Goal: Task Accomplishment & Management: Use online tool/utility

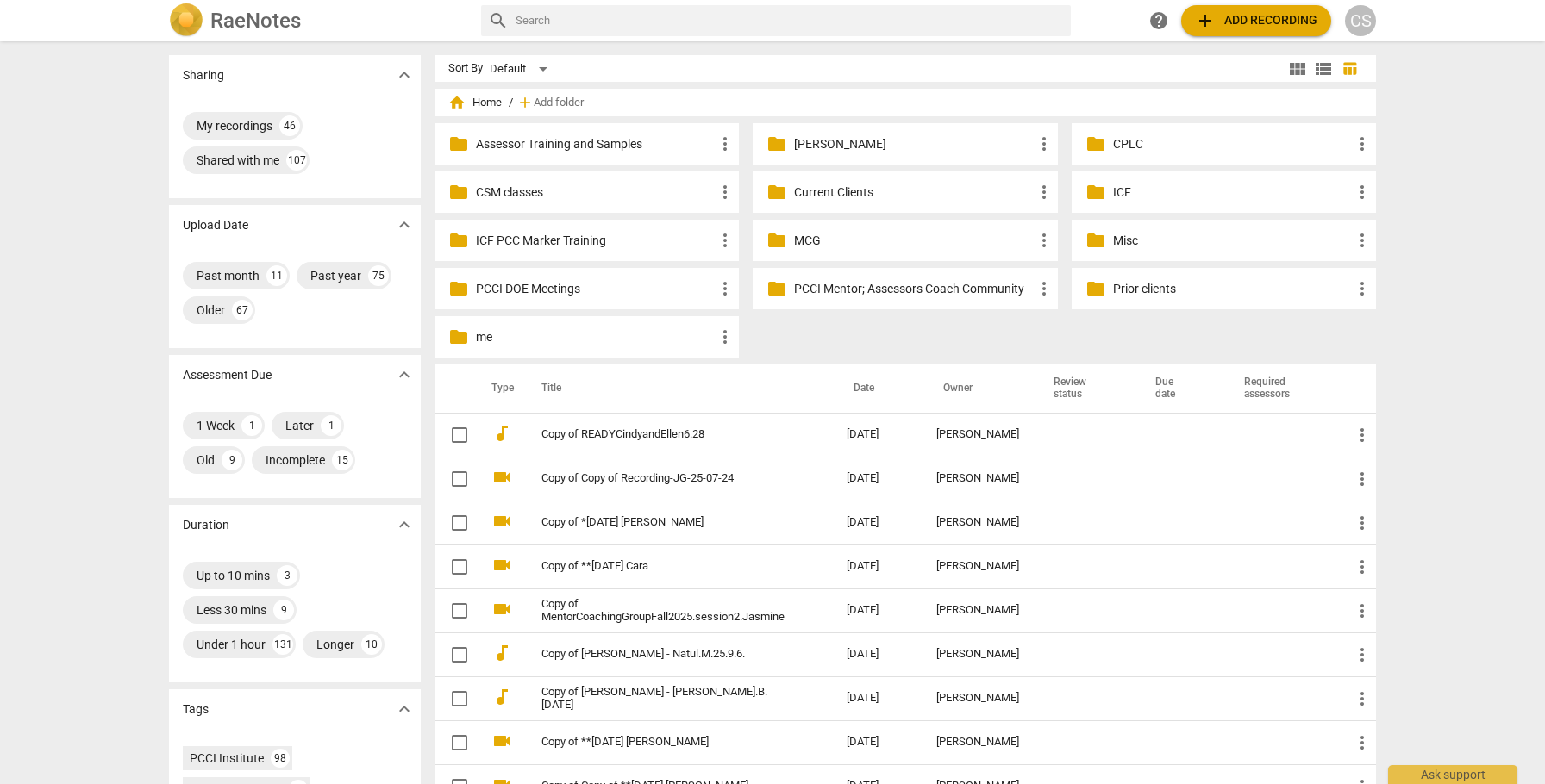
click at [830, 195] on p "Current Clients" at bounding box center [914, 193] width 239 height 19
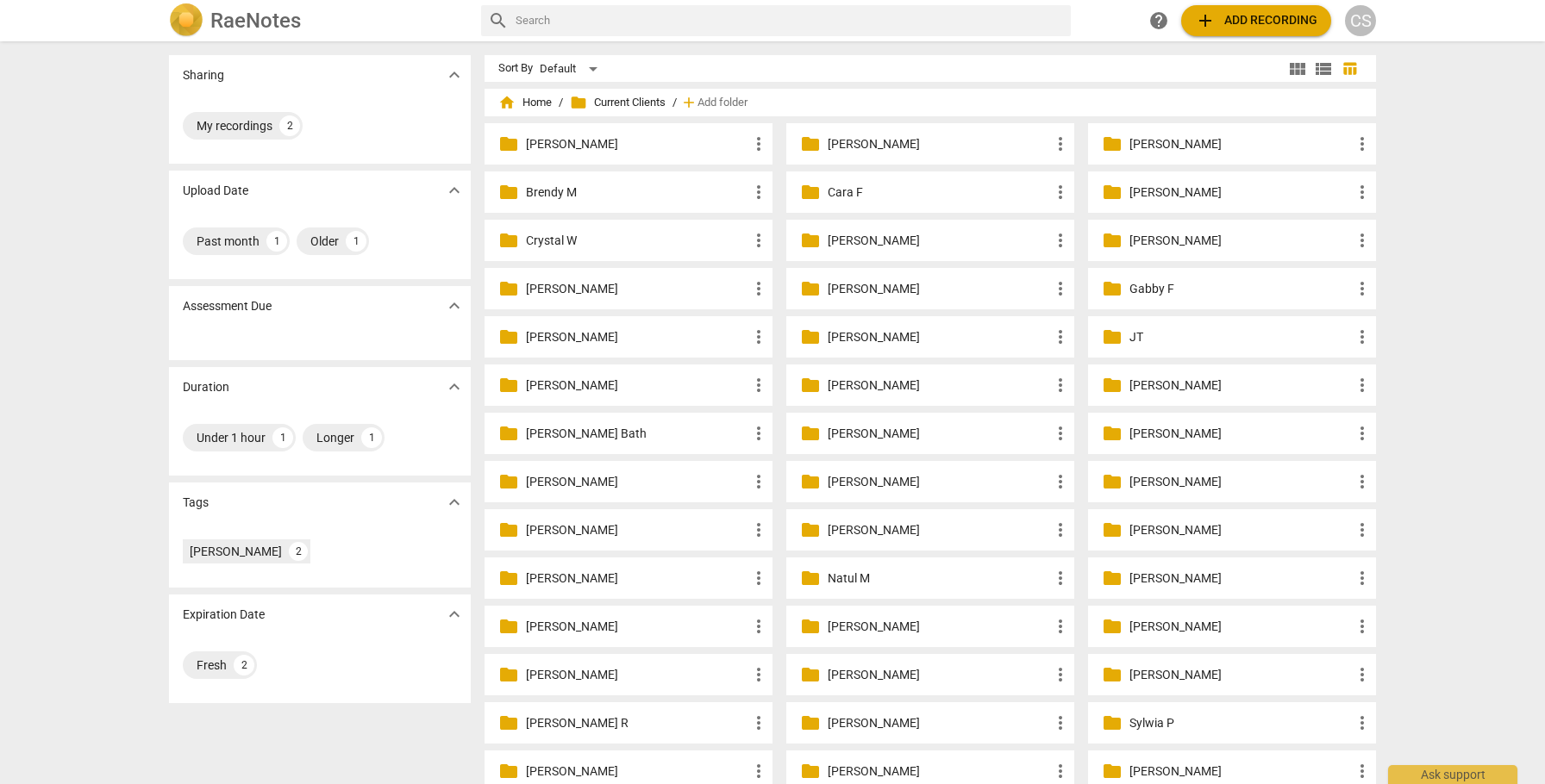
click at [880, 580] on p "Natul M" at bounding box center [939, 579] width 222 height 19
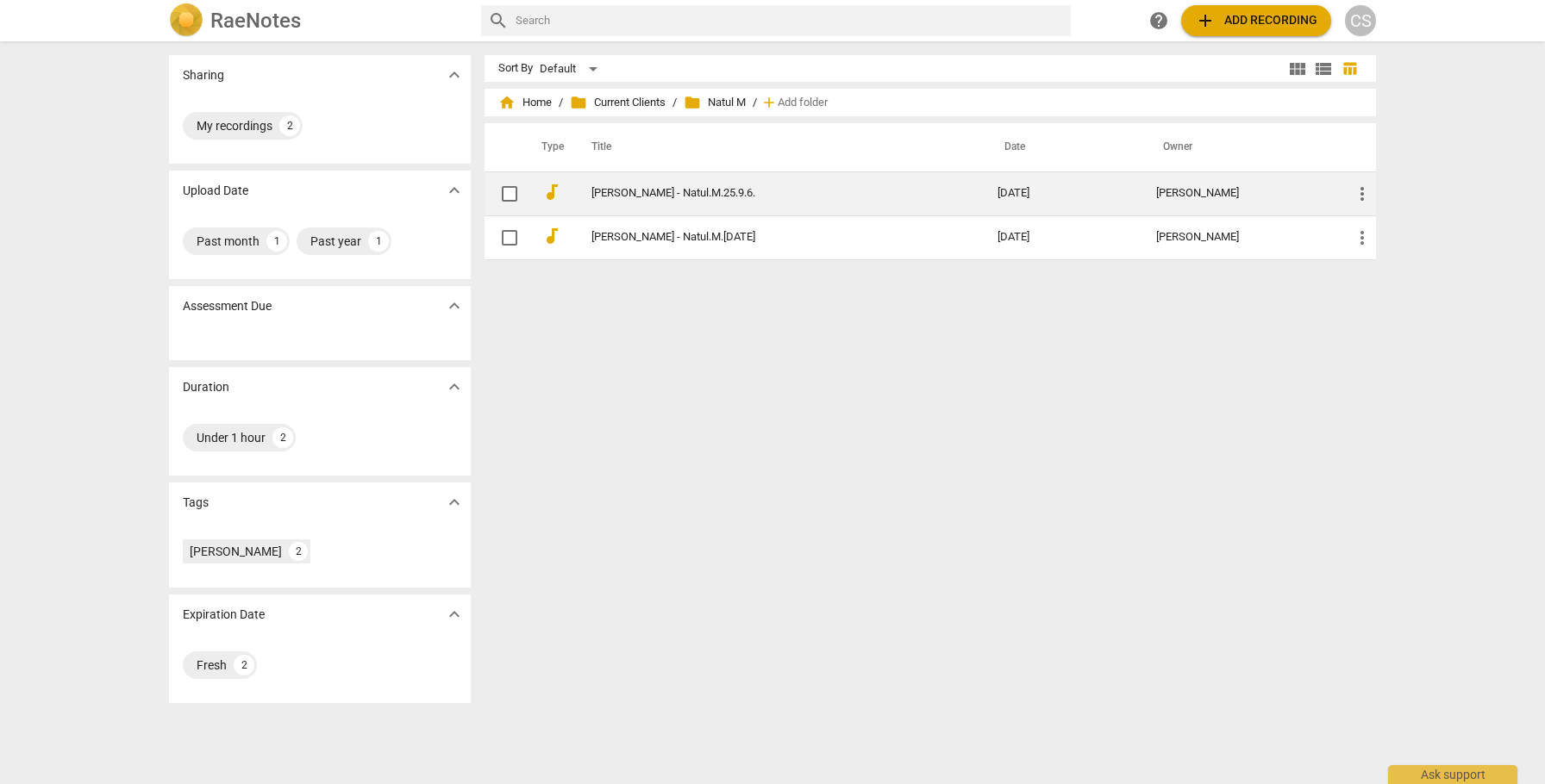
click at [884, 189] on link "[PERSON_NAME] - Natul.M.25.9.6." at bounding box center [764, 193] width 344 height 13
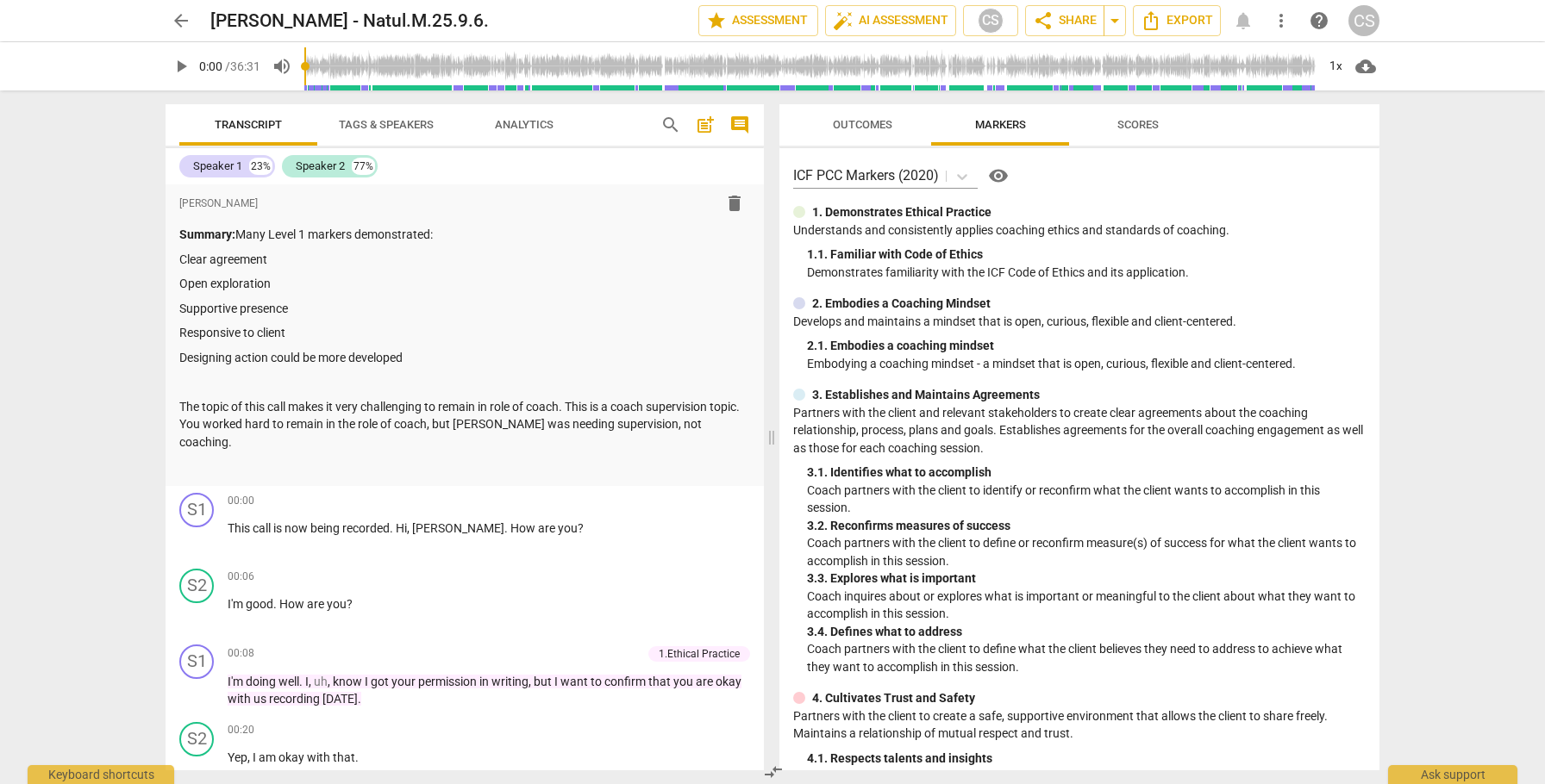
click at [181, 19] on span "arrow_back" at bounding box center [181, 20] width 20 height 20
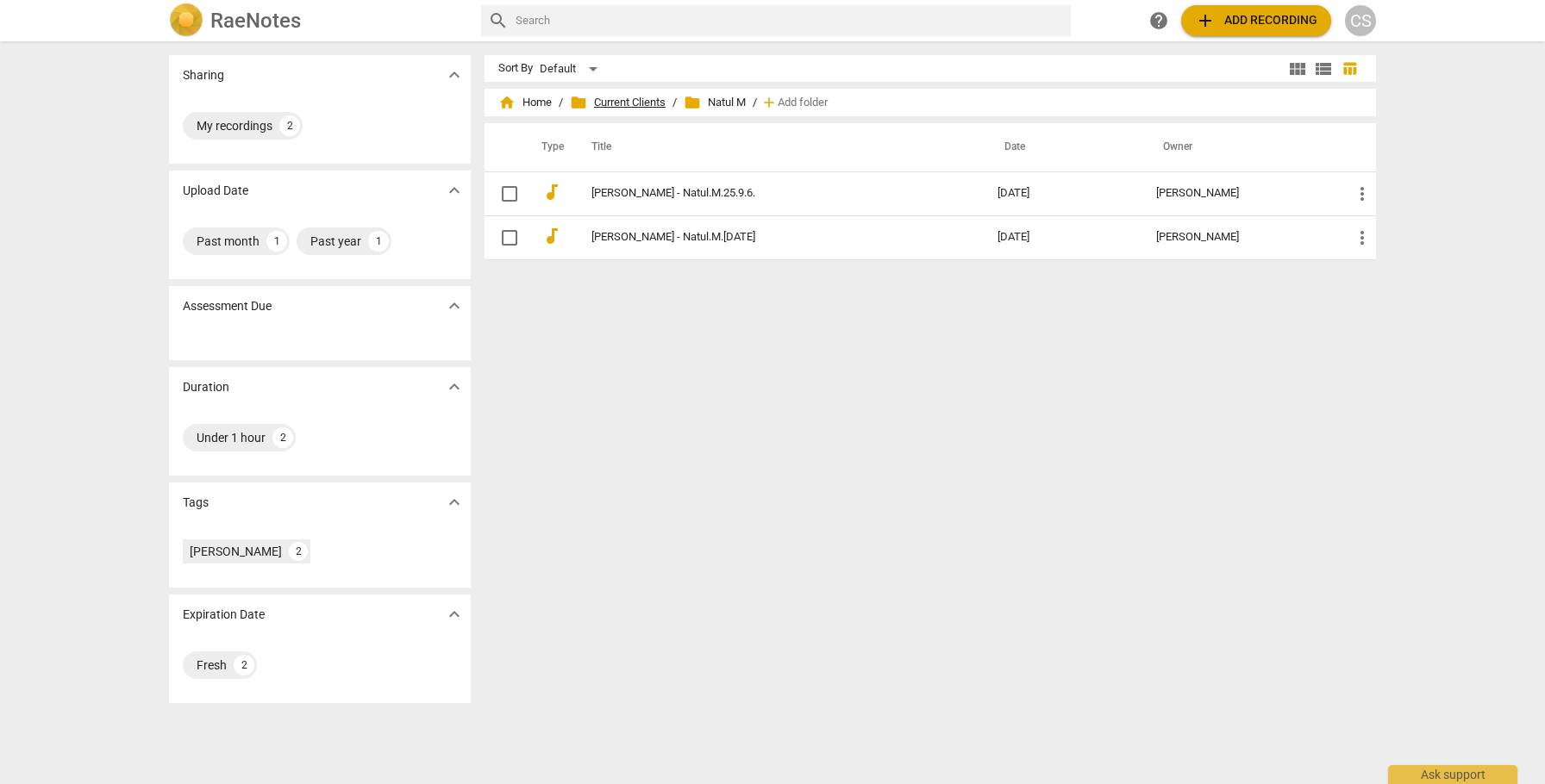
click at [626, 99] on span "folder Current Clients" at bounding box center [617, 103] width 95 height 18
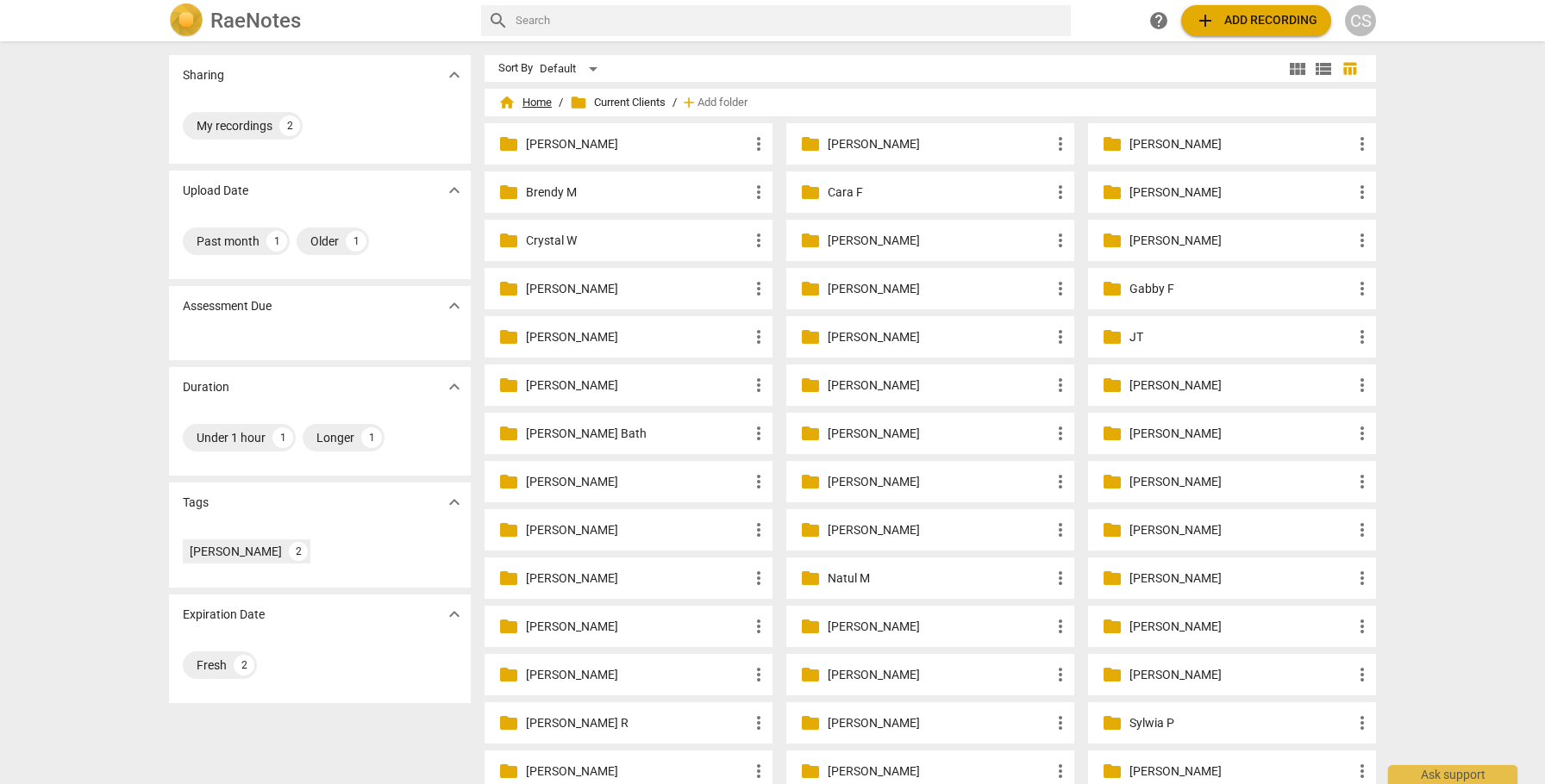
click at [534, 105] on span "home Home" at bounding box center [525, 103] width 54 height 18
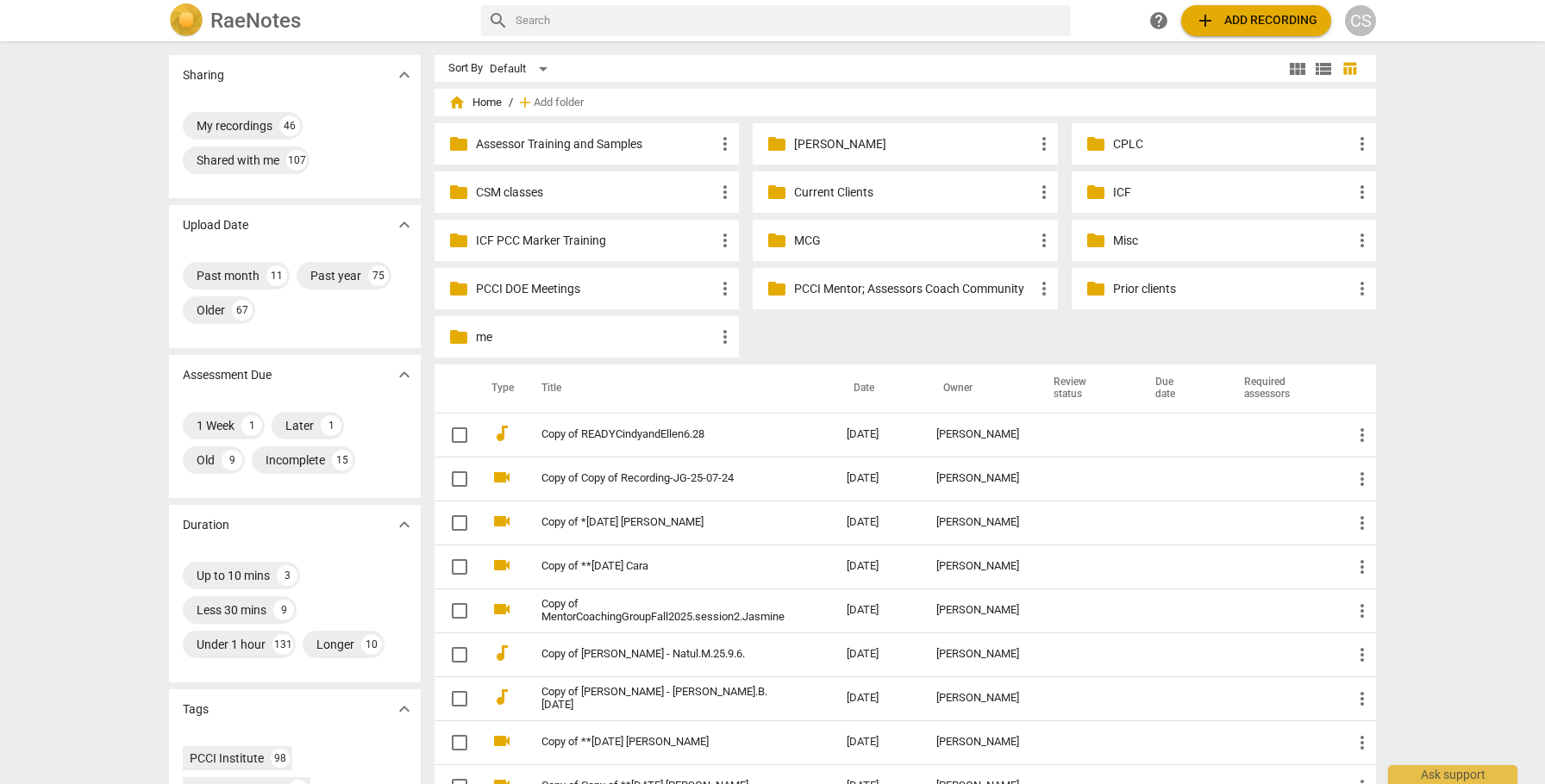
click at [1122, 294] on p "Prior clients" at bounding box center [1232, 290] width 239 height 19
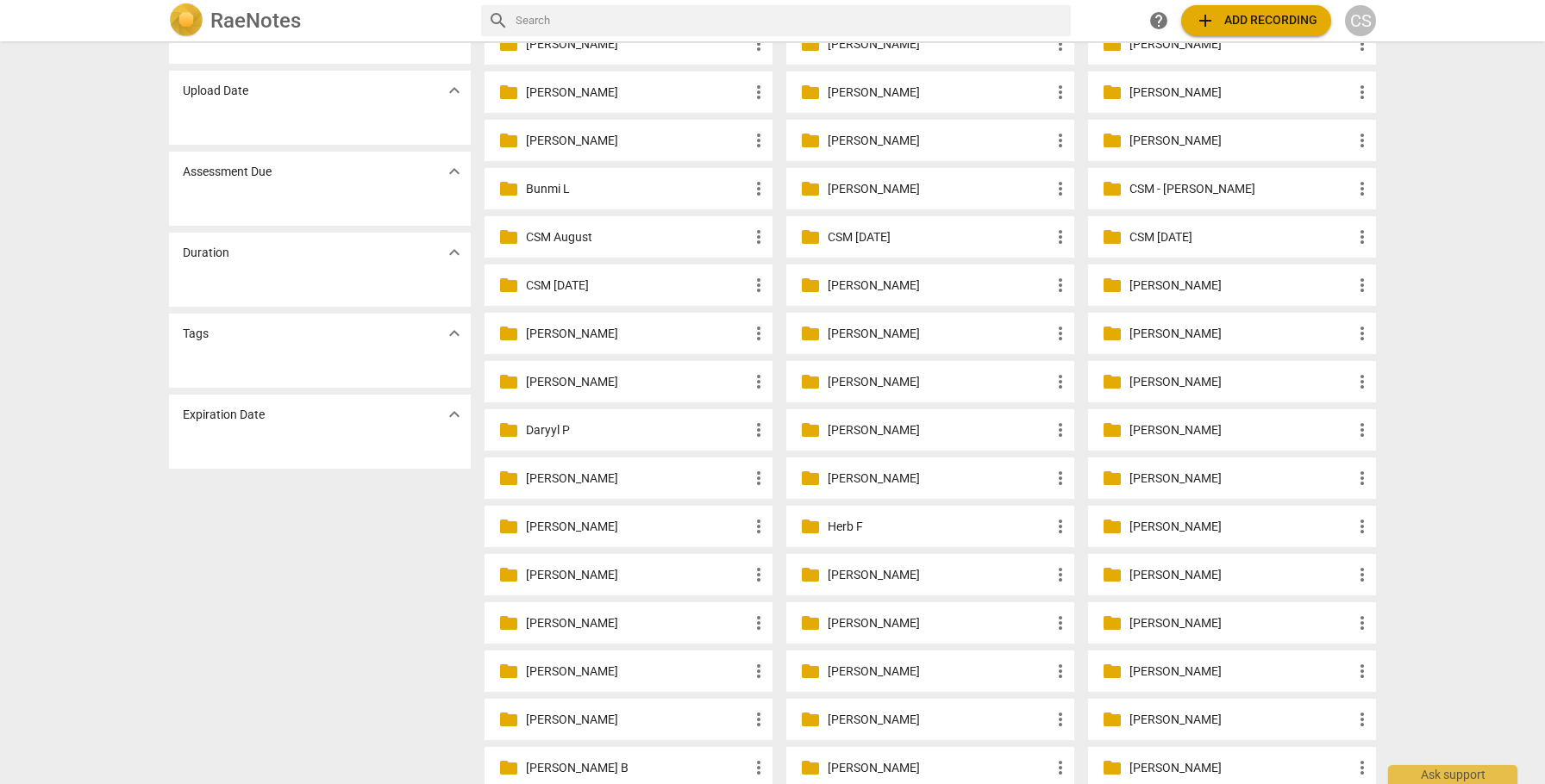
scroll to position [101, 0]
click at [1057, 524] on span "more_vert" at bounding box center [1060, 526] width 20 height 20
click at [1074, 612] on li "Move" at bounding box center [1086, 607] width 78 height 42
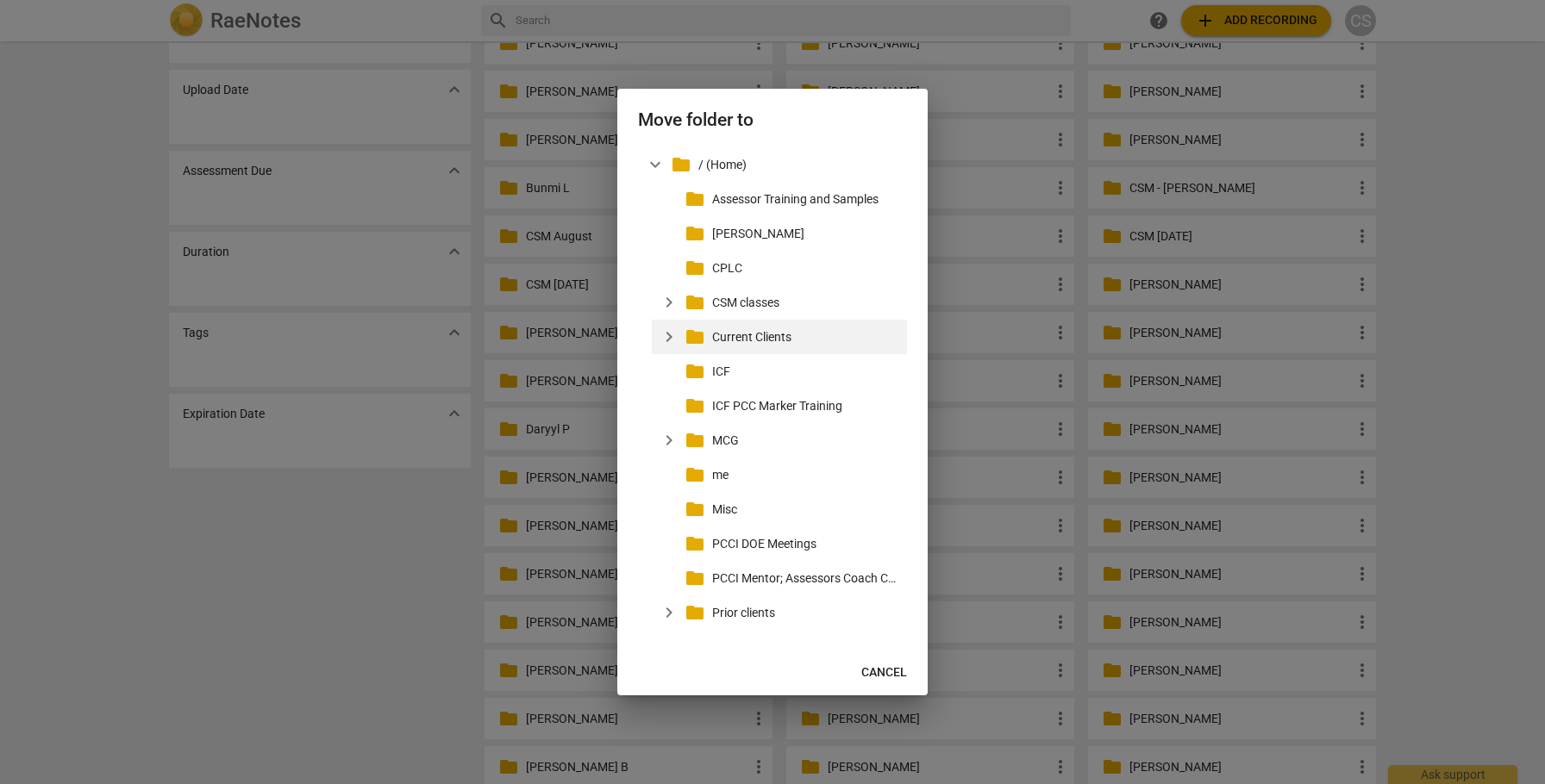
click at [741, 337] on p "Current Clients" at bounding box center [805, 338] width 188 height 19
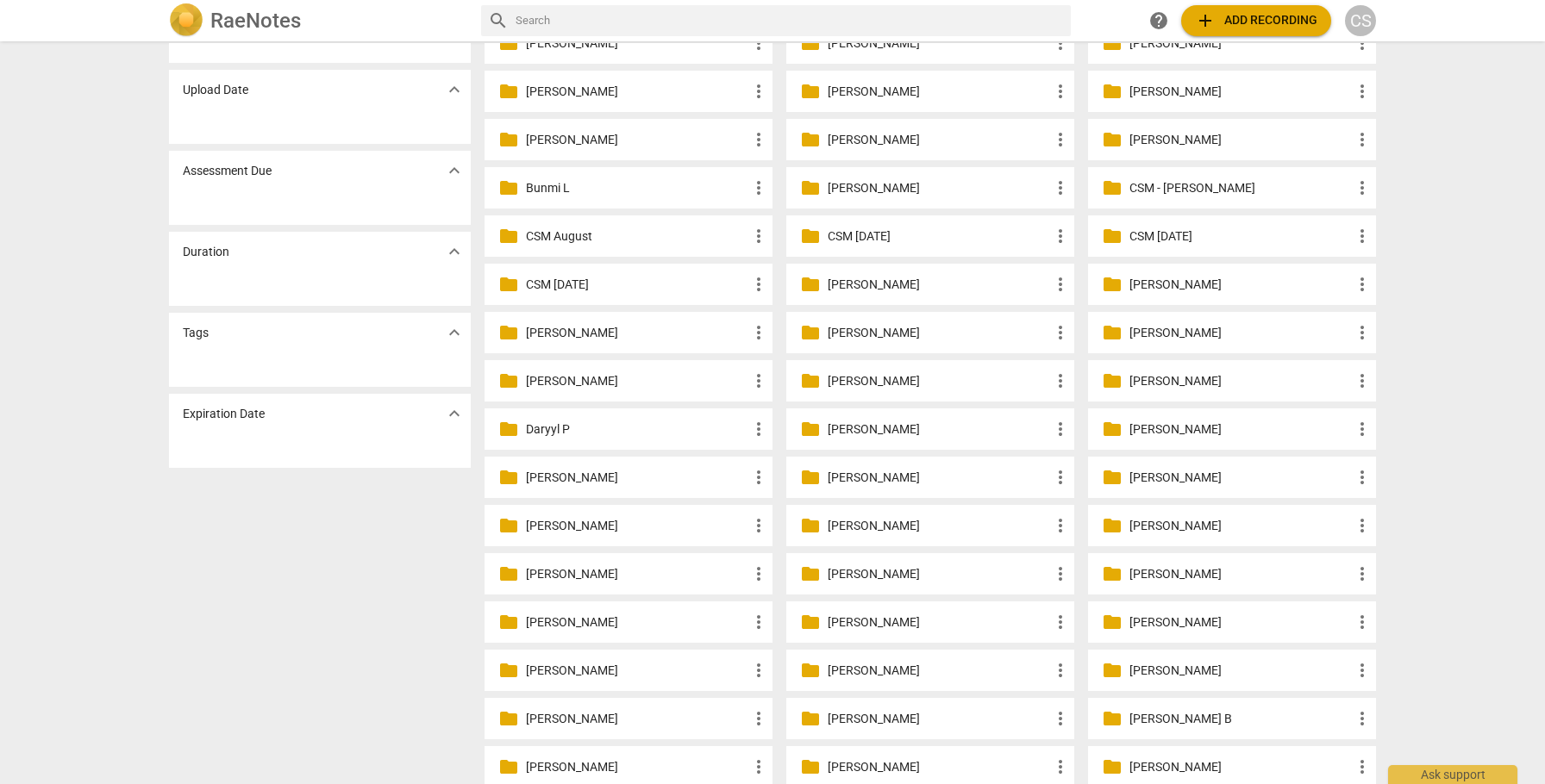
scroll to position [0, 0]
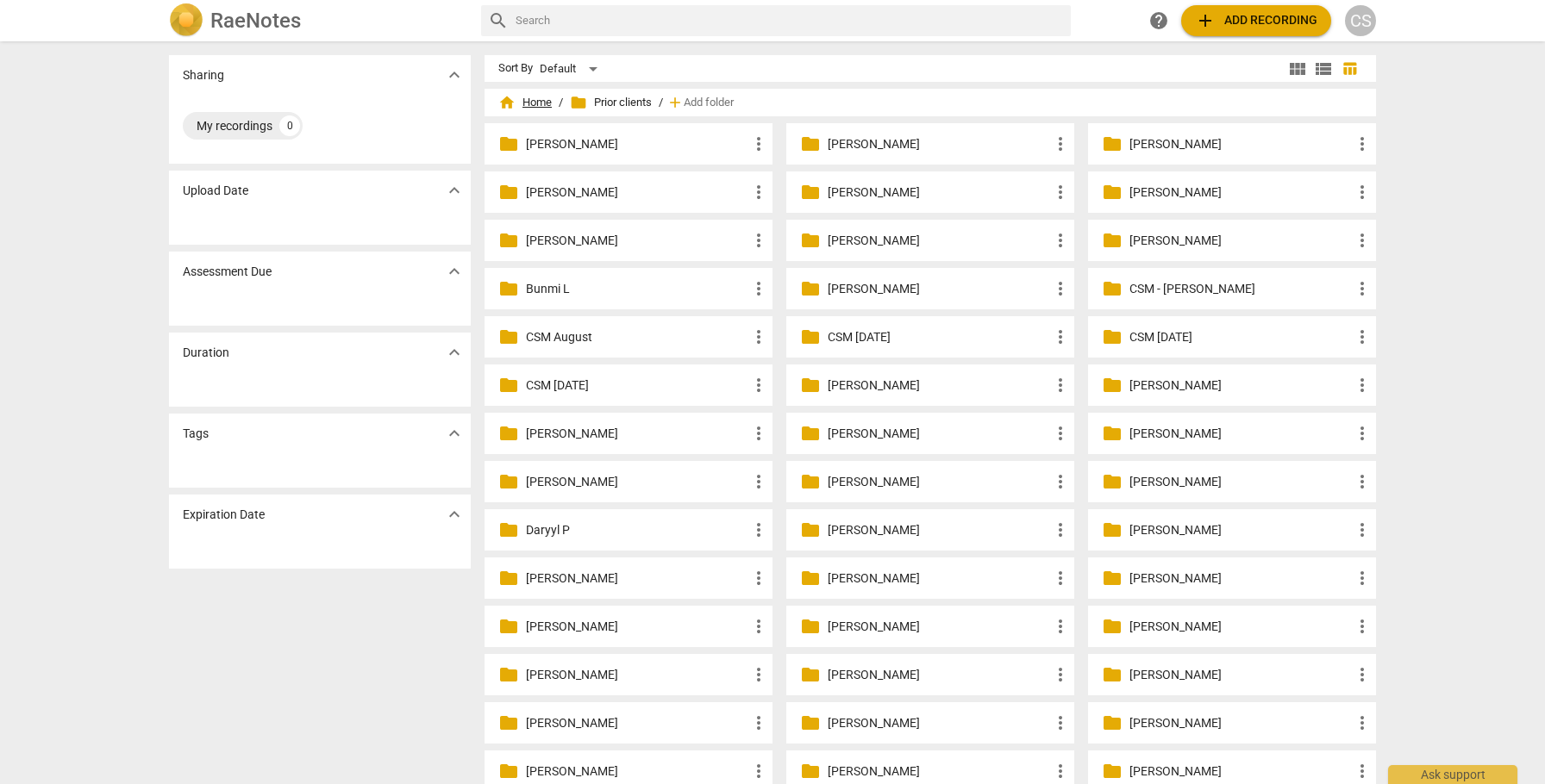
click at [537, 98] on span "home Home" at bounding box center [525, 103] width 54 height 18
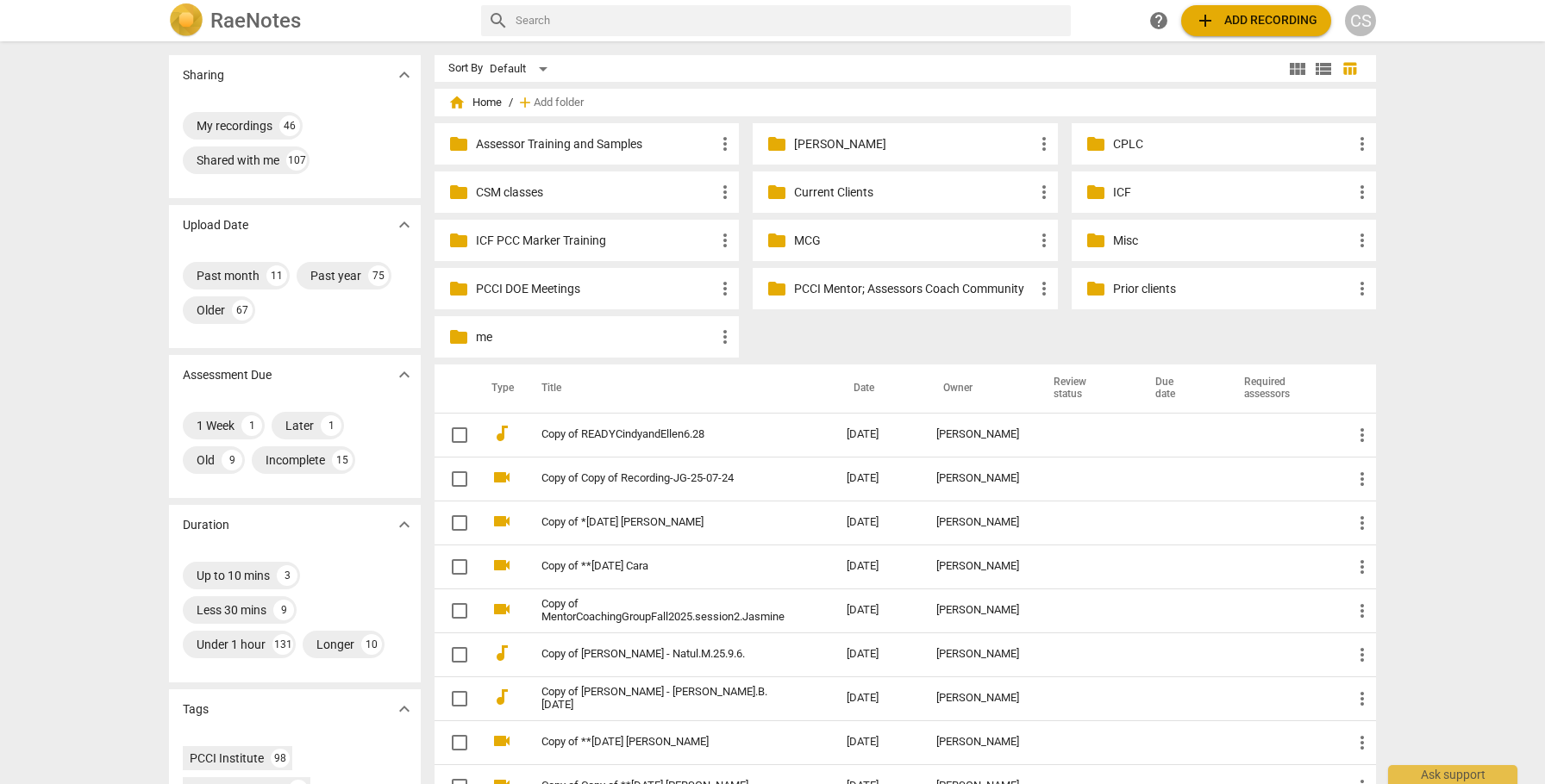
click at [837, 189] on p "Current Clients" at bounding box center [914, 193] width 239 height 19
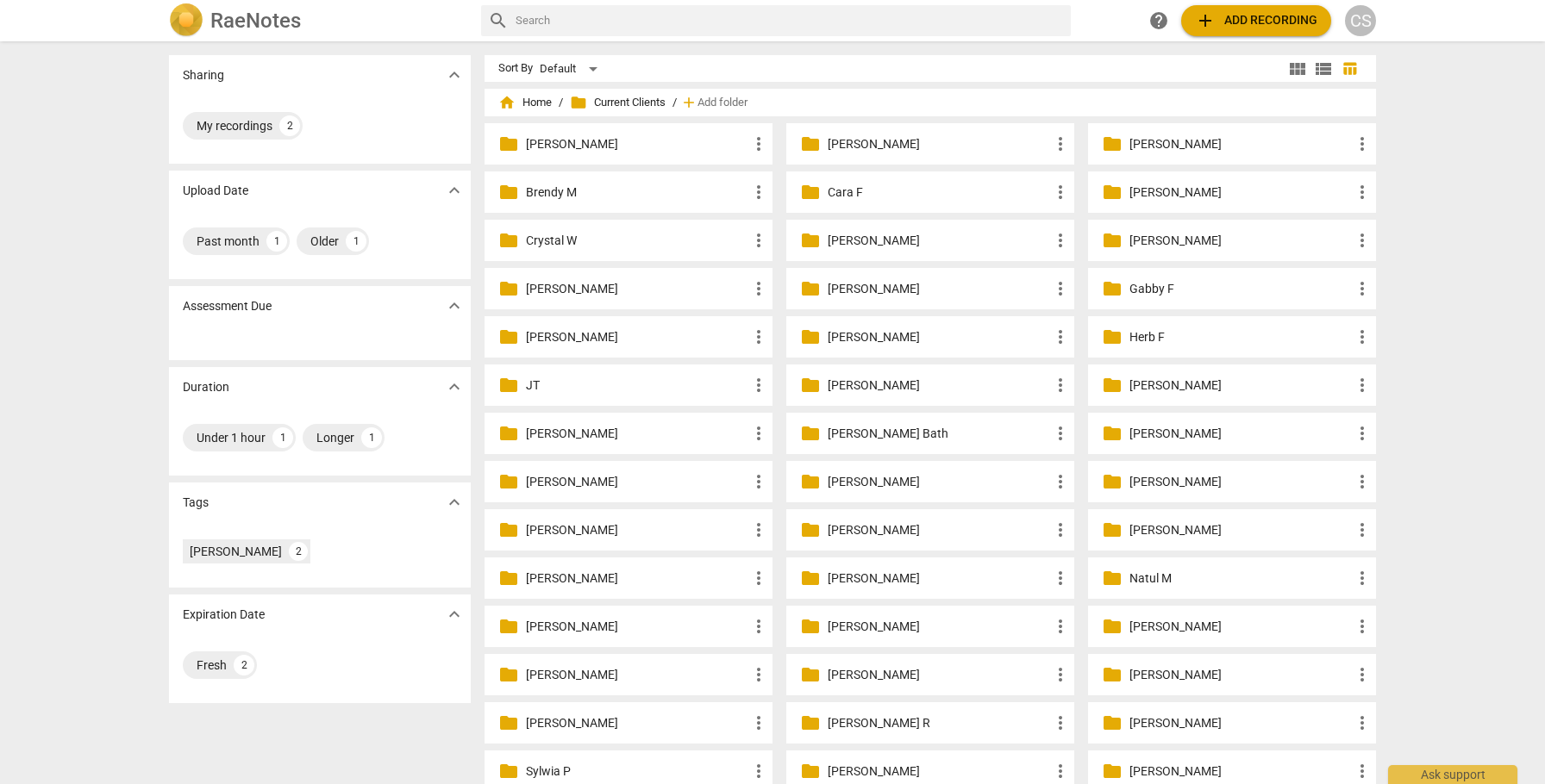
click at [1153, 338] on p "Herb F" at bounding box center [1240, 338] width 222 height 19
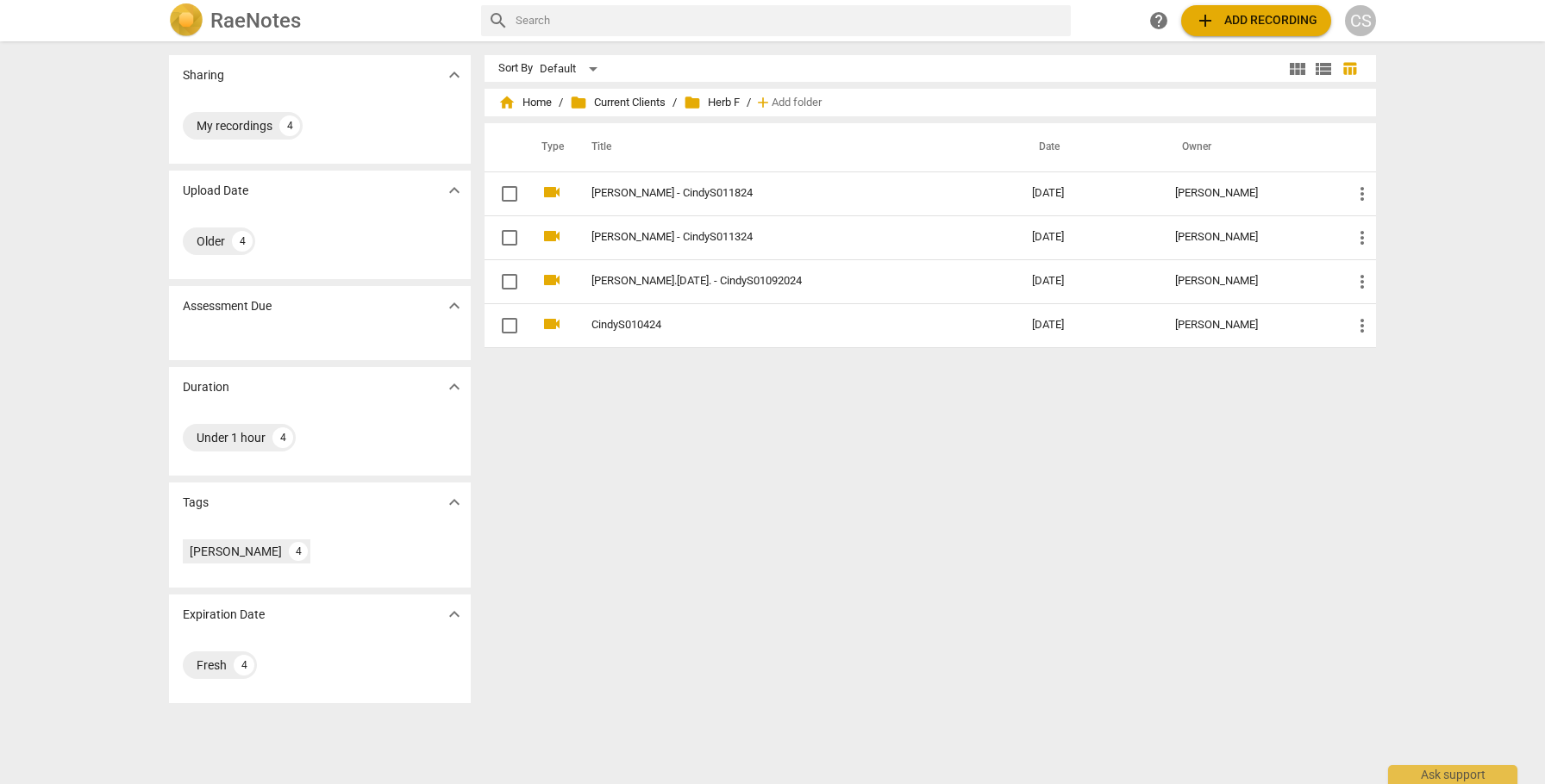
click at [1259, 19] on span "add Add recording" at bounding box center [1256, 20] width 122 height 20
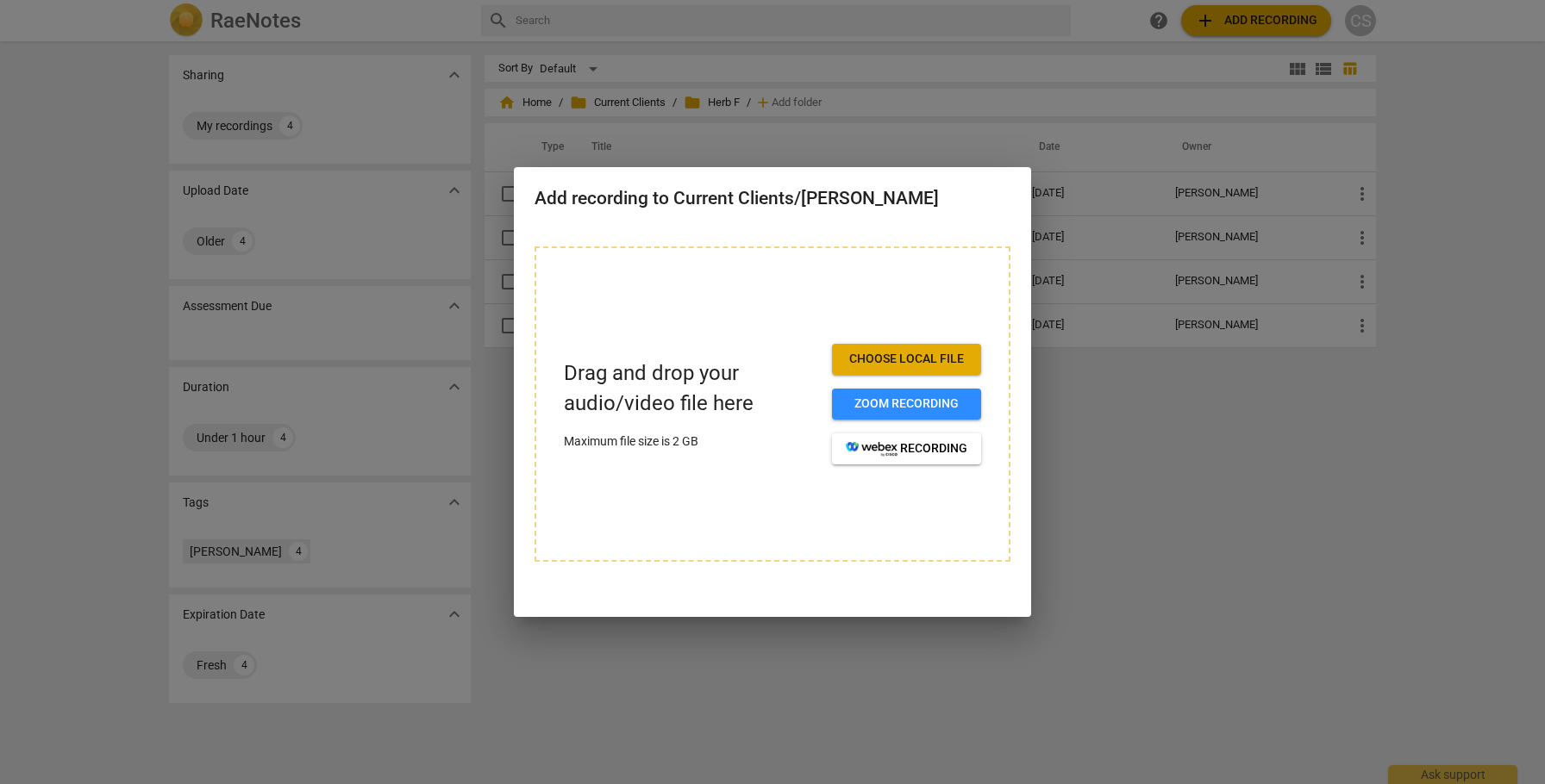
click at [857, 360] on span "Choose local file" at bounding box center [906, 359] width 121 height 18
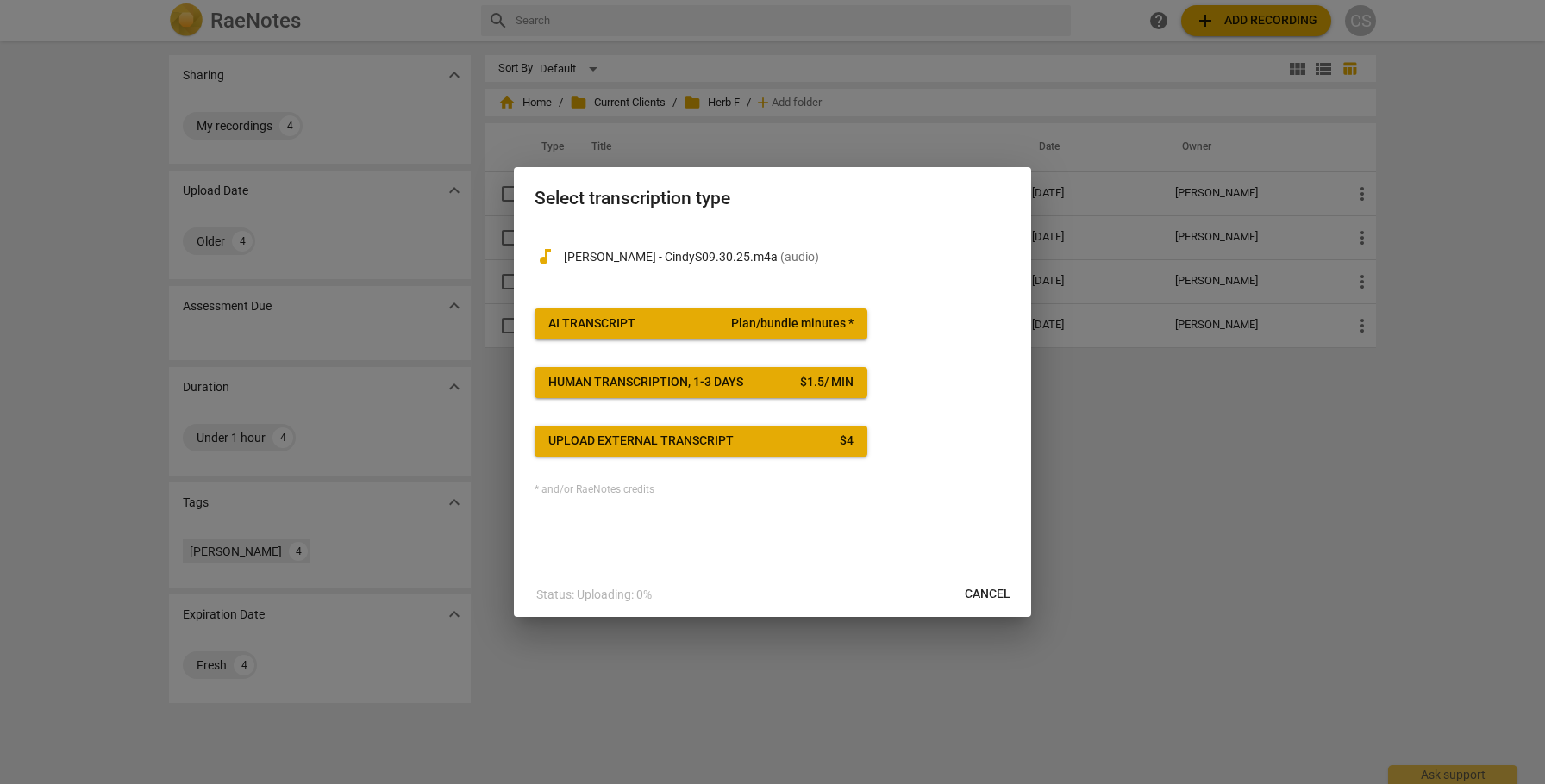
click at [802, 327] on span "Plan/bundle minutes *" at bounding box center [792, 324] width 122 height 18
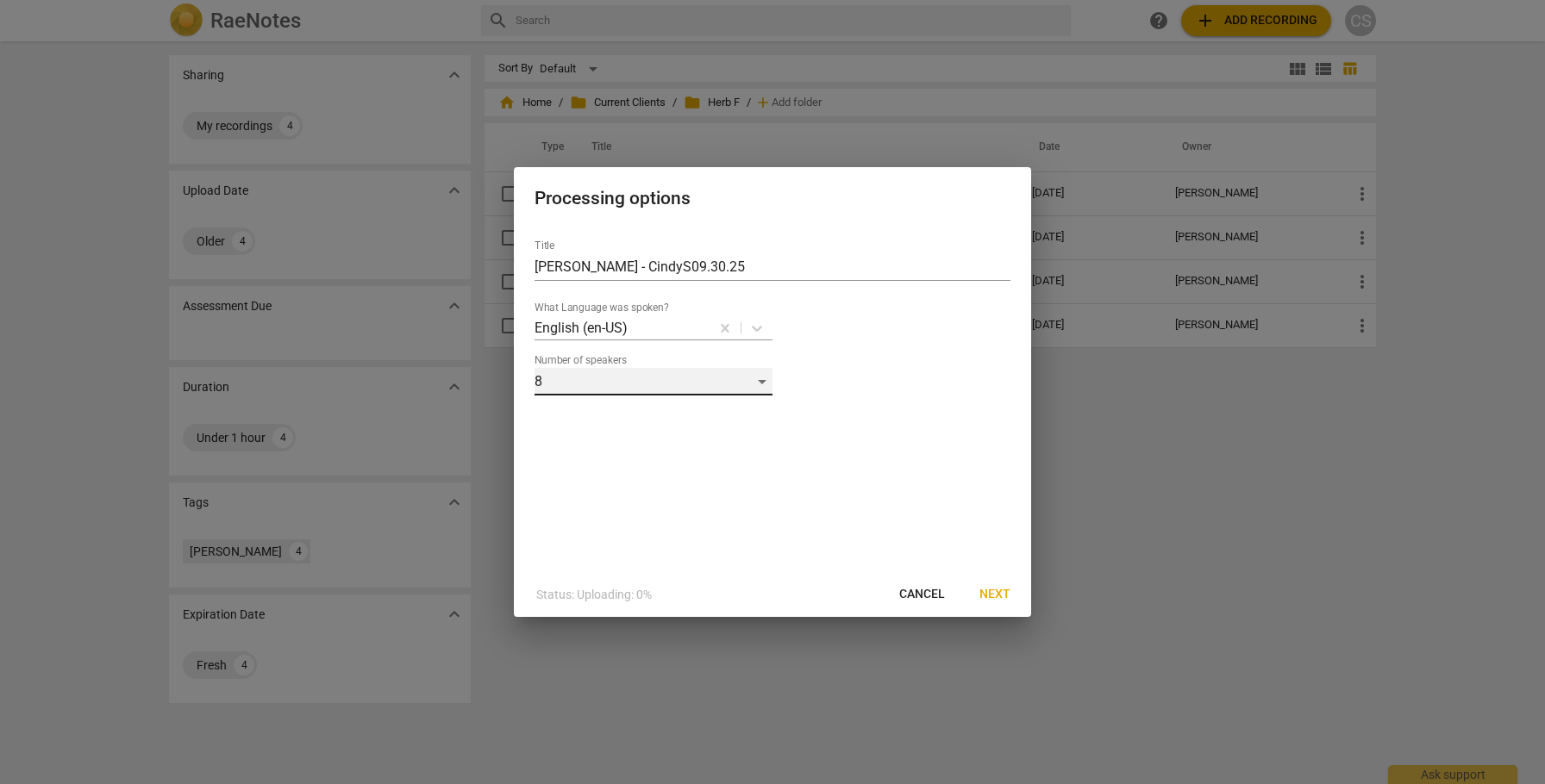
click at [757, 376] on div "8" at bounding box center [653, 382] width 238 height 28
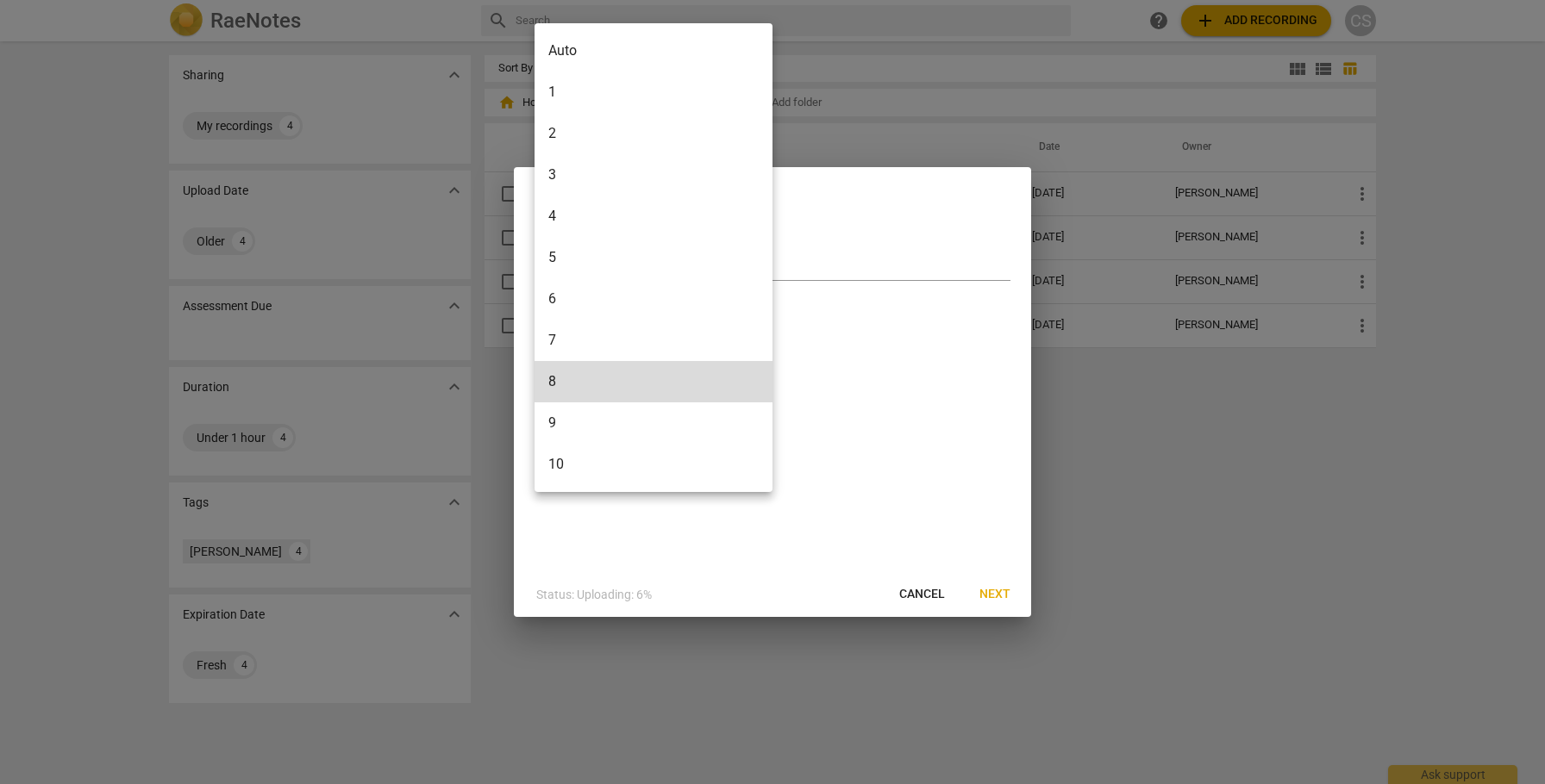
click at [656, 134] on li "2" at bounding box center [653, 133] width 238 height 42
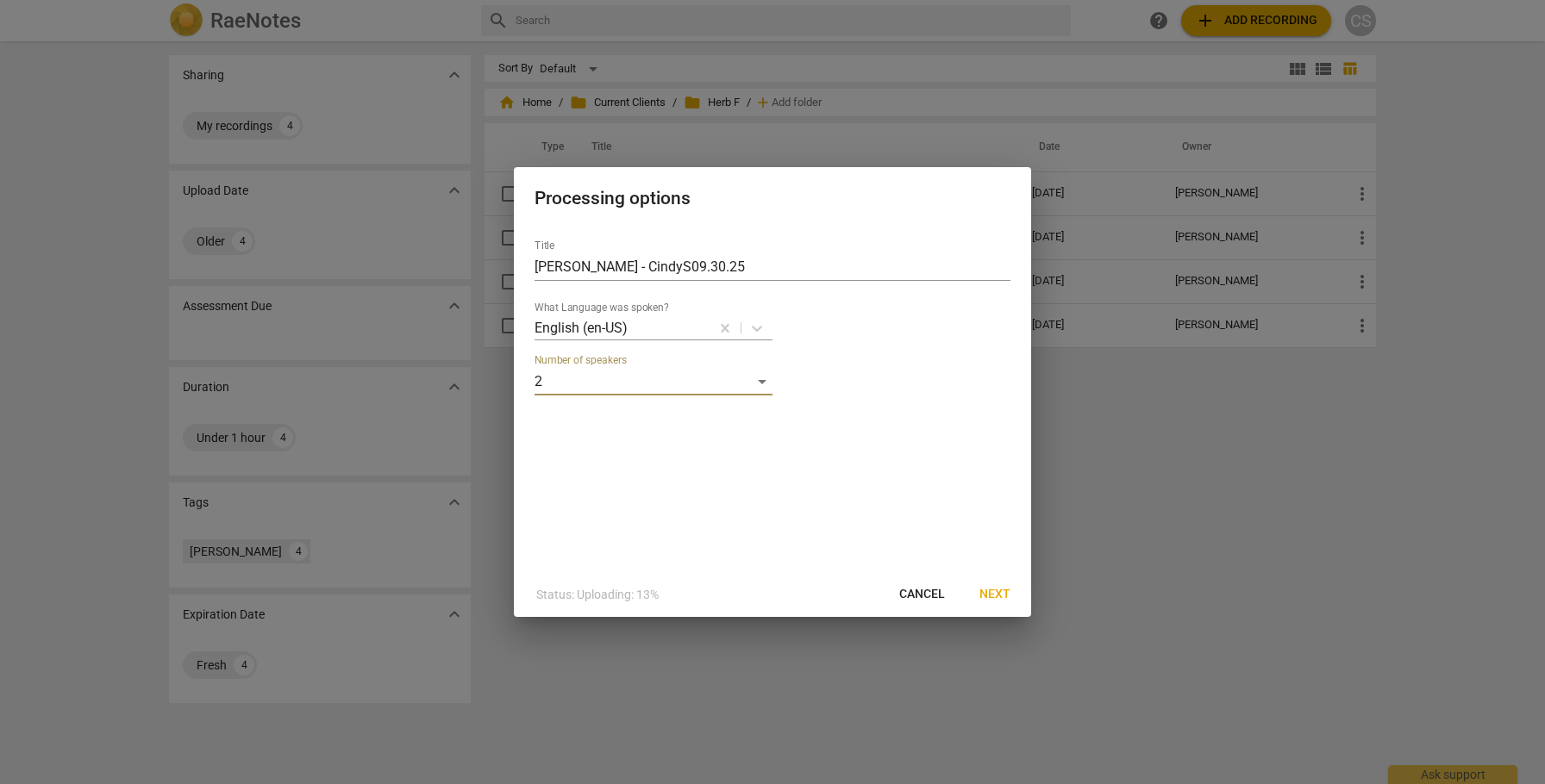
click at [995, 597] on span "Next" at bounding box center [995, 594] width 31 height 18
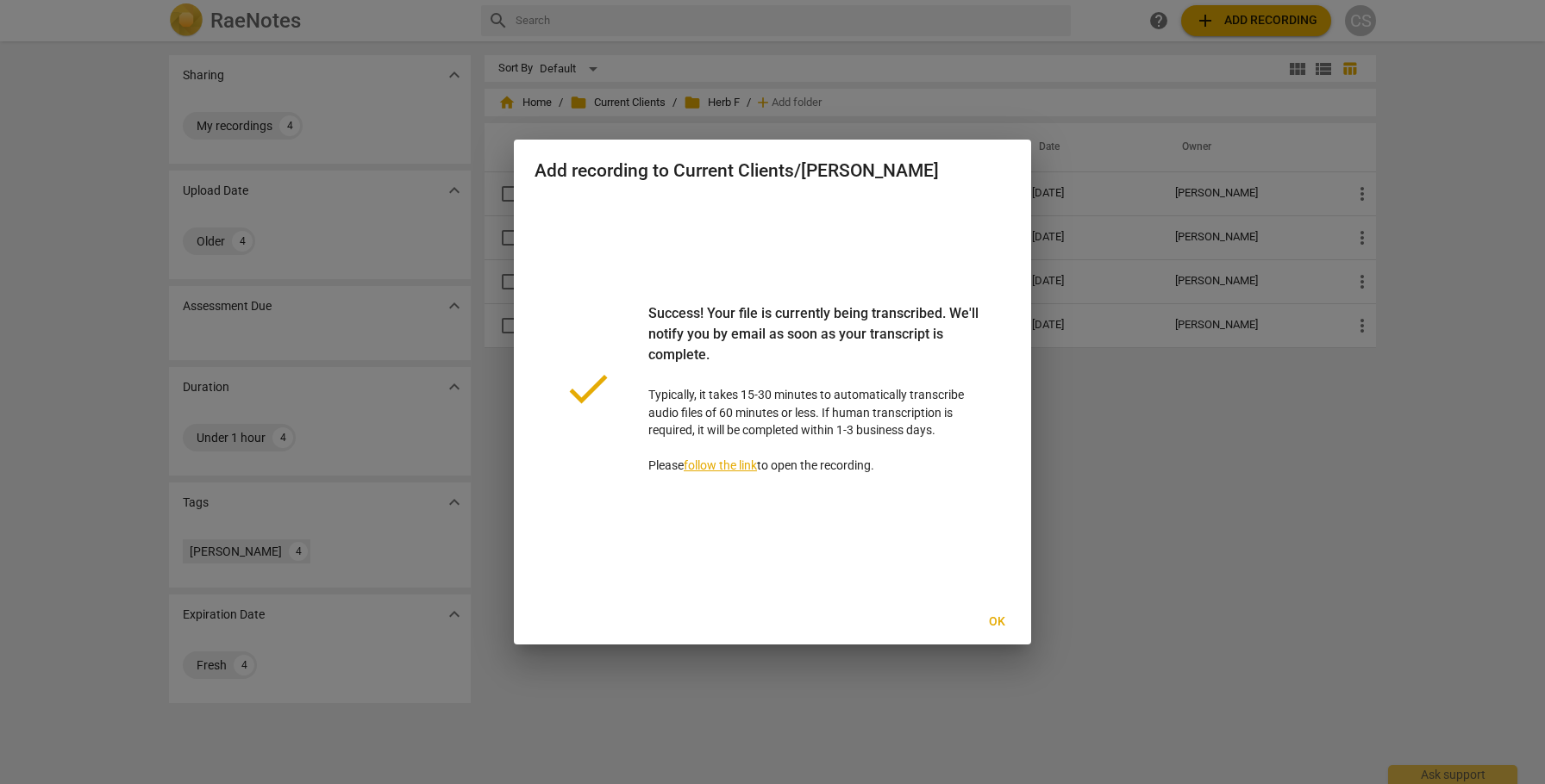
click at [996, 619] on span "Ok" at bounding box center [997, 622] width 28 height 18
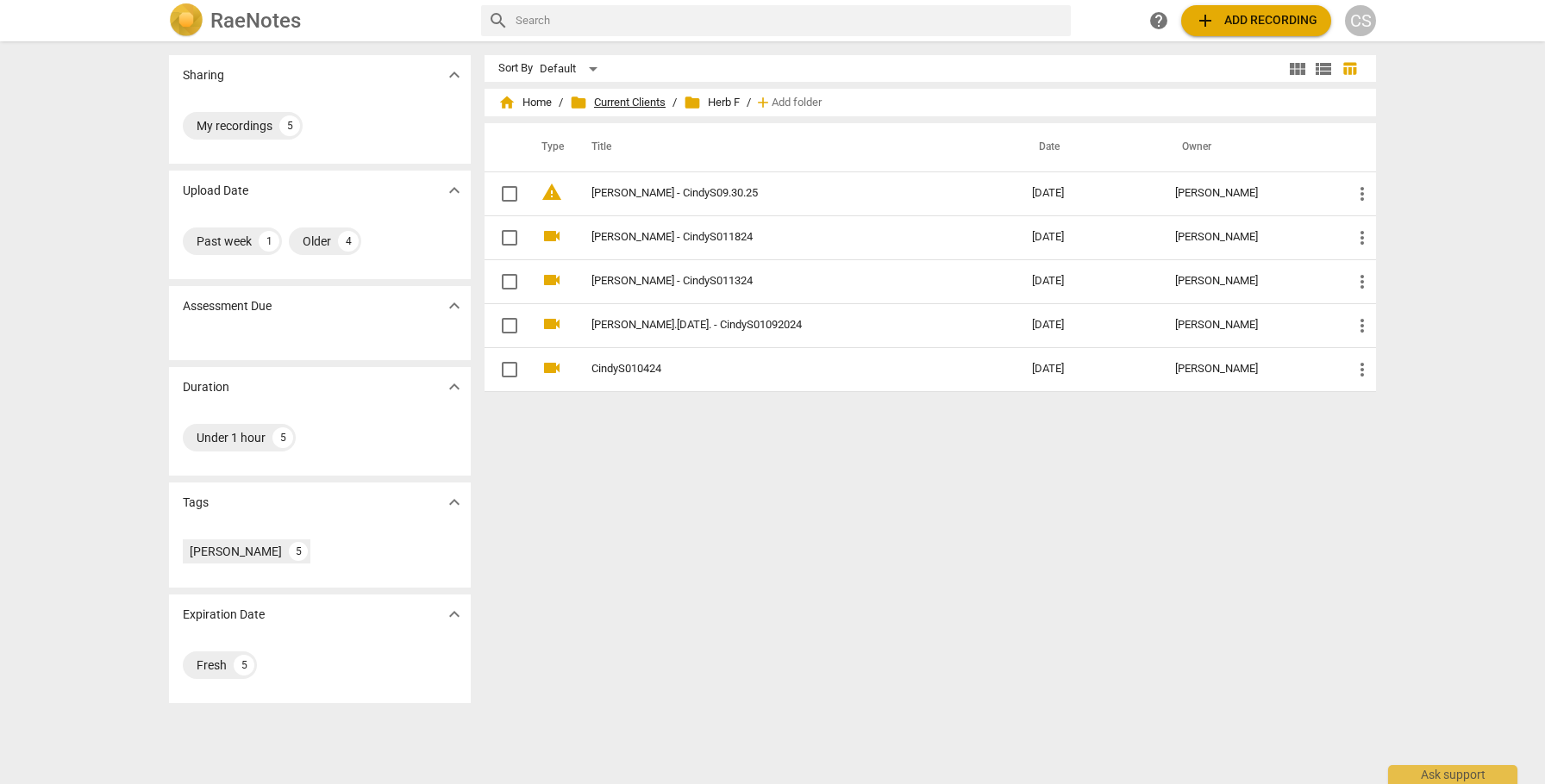
click at [613, 100] on span "folder Current Clients" at bounding box center [617, 103] width 95 height 18
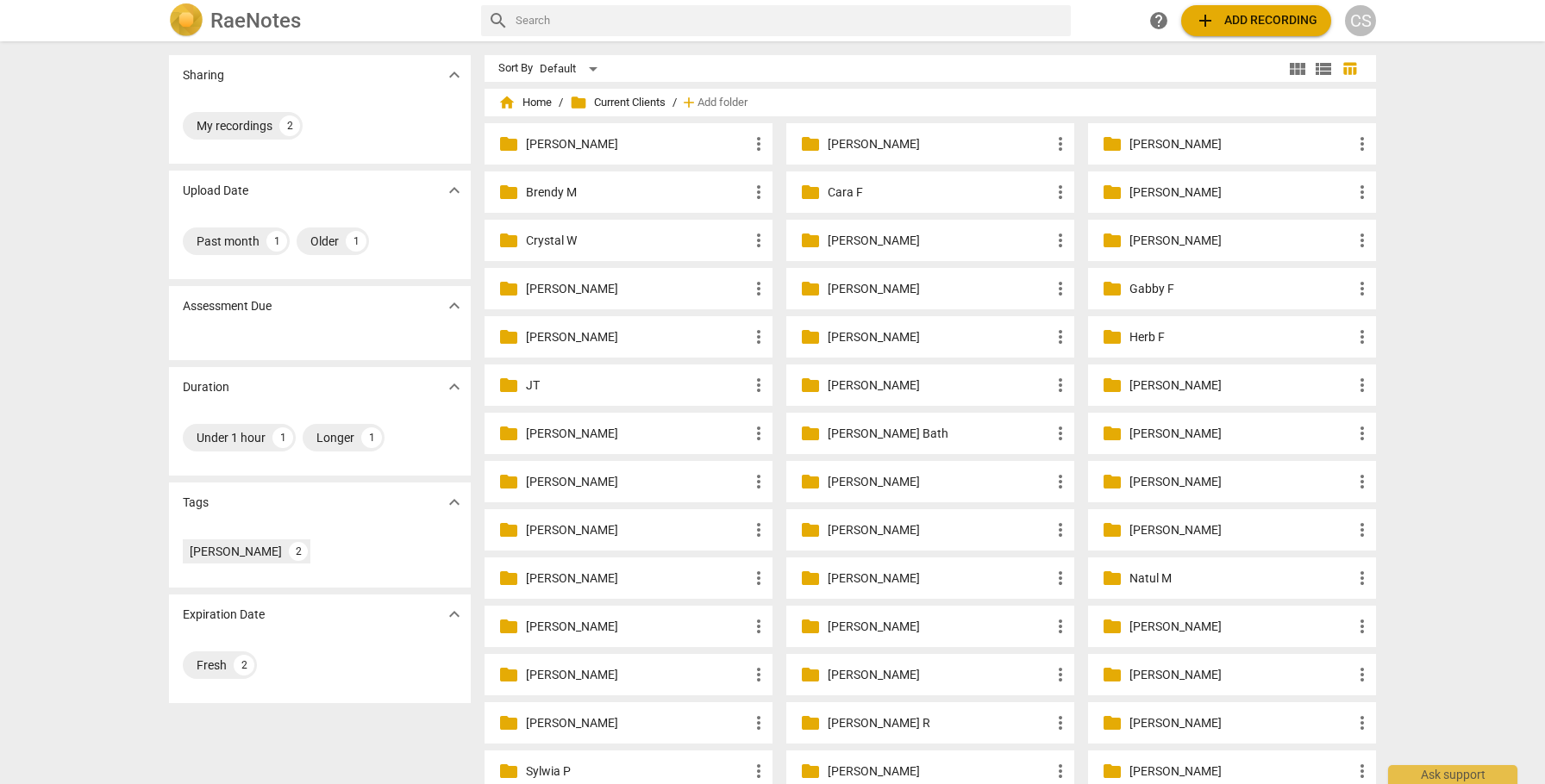
click at [591, 335] on p "[PERSON_NAME]" at bounding box center [637, 338] width 222 height 19
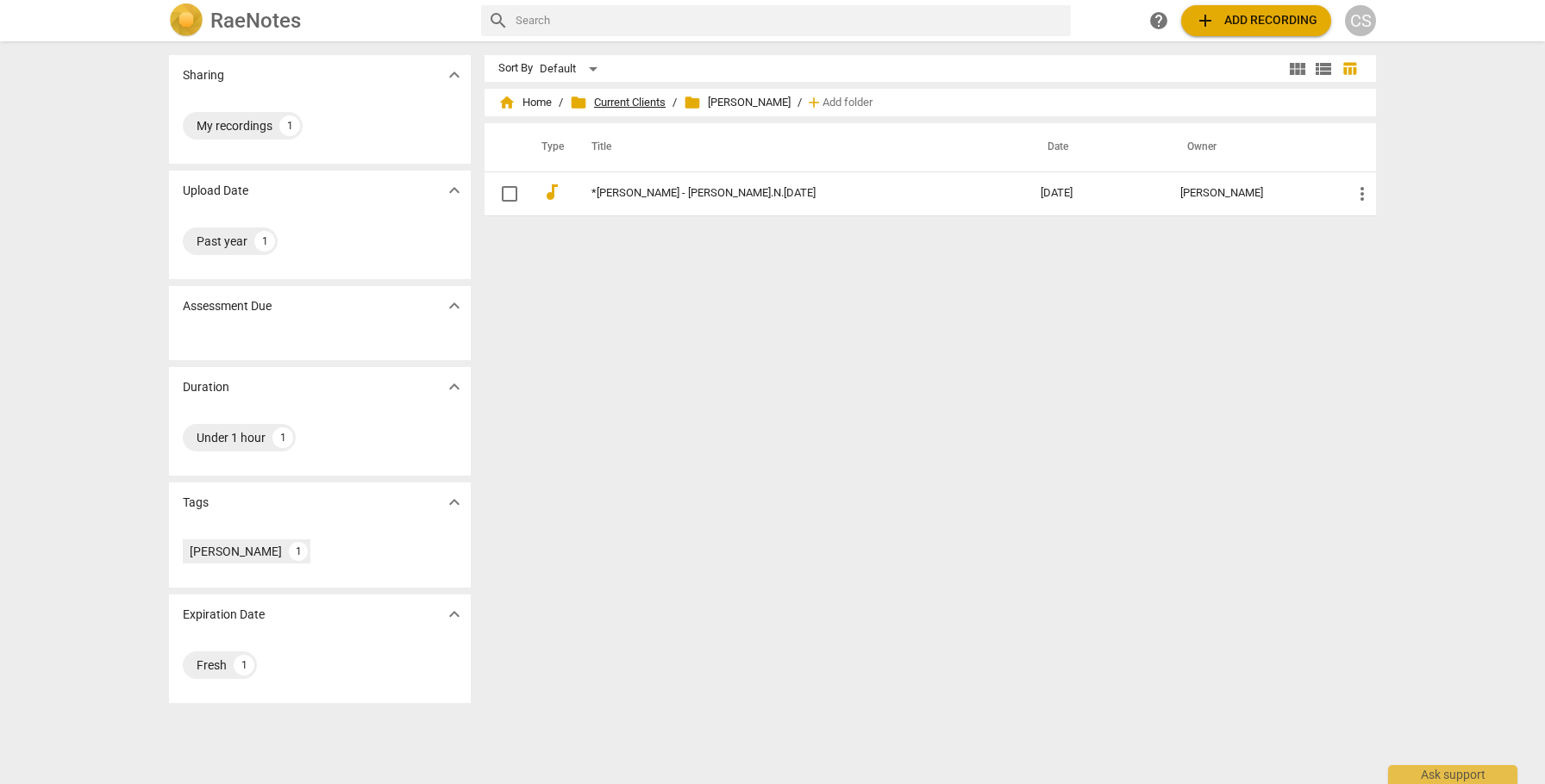
click at [608, 105] on span "folder Current Clients" at bounding box center [617, 103] width 95 height 18
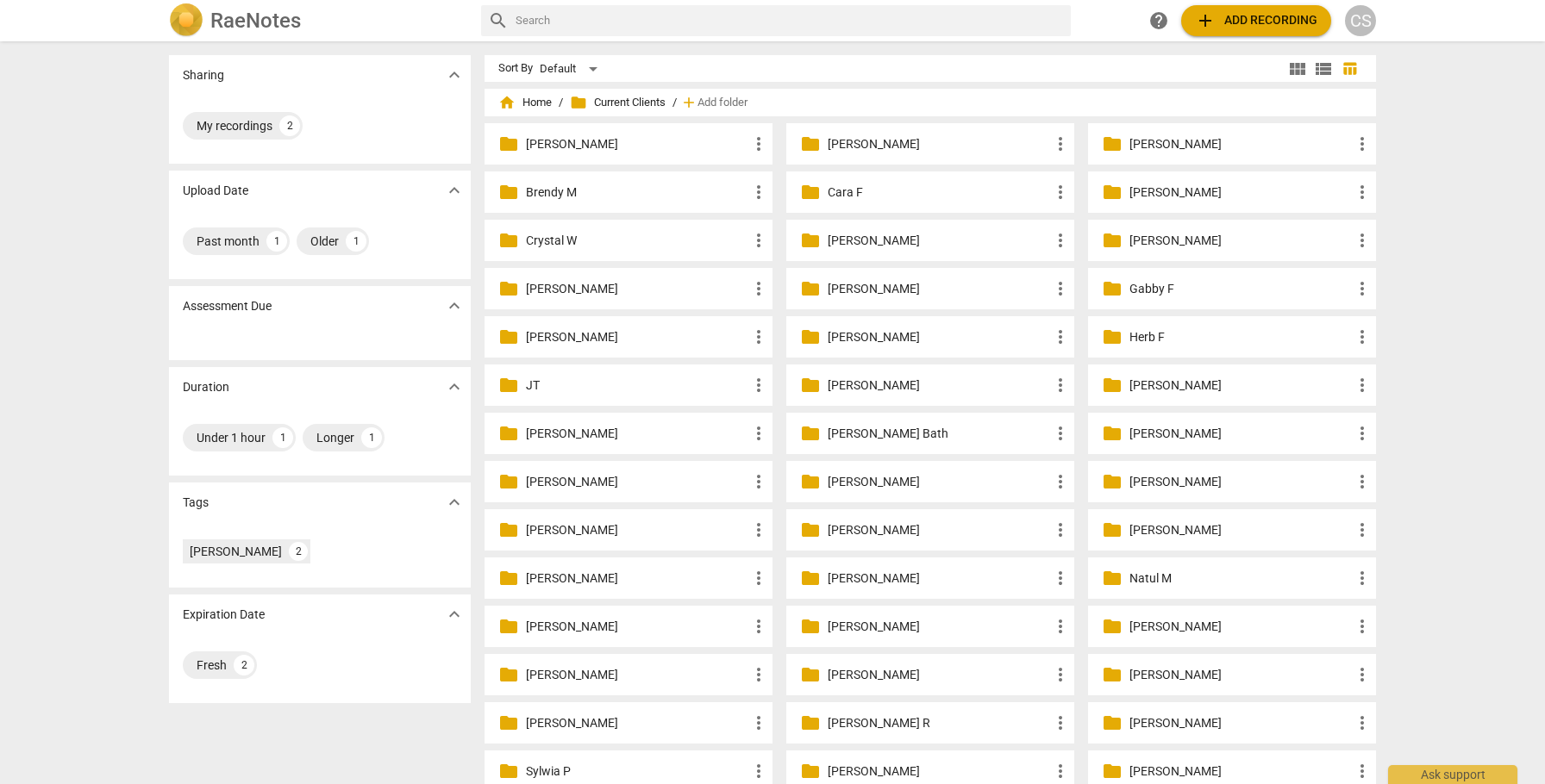
click at [1145, 336] on p "Herb F" at bounding box center [1240, 338] width 222 height 19
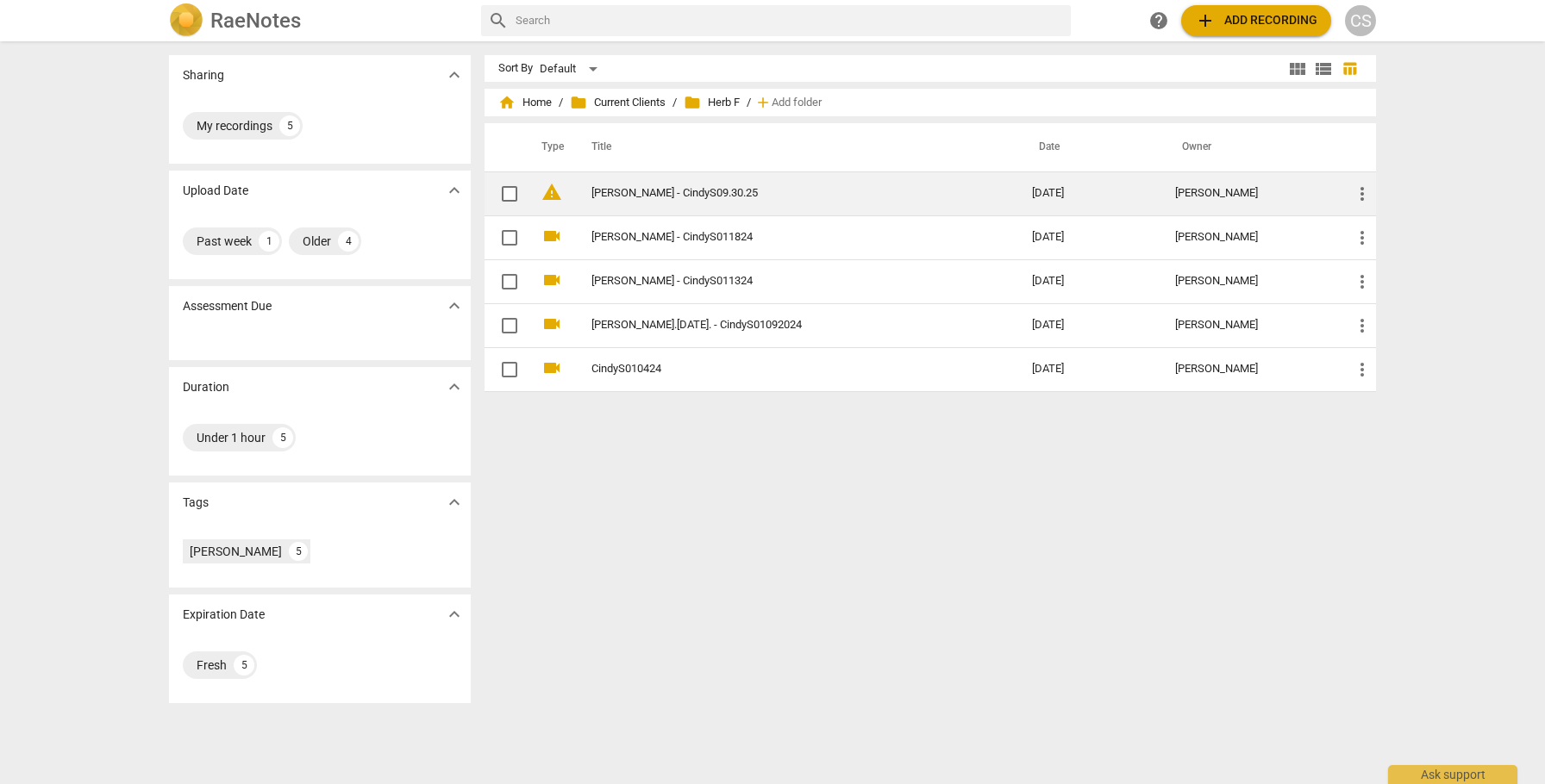
click at [909, 196] on link "[PERSON_NAME] - CindyS09.30.25" at bounding box center [780, 193] width 379 height 13
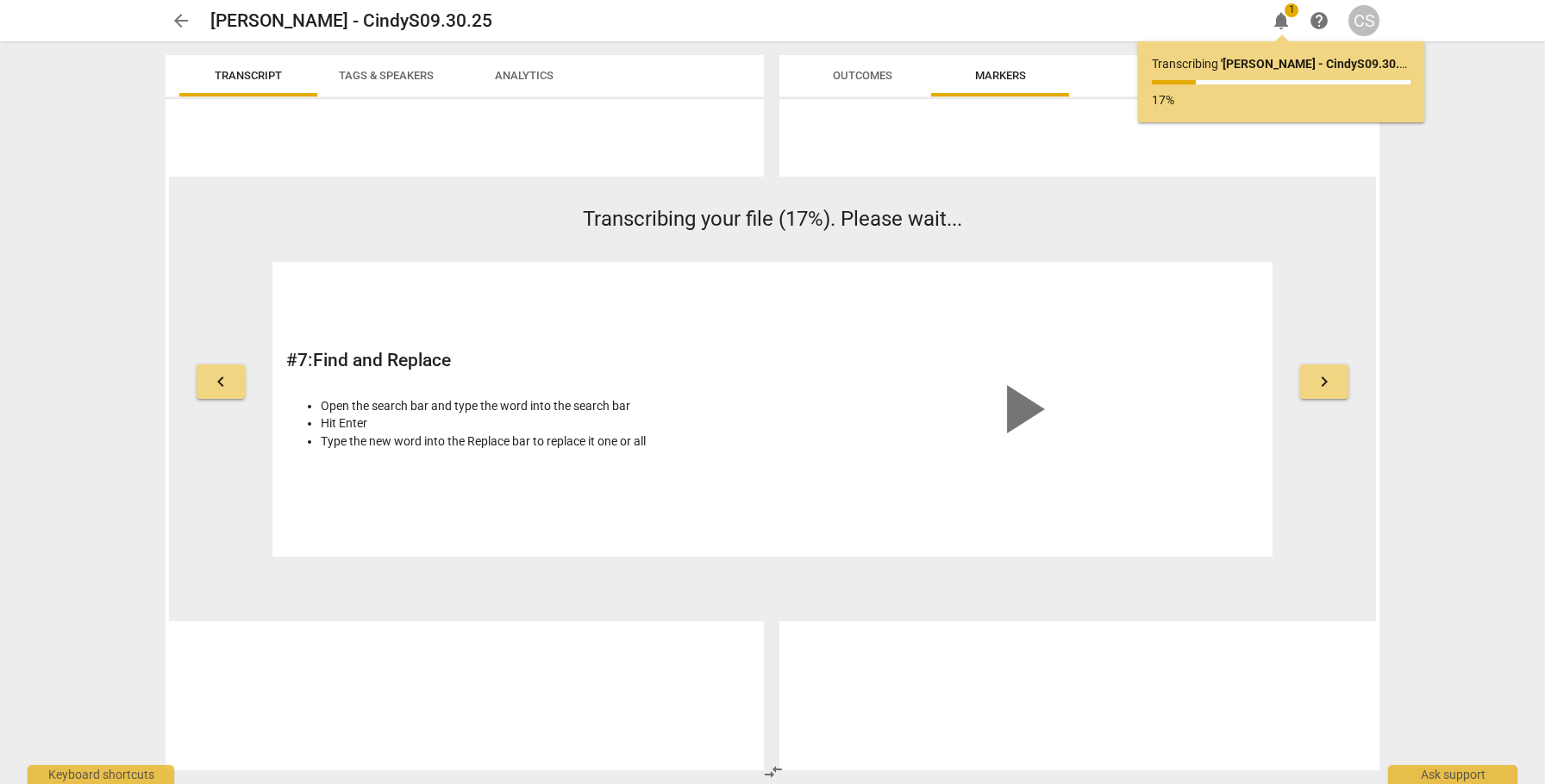
click at [219, 384] on span "keyboard_arrow_left" at bounding box center [220, 381] width 20 height 20
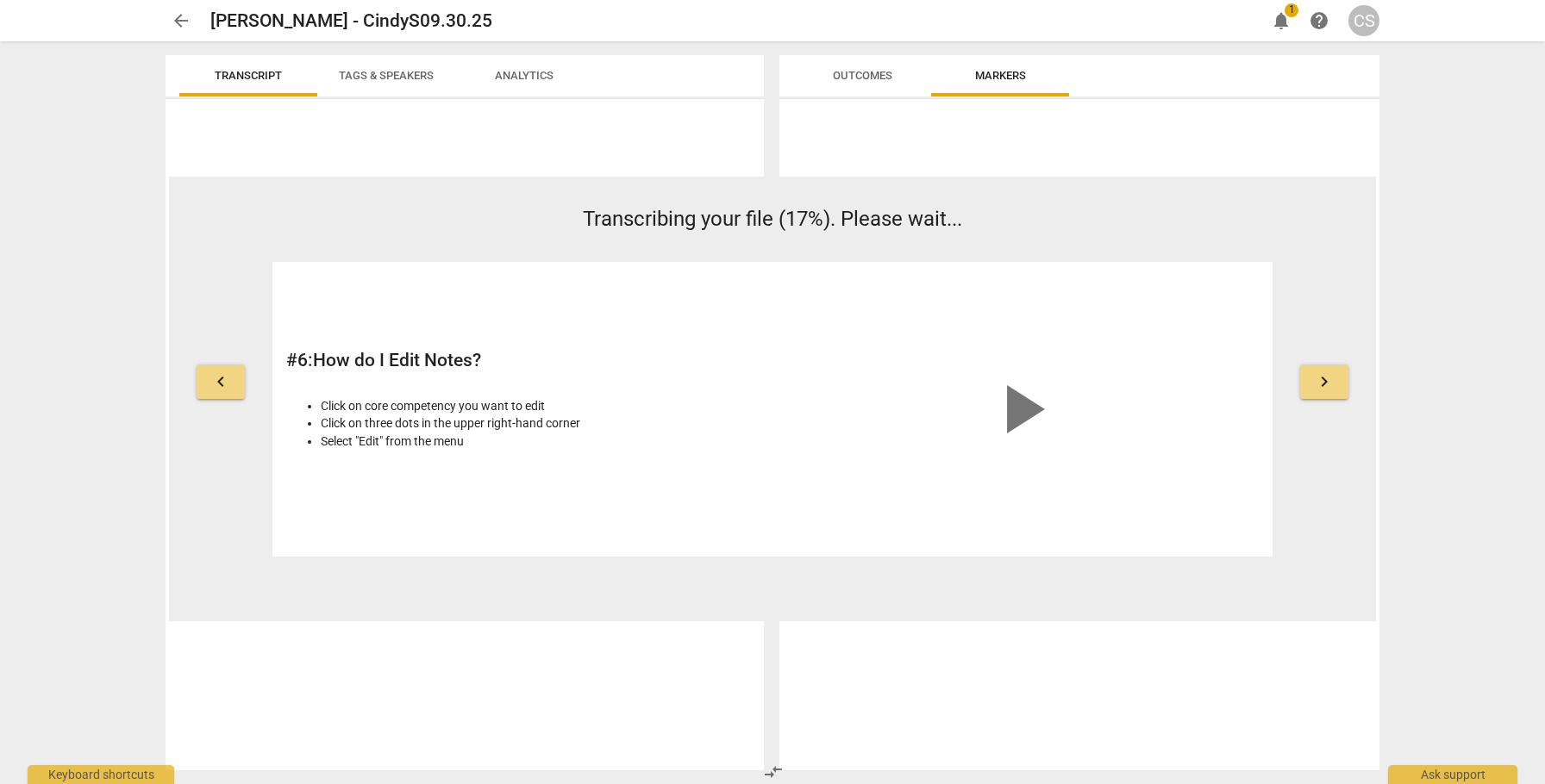
click at [219, 384] on span "keyboard_arrow_left" at bounding box center [220, 381] width 20 height 20
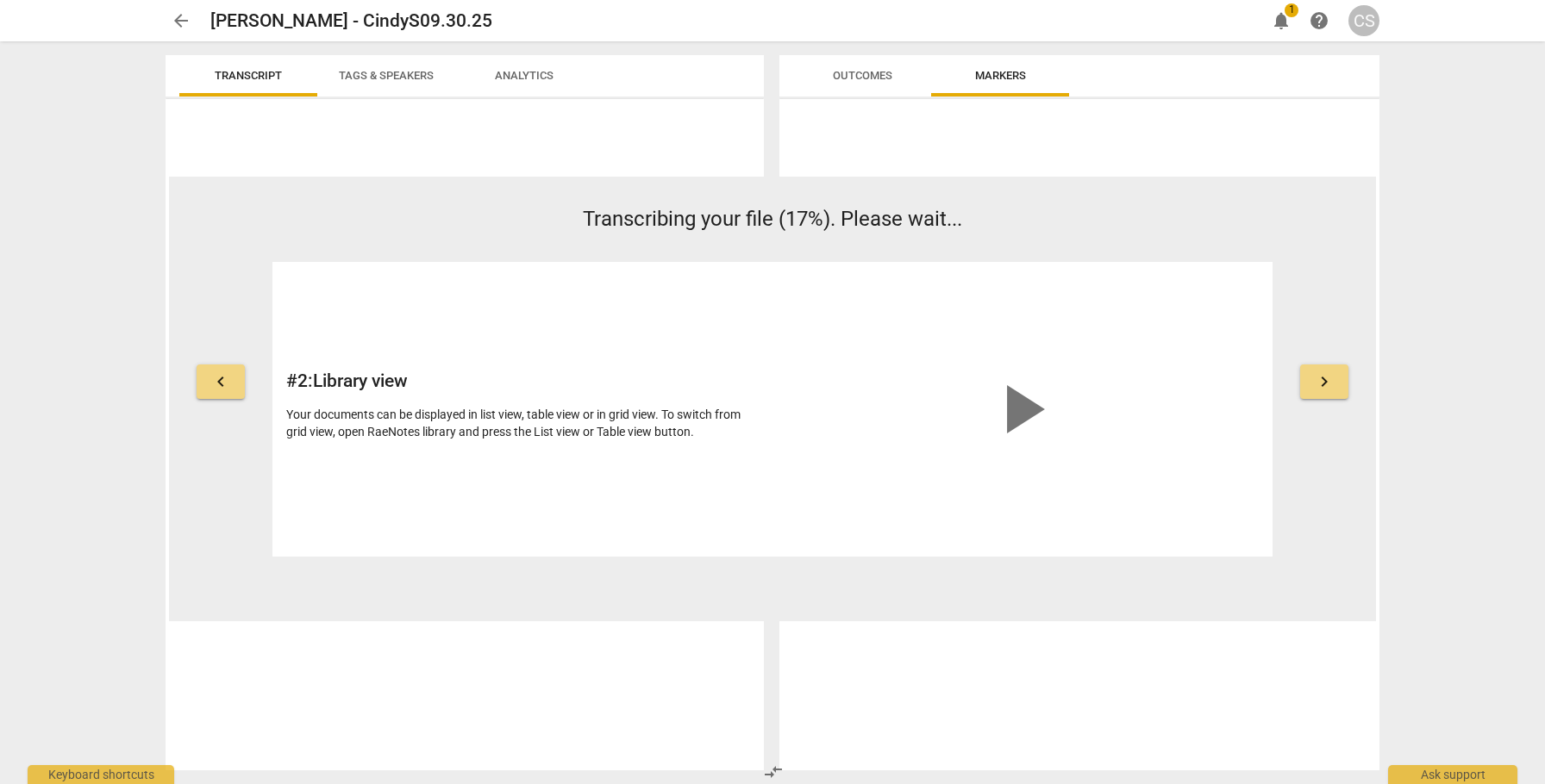
click at [219, 384] on span "keyboard_arrow_left" at bounding box center [220, 381] width 20 height 20
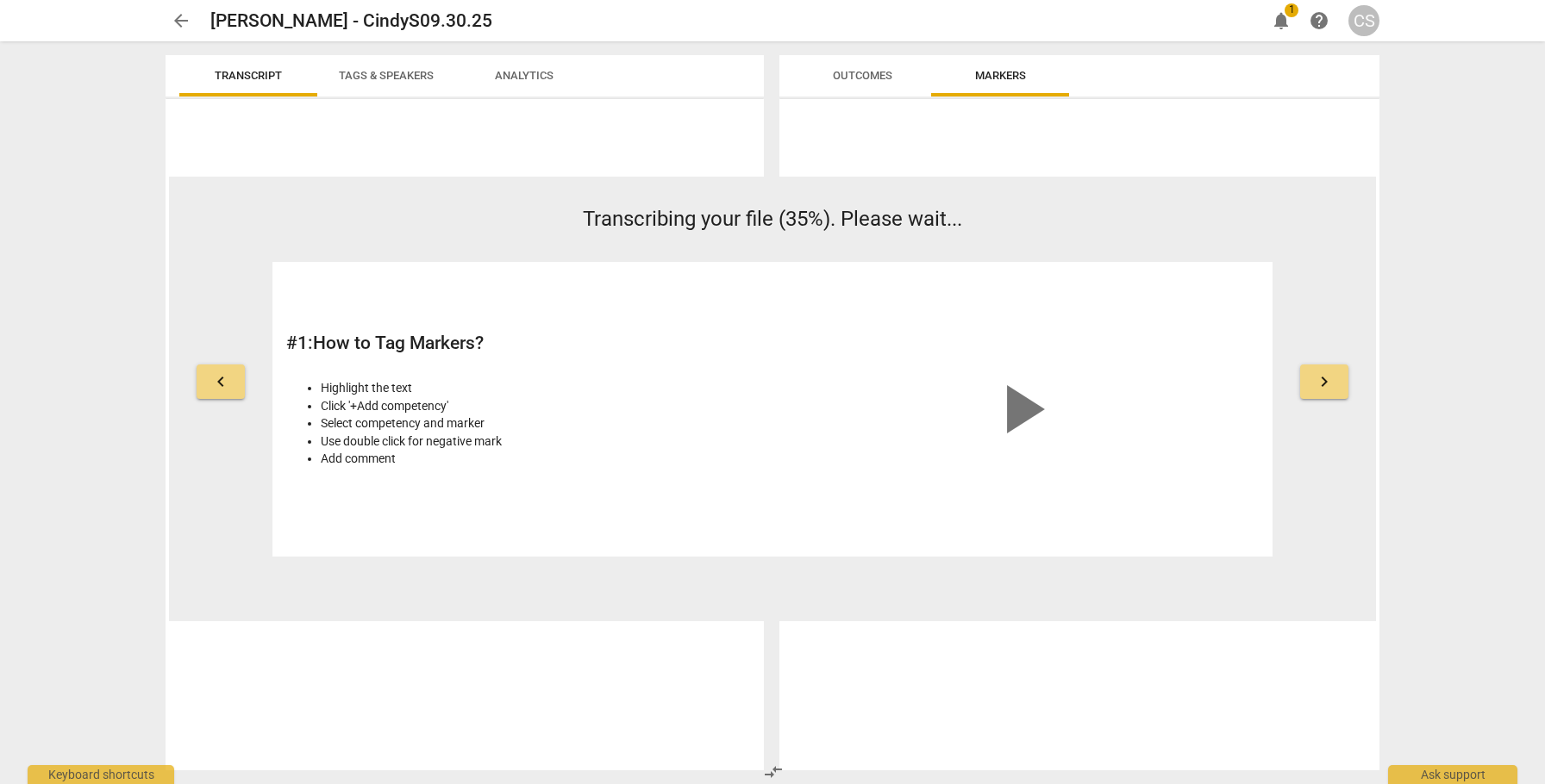
click at [1323, 375] on span "keyboard_arrow_right" at bounding box center [1324, 381] width 20 height 20
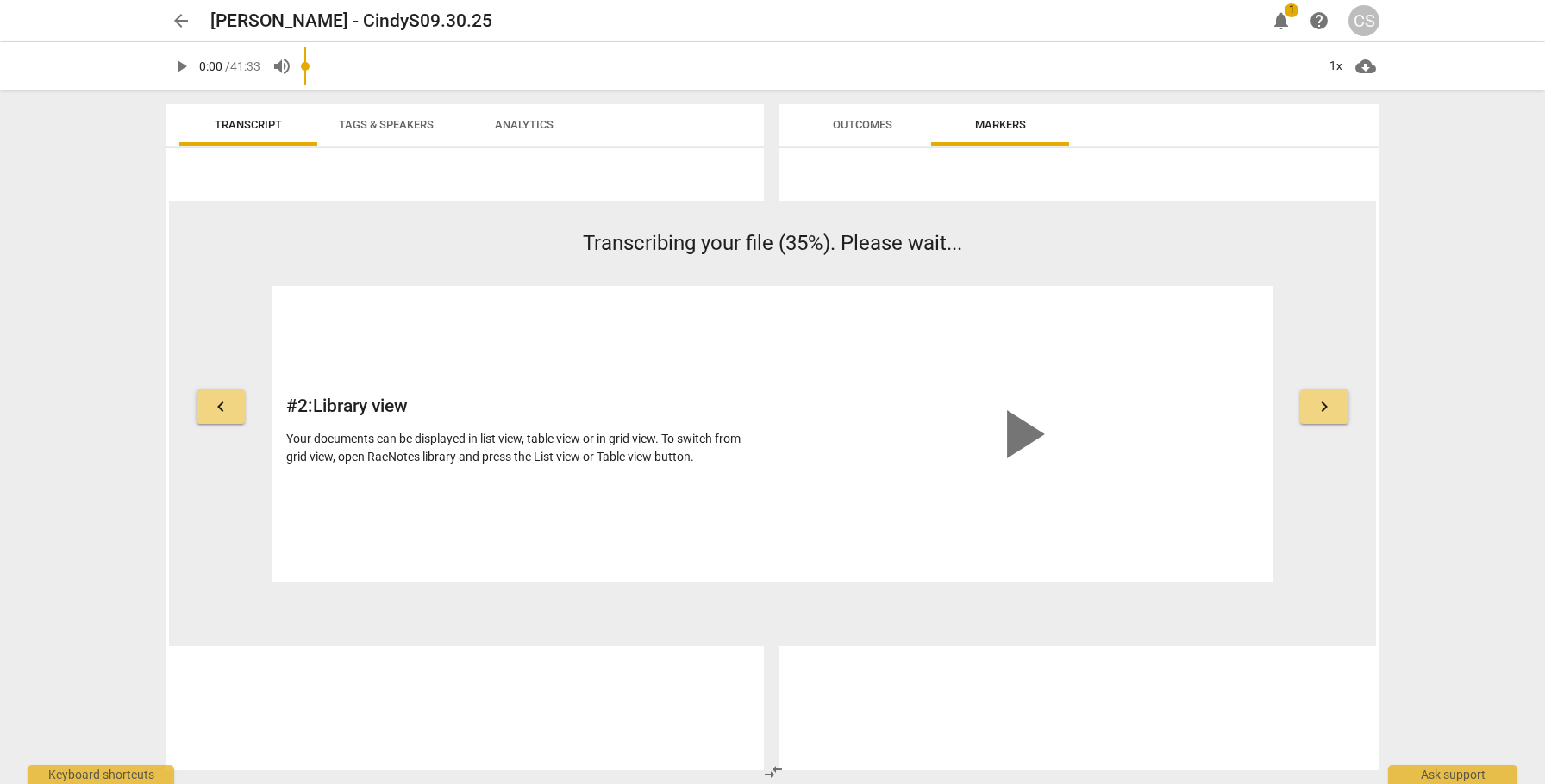
click at [1323, 375] on div "keyboard_arrow_left Transcribing your file (35%). Please wait... # 2 : Library …" at bounding box center [773, 405] width 1207 height 354
click at [1323, 400] on span "keyboard_arrow_right" at bounding box center [1324, 406] width 20 height 20
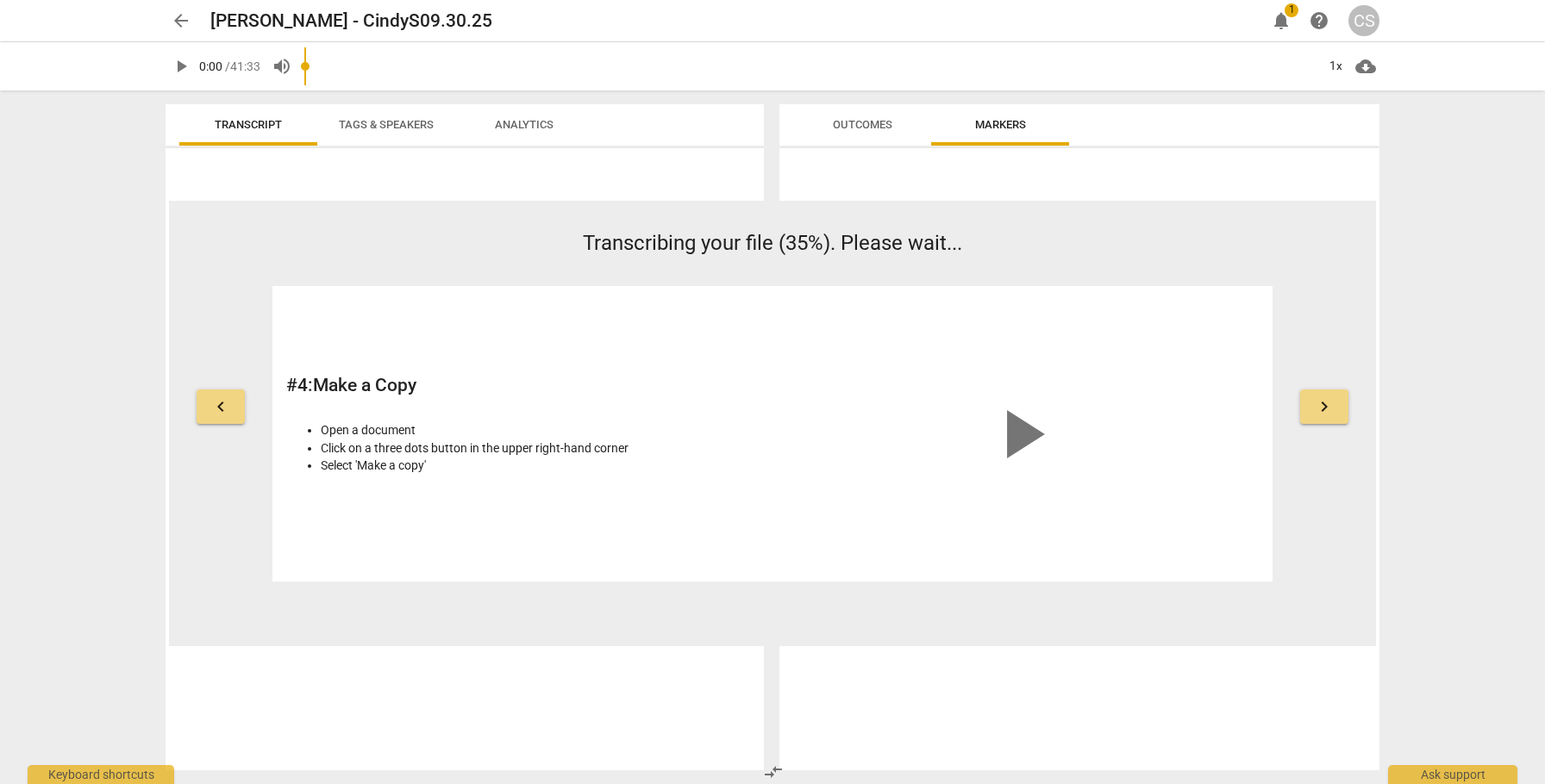
click at [1323, 400] on span "keyboard_arrow_right" at bounding box center [1324, 406] width 20 height 20
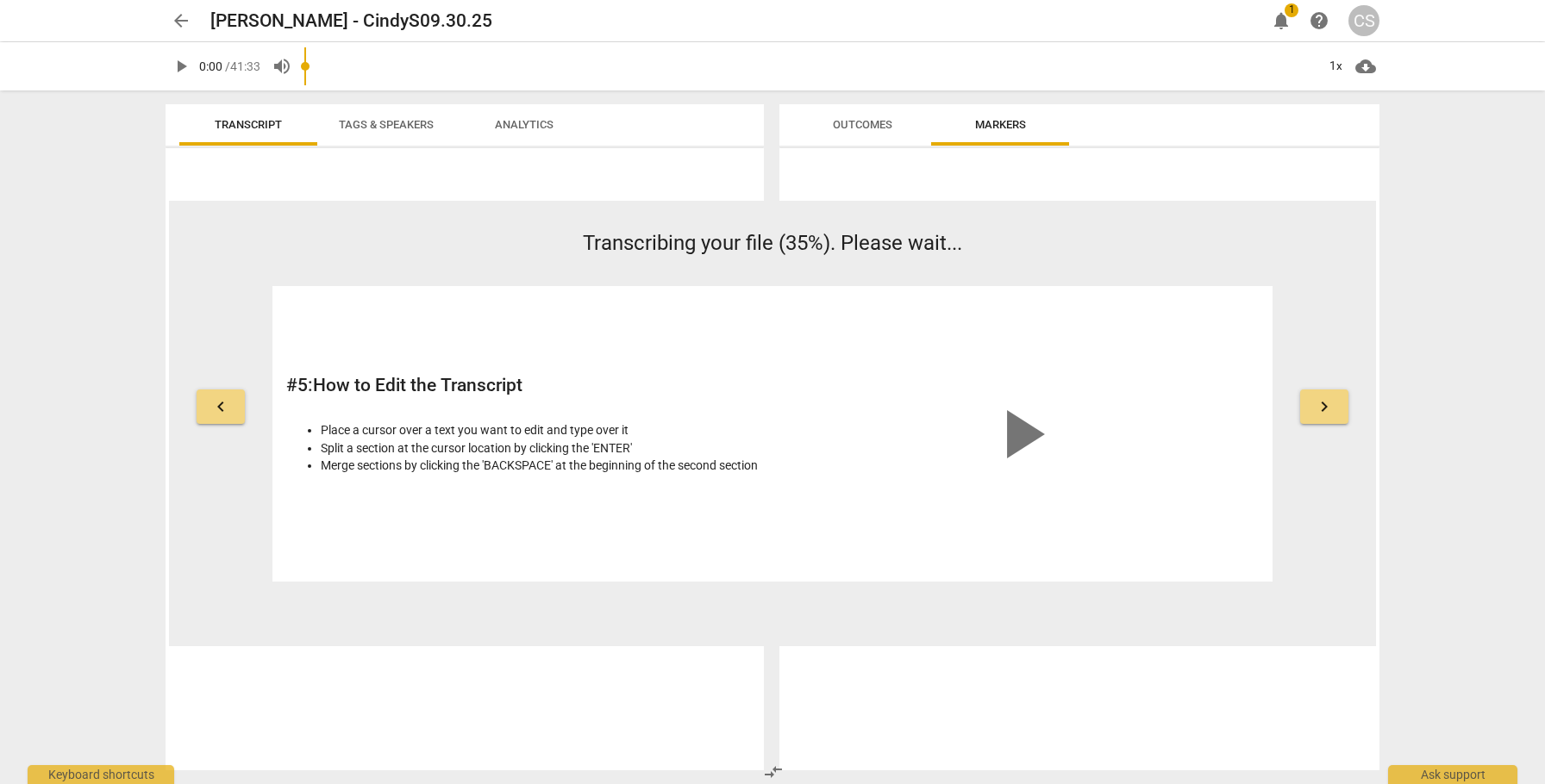
click at [1323, 400] on span "keyboard_arrow_right" at bounding box center [1324, 406] width 20 height 20
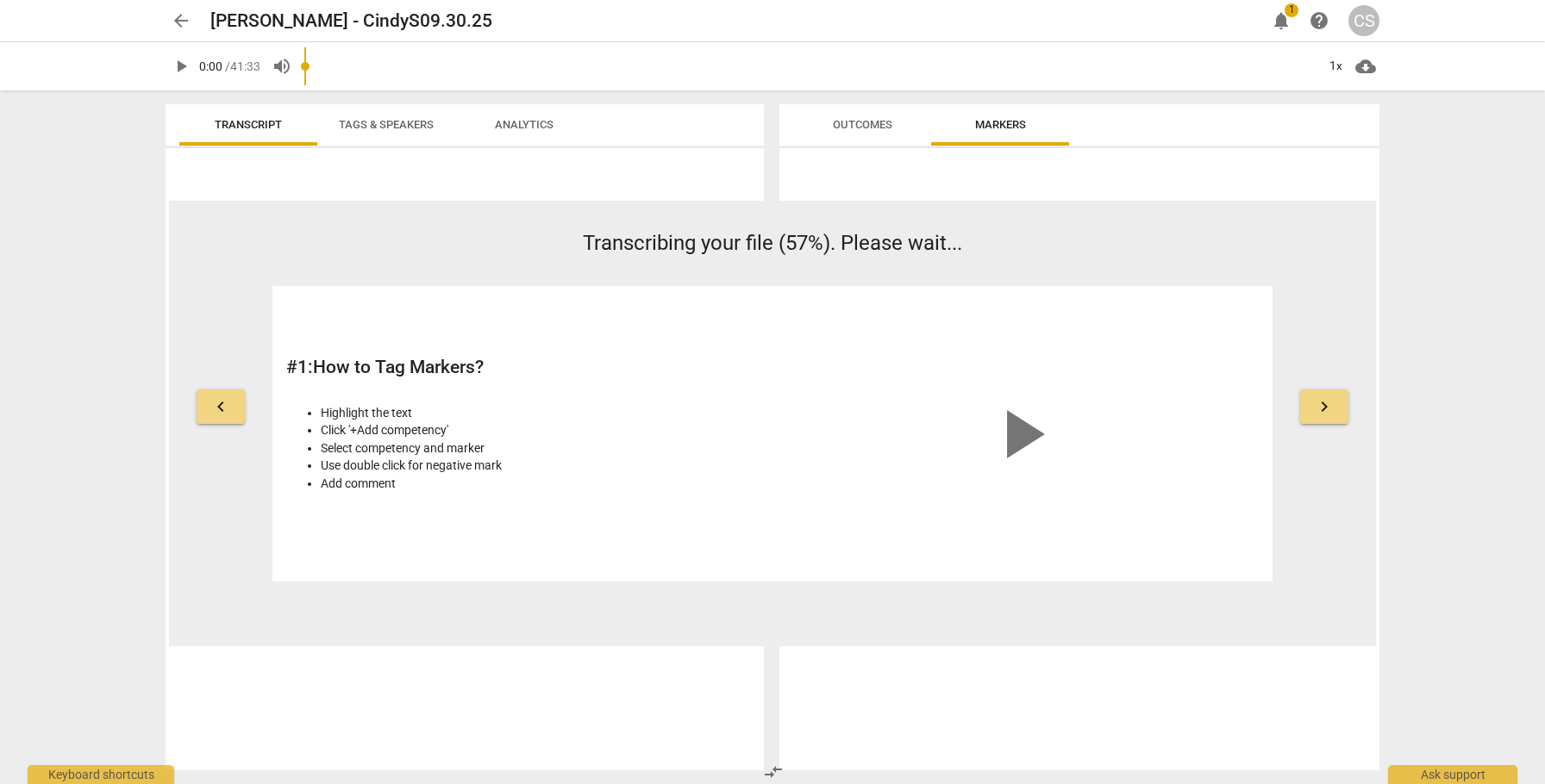
click at [1323, 400] on span "keyboard_arrow_right" at bounding box center [1324, 406] width 20 height 20
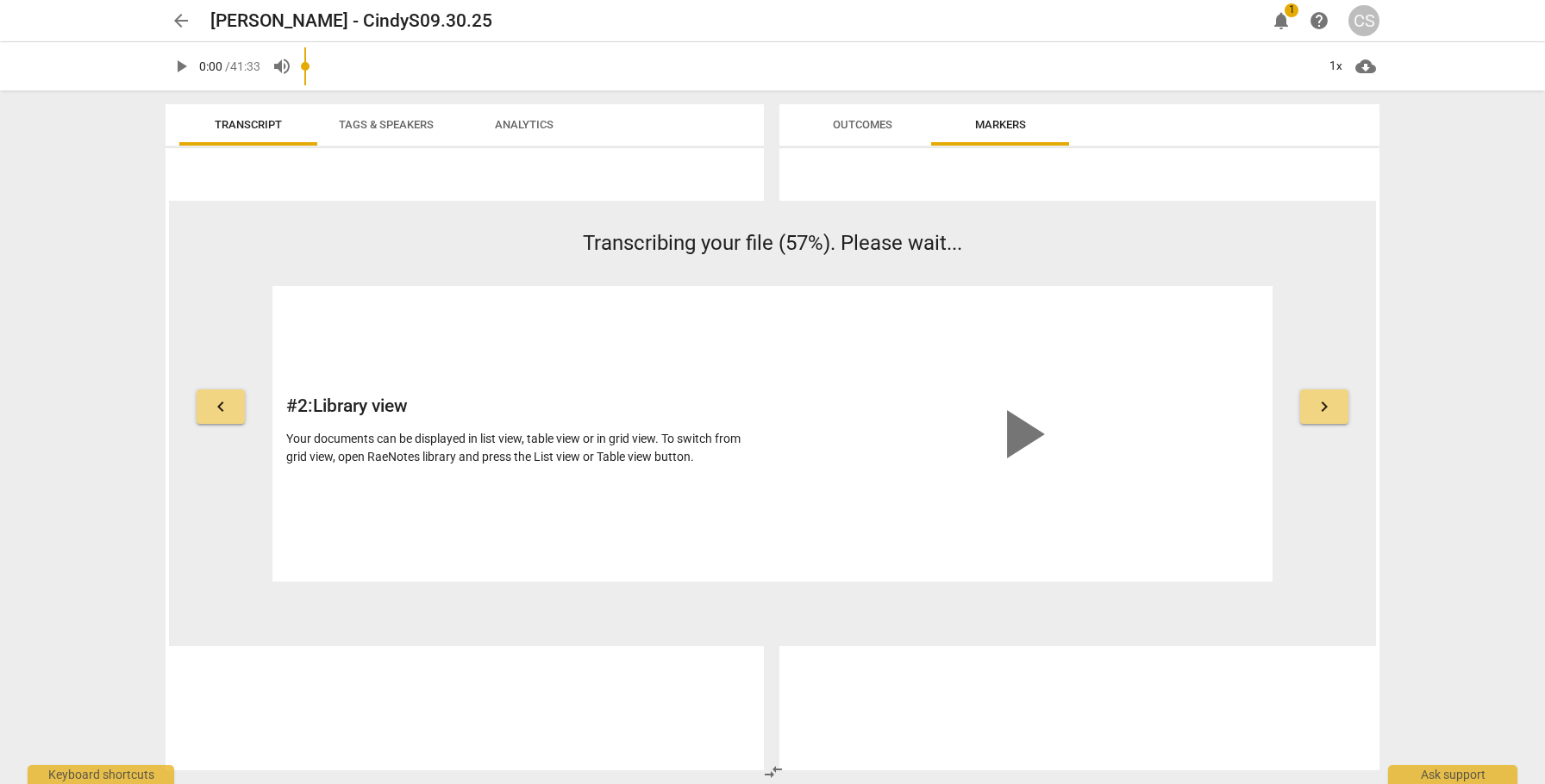
click at [228, 121] on span "Transcript" at bounding box center [248, 125] width 68 height 13
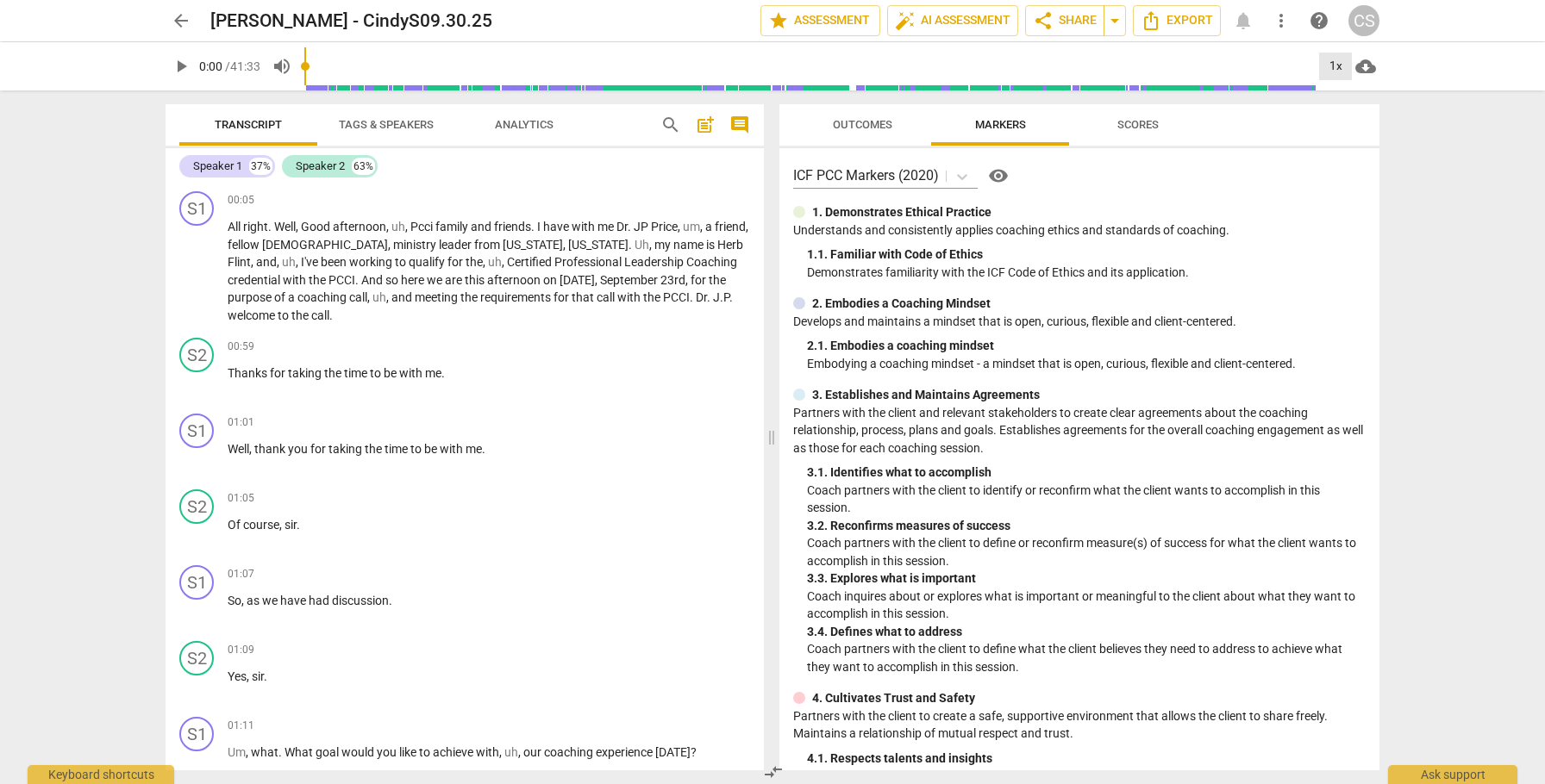
click at [1335, 61] on div "1x" at bounding box center [1335, 67] width 32 height 28
click at [1335, 197] on li "2x" at bounding box center [1348, 198] width 57 height 32
click at [198, 277] on span "play_arrow" at bounding box center [197, 272] width 20 height 20
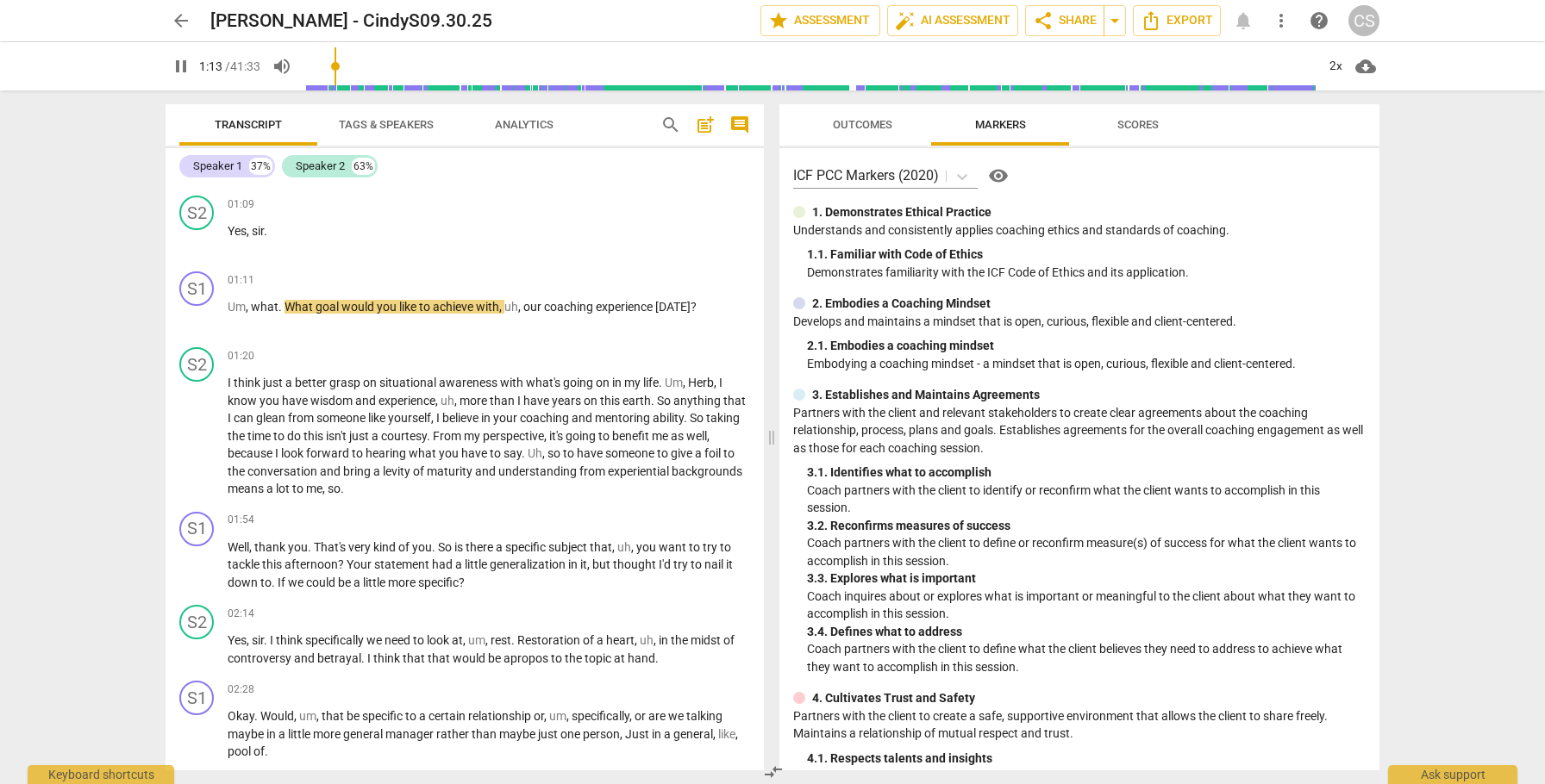
scroll to position [450, 0]
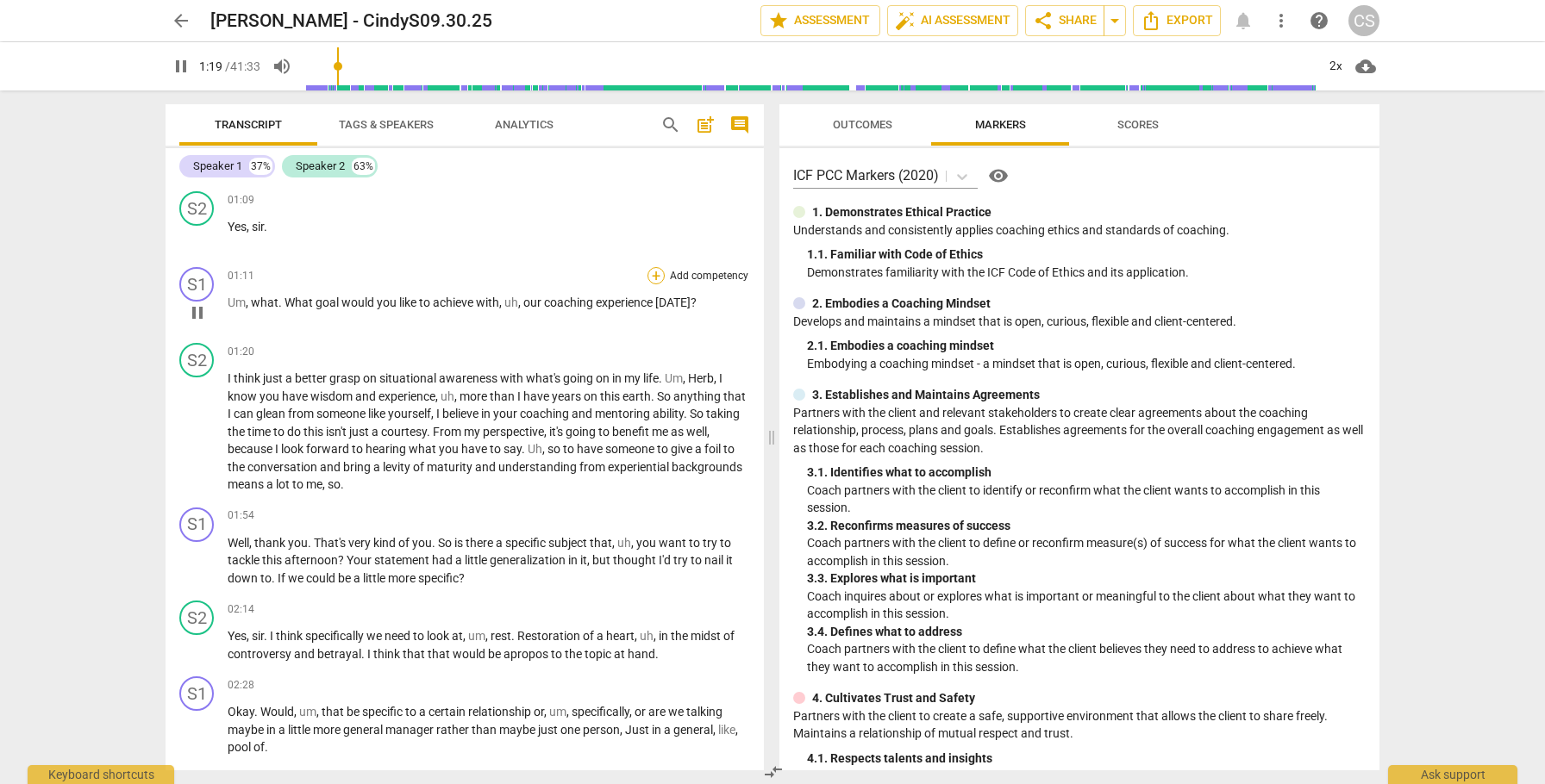
click at [654, 277] on div "+" at bounding box center [655, 276] width 18 height 18
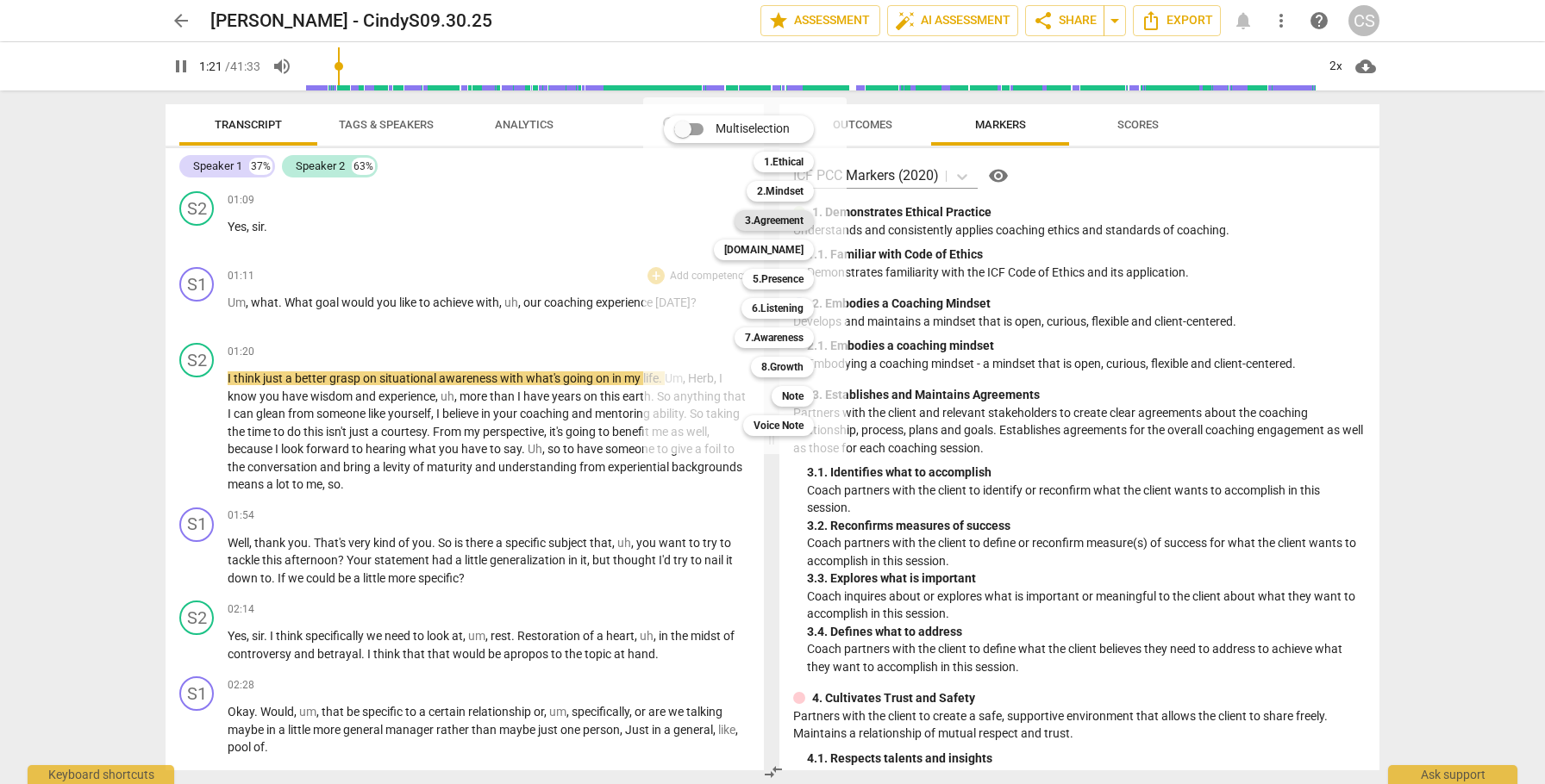
click at [753, 217] on b "3.Agreement" at bounding box center [774, 220] width 58 height 20
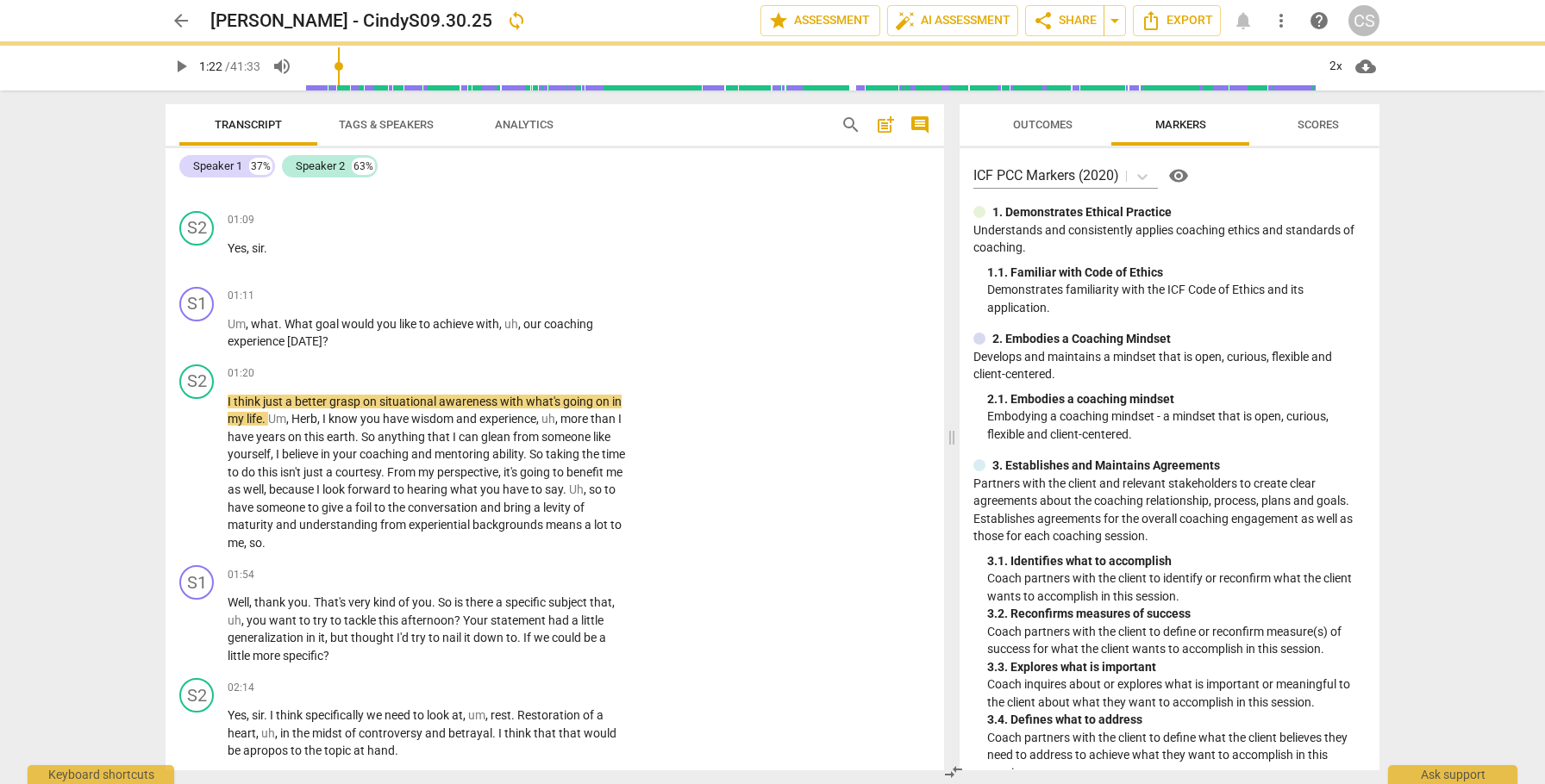
scroll to position [469, 0]
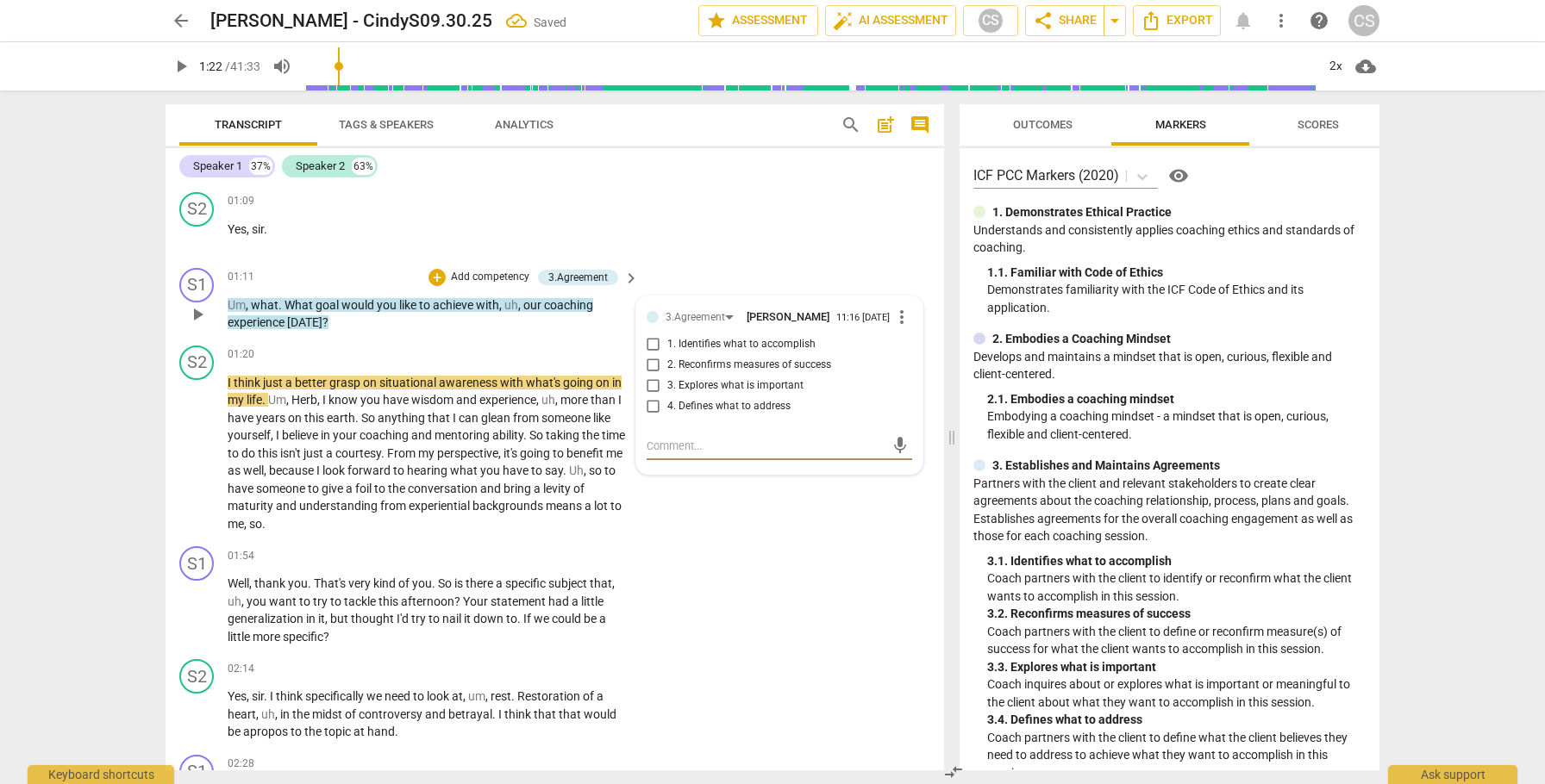
click at [896, 319] on span "more_vert" at bounding box center [902, 317] width 20 height 20
click at [903, 349] on li "Delete" at bounding box center [915, 351] width 59 height 32
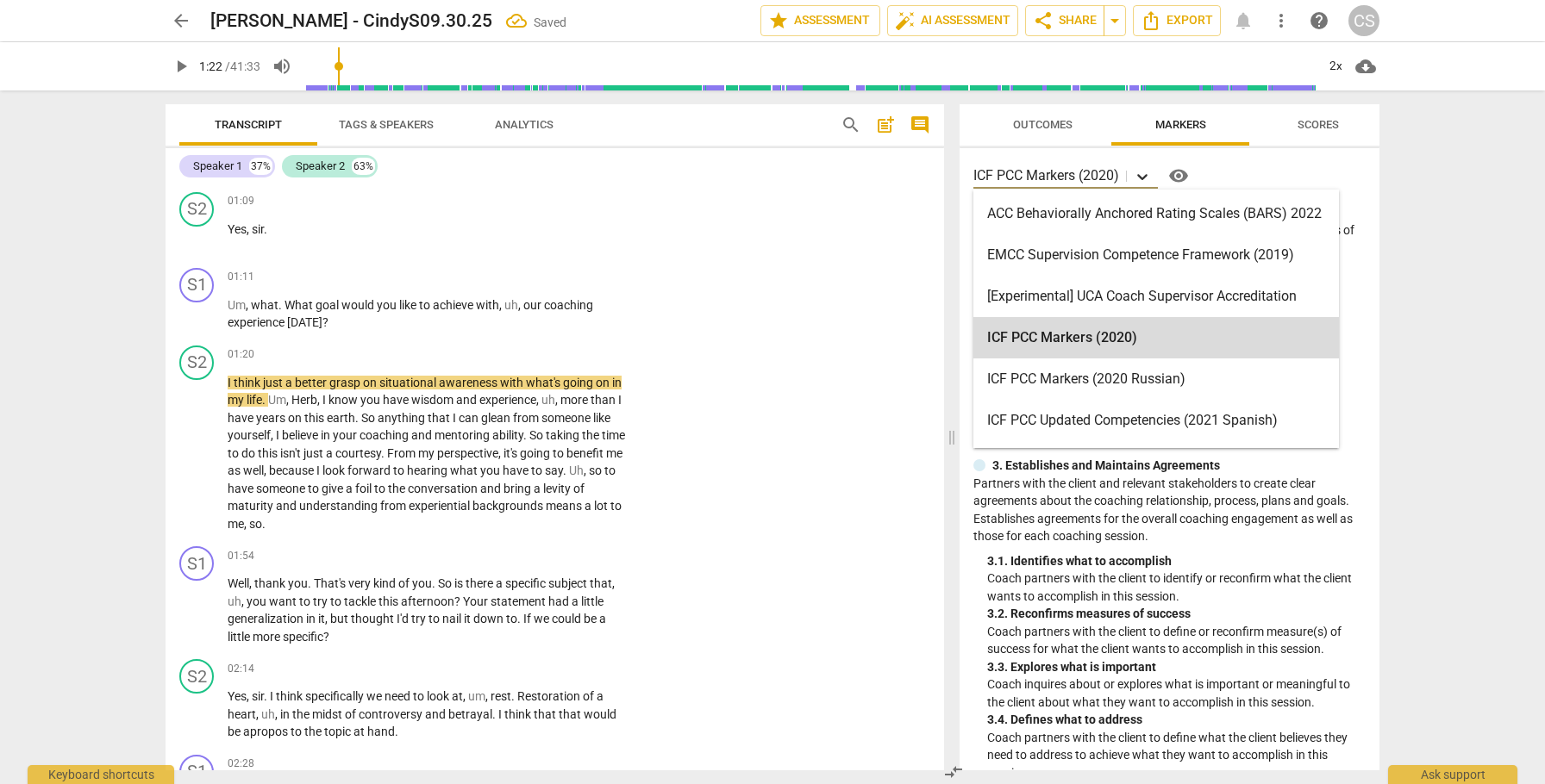
click at [1138, 175] on icon at bounding box center [1142, 177] width 18 height 18
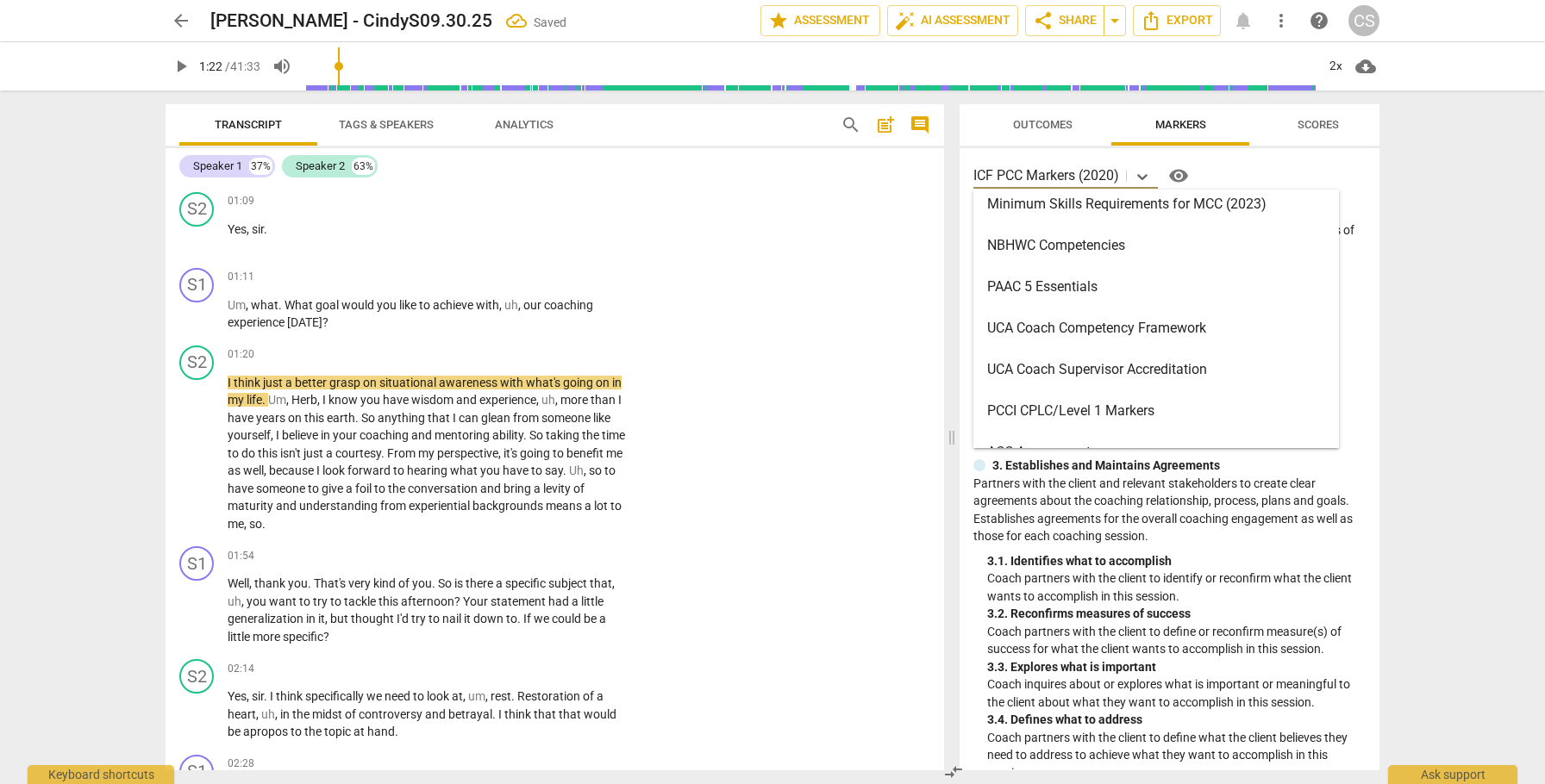
scroll to position [576, 0]
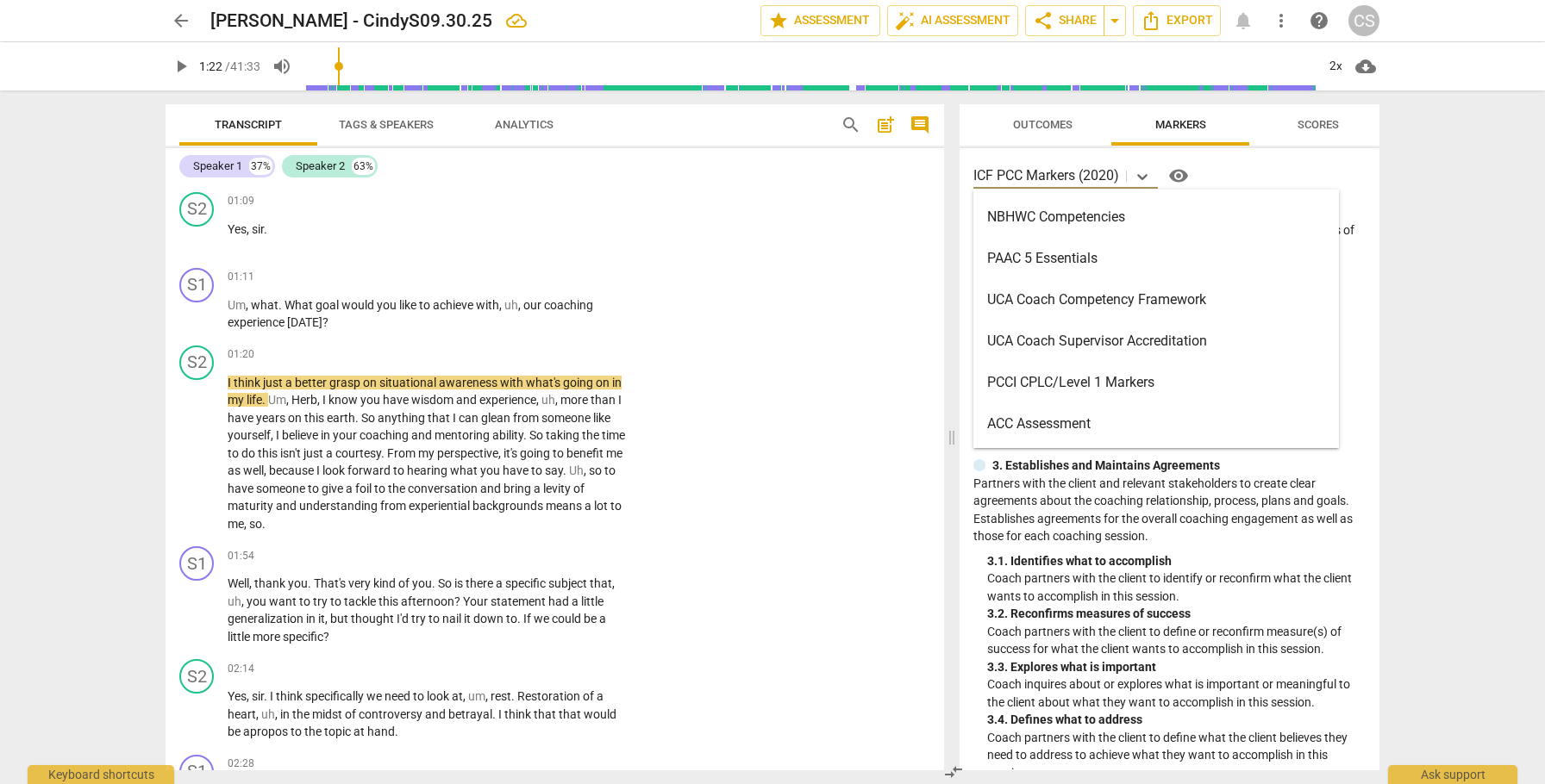
click at [1053, 385] on div "PCCI CPLC/Level 1 Markers" at bounding box center [1155, 382] width 366 height 42
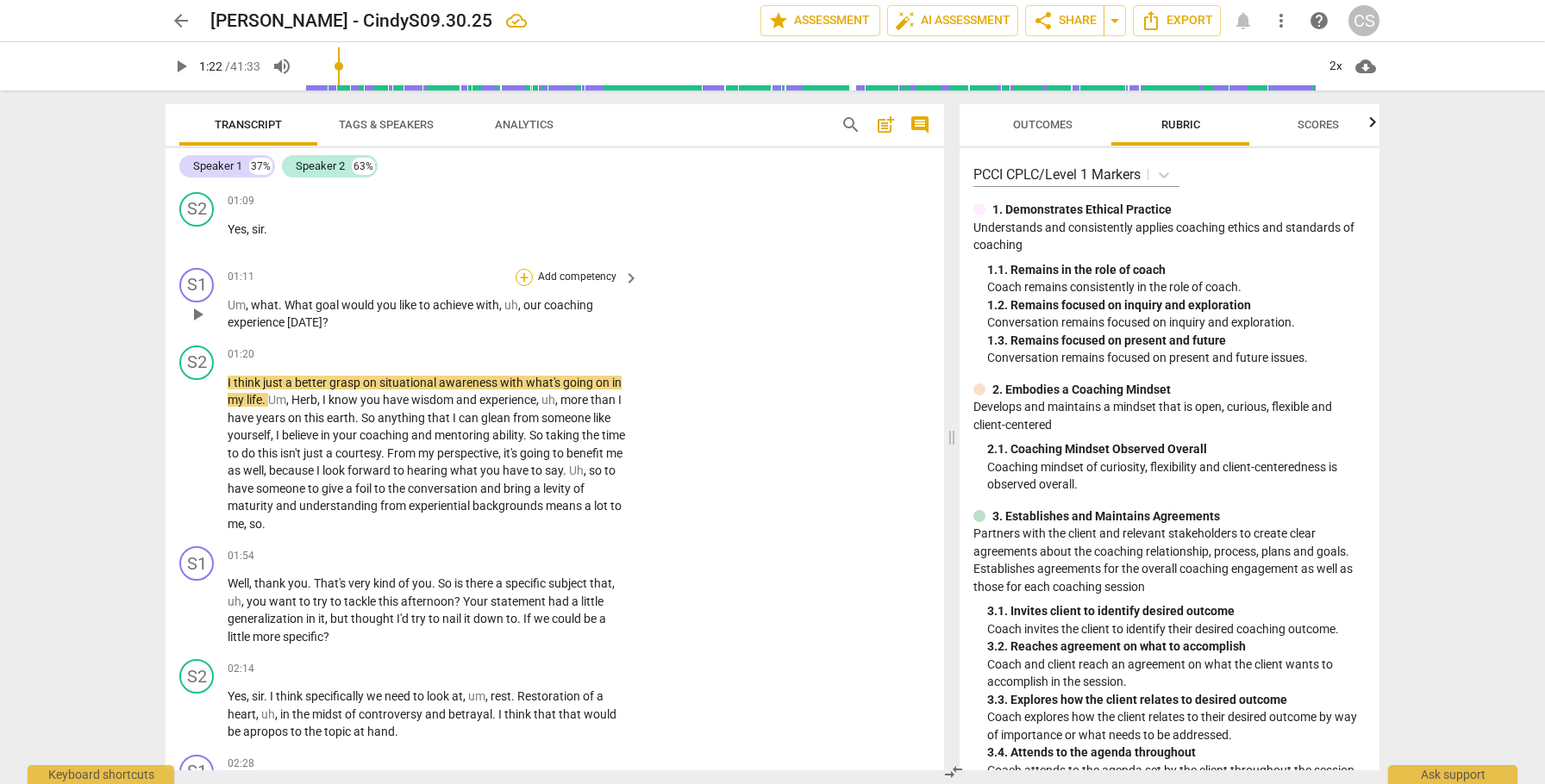
click at [521, 274] on div "+" at bounding box center [524, 278] width 18 height 18
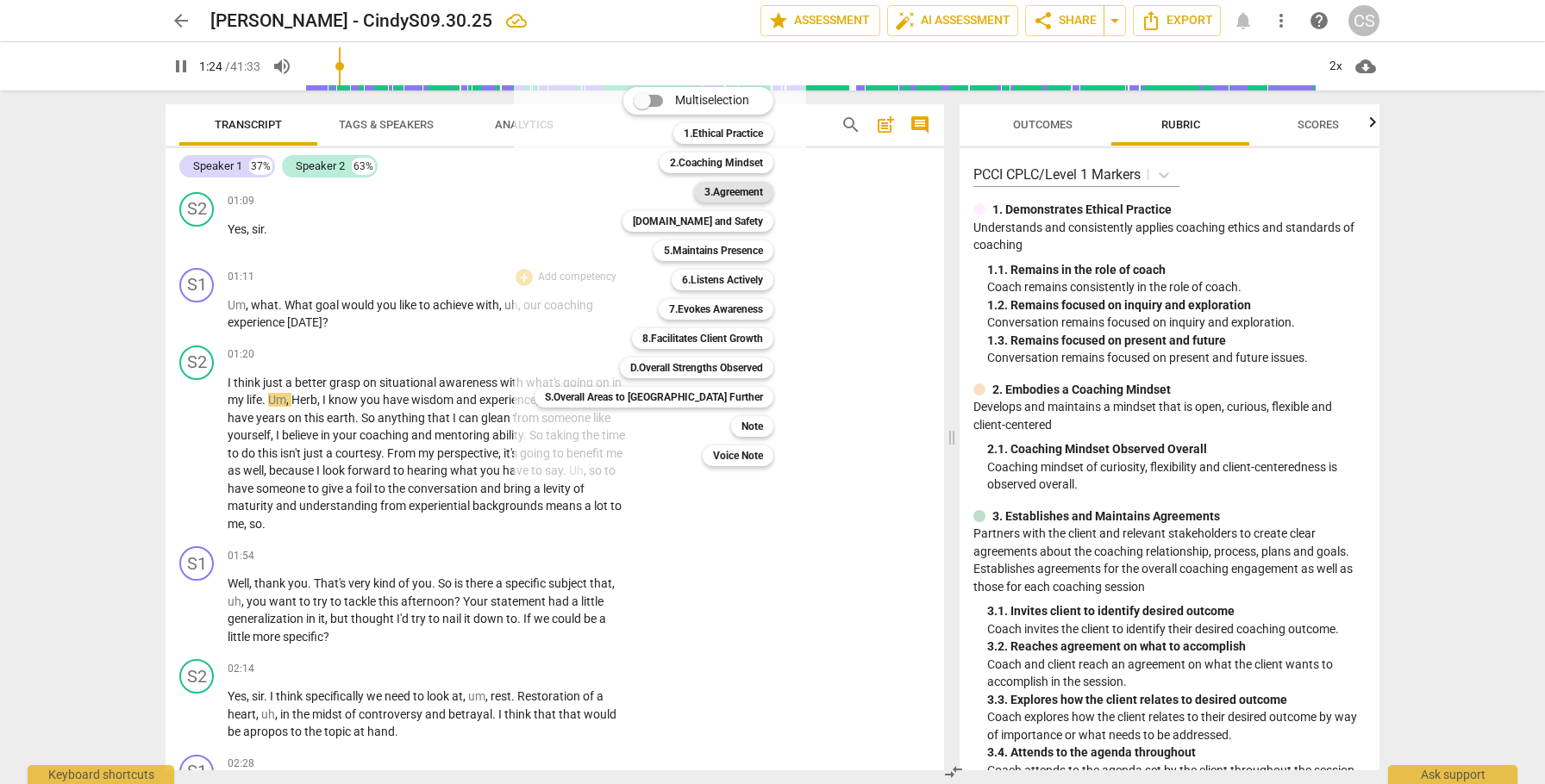
click at [704, 193] on b "3.Agreement" at bounding box center [733, 192] width 58 height 20
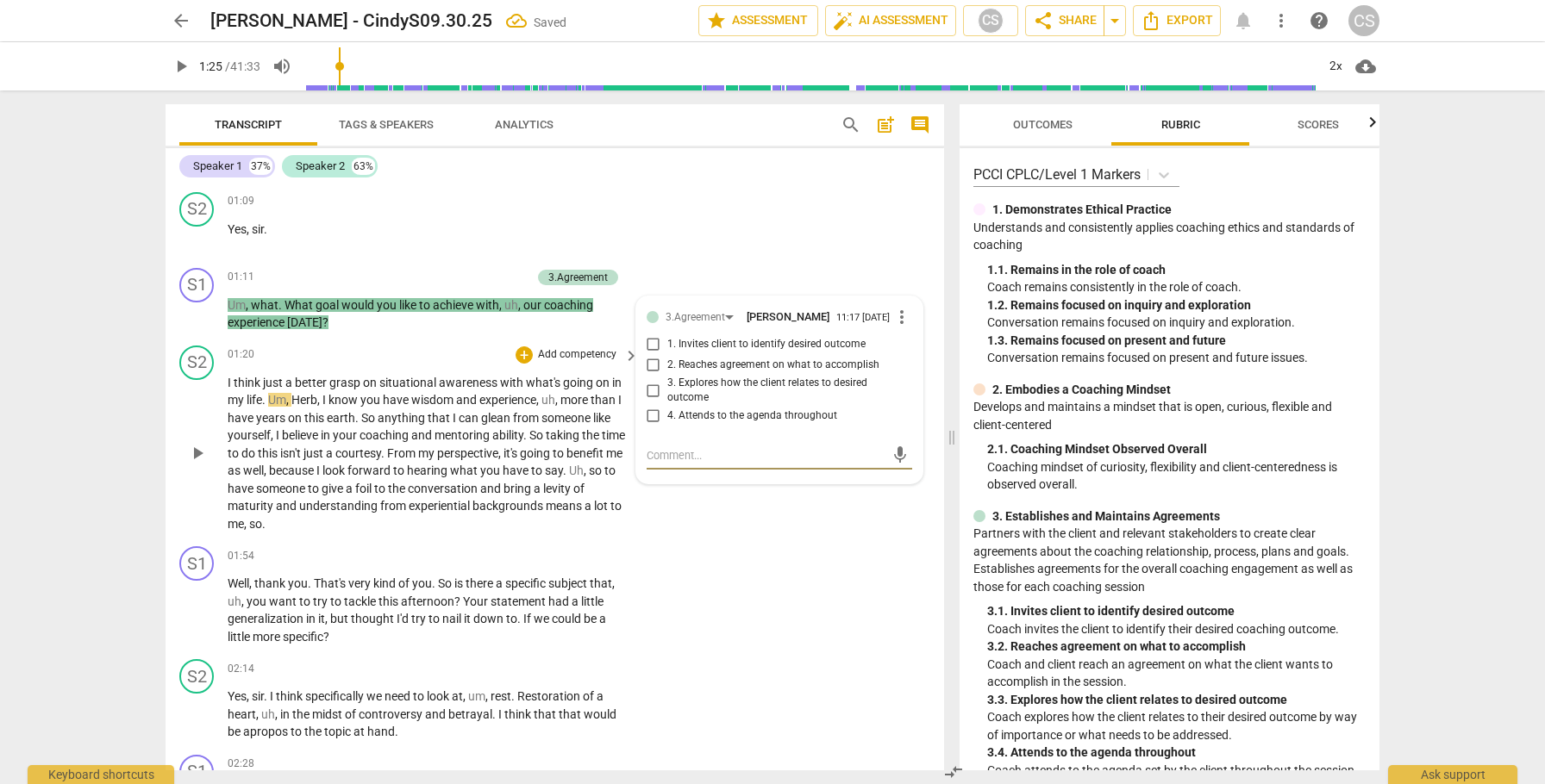
click at [202, 457] on span "play_arrow" at bounding box center [197, 454] width 20 height 20
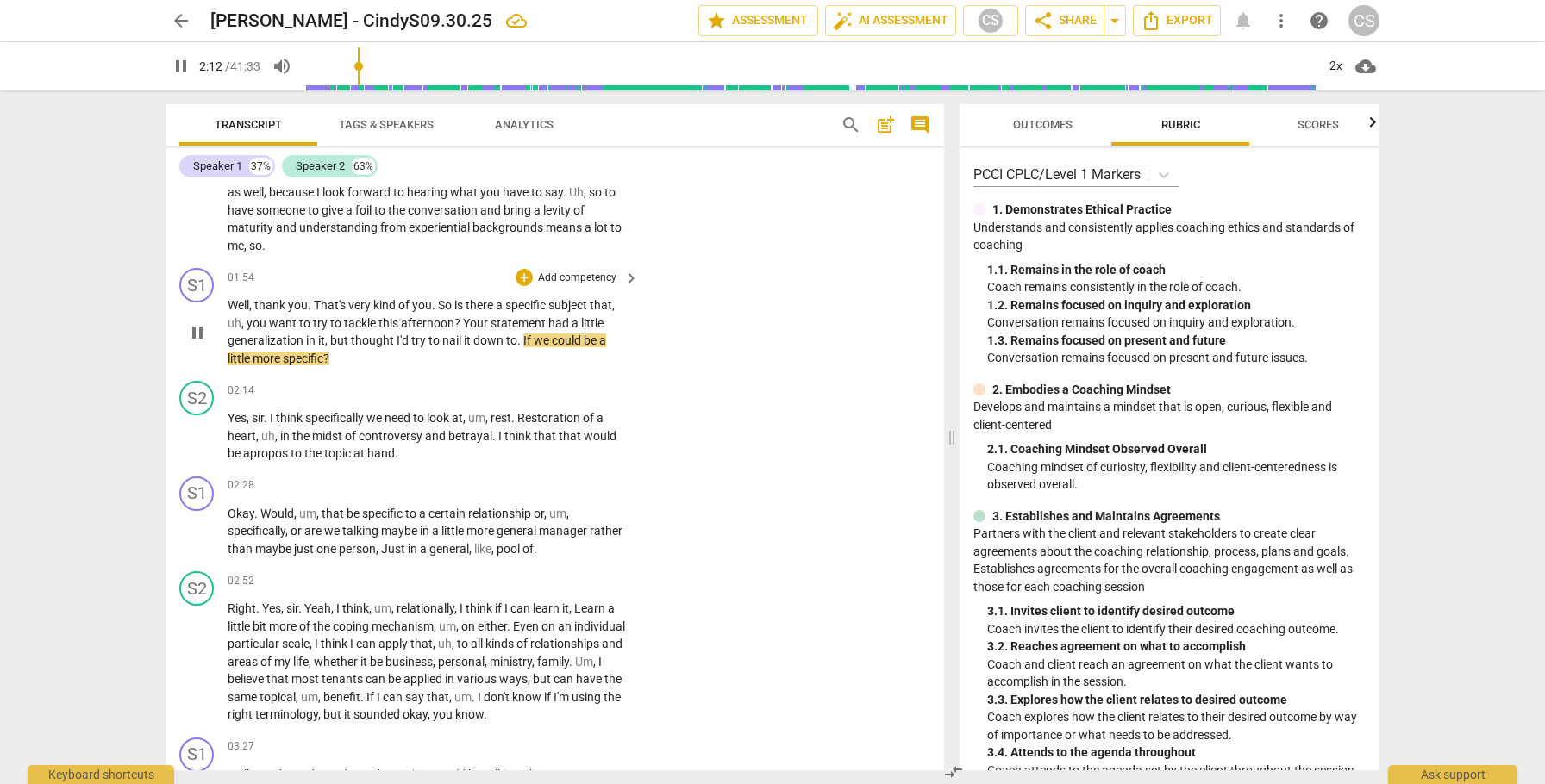
scroll to position [714, 0]
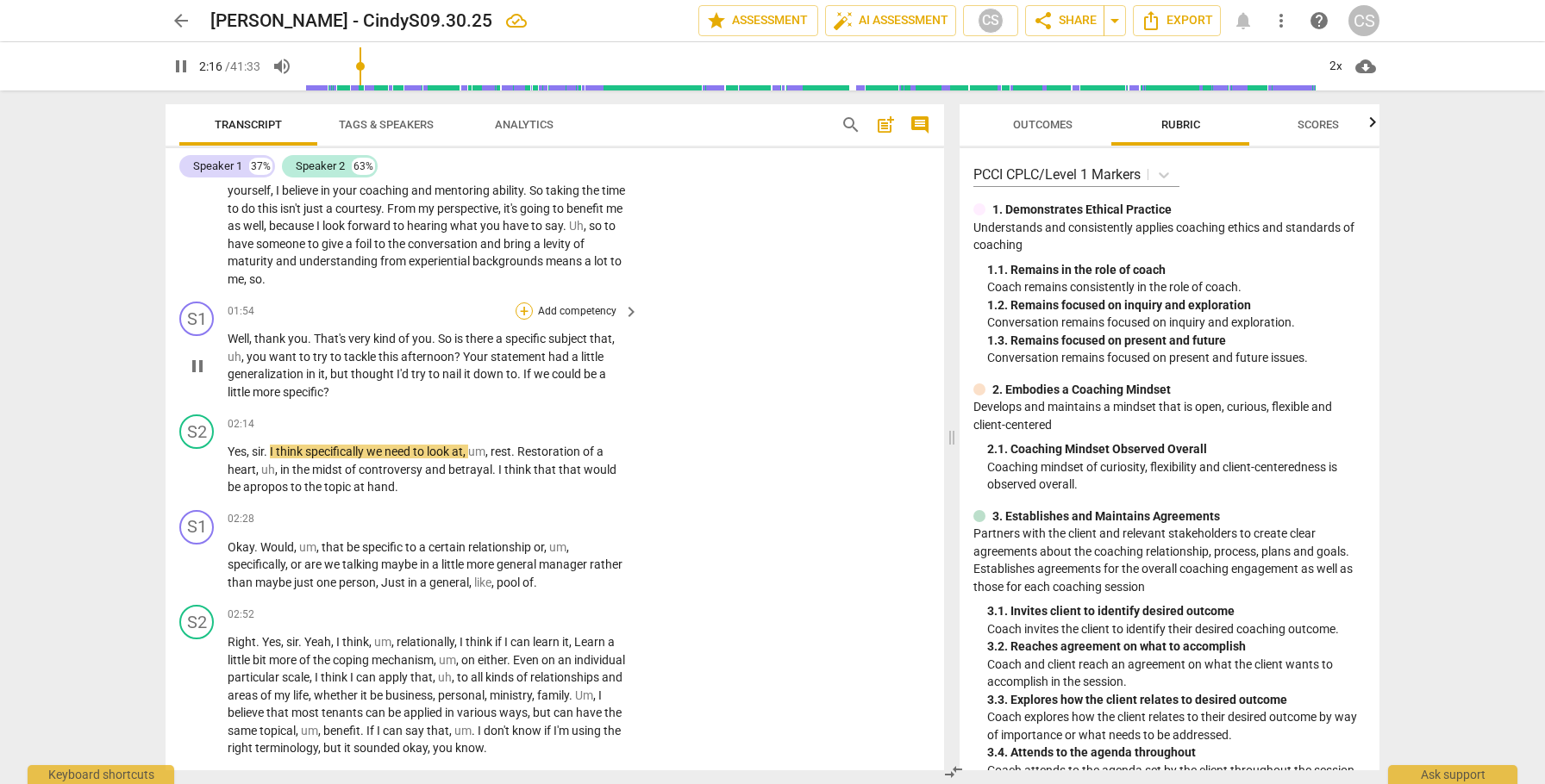
click at [525, 310] on div "+" at bounding box center [524, 311] width 18 height 18
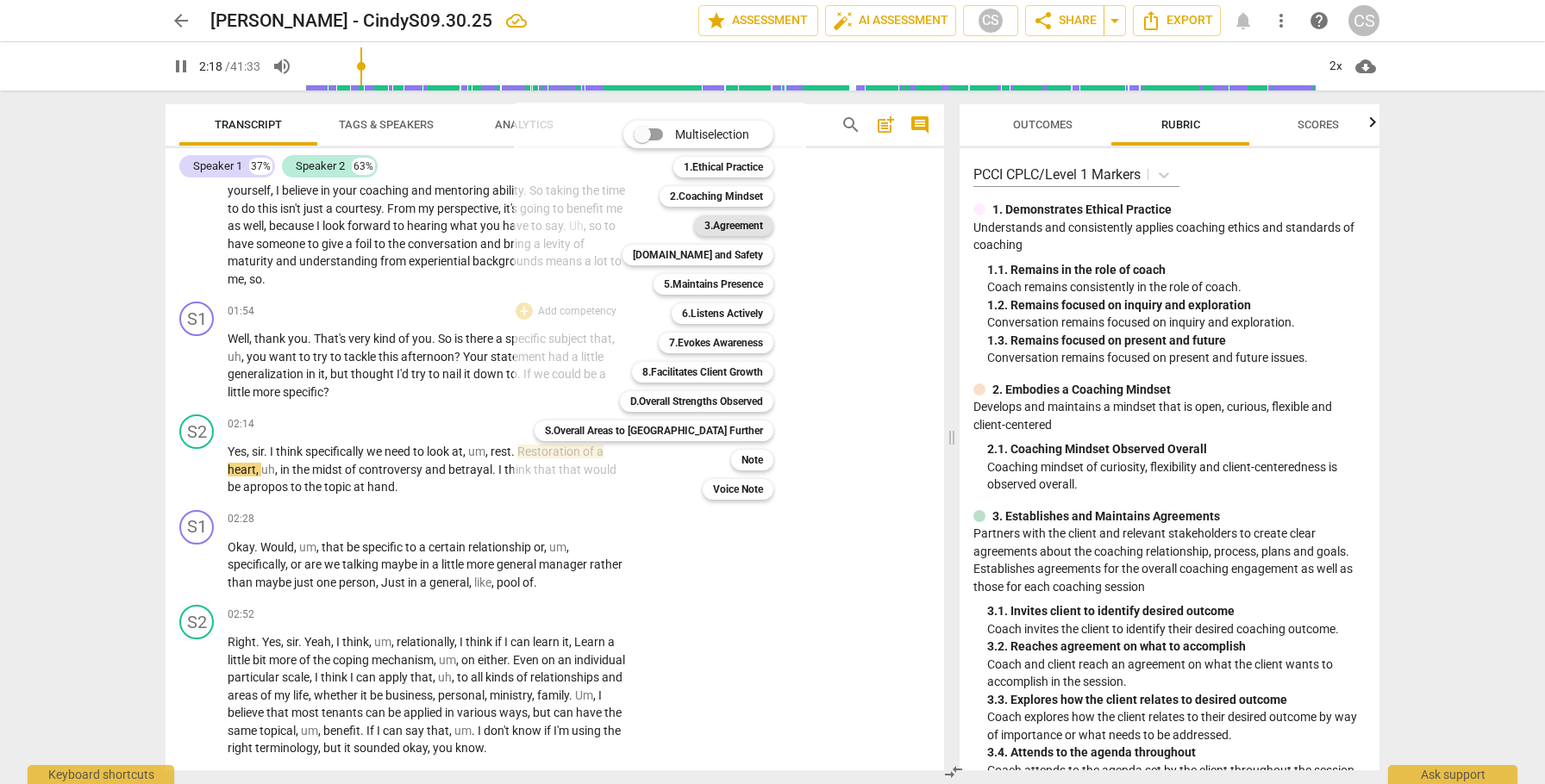
click at [704, 229] on b "3.Agreement" at bounding box center [733, 226] width 58 height 20
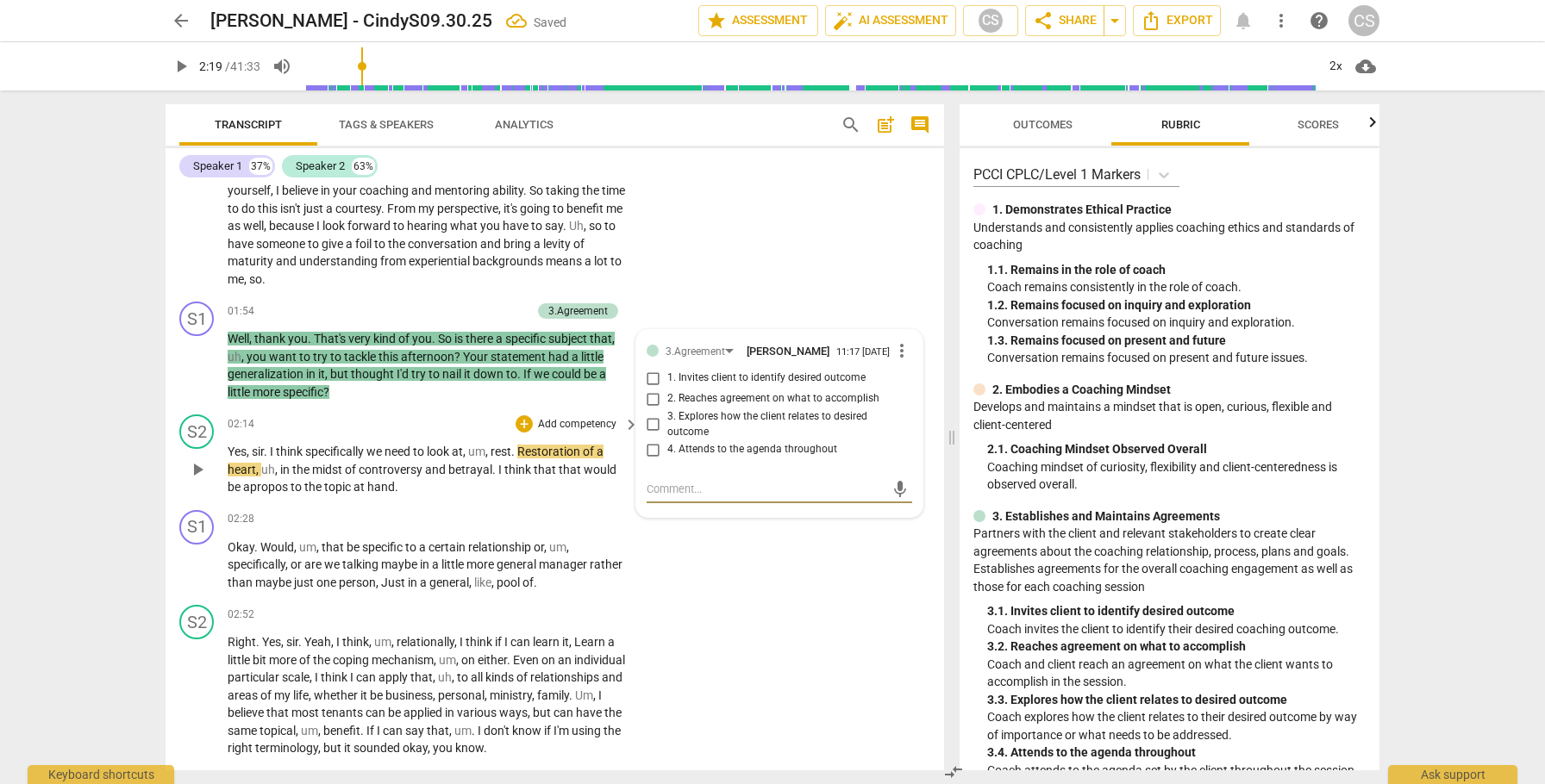
click at [197, 470] on span "play_arrow" at bounding box center [197, 469] width 20 height 20
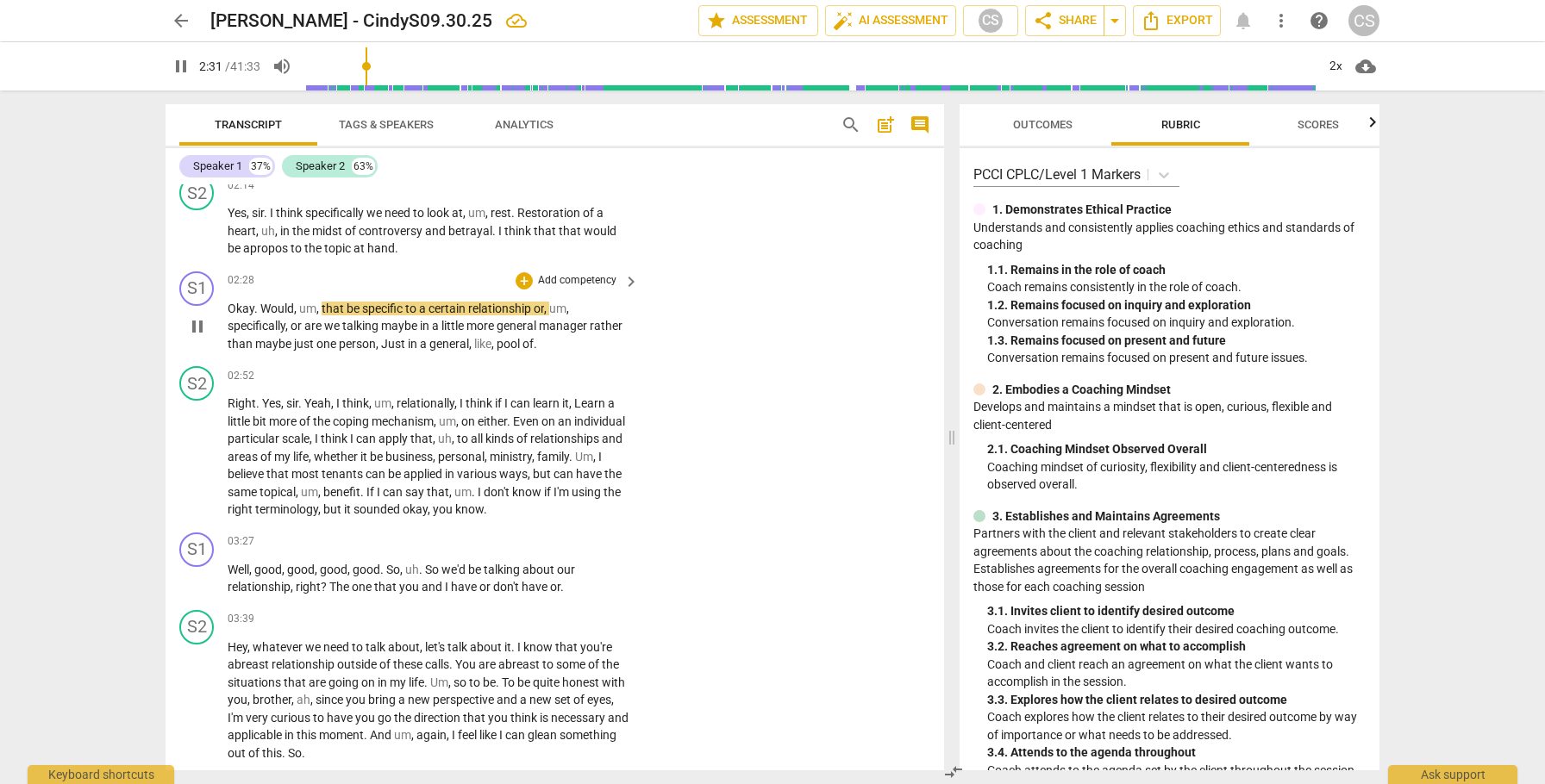
scroll to position [960, 0]
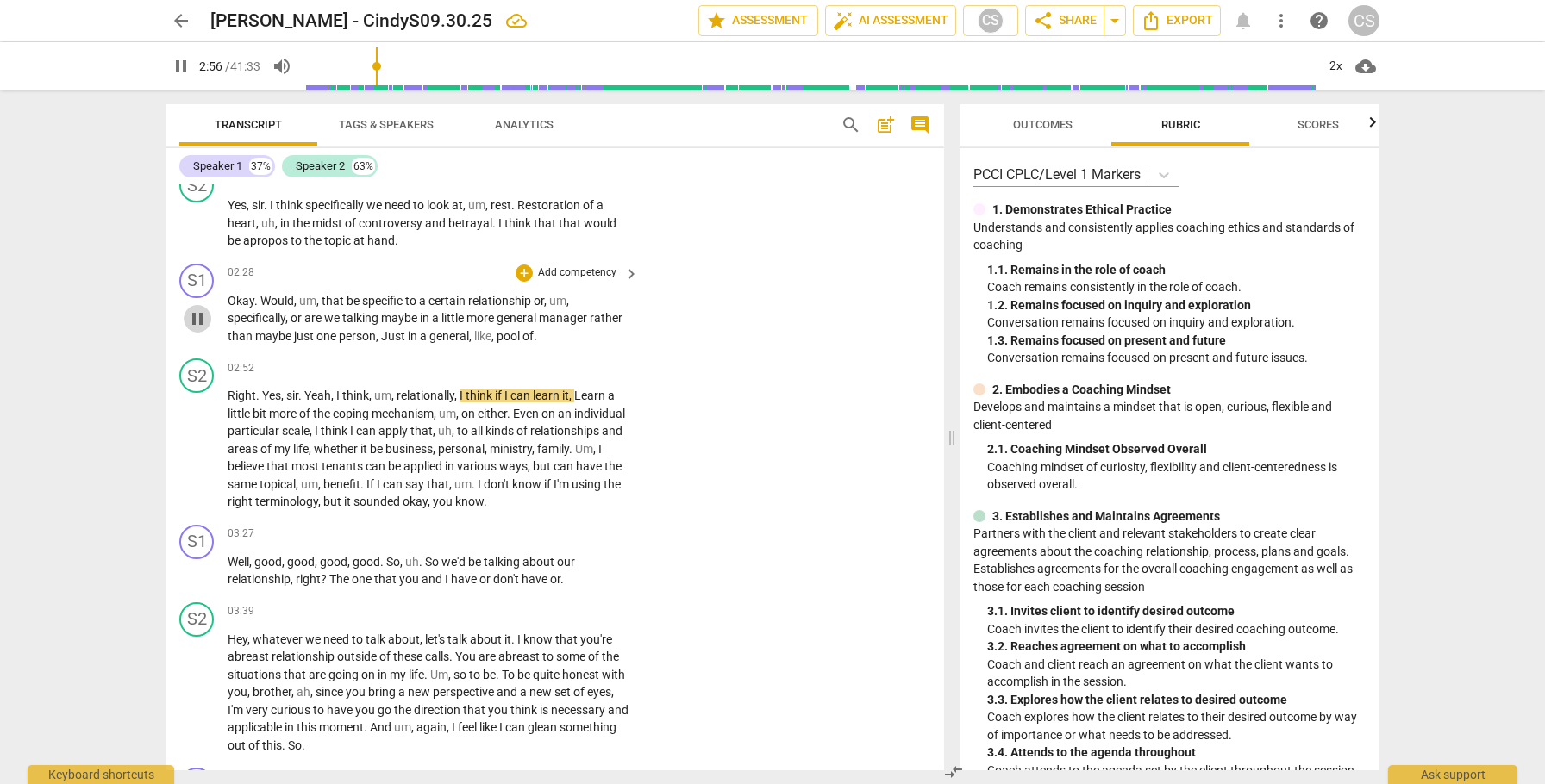
click at [204, 317] on span "pause" at bounding box center [197, 318] width 20 height 20
click at [520, 271] on div "+" at bounding box center [524, 273] width 18 height 18
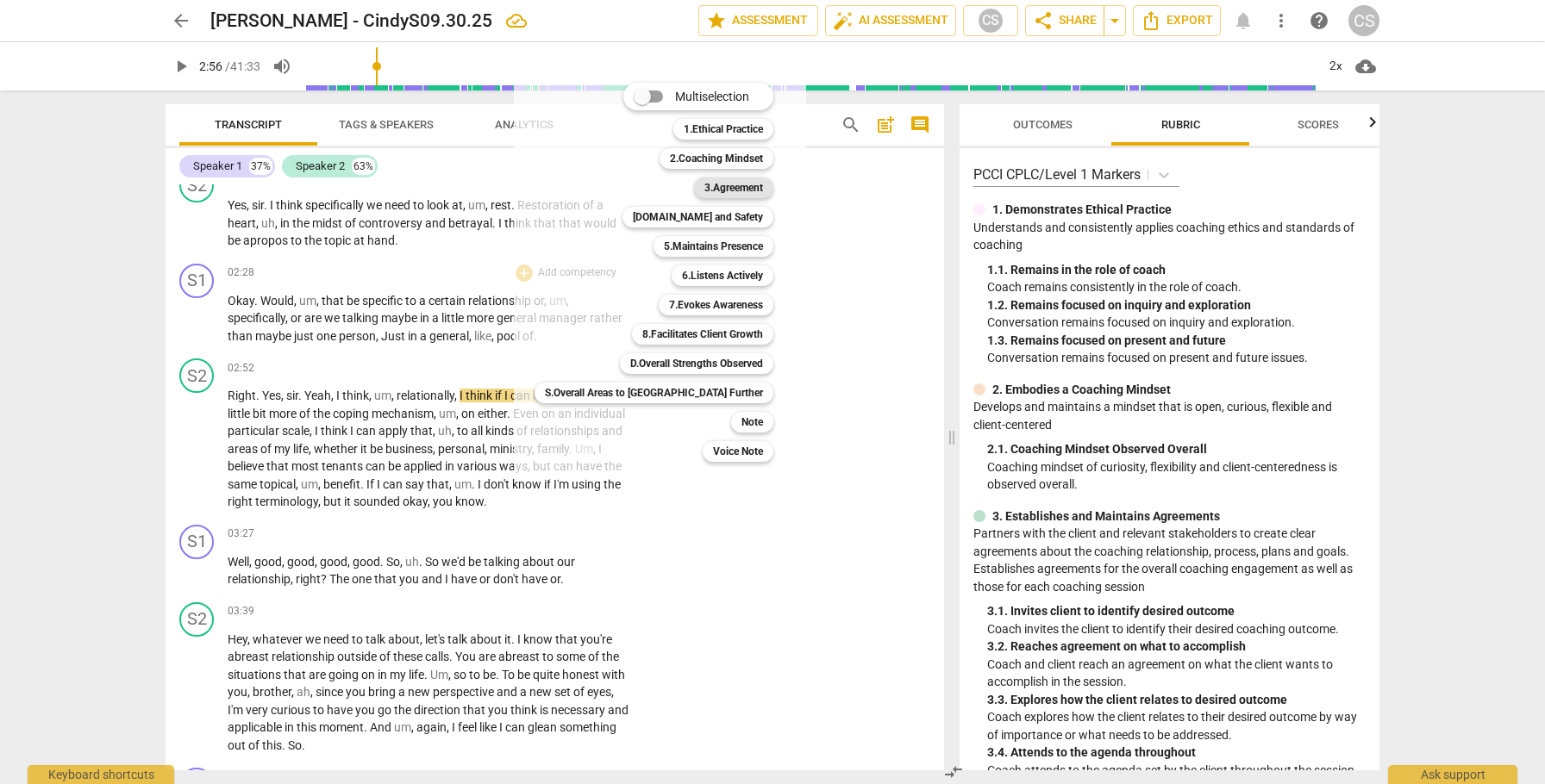
click at [704, 189] on b "3.Agreement" at bounding box center [733, 188] width 58 height 20
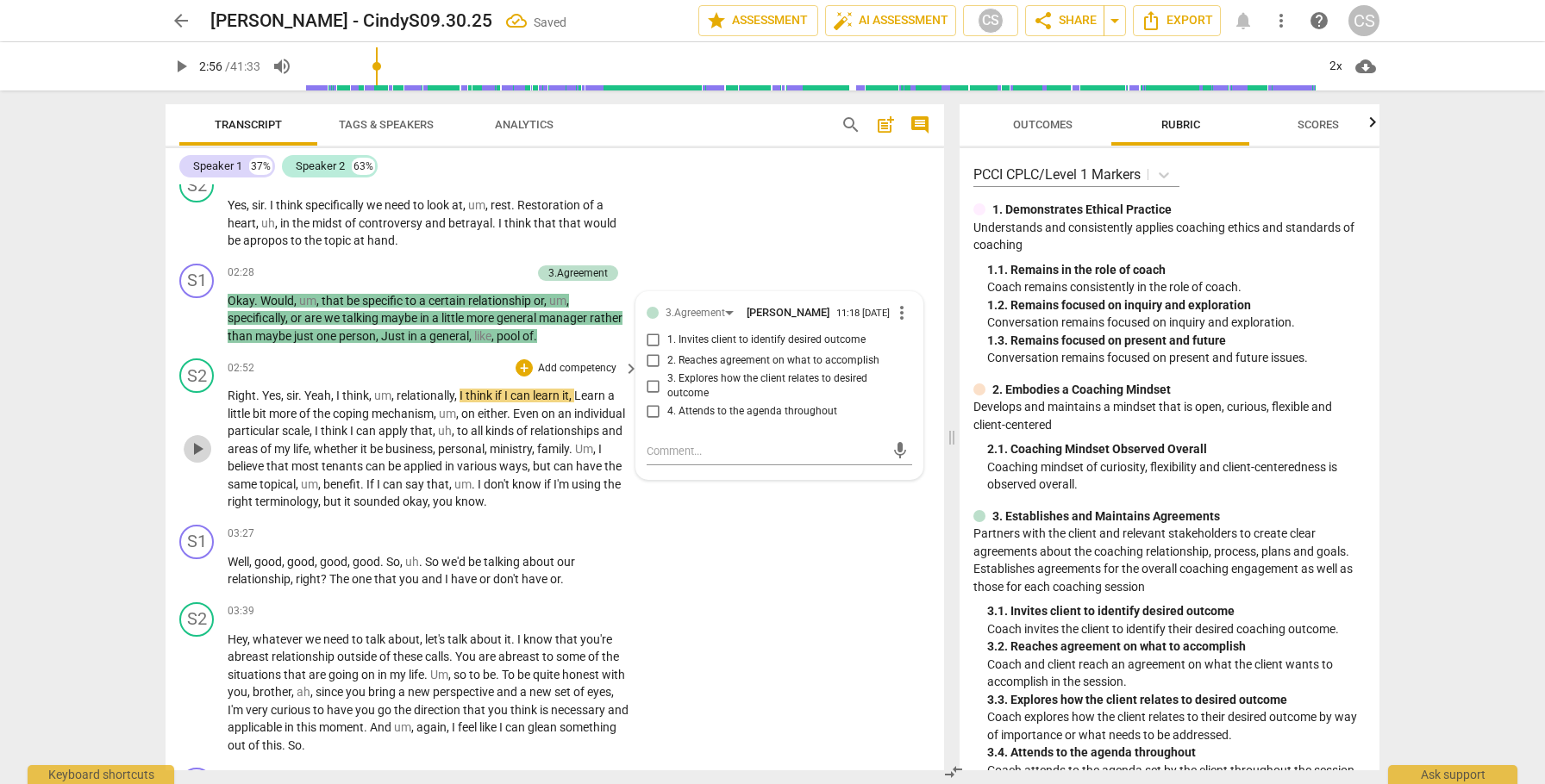
click at [201, 459] on span "play_arrow" at bounding box center [197, 449] width 20 height 20
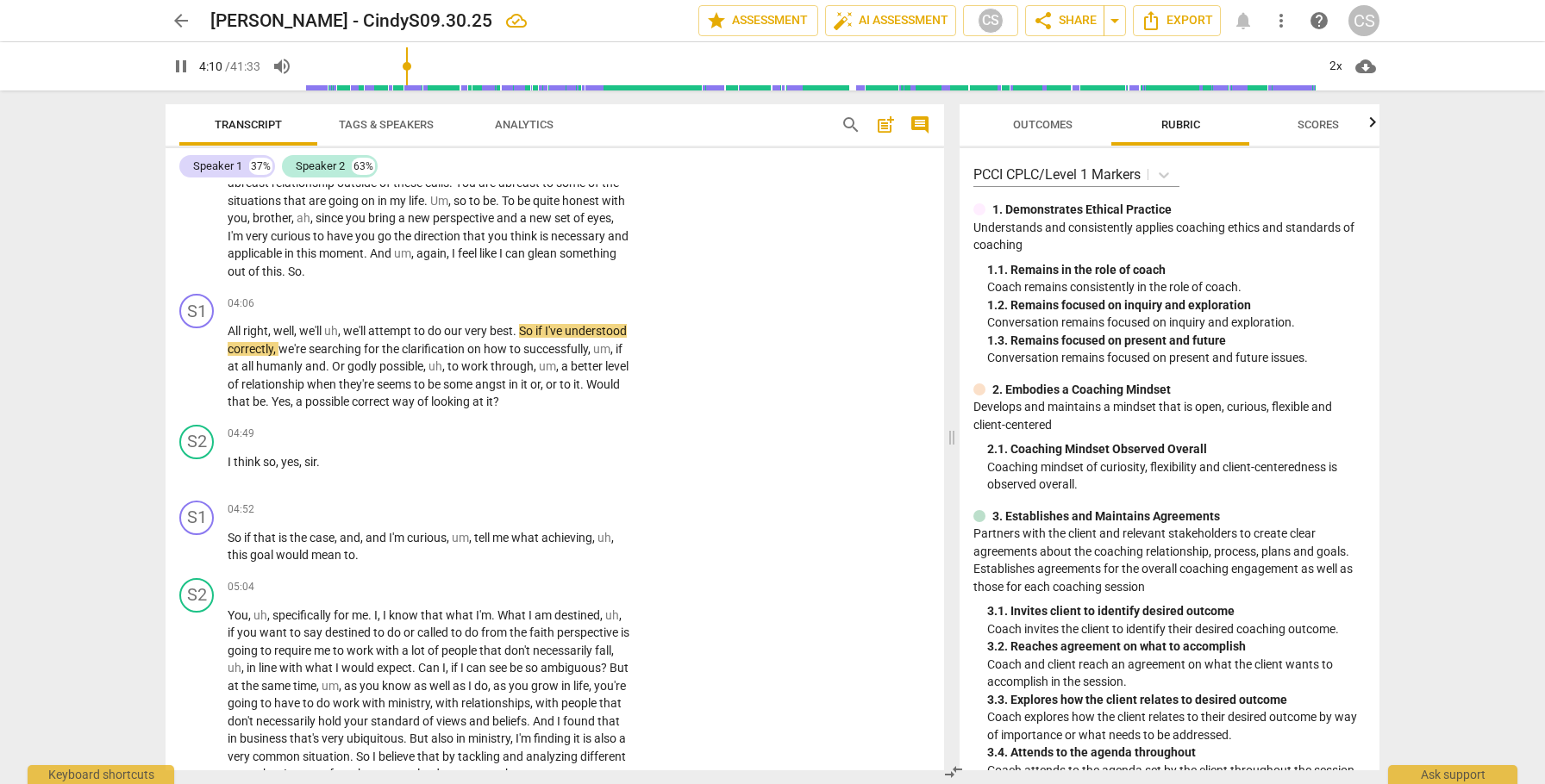
scroll to position [1436, 0]
drag, startPoint x: 343, startPoint y: 364, endPoint x: 357, endPoint y: 369, distance: 14.9
click at [308, 355] on span "we're" at bounding box center [293, 347] width 31 height 14
click at [491, 371] on span "work" at bounding box center [476, 364] width 30 height 14
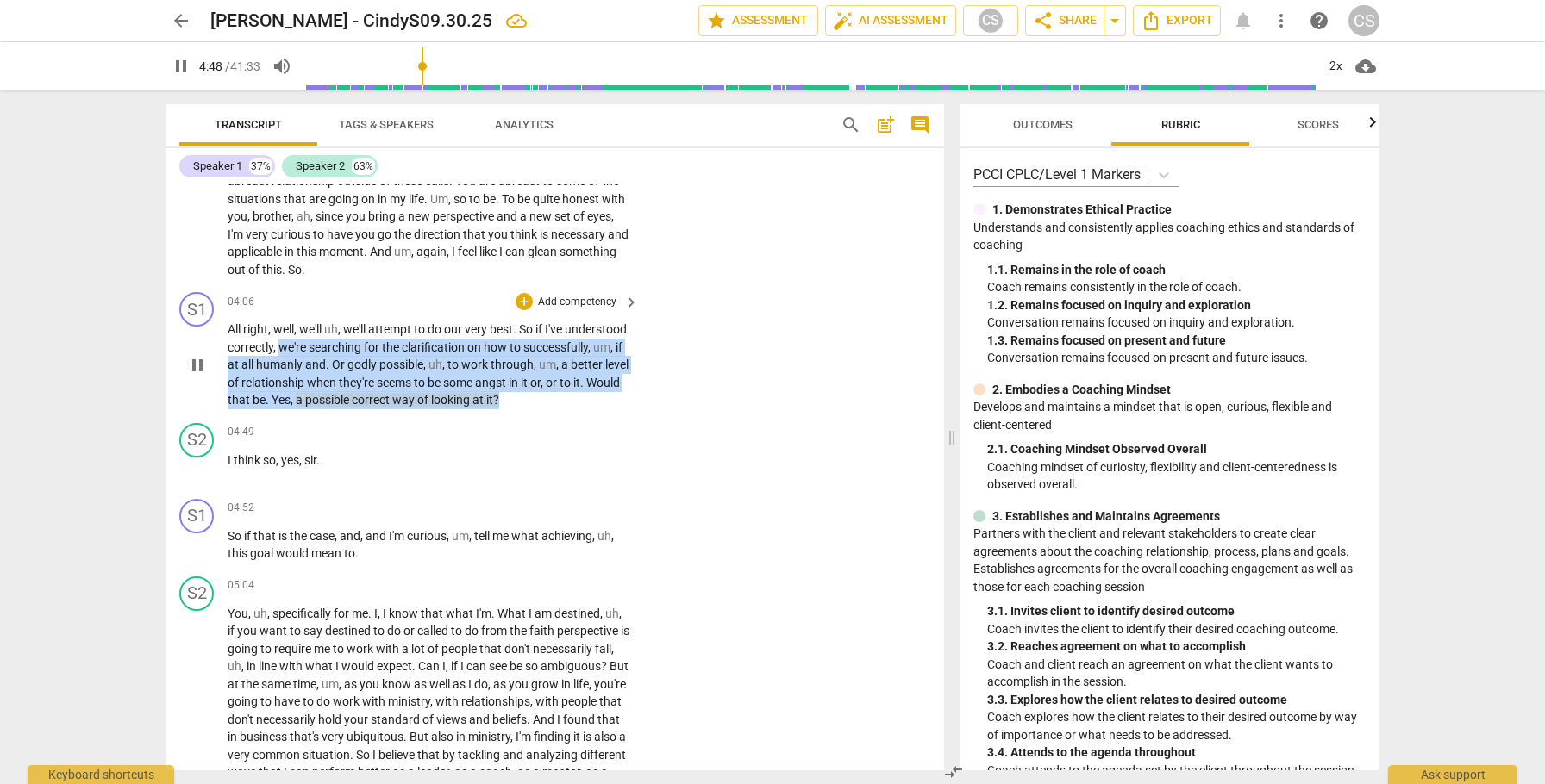
drag, startPoint x: 343, startPoint y: 365, endPoint x: 354, endPoint y: 435, distance: 70.9
click at [354, 409] on p "All right , well , we'll uh , we'll attempt to do our very best . So if I've un…" at bounding box center [429, 365] width 403 height 89
click at [267, 407] on div "+" at bounding box center [268, 413] width 18 height 18
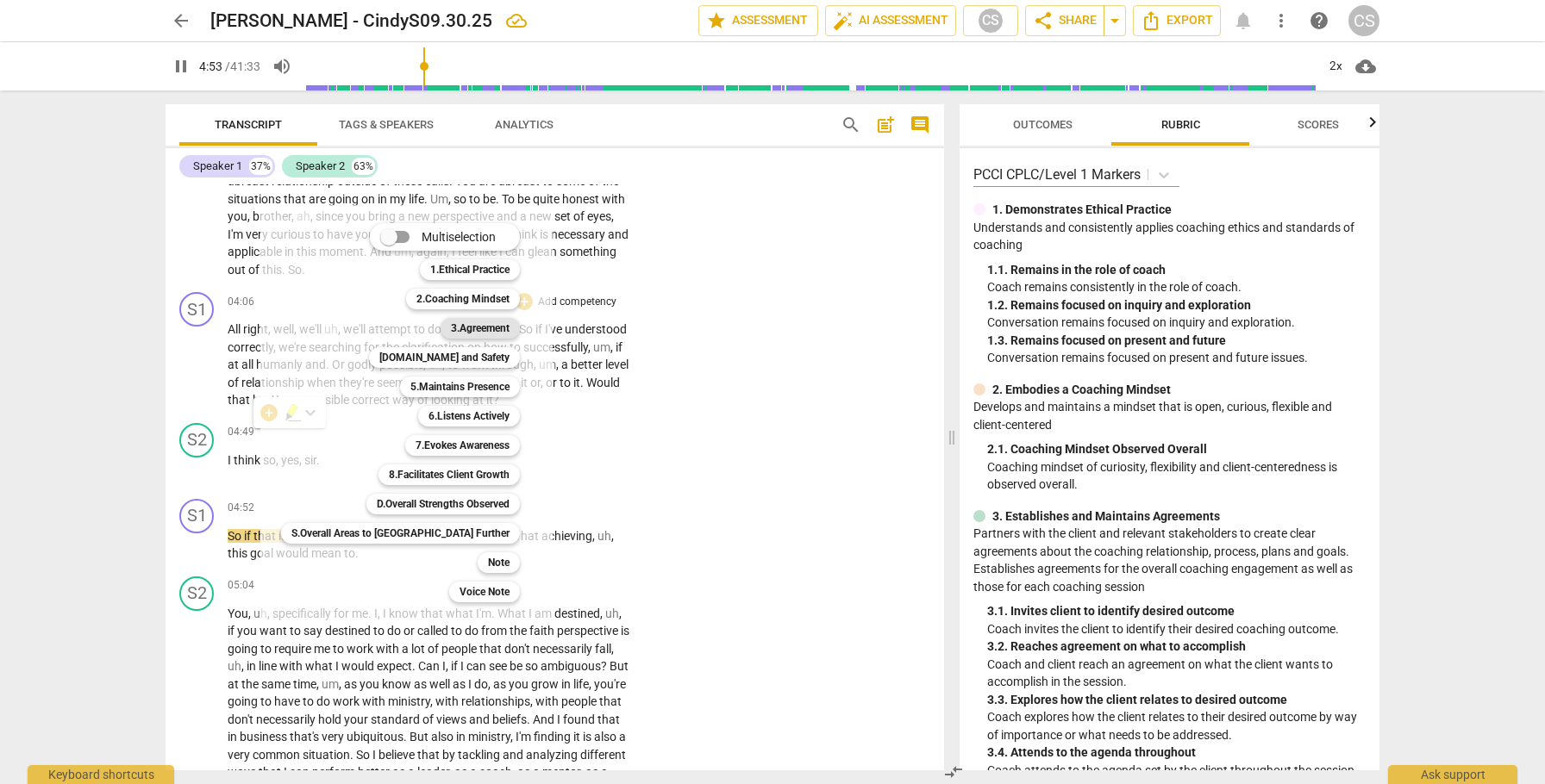
click at [451, 332] on b "3.Agreement" at bounding box center [480, 329] width 58 height 20
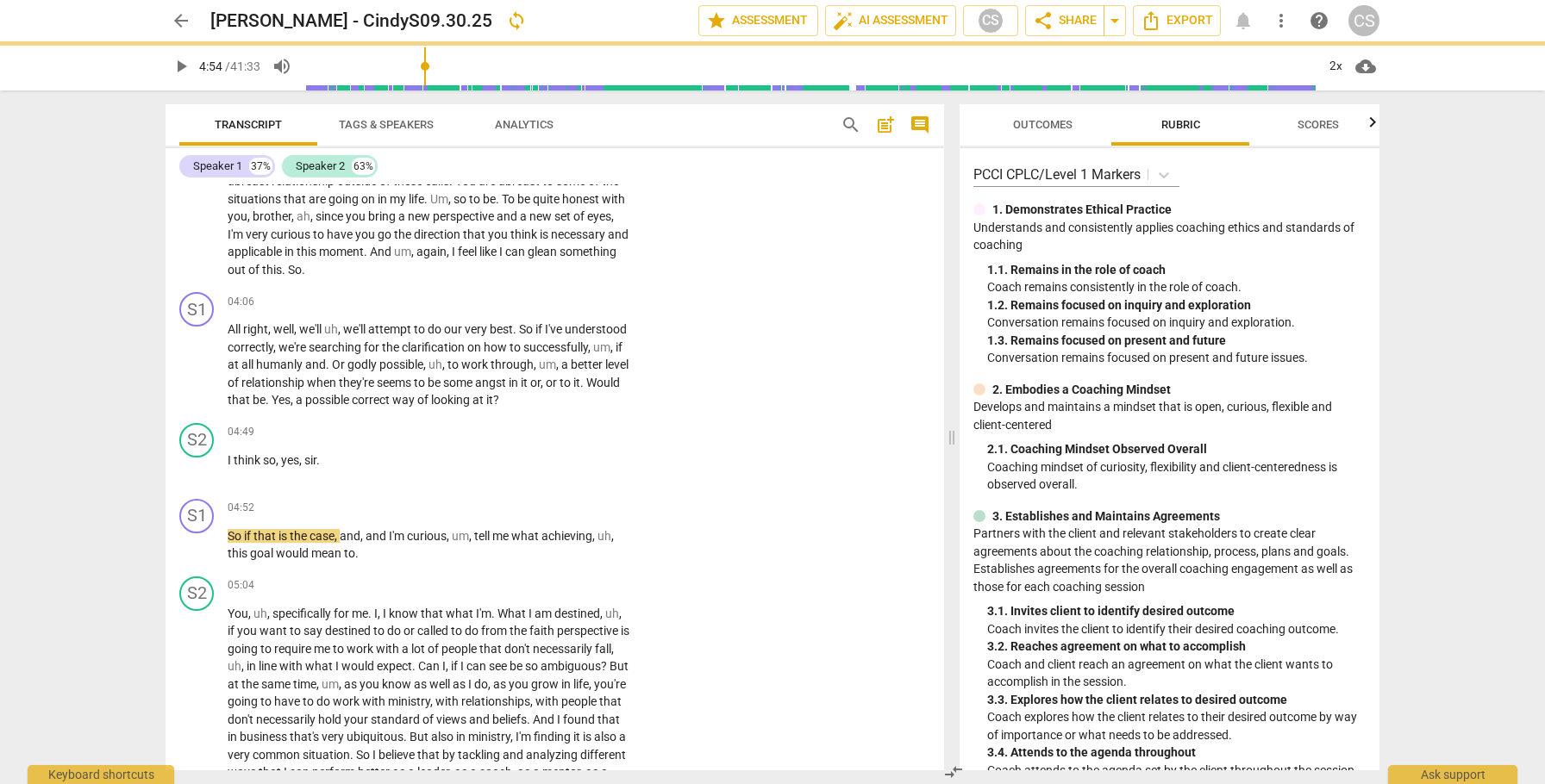
type input "295"
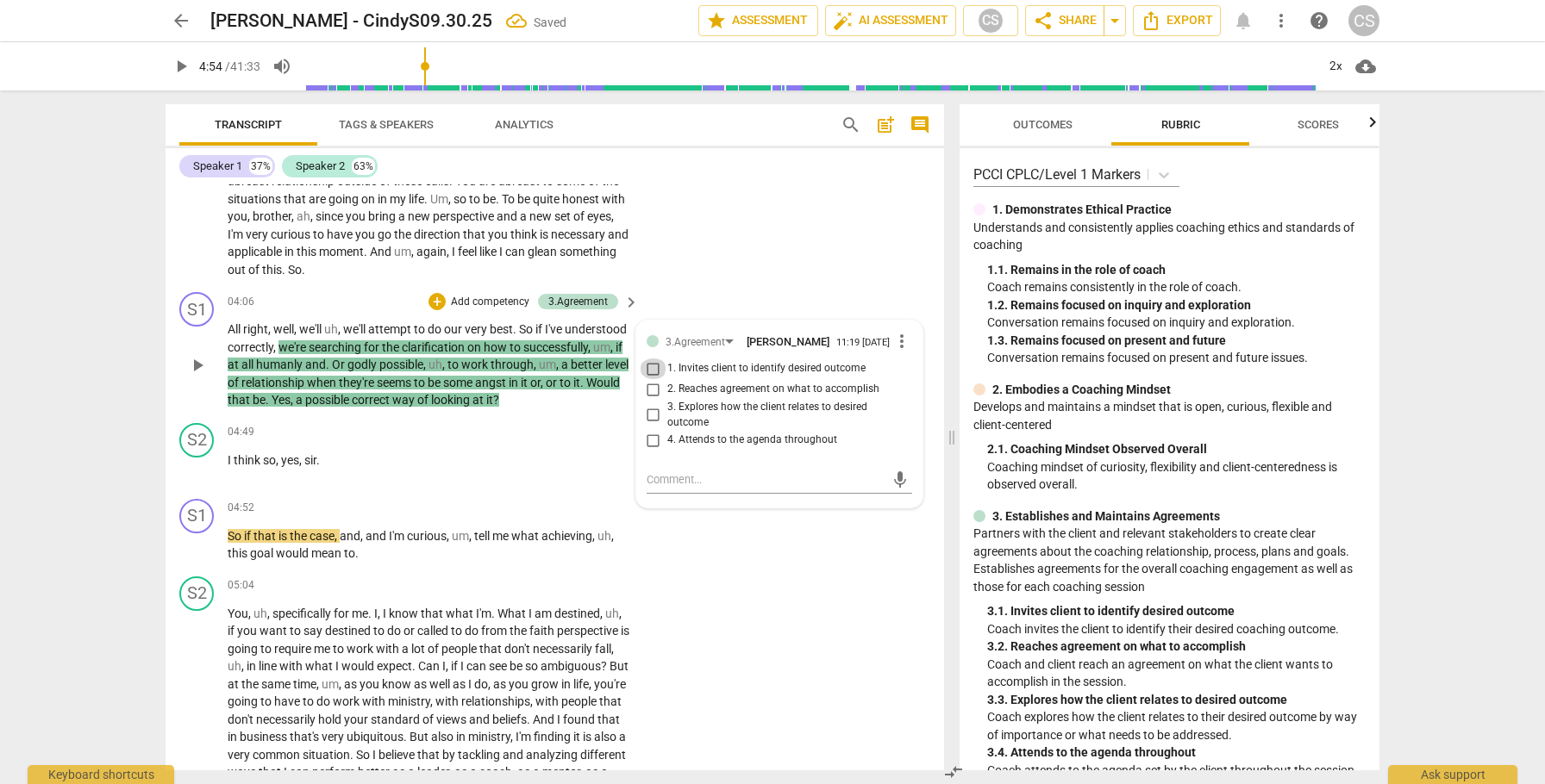
click at [653, 380] on input "1. Invites client to identify desired outcome" at bounding box center [654, 368] width 28 height 20
checkbox input "true"
click at [650, 400] on input "2. Reaches agreement on what to accomplish" at bounding box center [654, 390] width 28 height 20
checkbox input "true"
click at [200, 556] on span "play_arrow" at bounding box center [197, 545] width 20 height 20
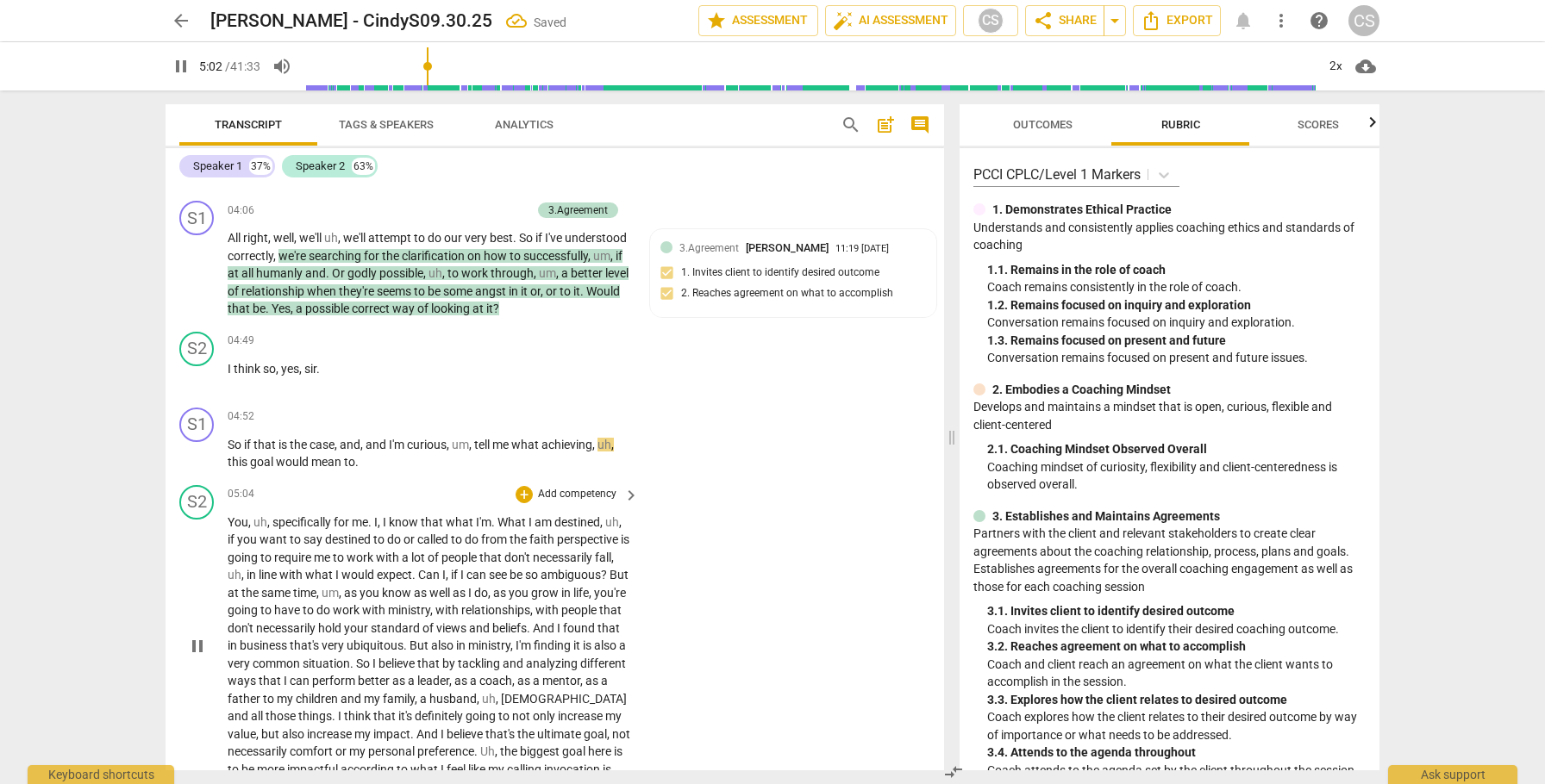
scroll to position [1531, 0]
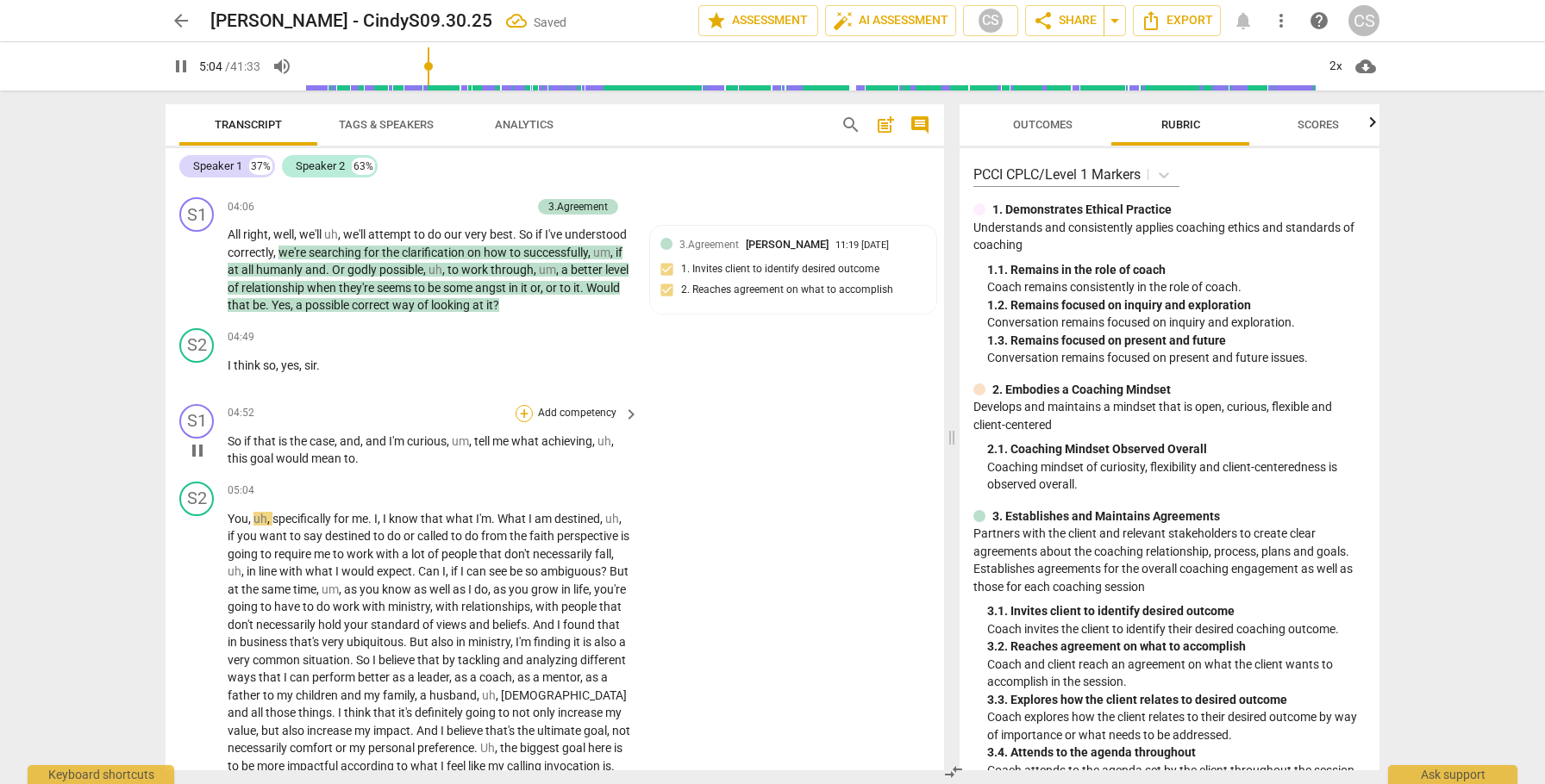
click at [522, 422] on div "+" at bounding box center [524, 414] width 18 height 18
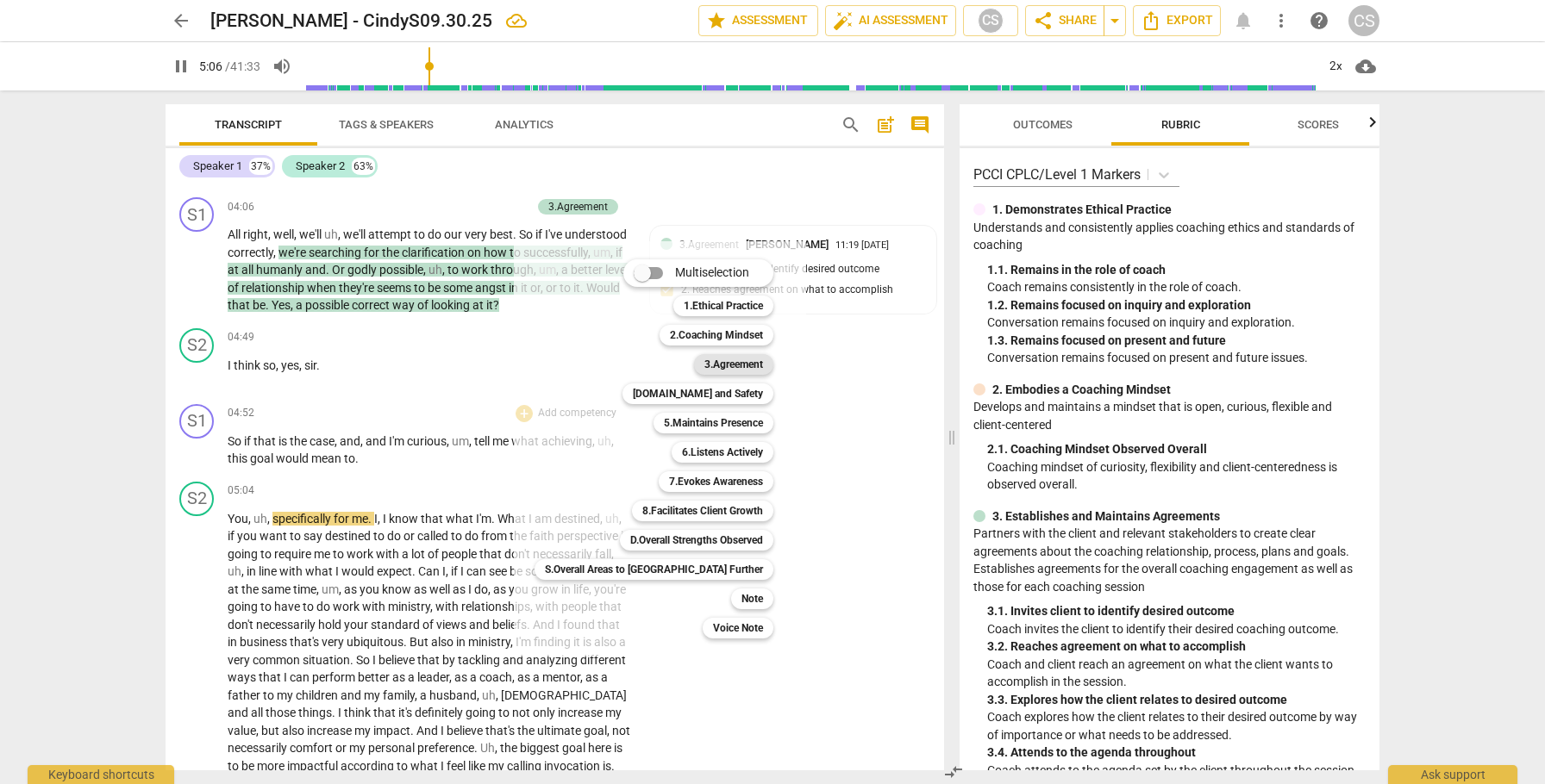
click at [704, 365] on b "3.Agreement" at bounding box center [733, 365] width 58 height 20
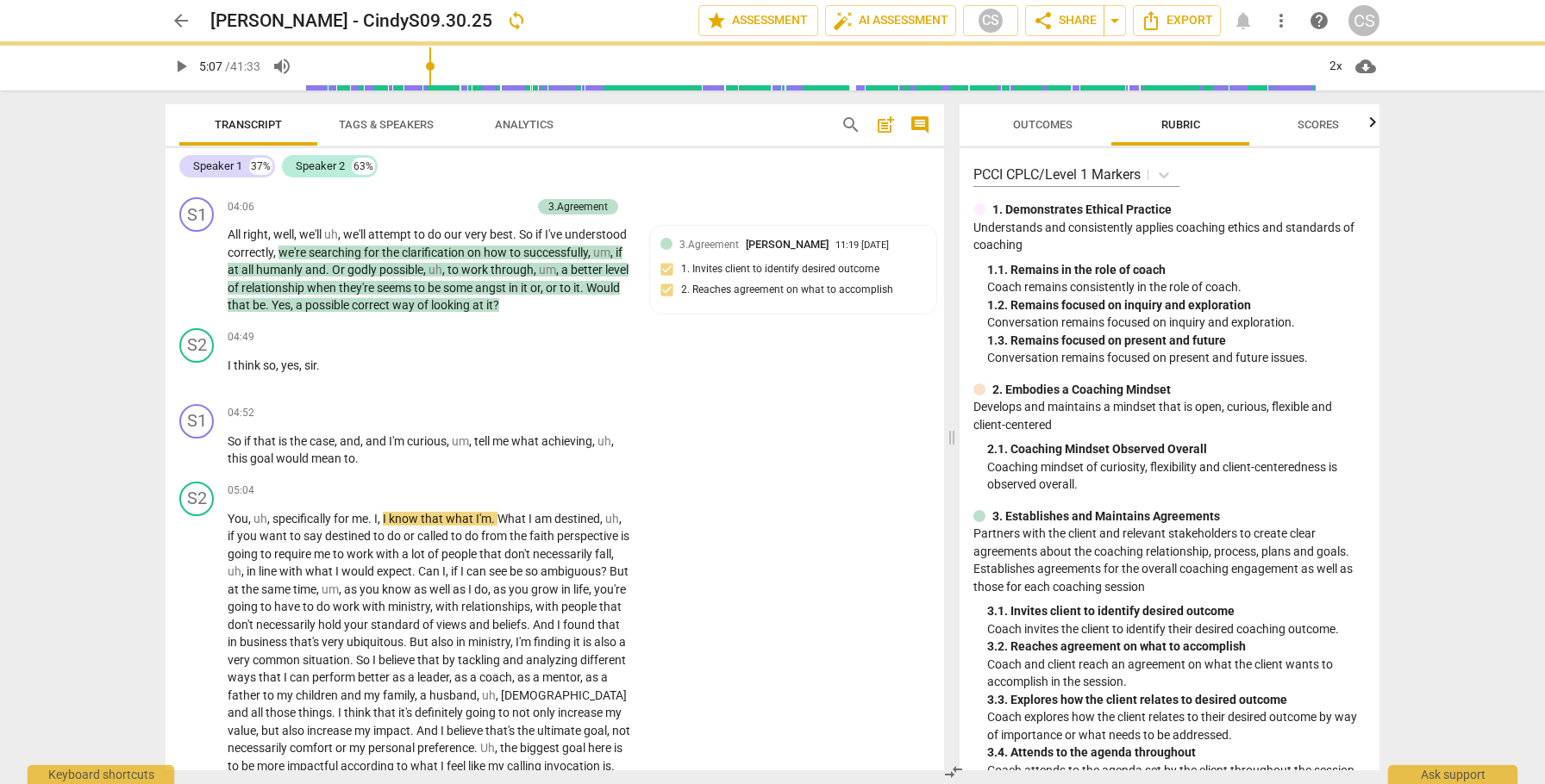
type input "307"
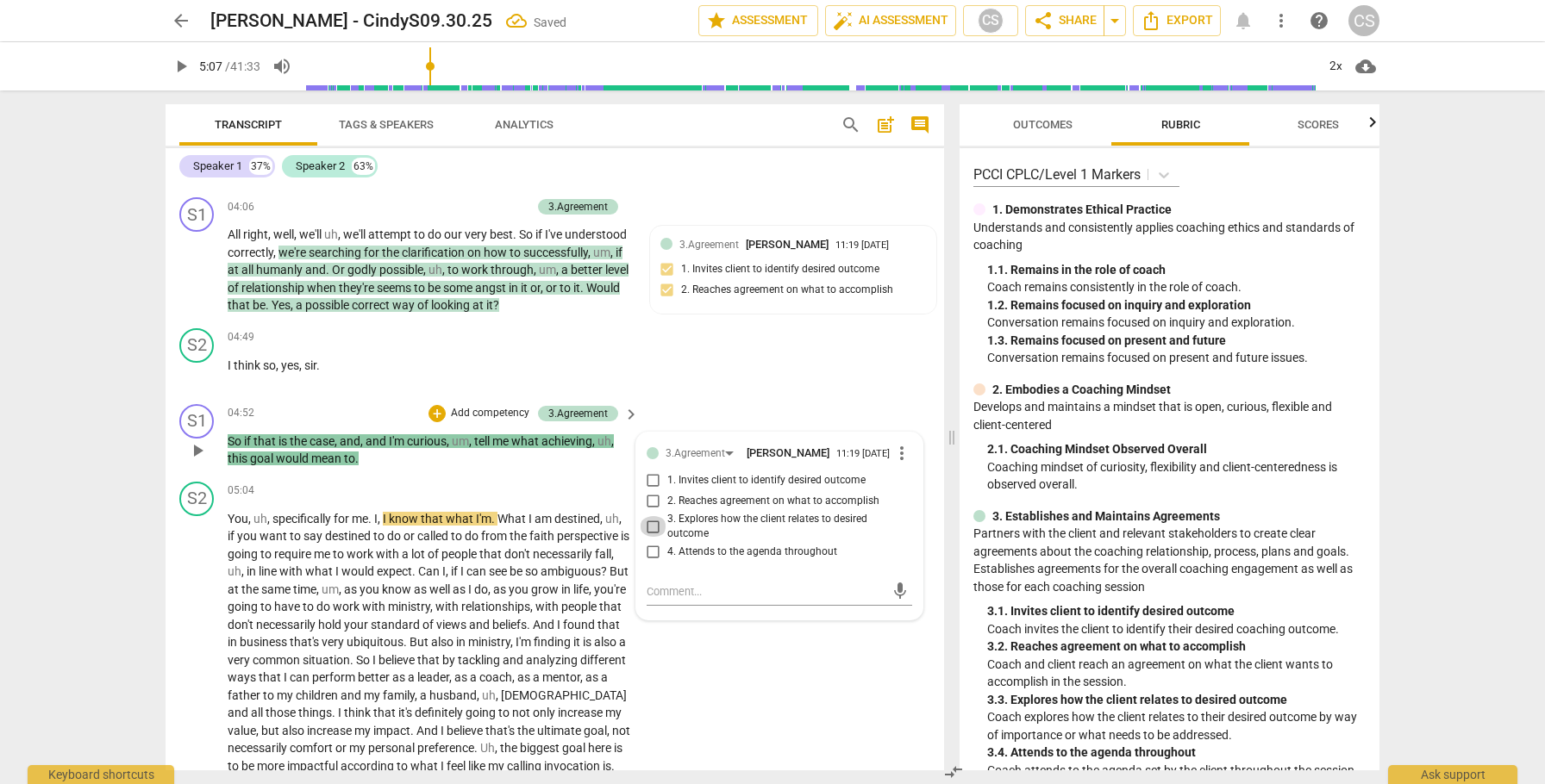
click at [651, 537] on input "3. Explores how the client relates to desired outcome" at bounding box center [654, 527] width 28 height 20
checkbox input "true"
click at [198, 653] on span "play_arrow" at bounding box center [197, 643] width 20 height 20
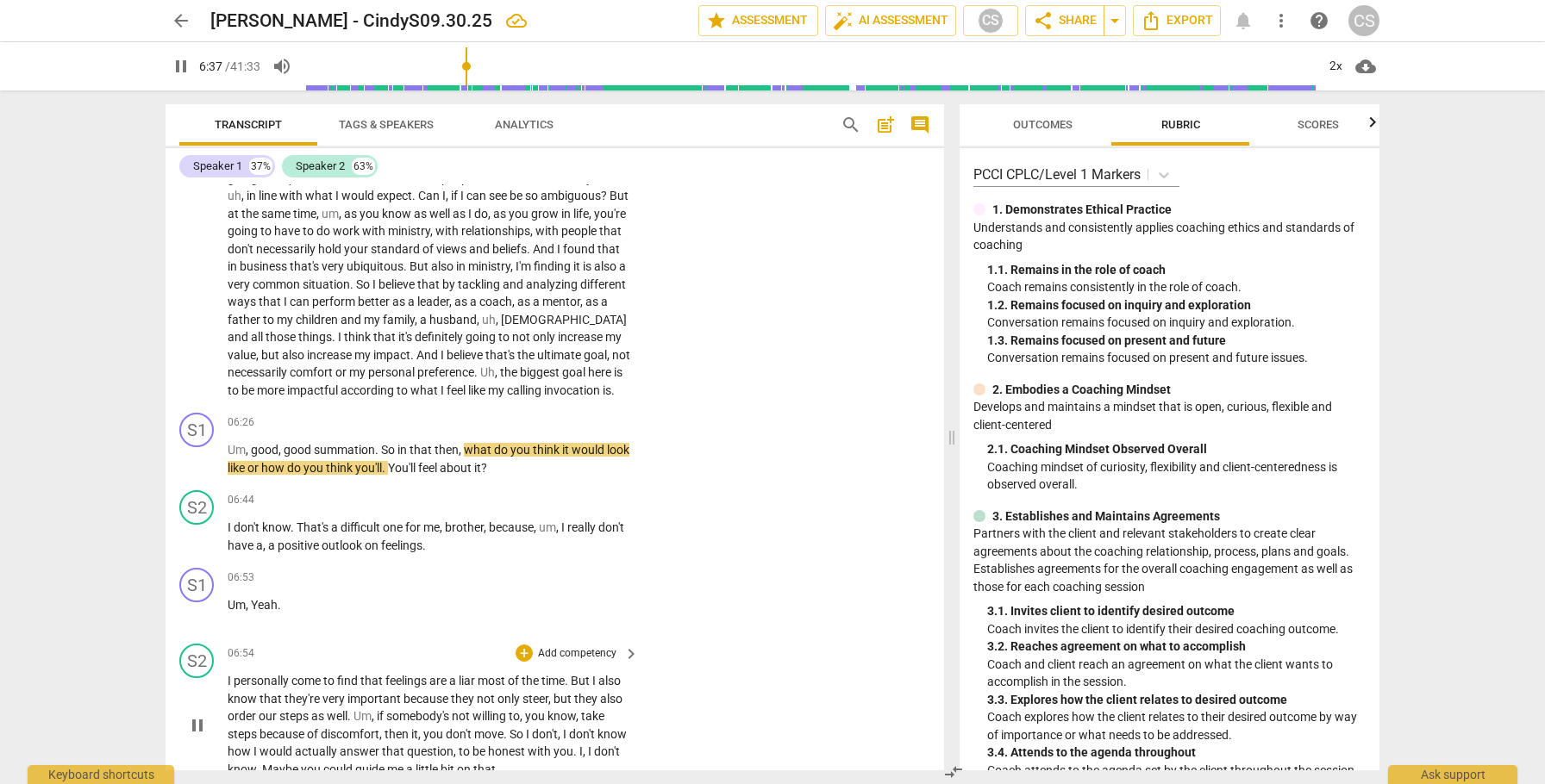
scroll to position [1923, 0]
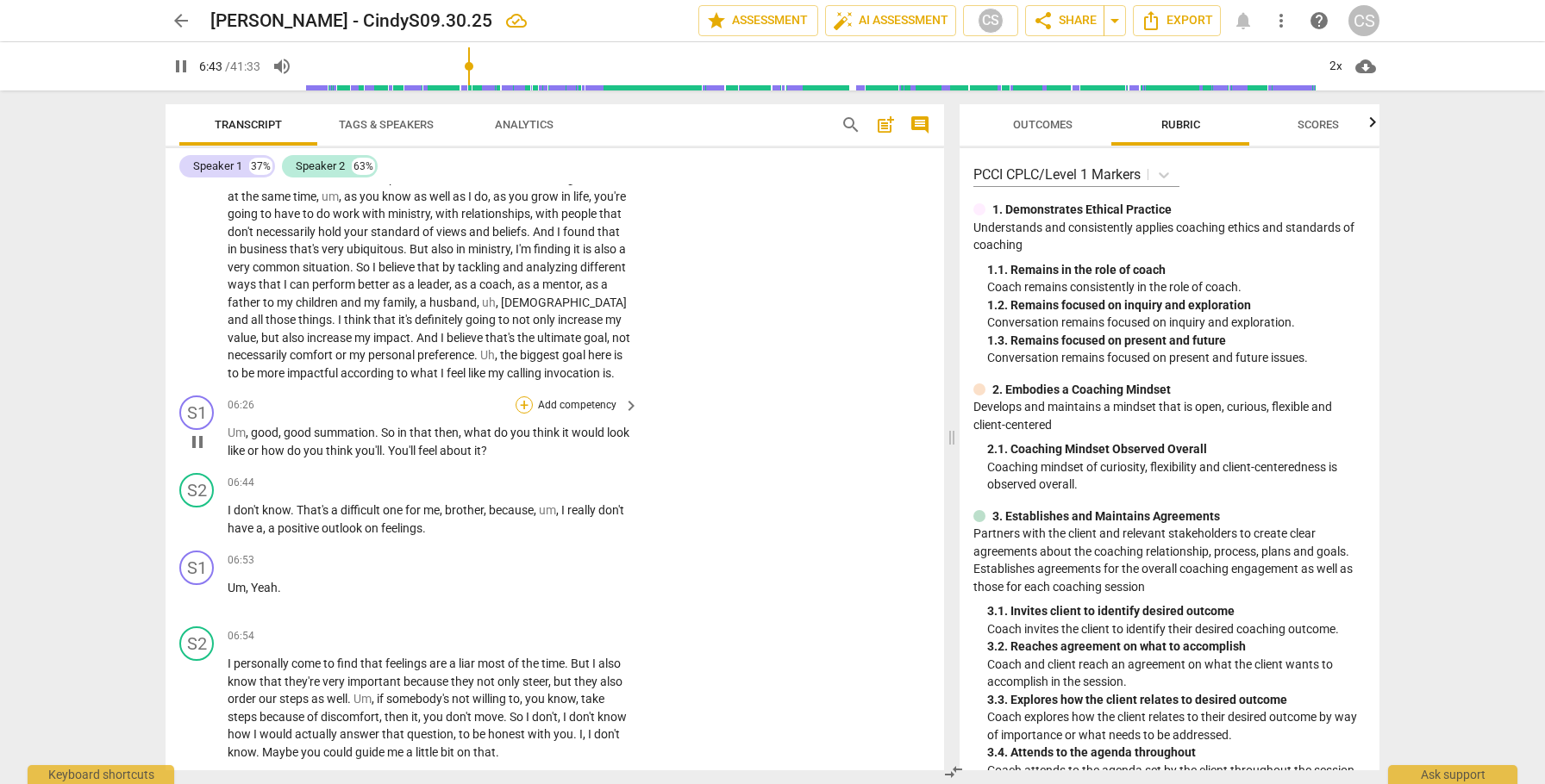
click at [524, 414] on div "+" at bounding box center [524, 404] width 18 height 18
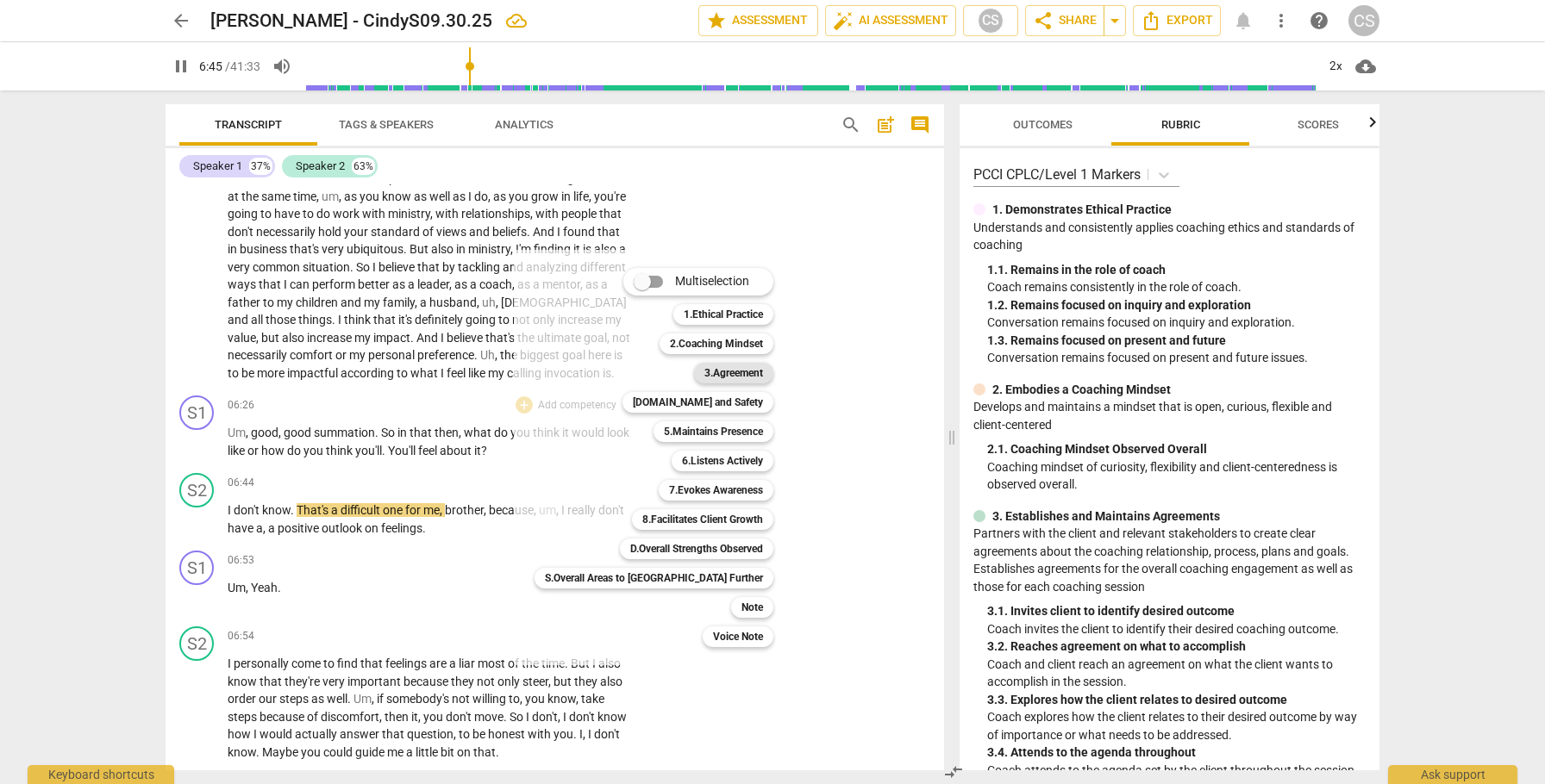
click at [704, 369] on b "3.Agreement" at bounding box center [733, 373] width 58 height 20
type input "406"
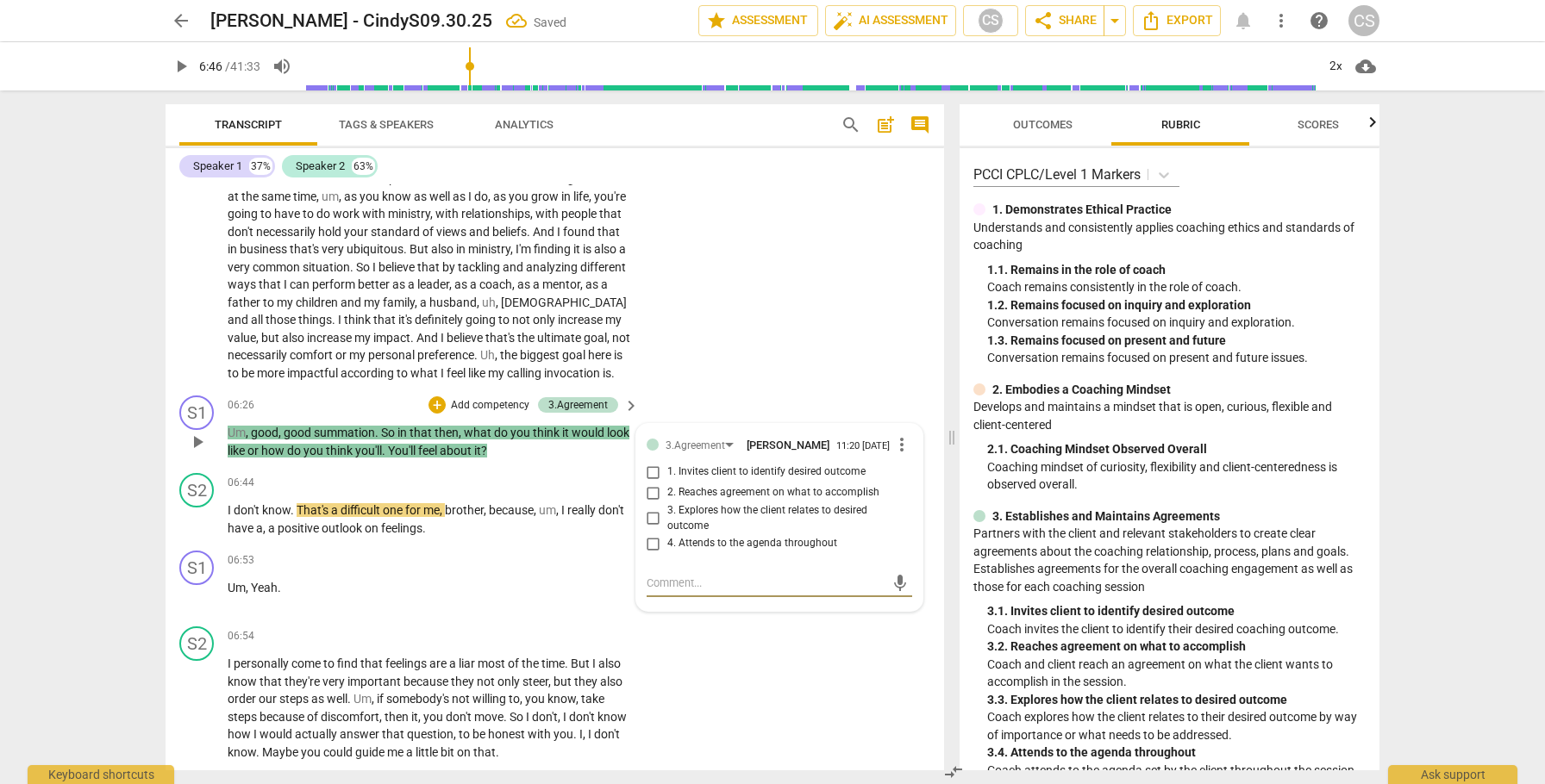
click at [650, 529] on input "3. Explores how the client relates to desired outcome" at bounding box center [654, 518] width 28 height 20
checkbox input "true"
click at [200, 530] on span "play_arrow" at bounding box center [197, 519] width 20 height 20
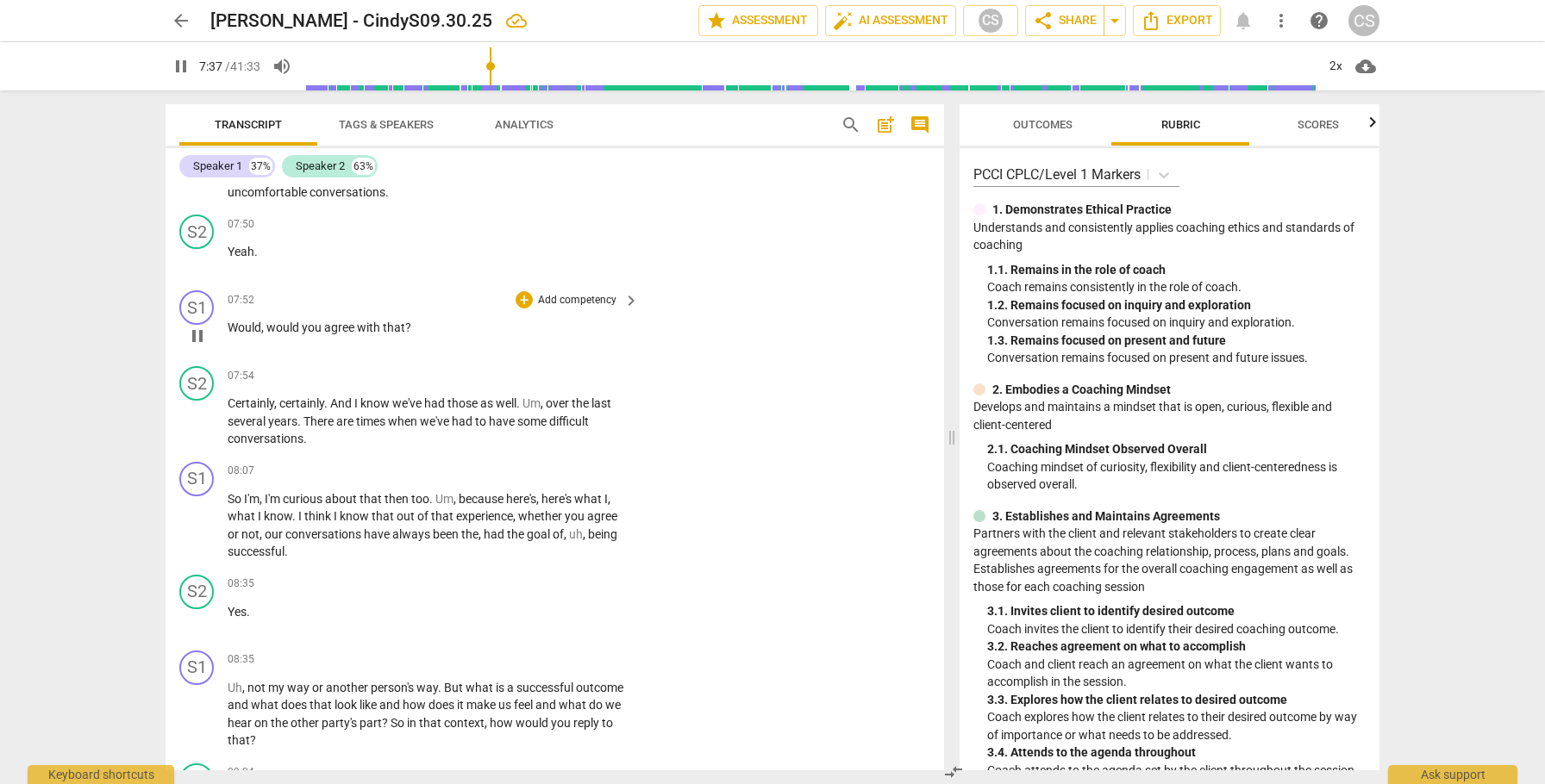
scroll to position [2566, 0]
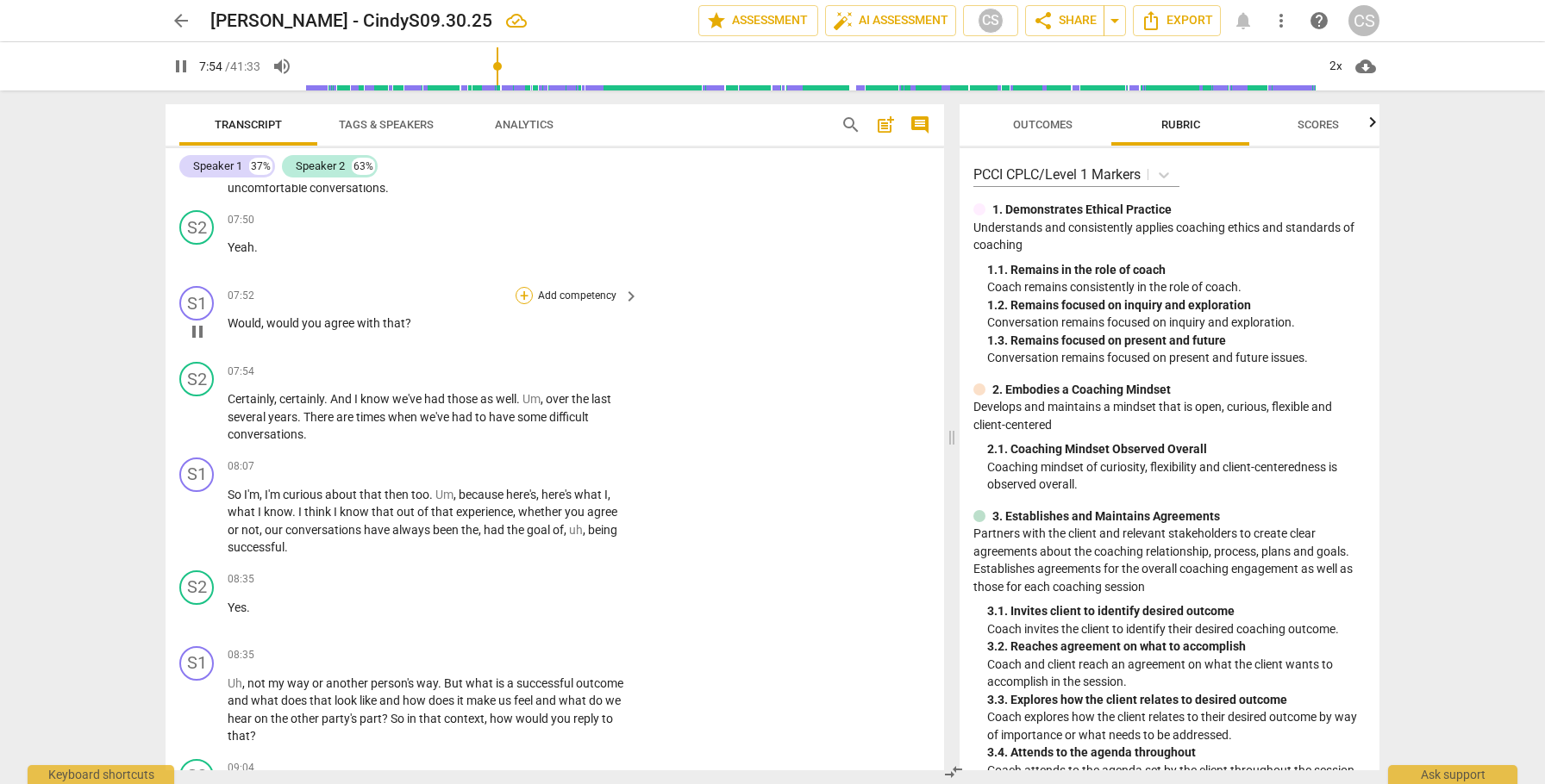
click at [523, 305] on div "+" at bounding box center [524, 295] width 18 height 18
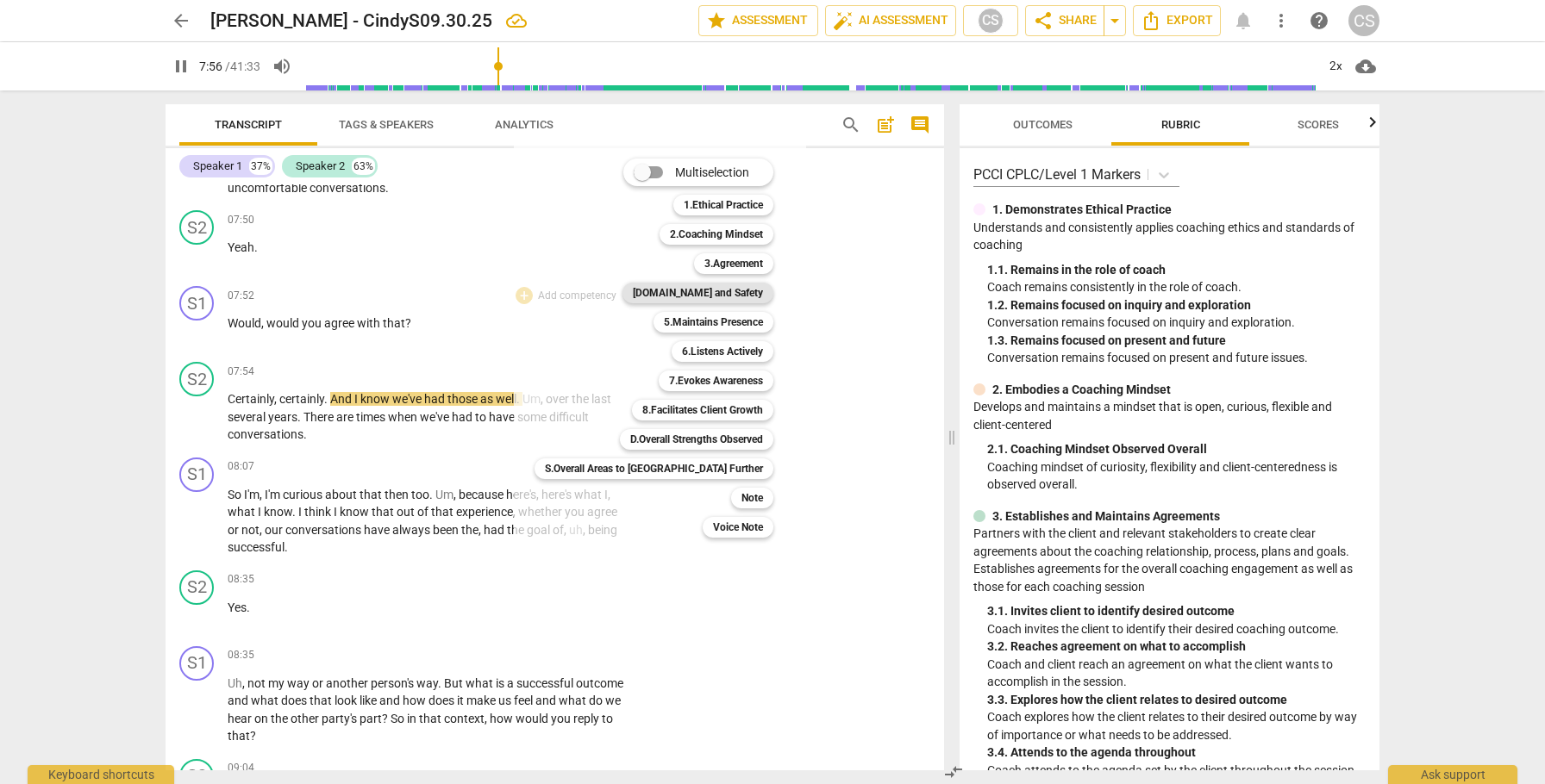
click at [640, 292] on b "[DOMAIN_NAME] and Safety" at bounding box center [698, 292] width 131 height 20
type input "477"
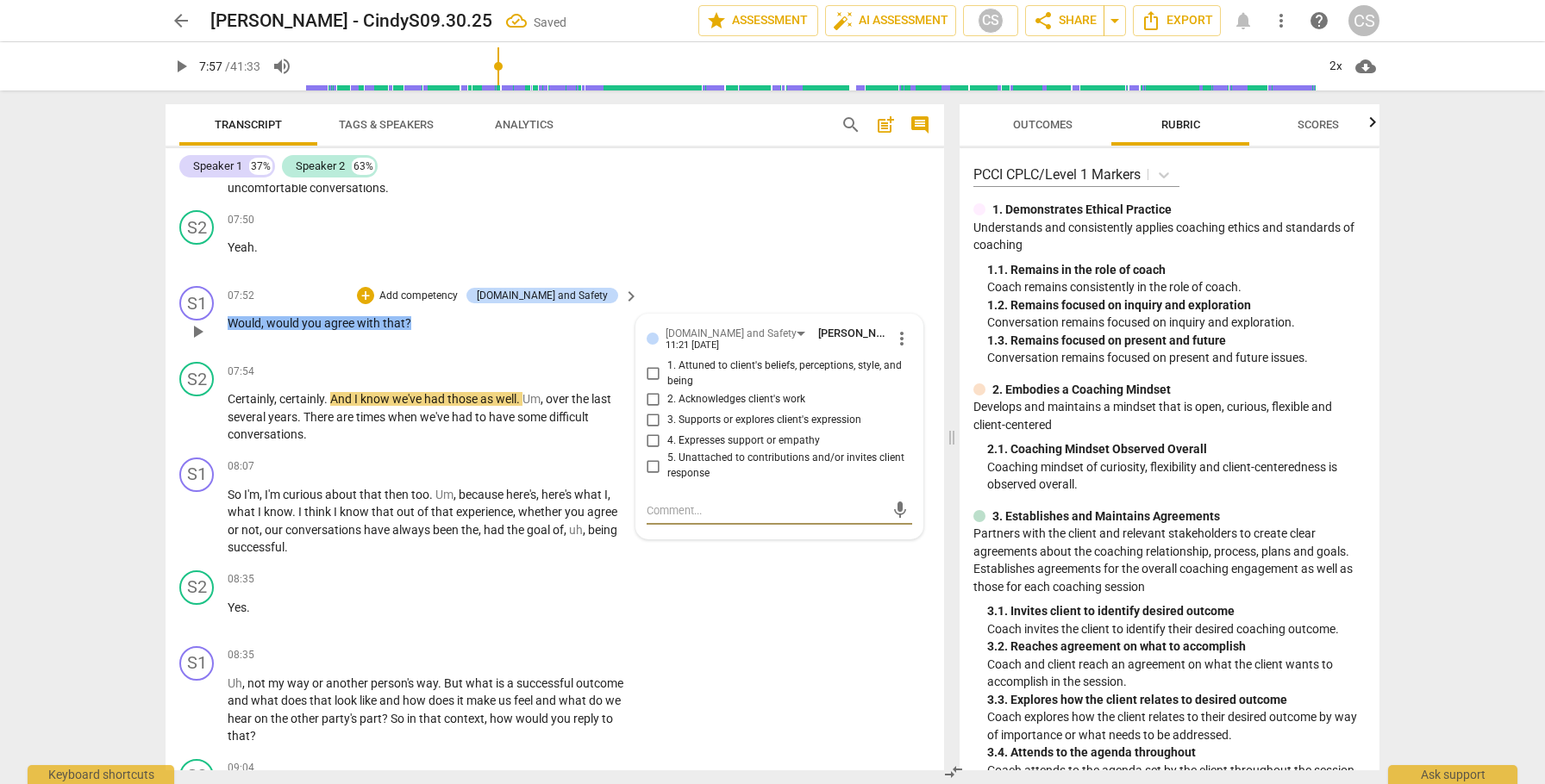
click at [649, 477] on input "5. Unattached to contributions and/or invites client response" at bounding box center [654, 467] width 28 height 20
checkbox input "true"
click at [195, 428] on span "play_arrow" at bounding box center [197, 417] width 20 height 20
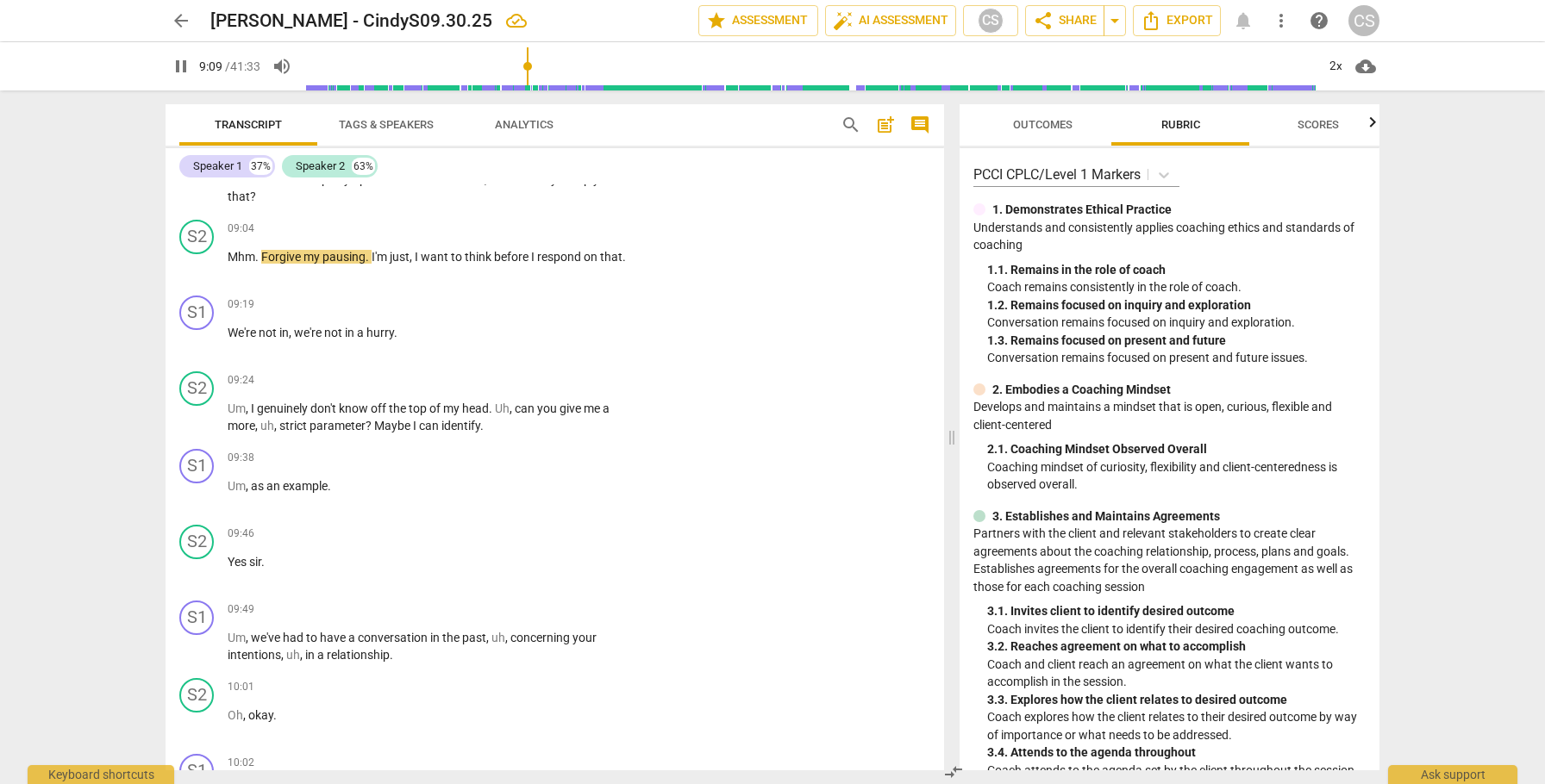
scroll to position [3105, 0]
click at [518, 239] on div "+" at bounding box center [524, 230] width 18 height 18
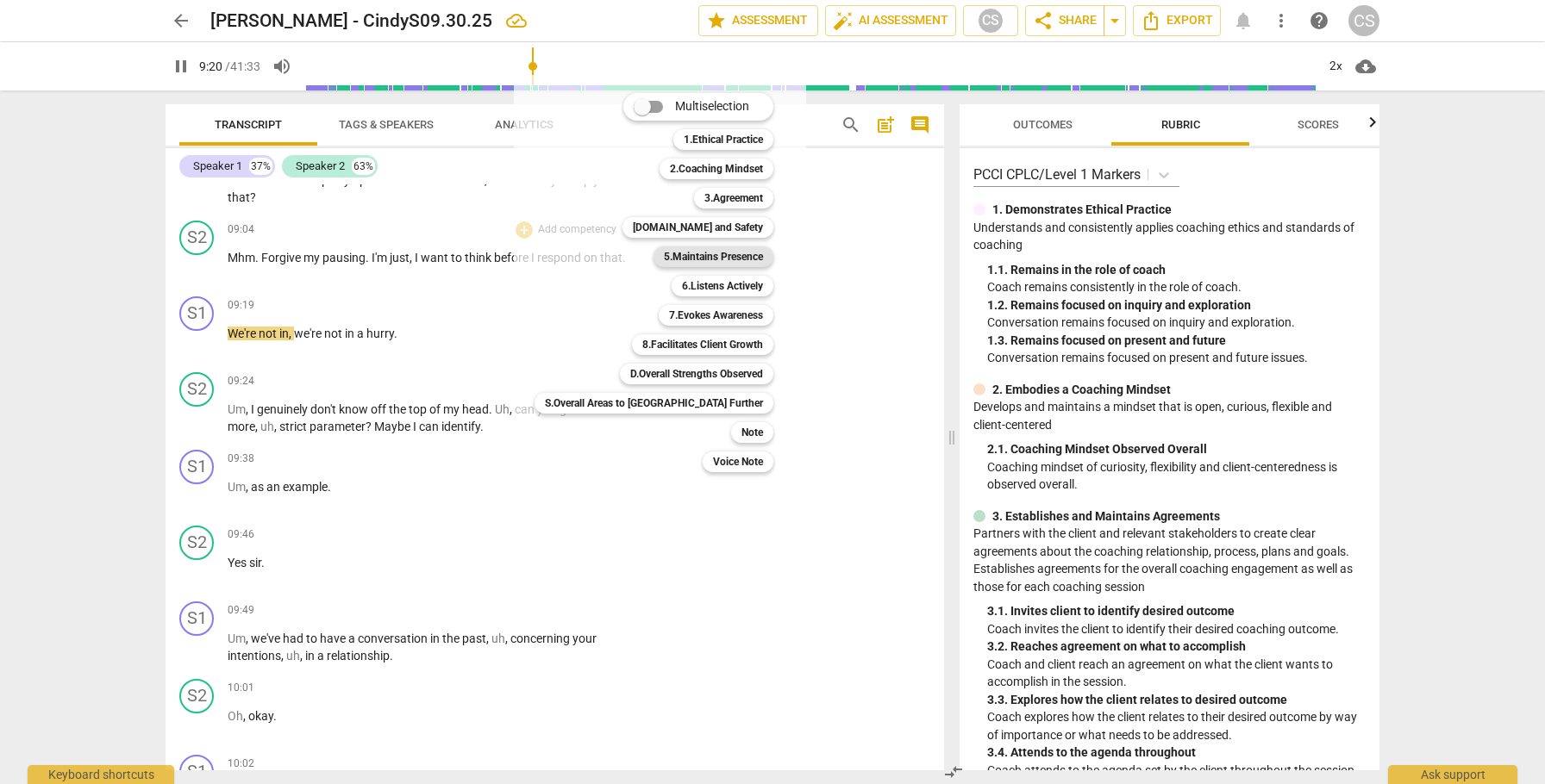
click at [664, 257] on b "5.Maintains Presence" at bounding box center [713, 256] width 99 height 20
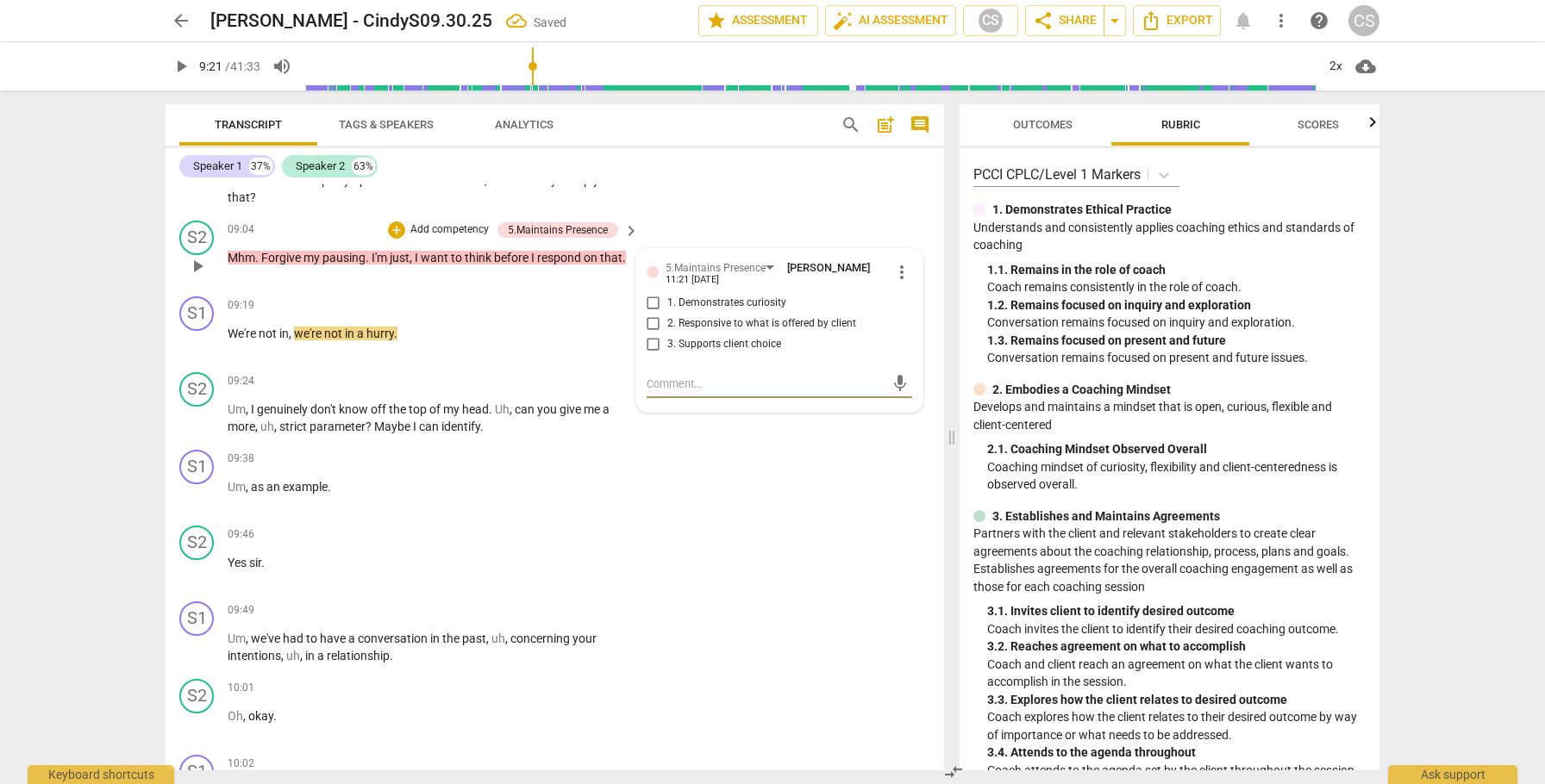
click at [893, 282] on span "more_vert" at bounding box center [902, 272] width 20 height 20
click at [901, 359] on li "Delete" at bounding box center [915, 357] width 59 height 32
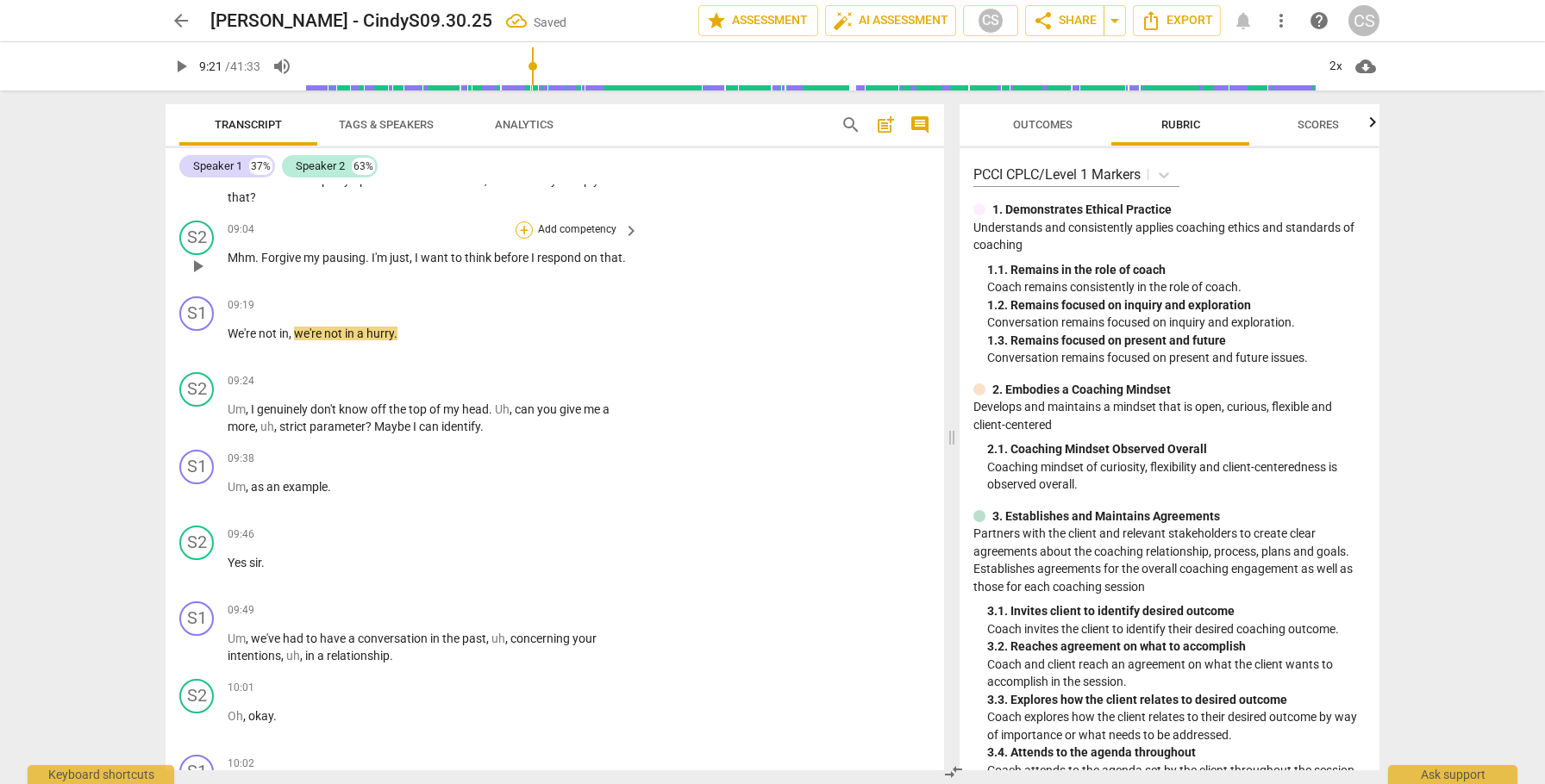
click at [521, 239] on div "+" at bounding box center [524, 230] width 18 height 18
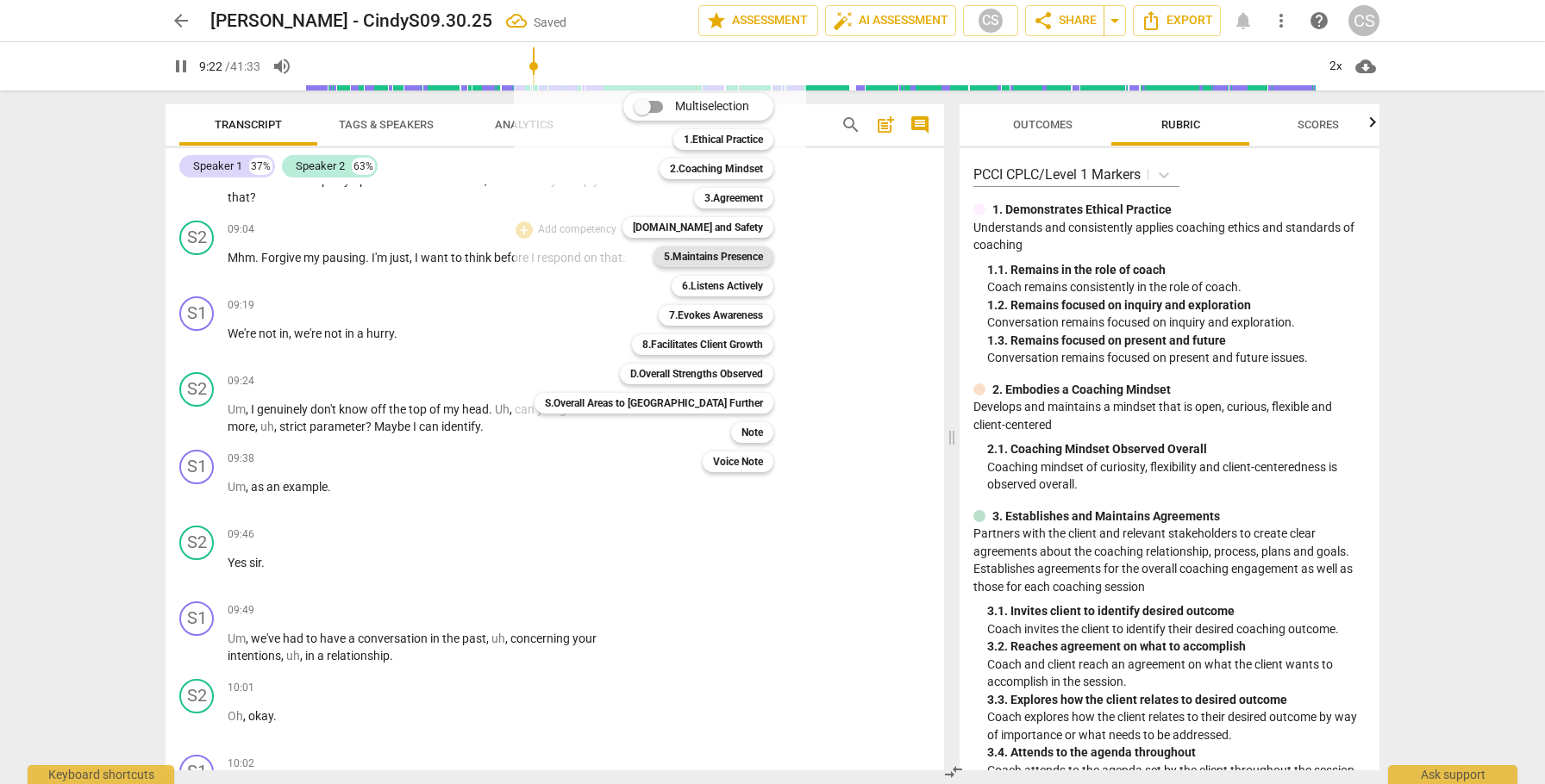
click at [664, 255] on b "5.Maintains Presence" at bounding box center [713, 256] width 99 height 20
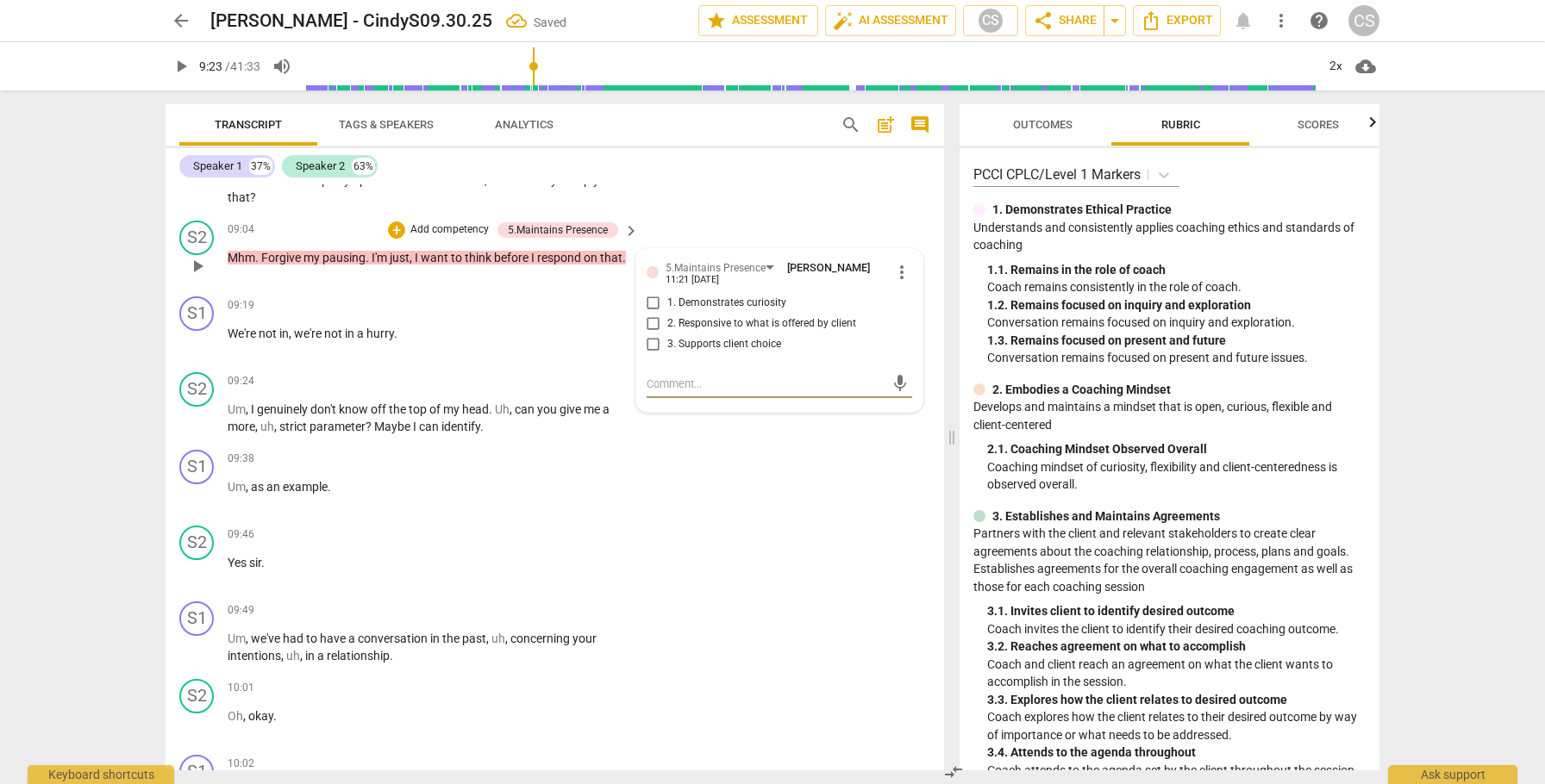
click at [898, 282] on span "more_vert" at bounding box center [902, 272] width 20 height 20
click at [897, 357] on li "Delete" at bounding box center [915, 357] width 59 height 32
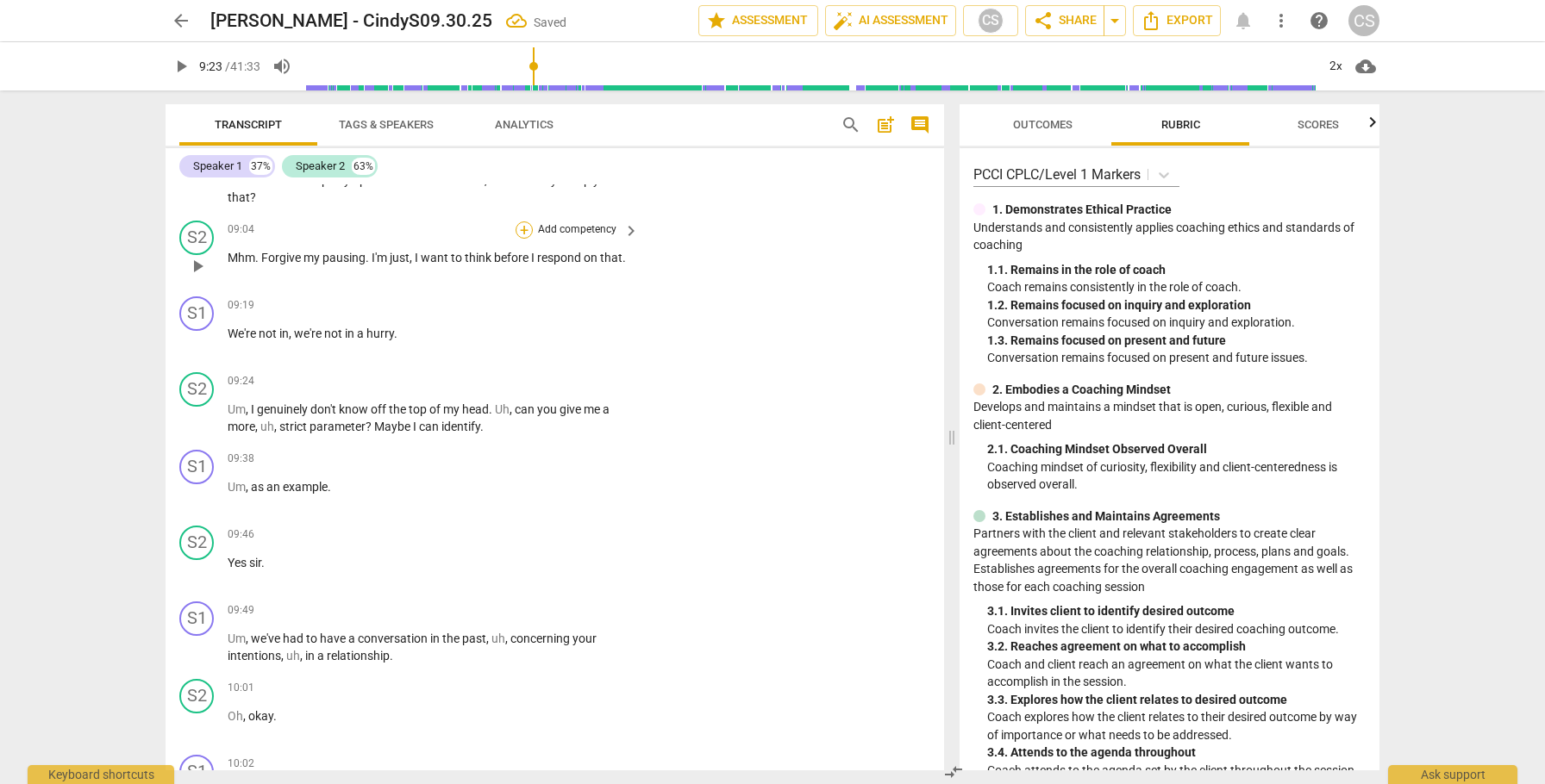
click at [523, 239] on div "+" at bounding box center [524, 230] width 18 height 18
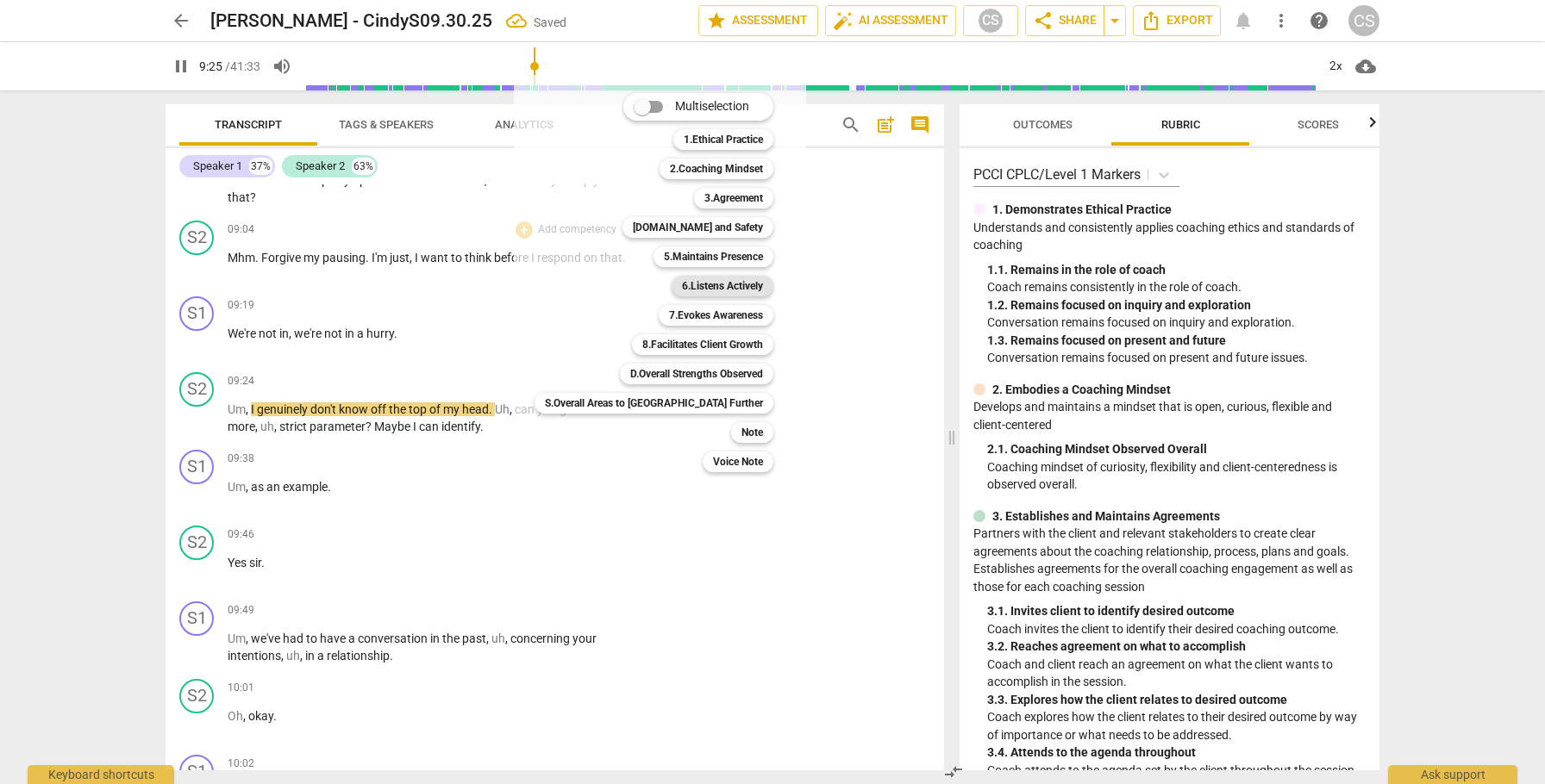
click at [682, 282] on b "6.Listens Actively" at bounding box center [723, 286] width 81 height 20
type input "566"
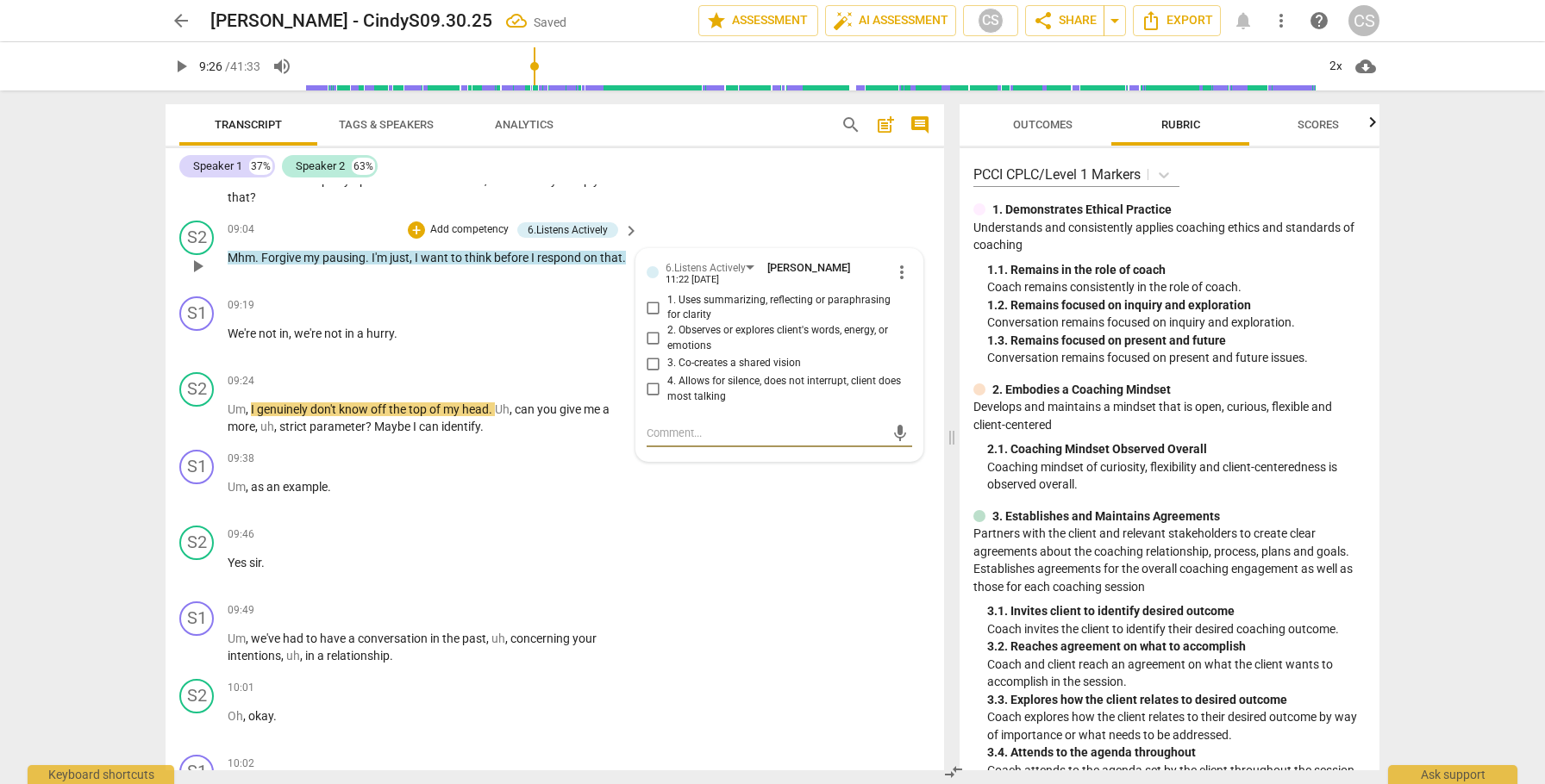
click at [649, 400] on input "4. Allows for silence, does not interrupt, client does most talking" at bounding box center [654, 390] width 28 height 20
checkbox input "true"
click at [206, 429] on span "play_arrow" at bounding box center [197, 418] width 20 height 20
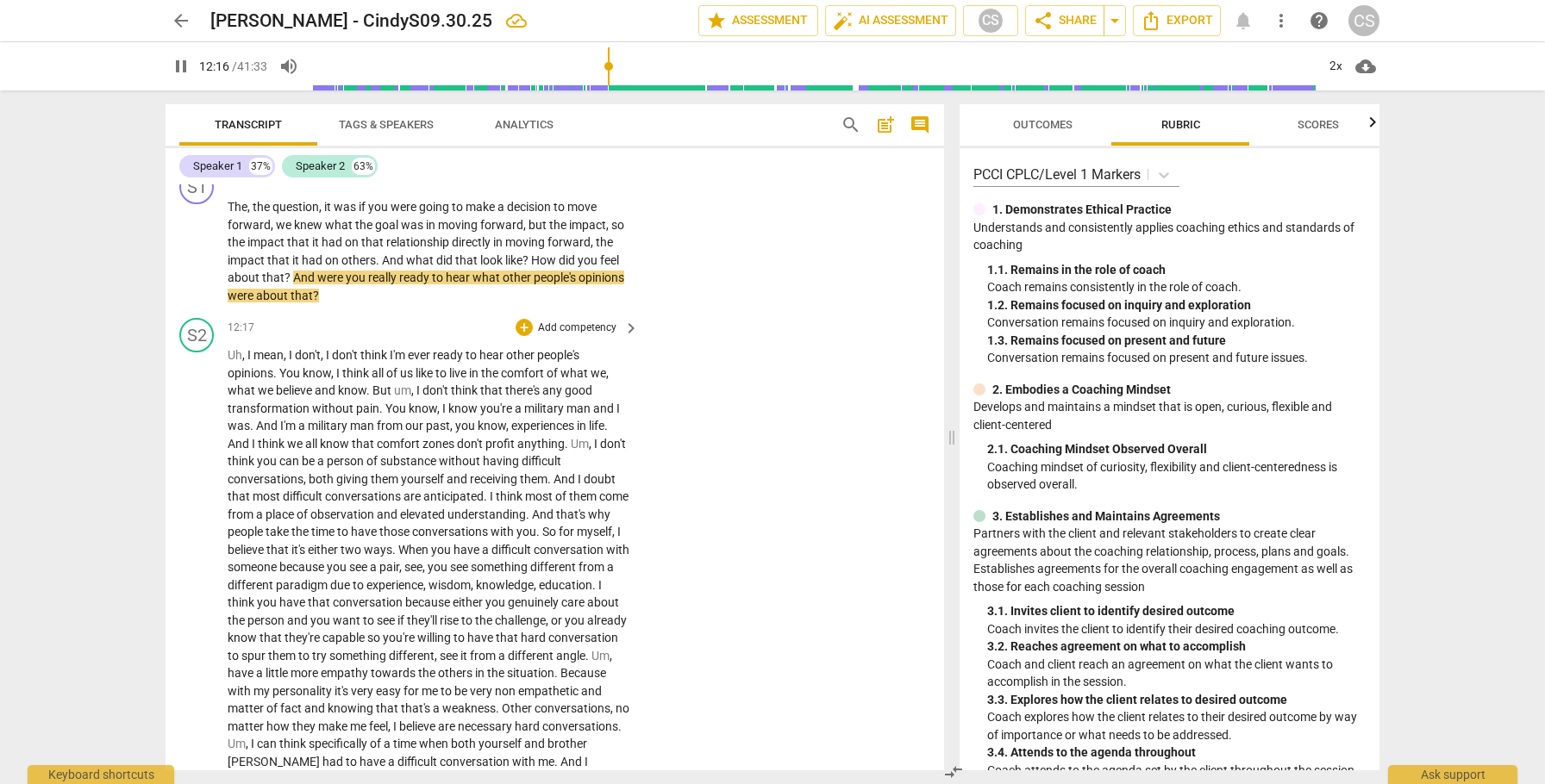
scroll to position [4332, 0]
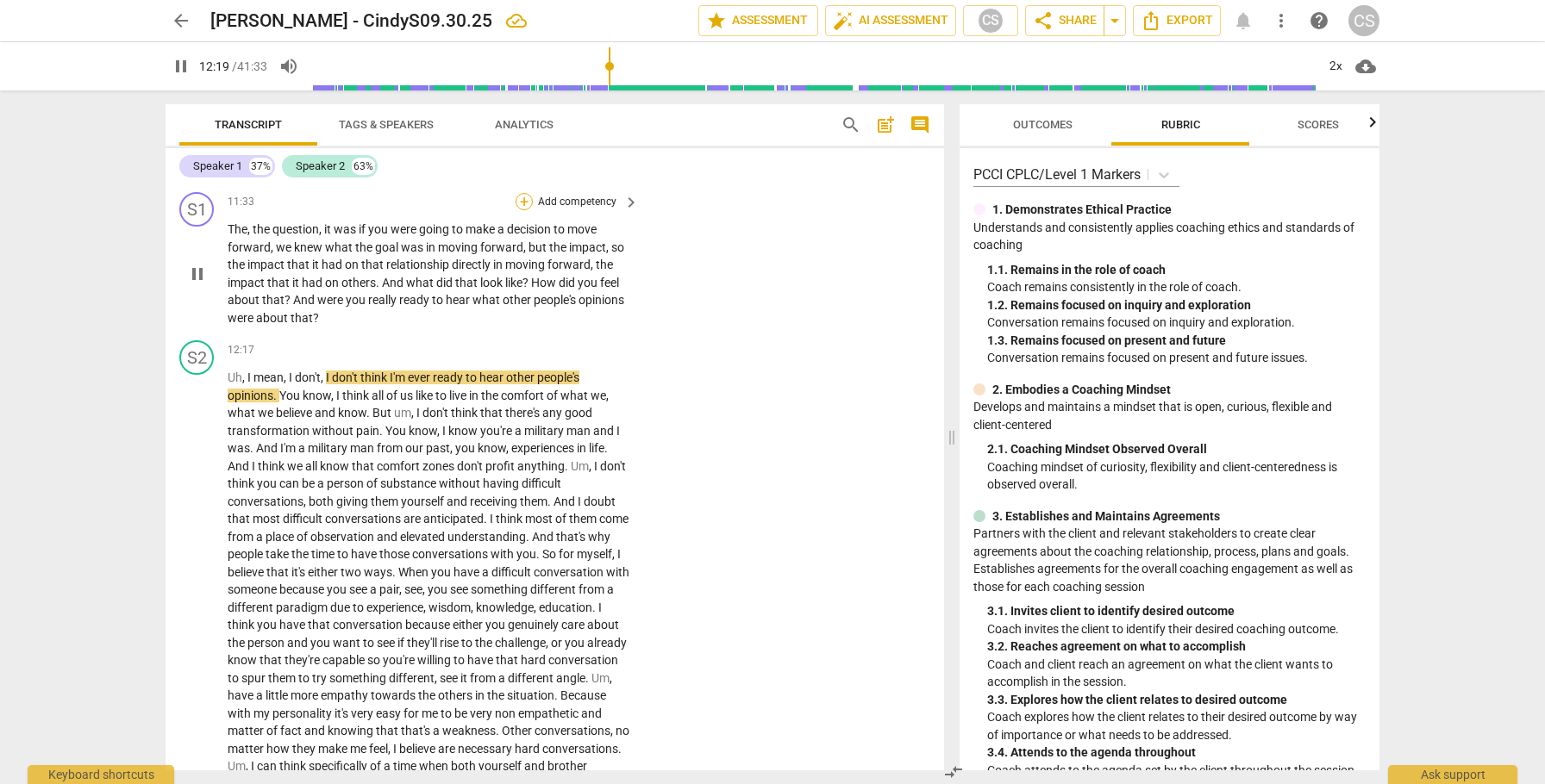
click at [522, 210] on div "+" at bounding box center [524, 202] width 18 height 18
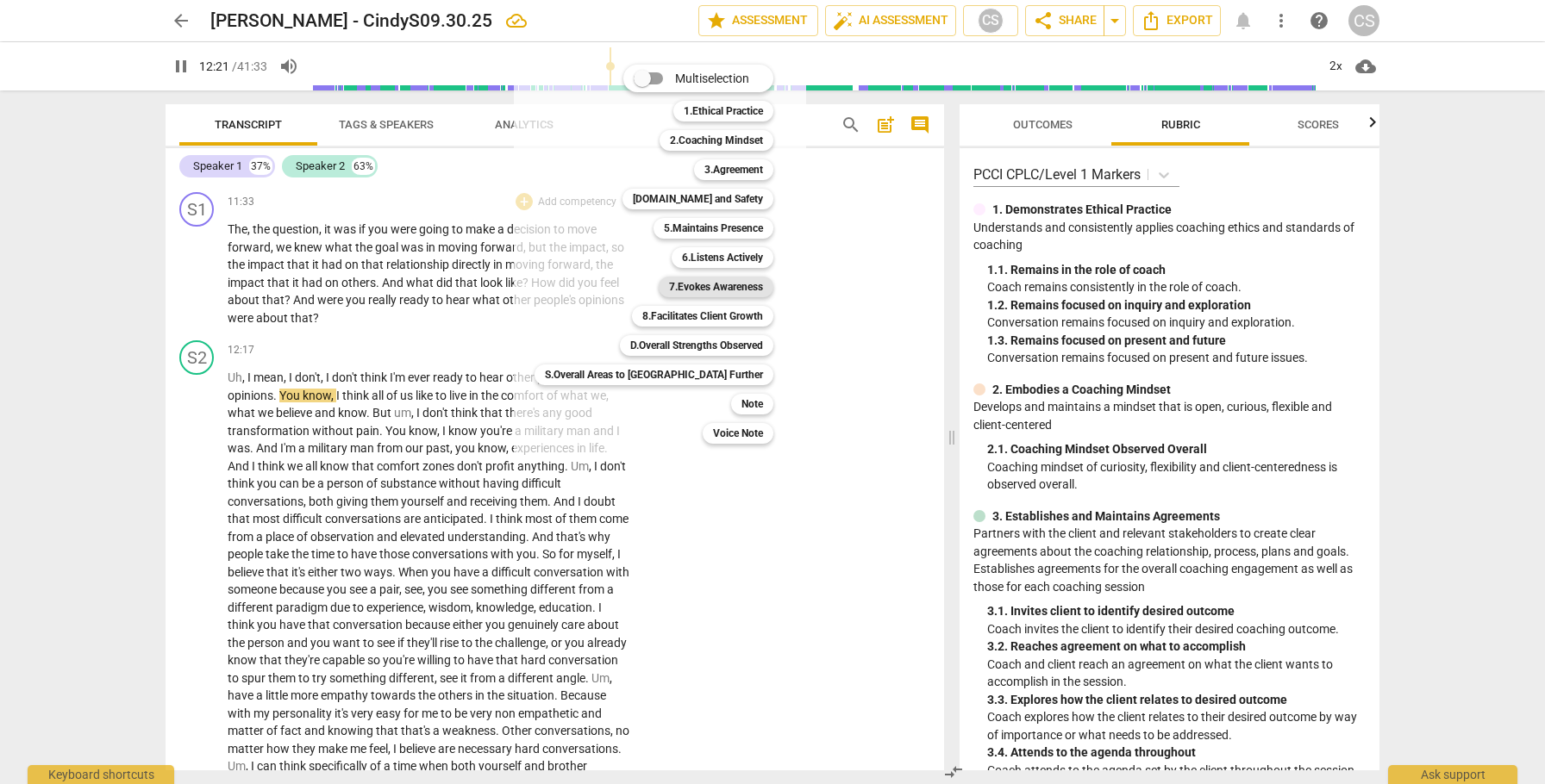
click at [669, 279] on b "7.Evokes Awareness" at bounding box center [716, 287] width 94 height 20
type input "742"
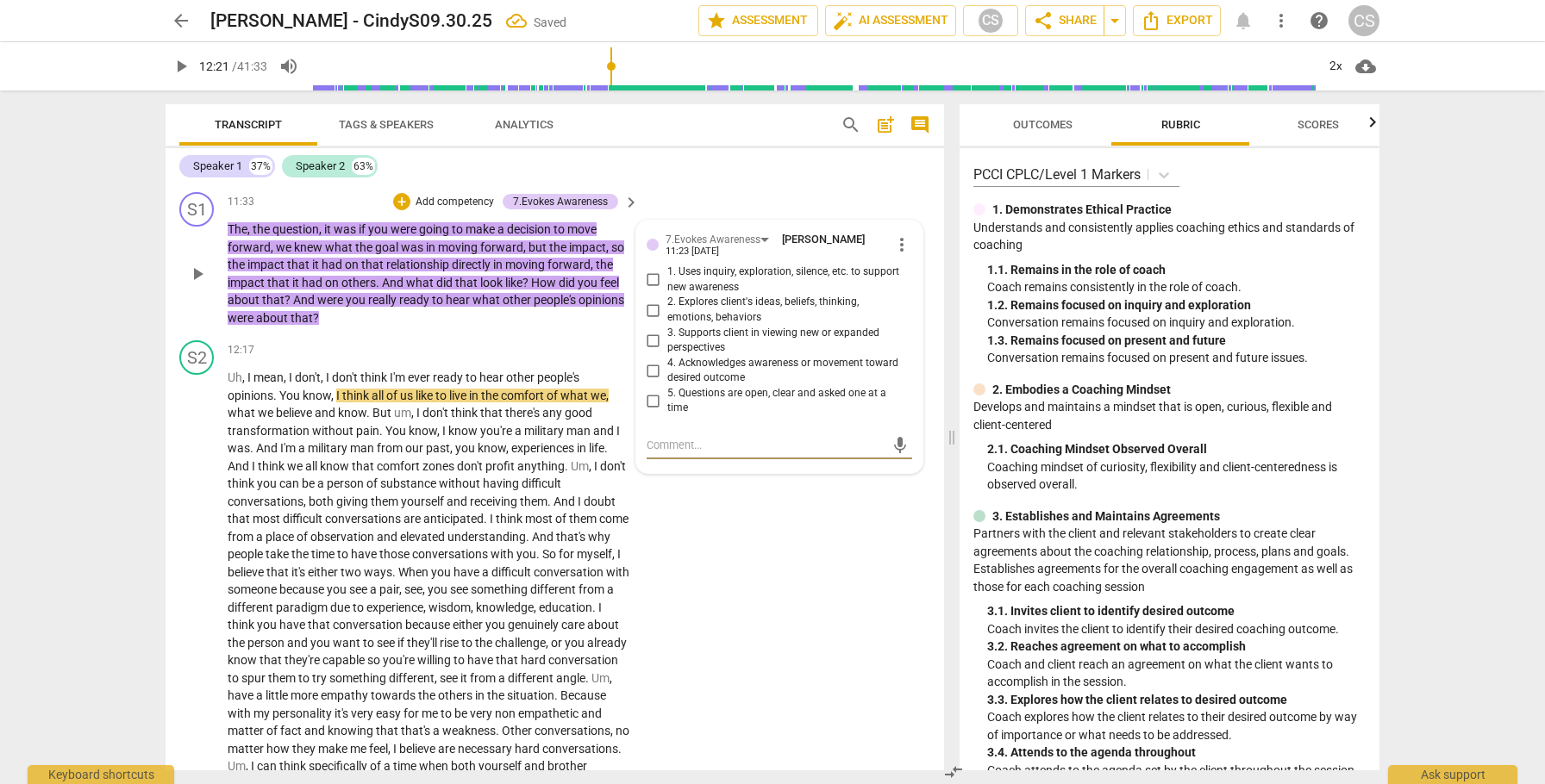
click at [653, 411] on input "5. Questions are open, clear and asked one at a time" at bounding box center [654, 401] width 28 height 20
checkbox input "true"
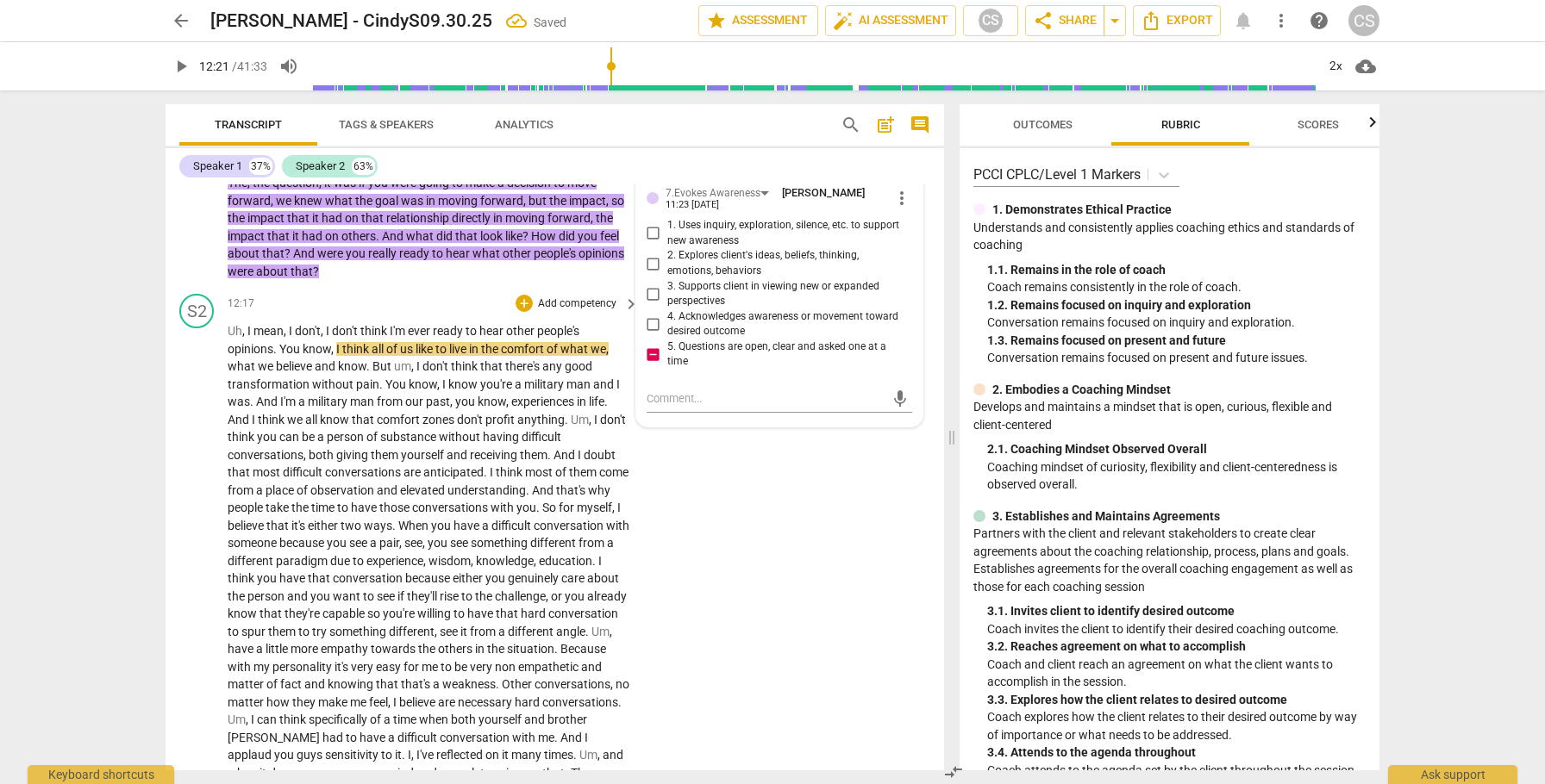
scroll to position [4372, 0]
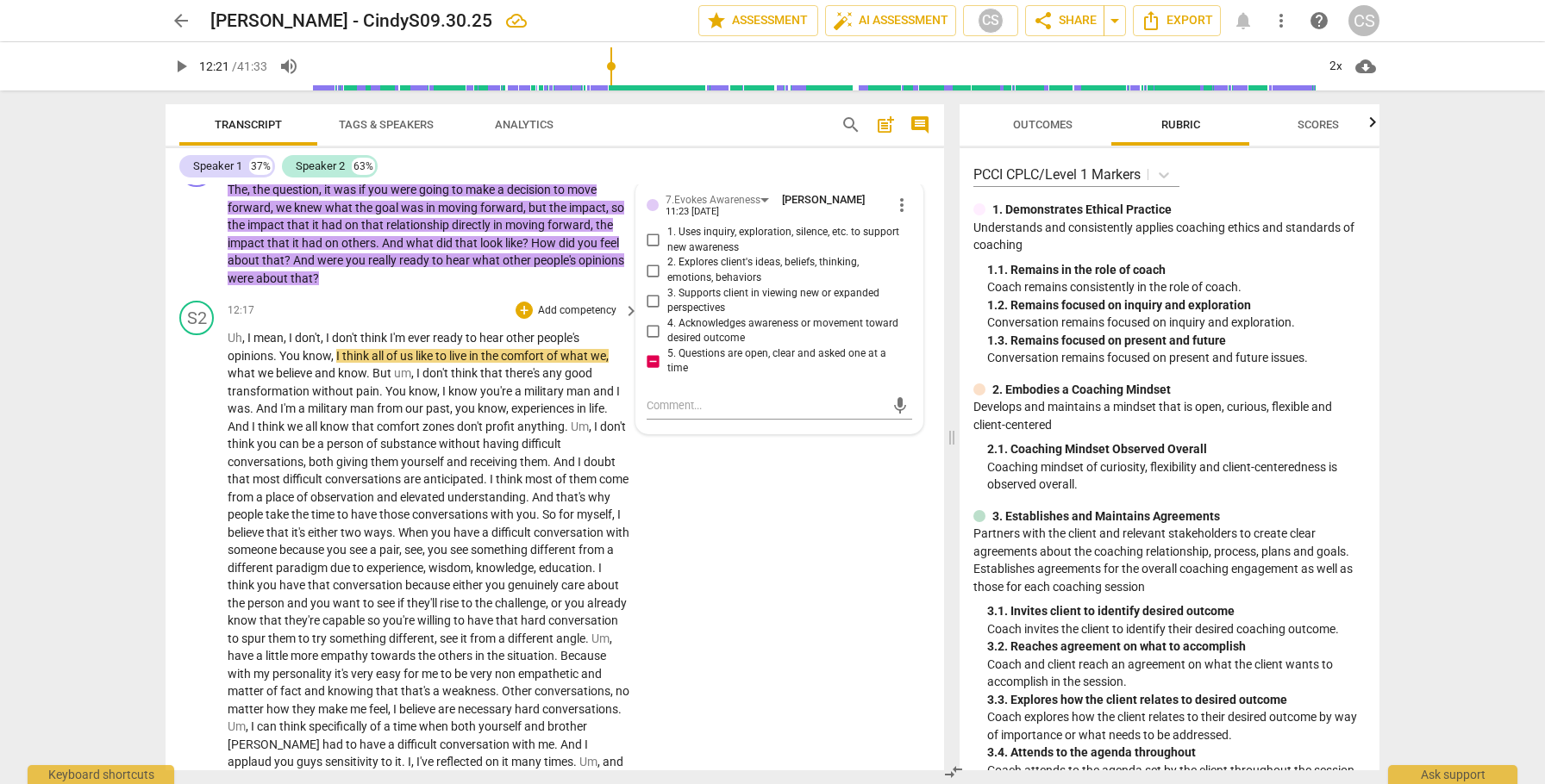
click at [361, 363] on span "think" at bounding box center [357, 355] width 30 height 14
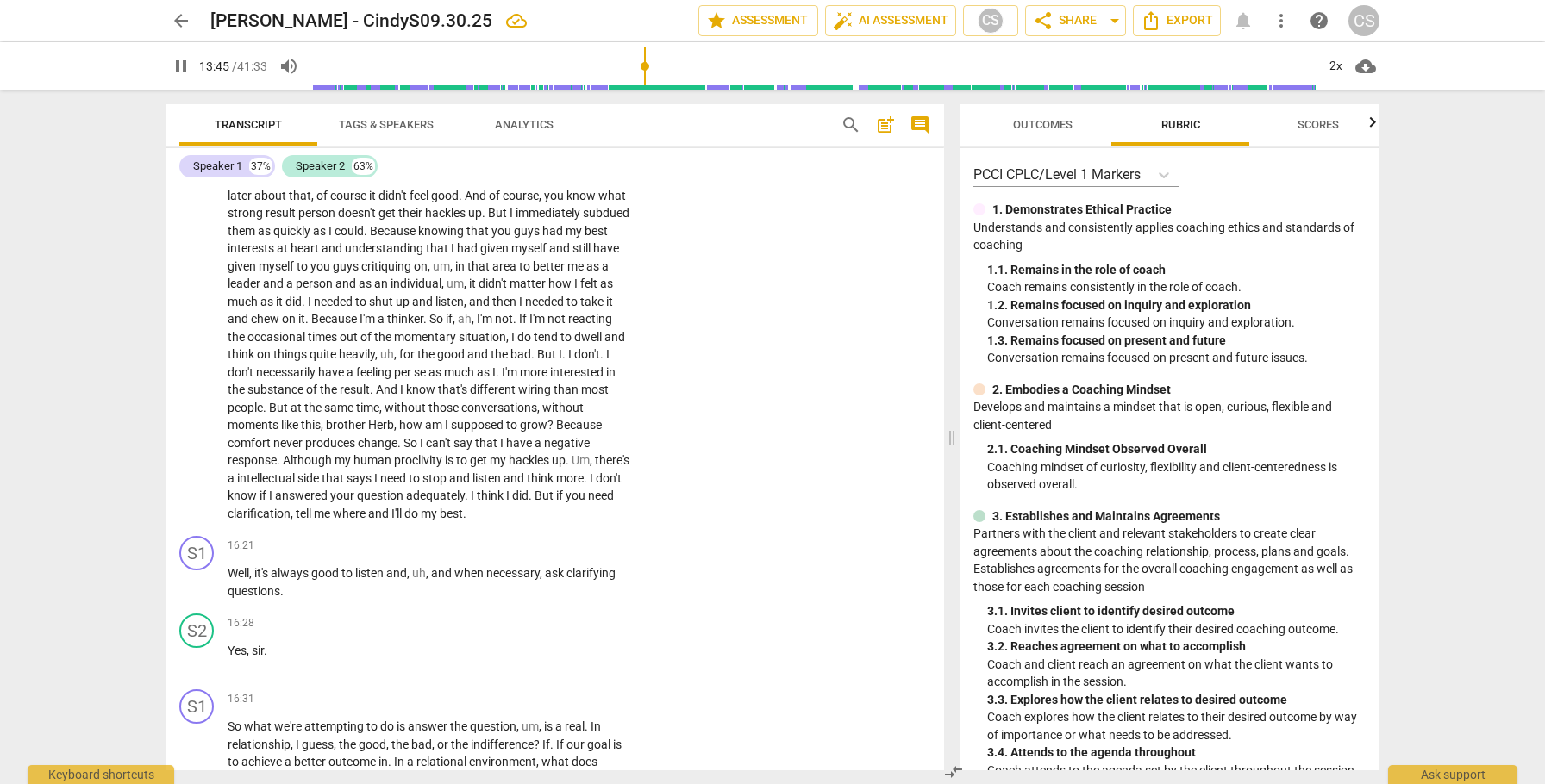
scroll to position [5141, 0]
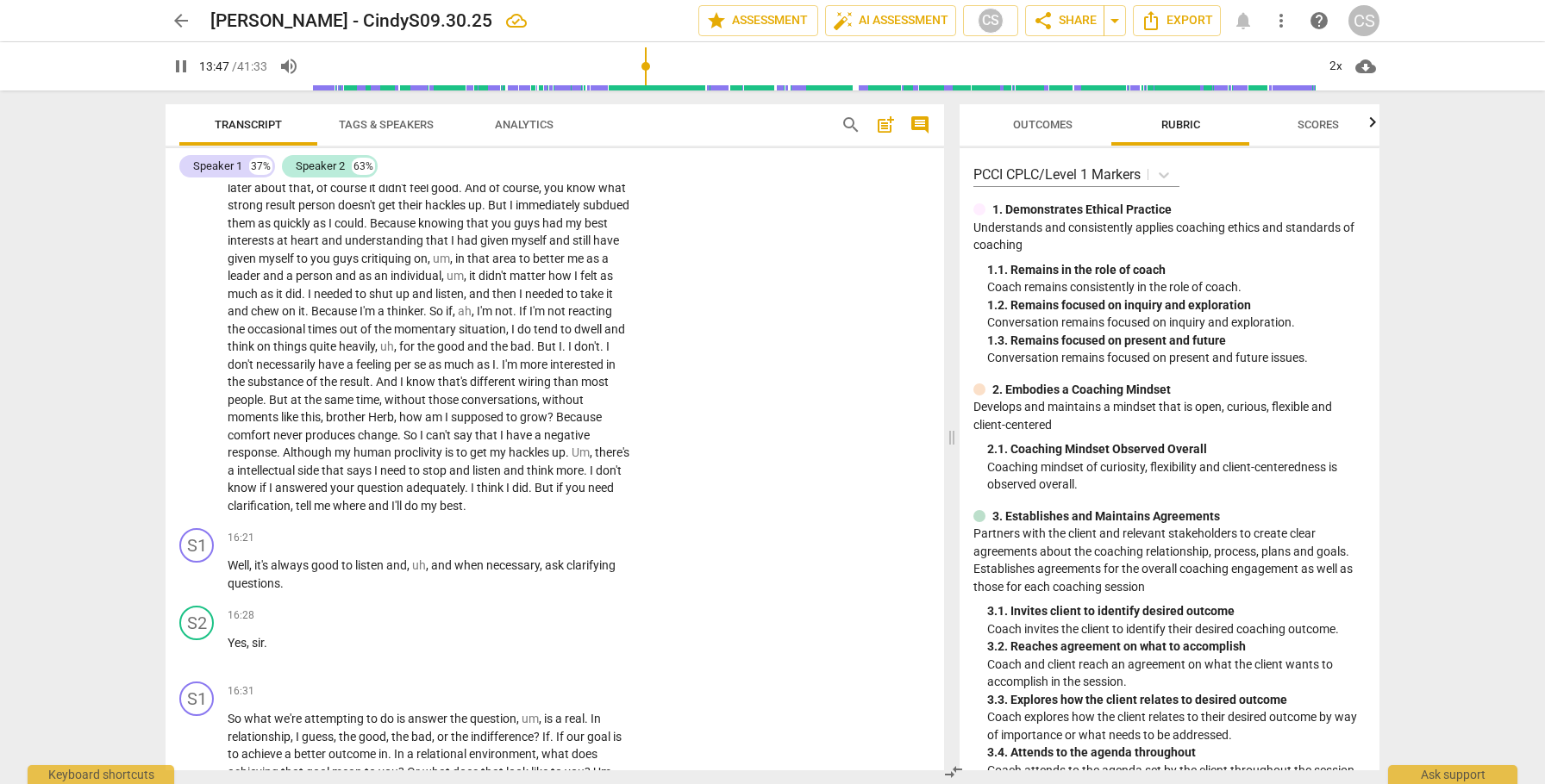
click at [506, 495] on span "think" at bounding box center [492, 488] width 30 height 14
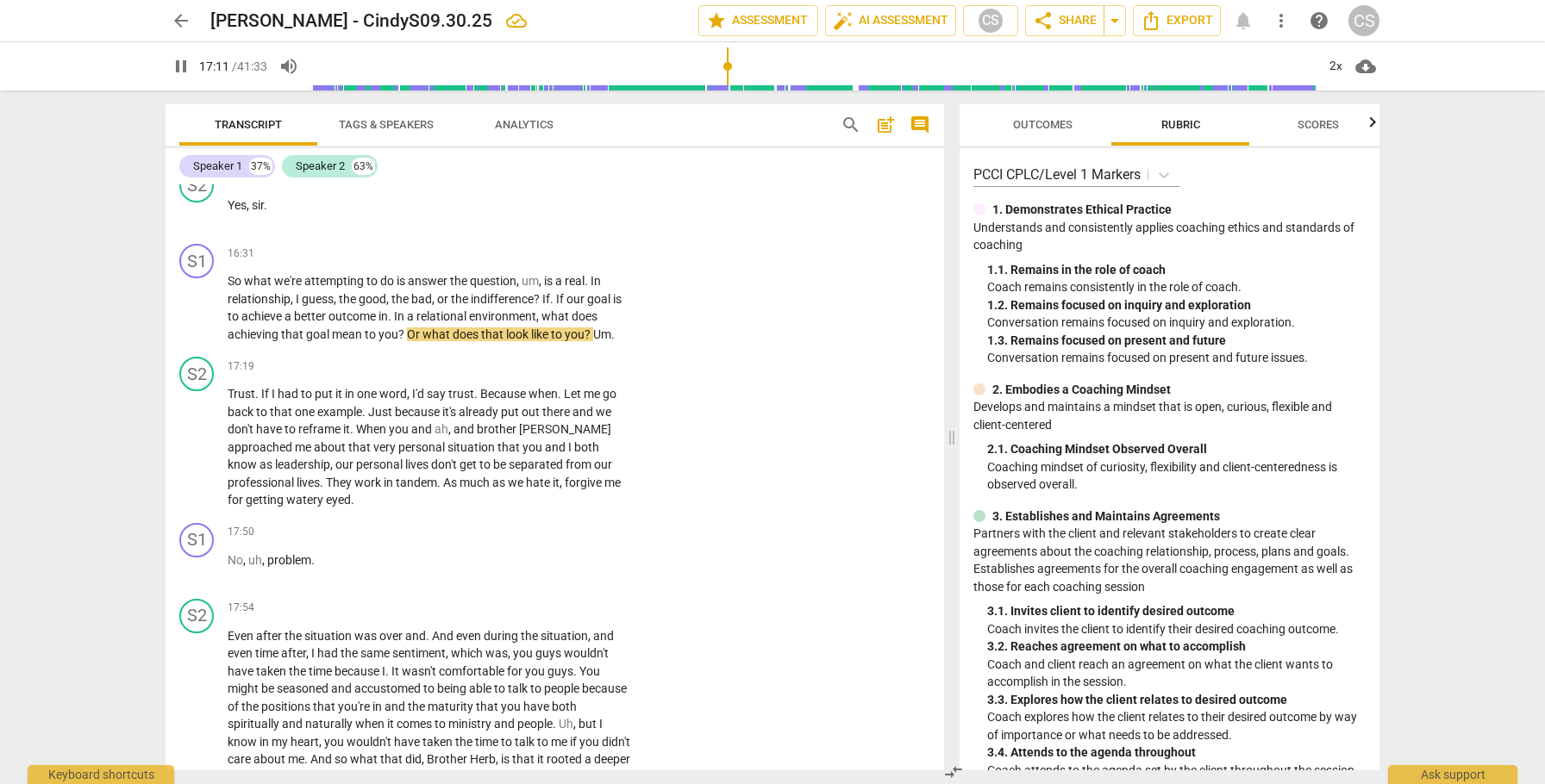
scroll to position [5576, 0]
click at [520, 265] on div "+" at bounding box center [524, 255] width 18 height 18
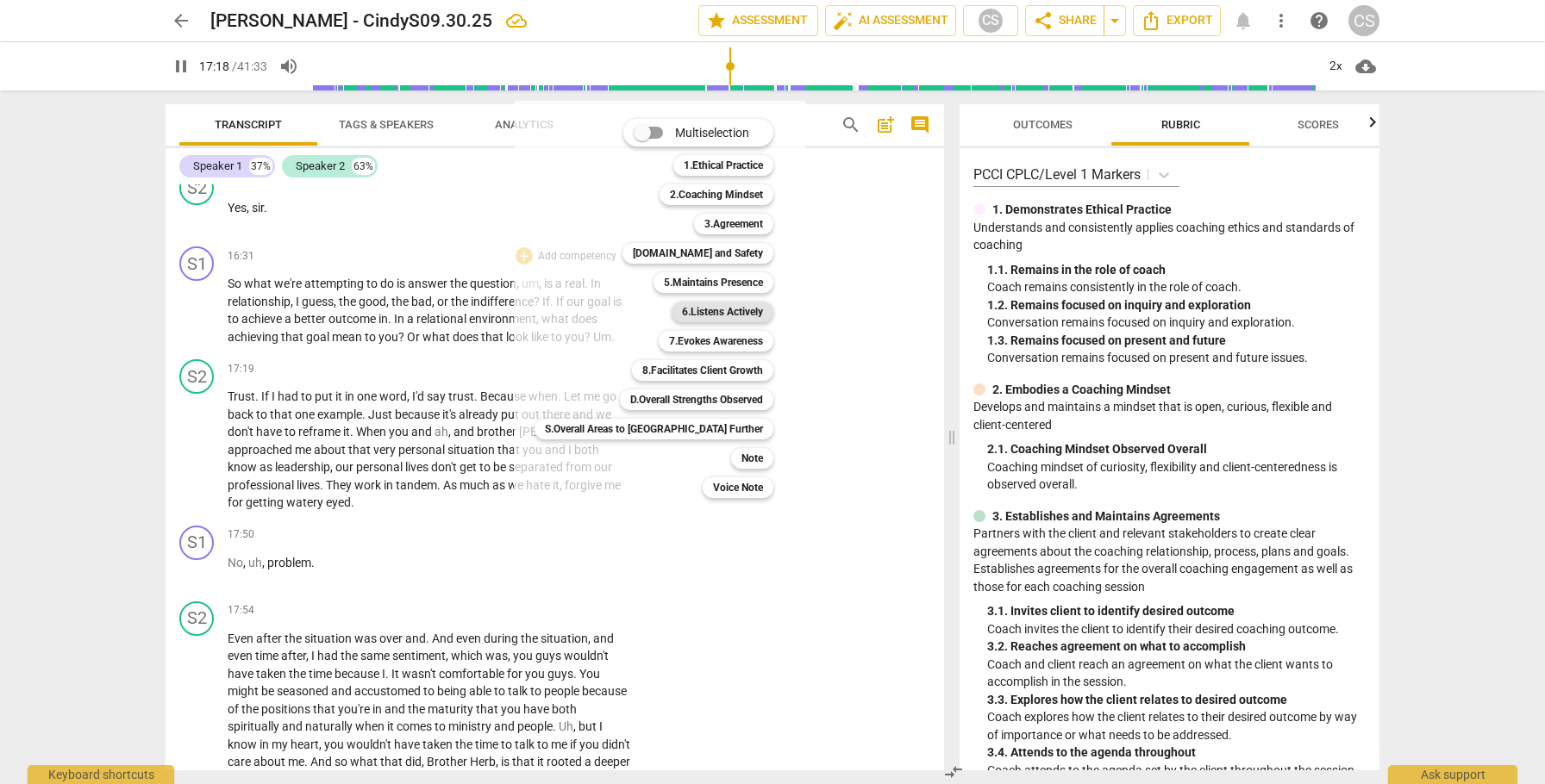
click at [682, 317] on b "6.Listens Actively" at bounding box center [723, 312] width 81 height 20
type input "1039"
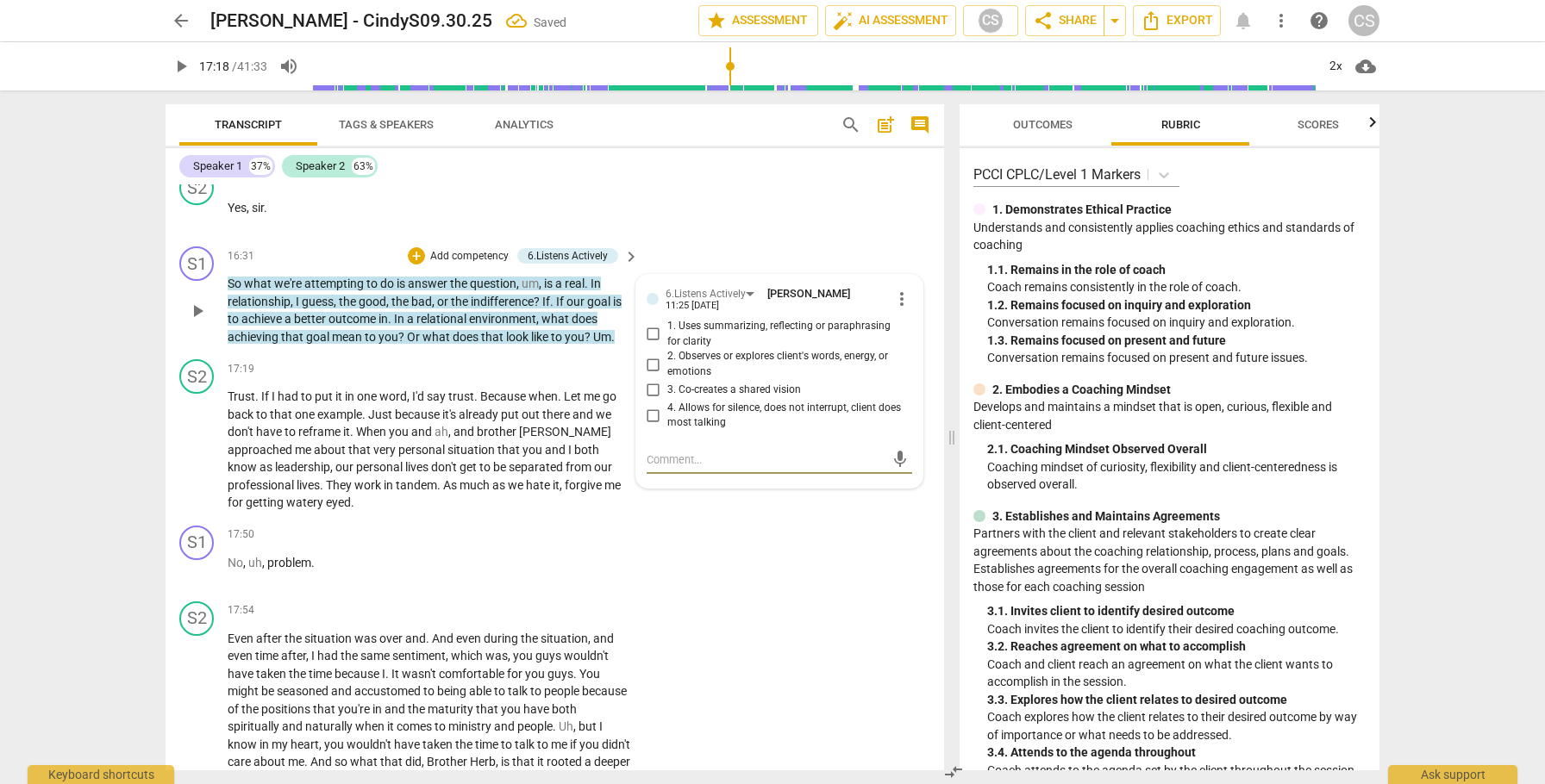
click at [649, 401] on input "3. Co-creates a shared vision" at bounding box center [654, 391] width 28 height 20
checkbox input "true"
click at [201, 460] on span "play_arrow" at bounding box center [197, 450] width 20 height 20
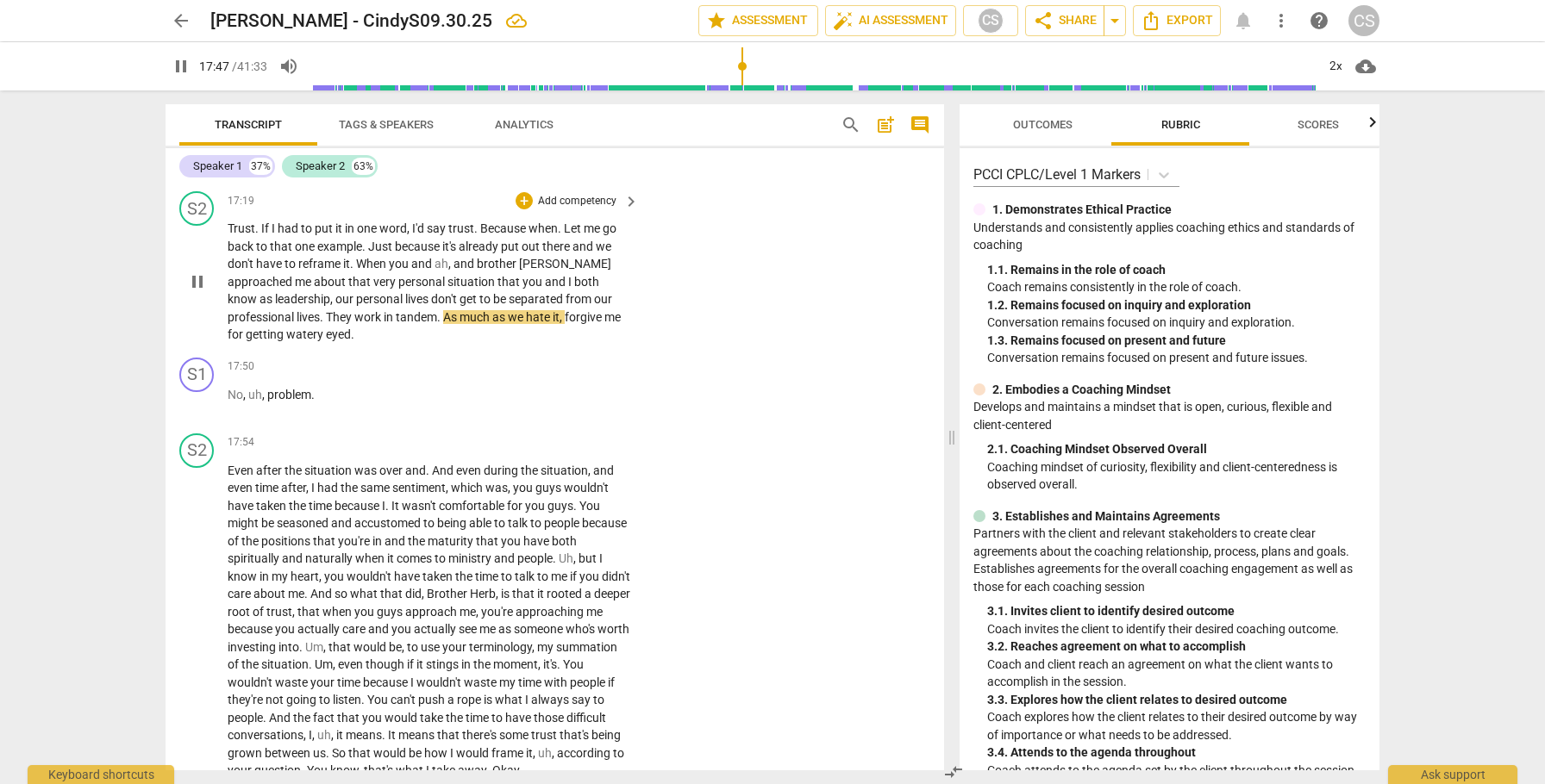
scroll to position [5724, 0]
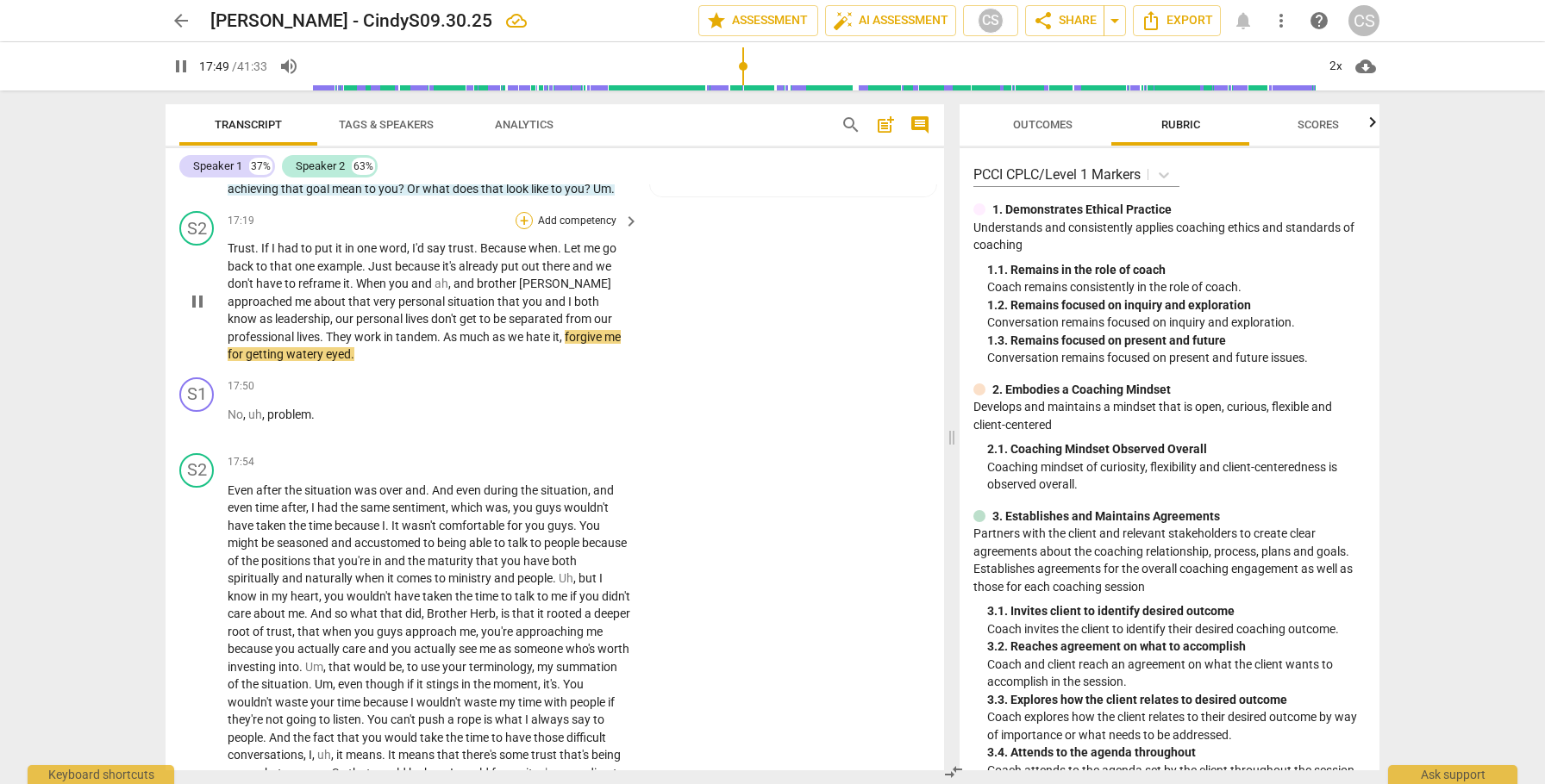
click at [519, 230] on div "+" at bounding box center [524, 220] width 18 height 18
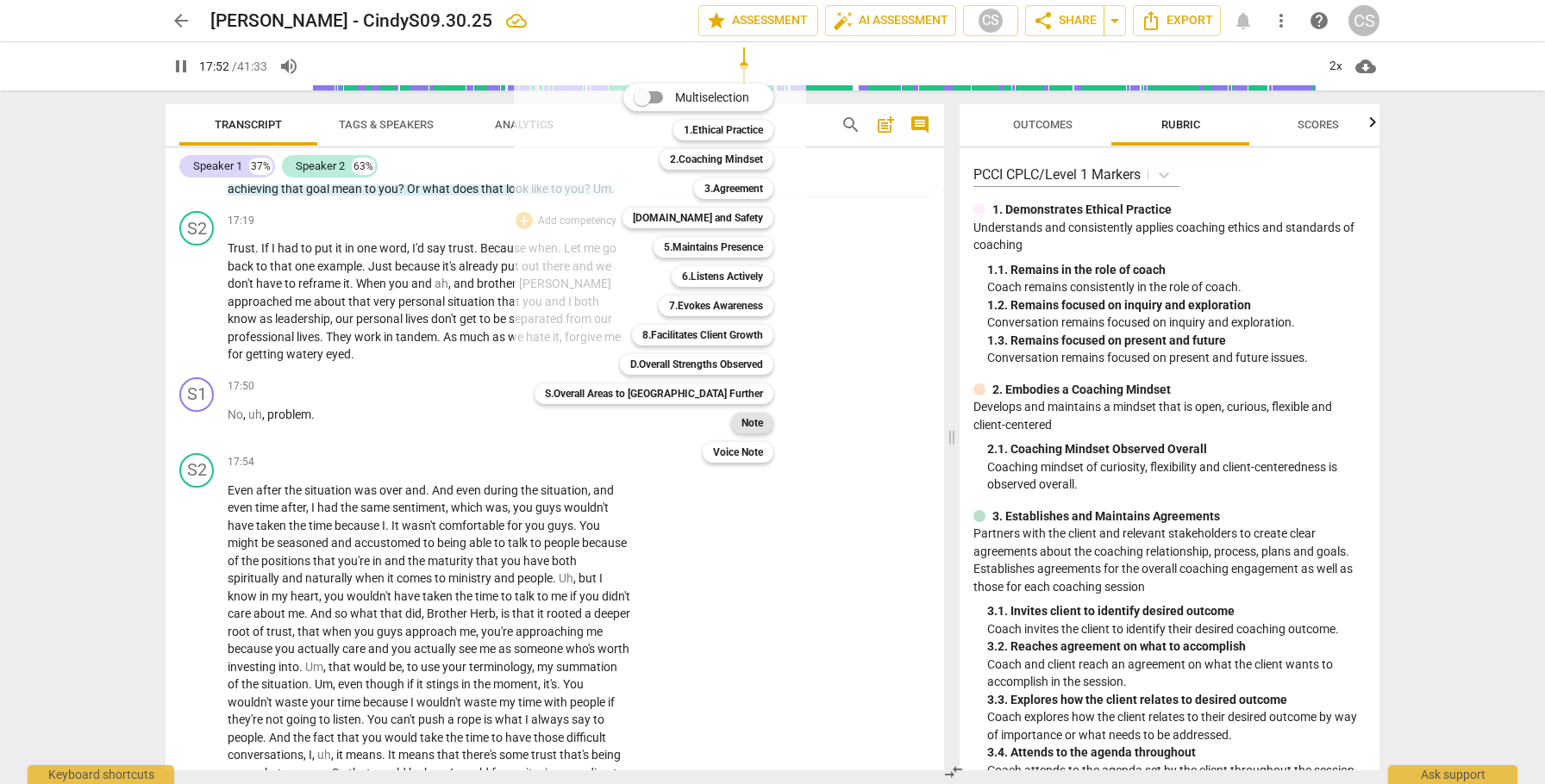
click at [741, 426] on b "Note" at bounding box center [752, 423] width 21 height 20
type input "1073"
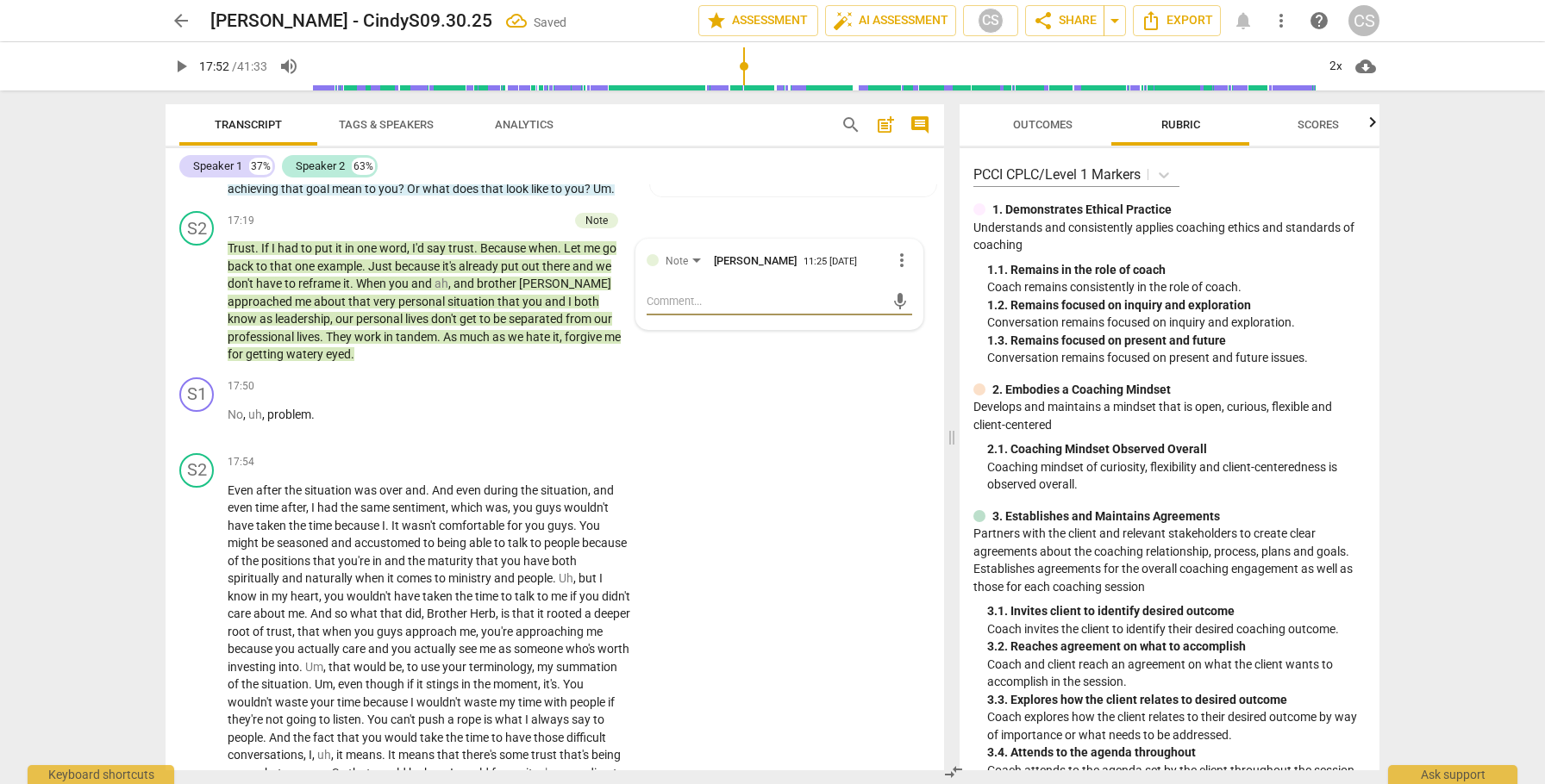
type textarea "t"
type textarea "th"
type textarea "the"
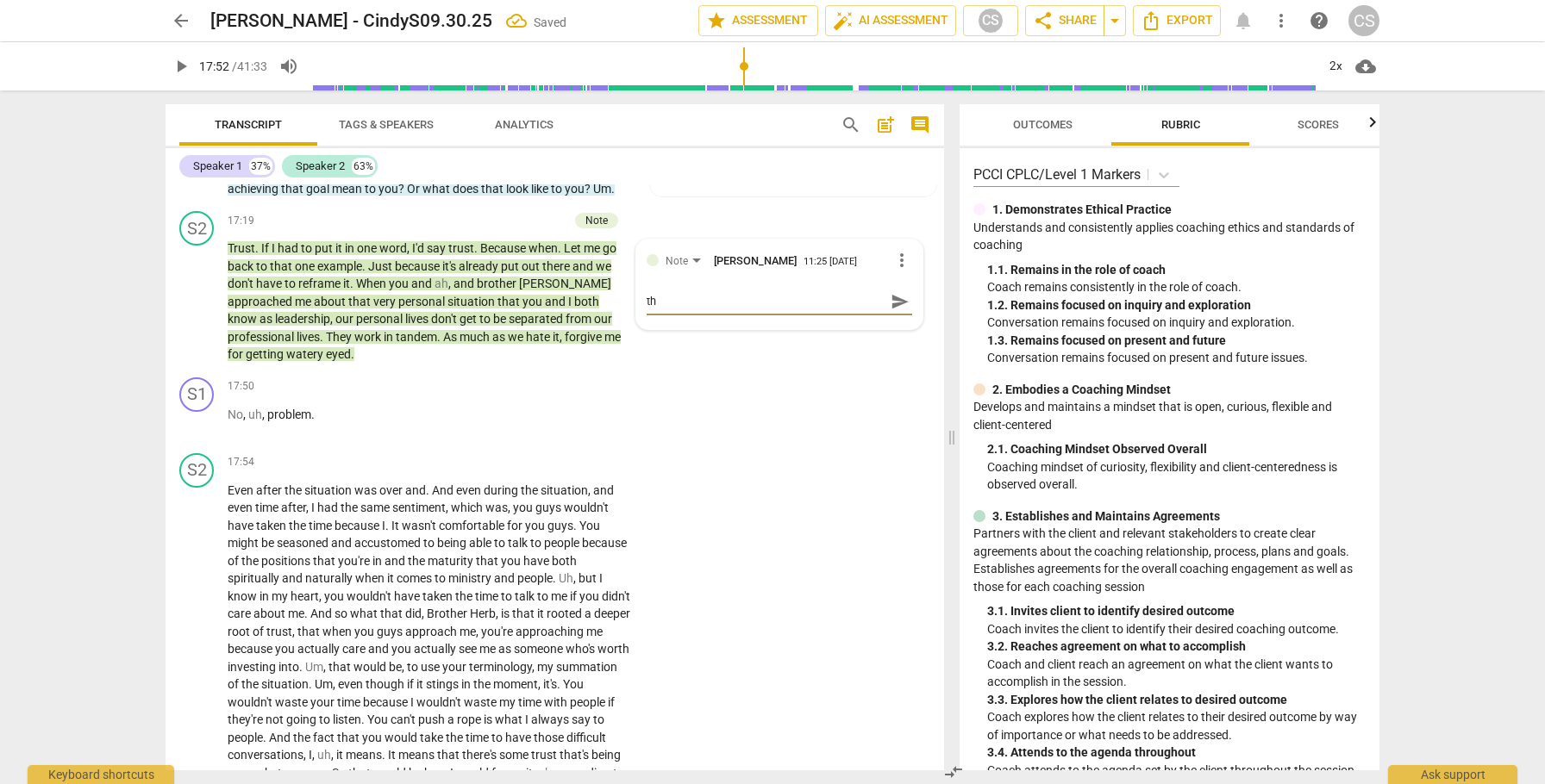
type textarea "the"
type textarea "the i"
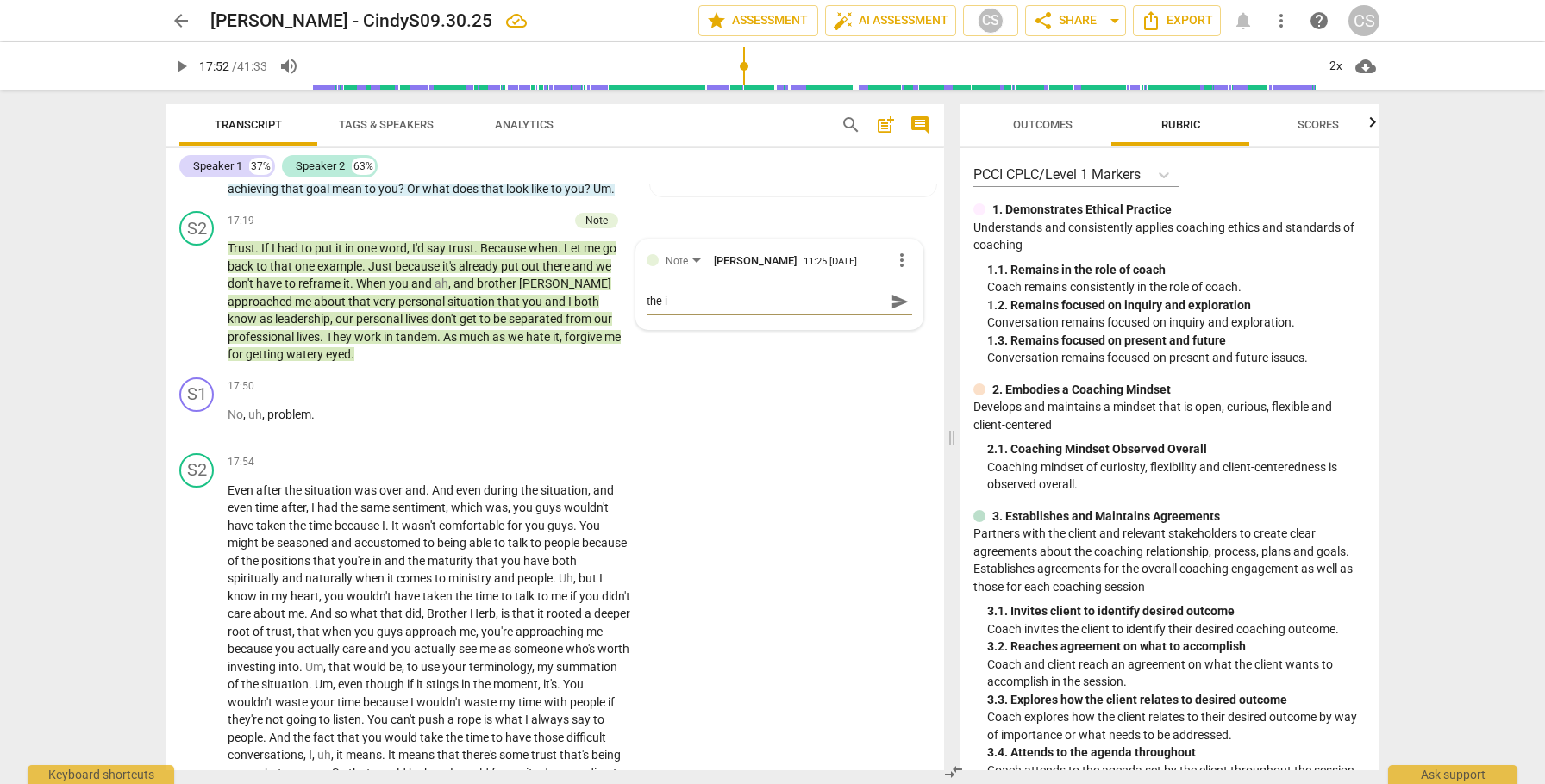
type textarea "the in"
type textarea "the ind"
type textarea "the indi"
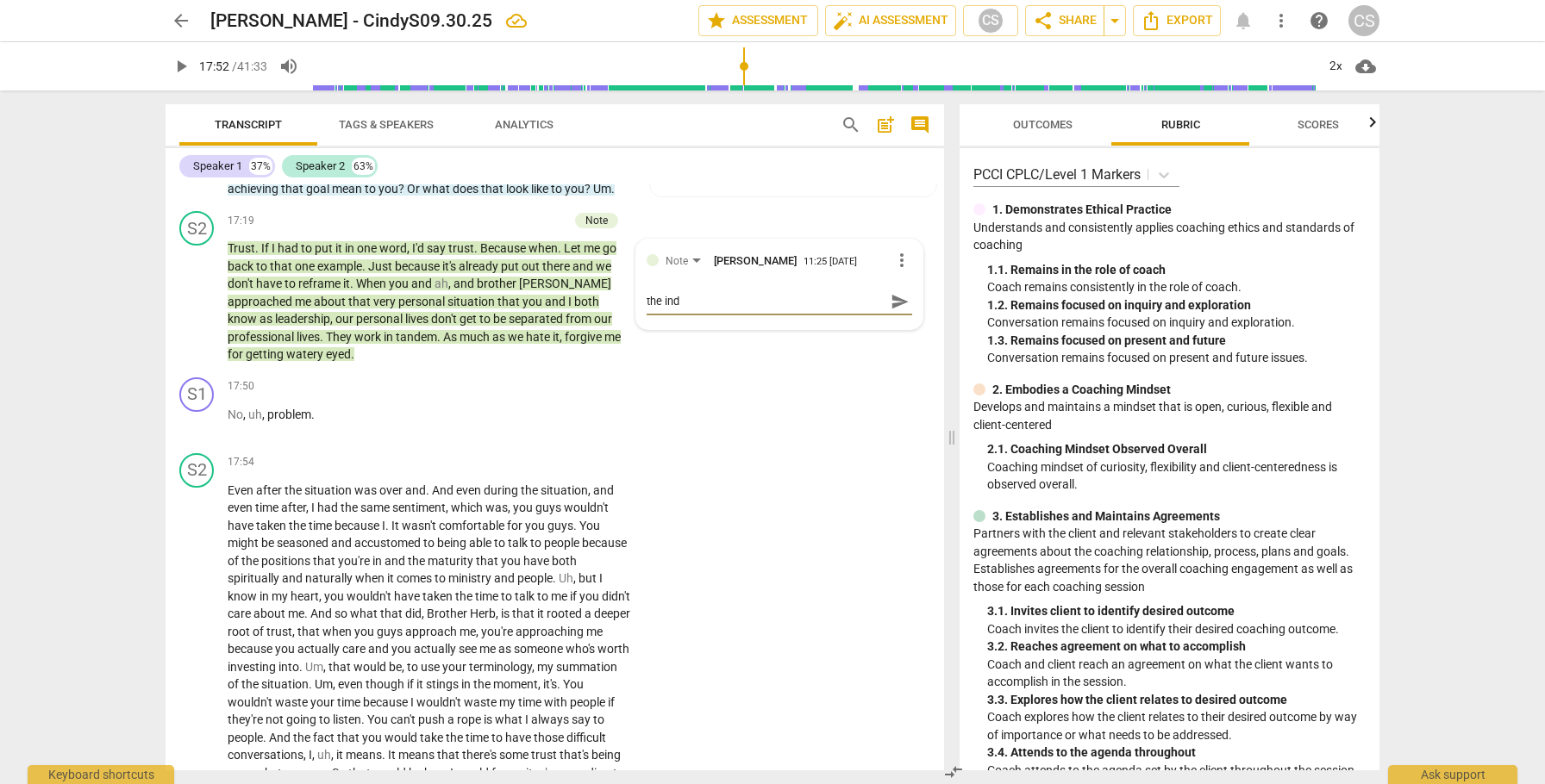
type textarea "the indi"
type textarea "the indic"
type textarea "the indica"
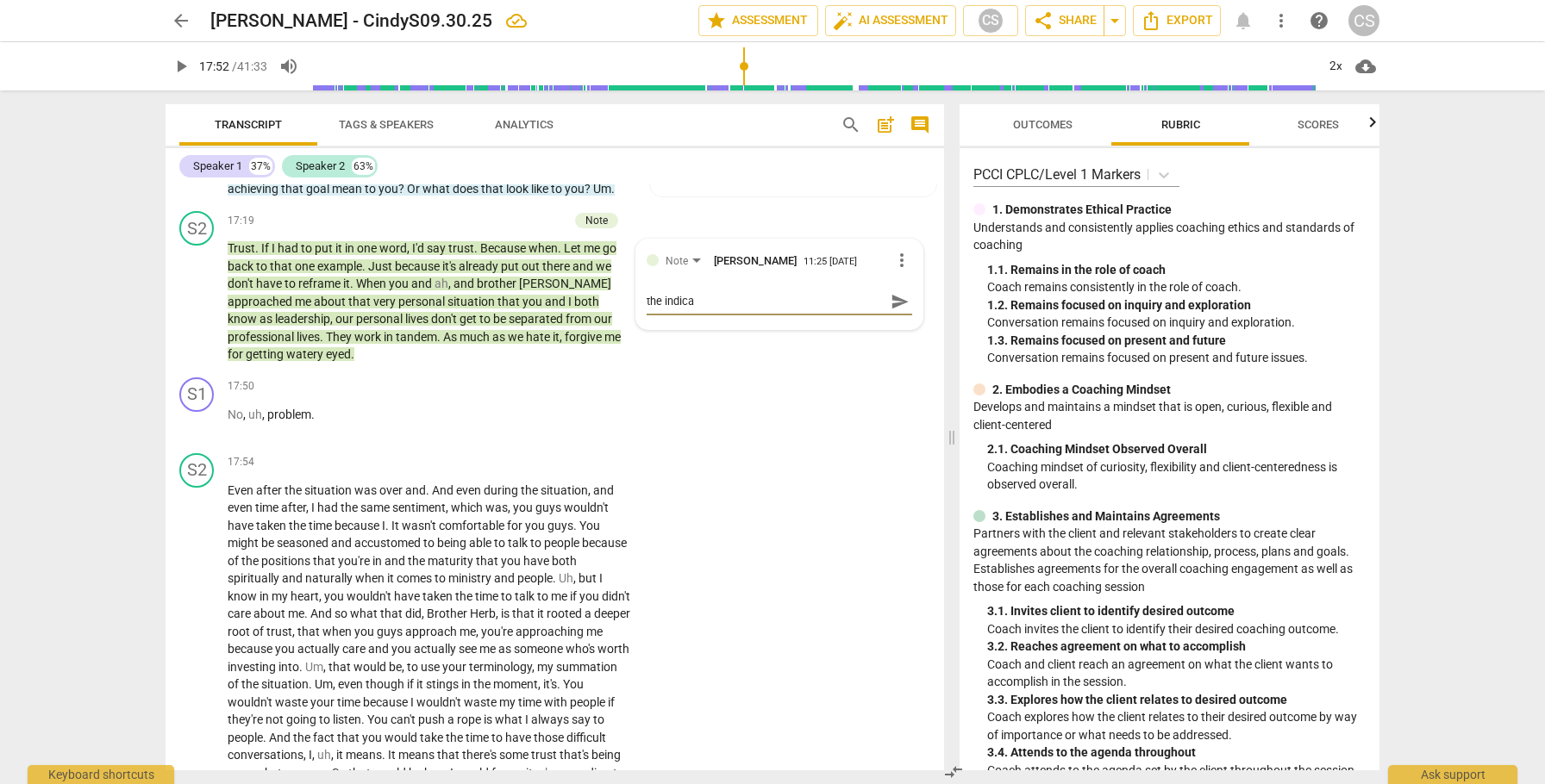
type textarea "the indicat"
type textarea "the indicati"
type textarea "the indicatio"
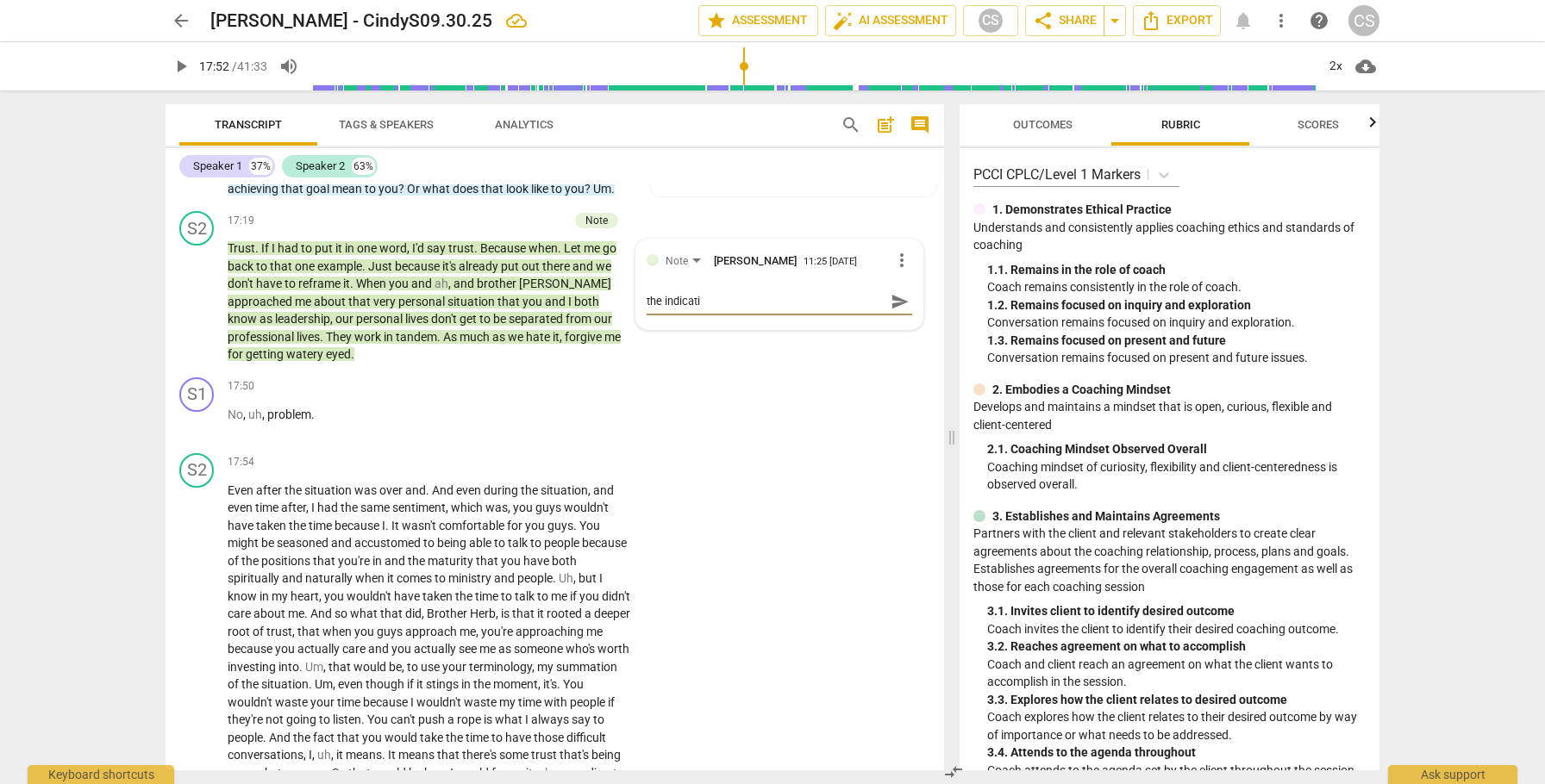
type textarea "the indicatio"
type textarea "the indication"
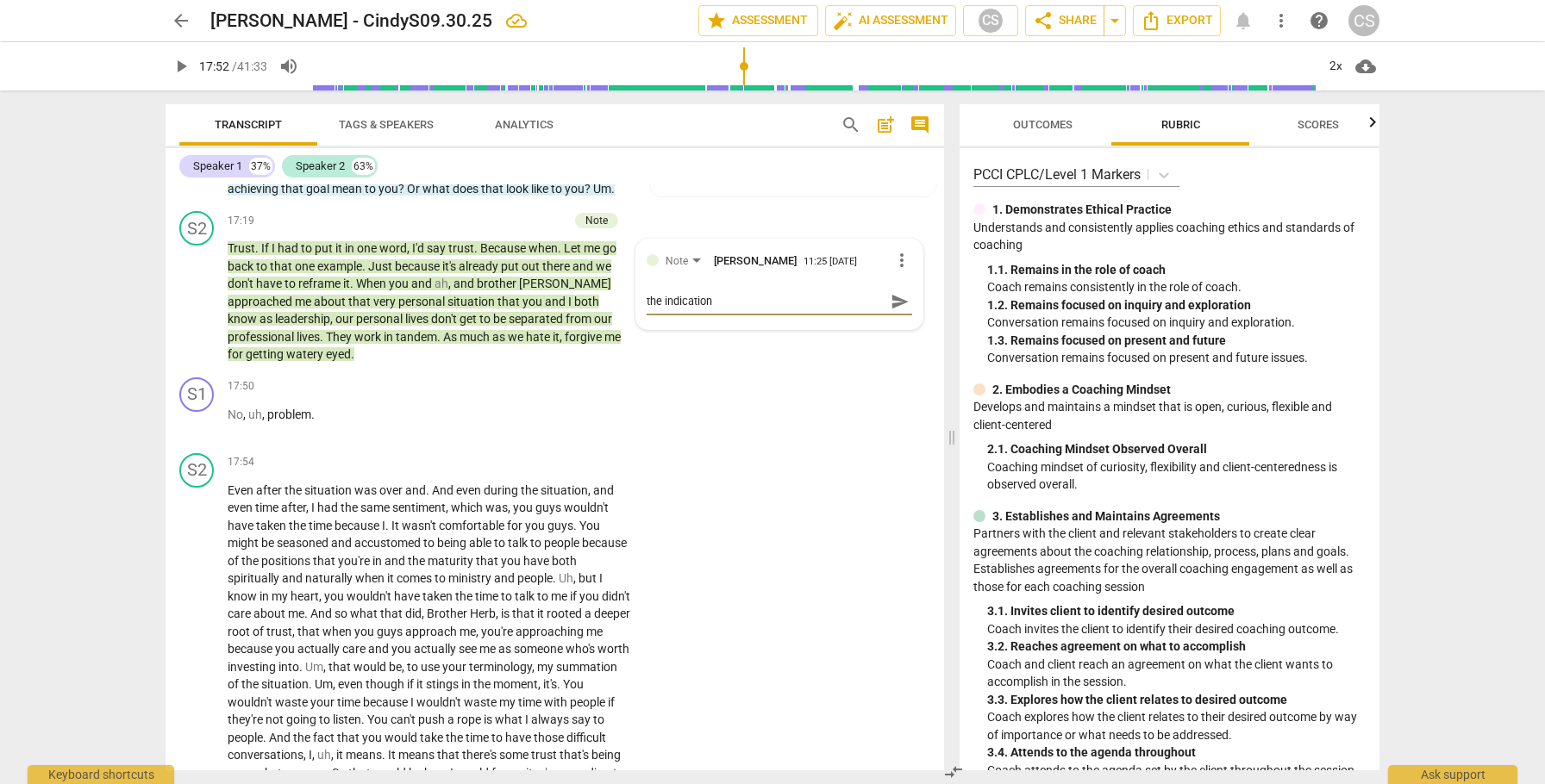
type textarea "the indication h"
type textarea "the indication he"
type textarea "the indication her"
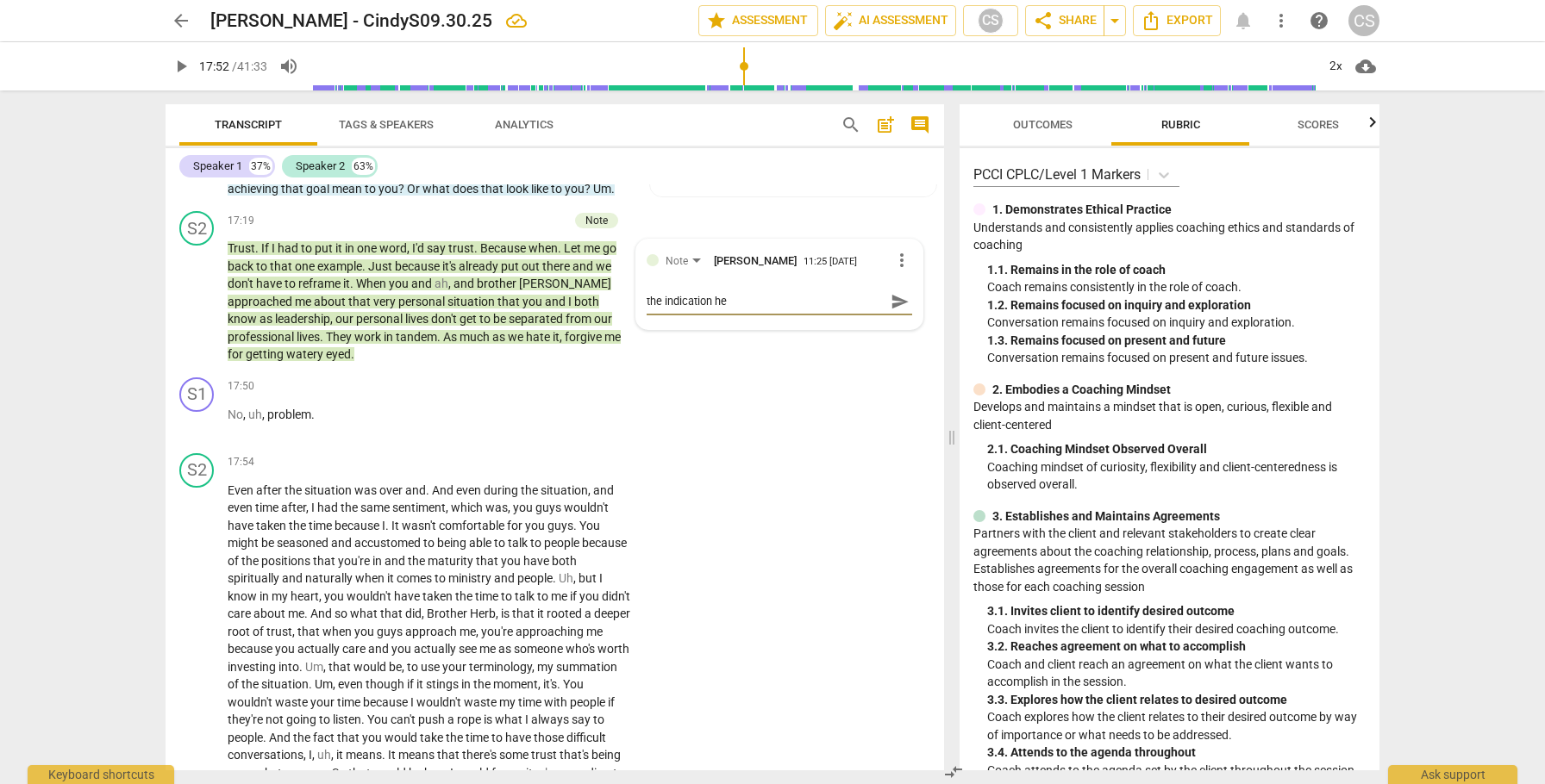
type textarea "the indication her"
type textarea "the indication here"
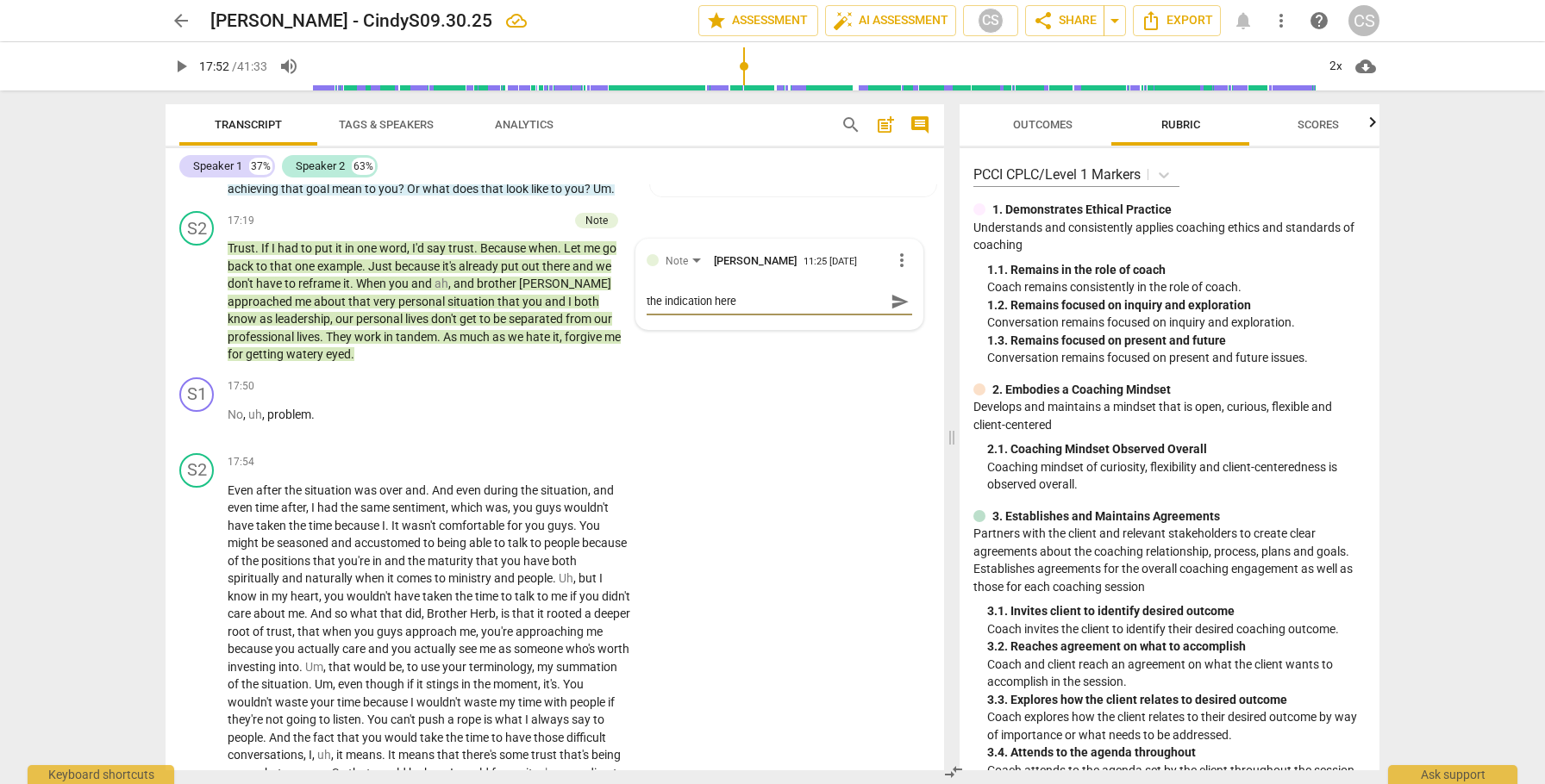
type textarea "the indication here o"
type textarea "the indication here of"
type textarea "the indication here of t"
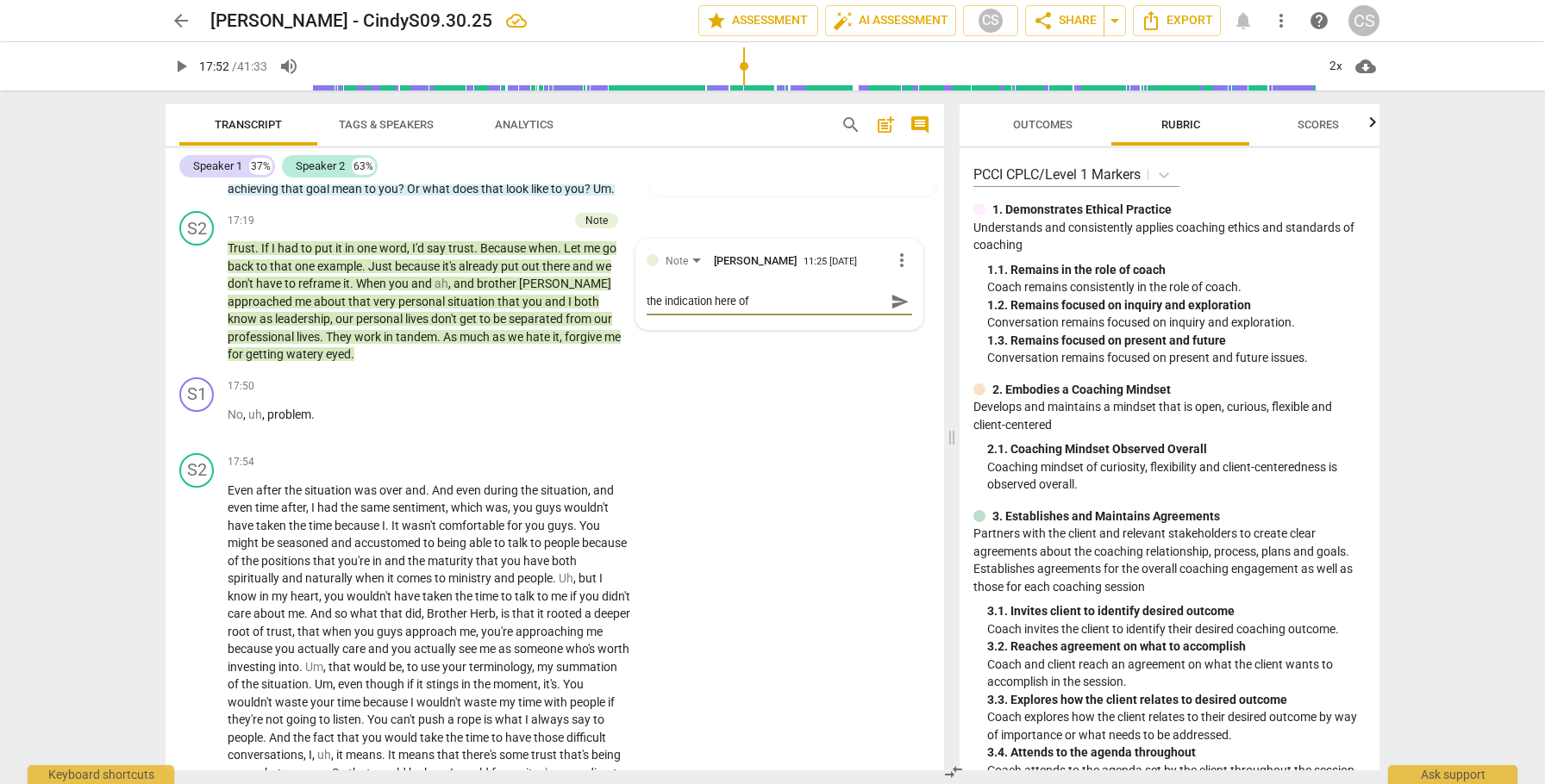
type textarea "the indication here of t"
type textarea "the indication here of th"
type textarea "the indication here of the"
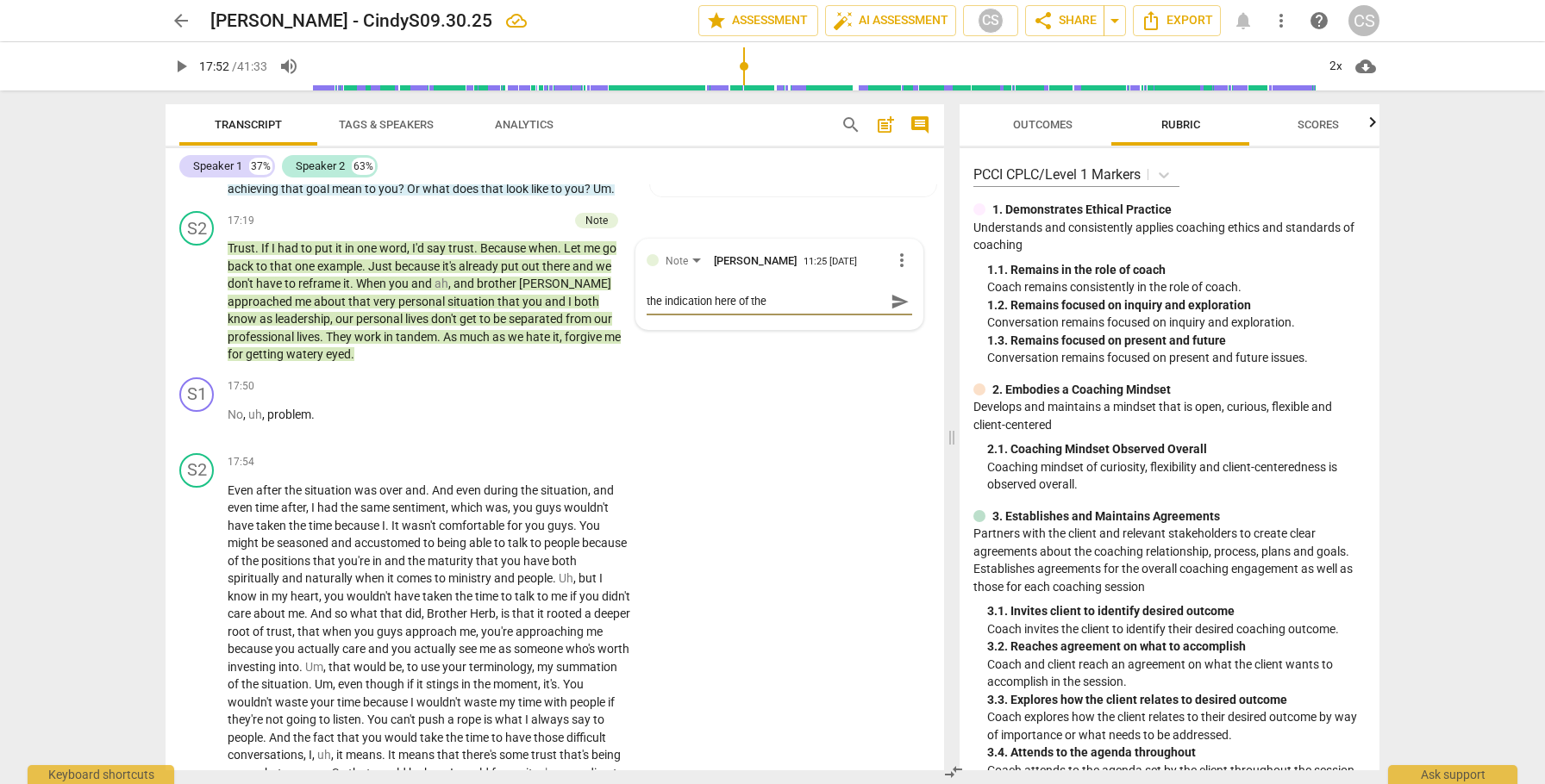
type textarea "the indication here of the"
type textarea "the indication here of th"
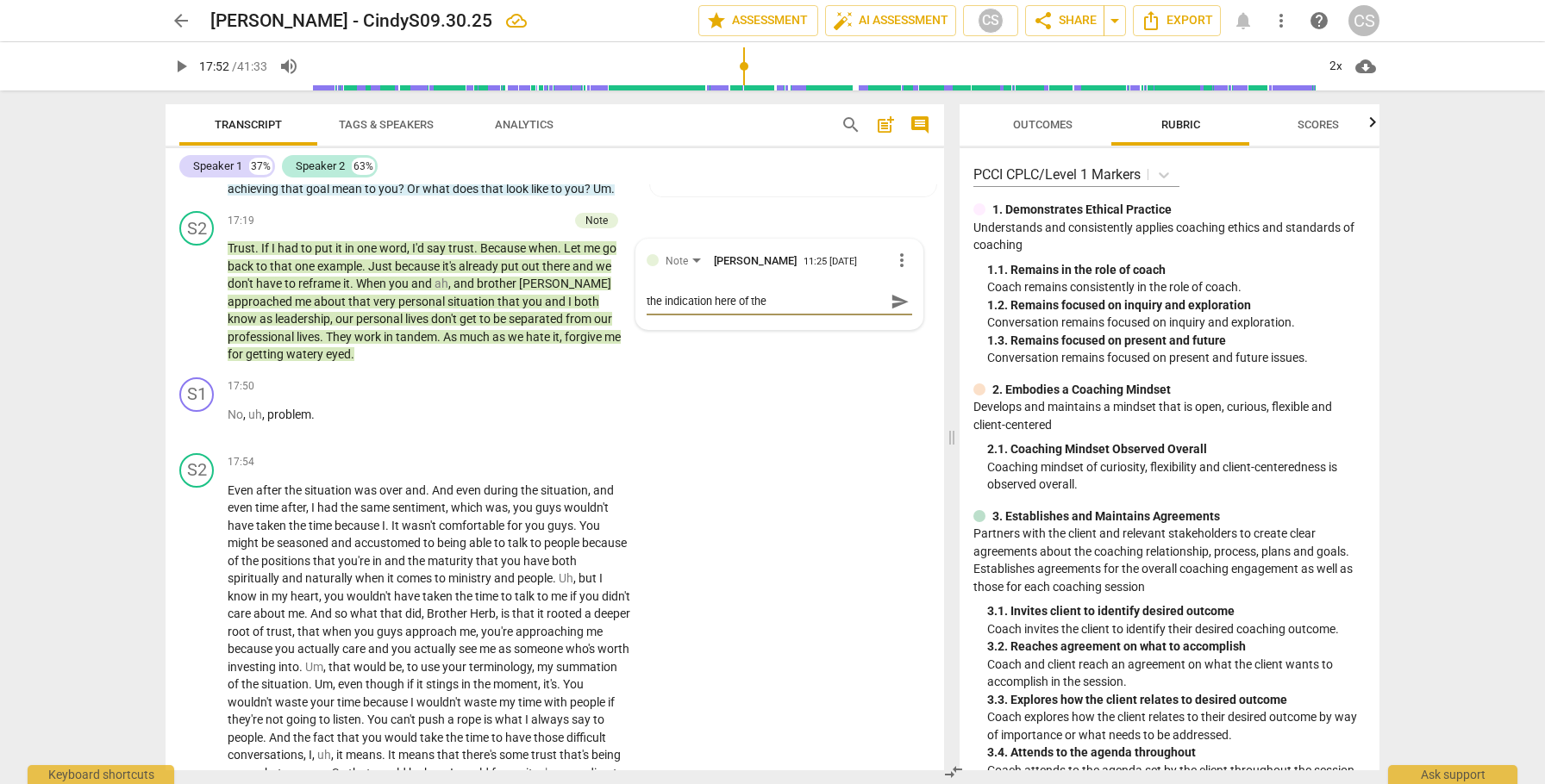
type textarea "the indication here of th"
type textarea "the indication here of t"
type textarea "the indication here of"
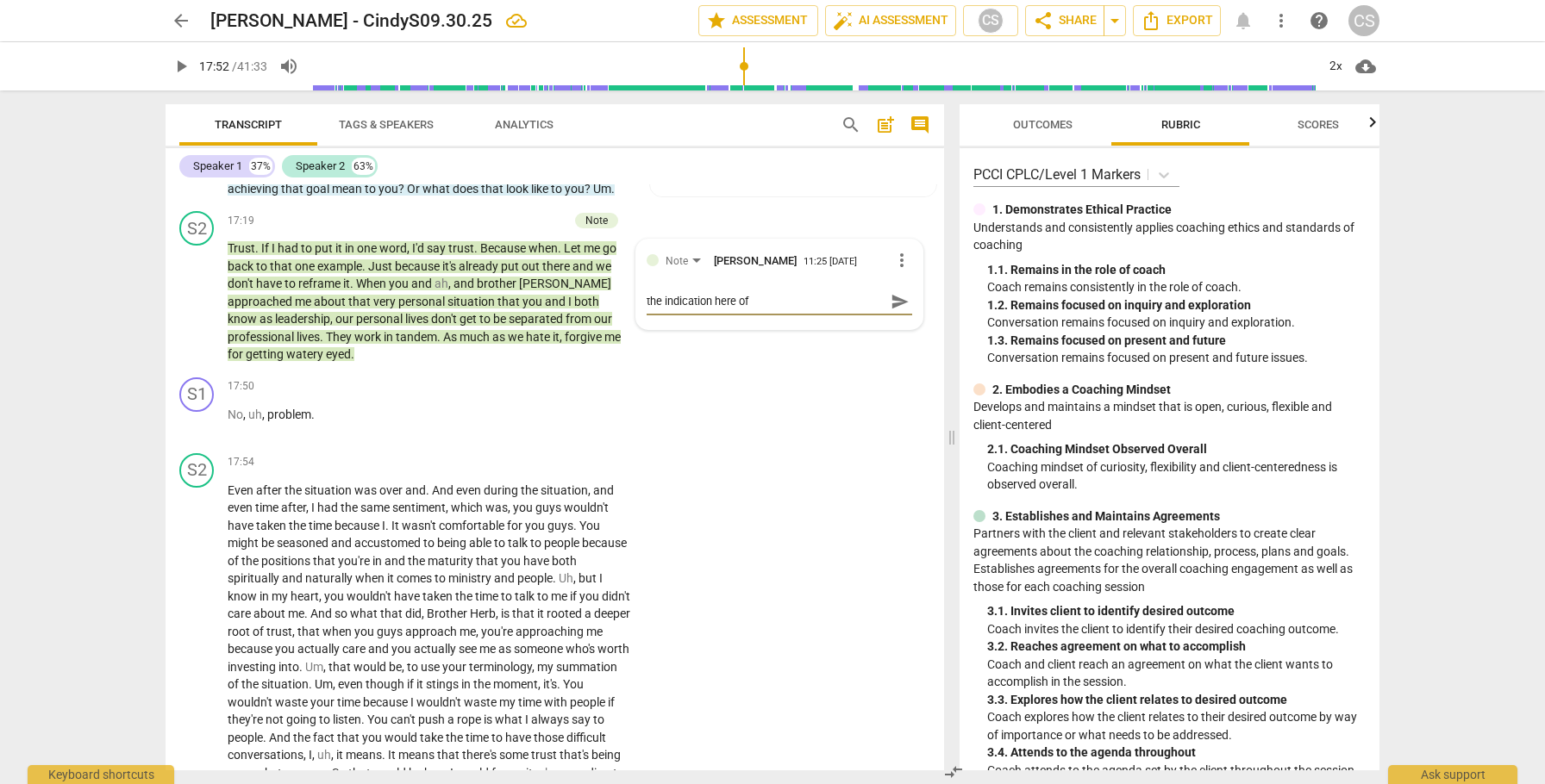
type textarea "the indication here of"
type textarea "the indication here o"
type textarea "the indication here"
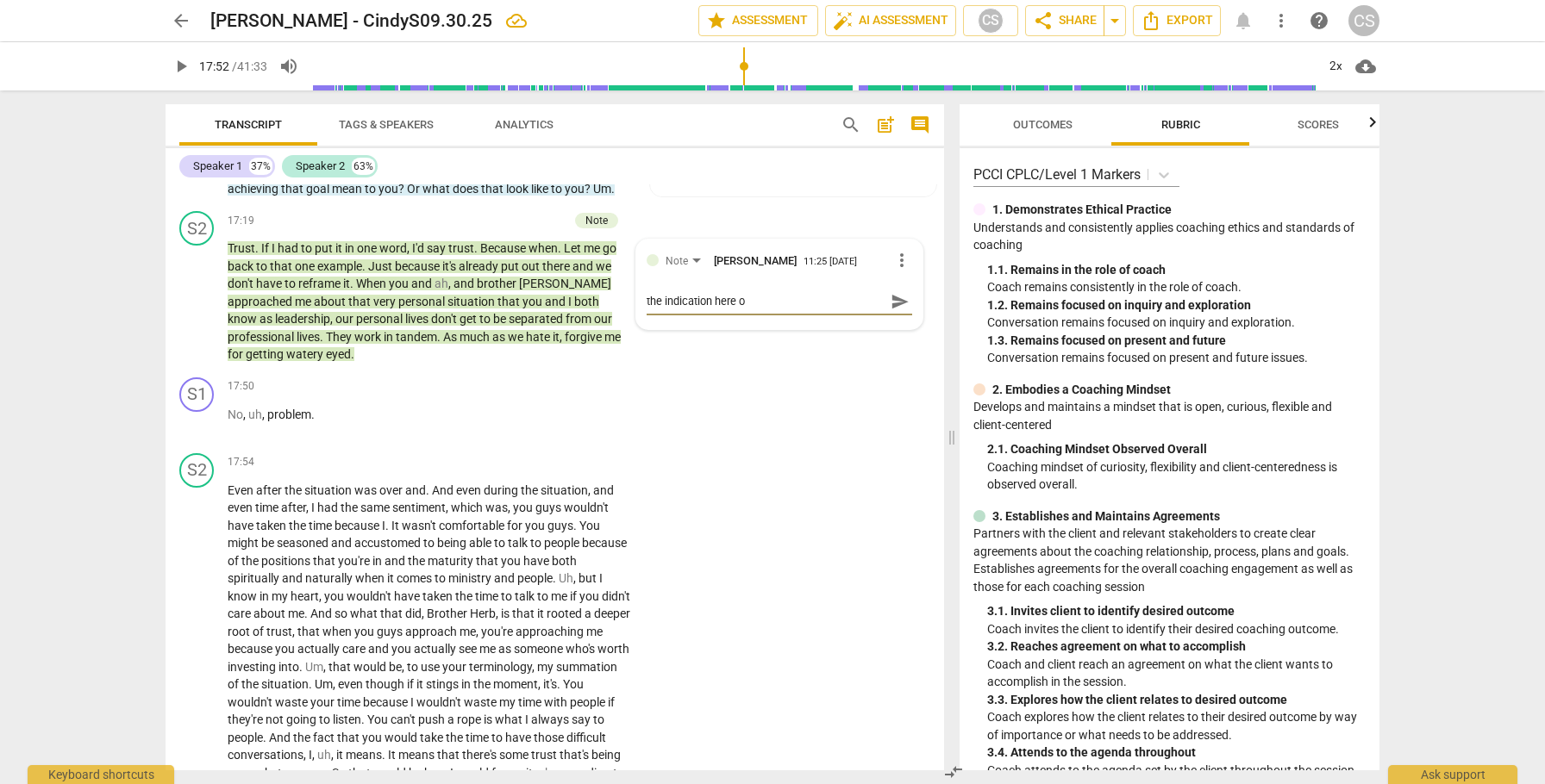
type textarea "the indication here"
type textarea "the indication her"
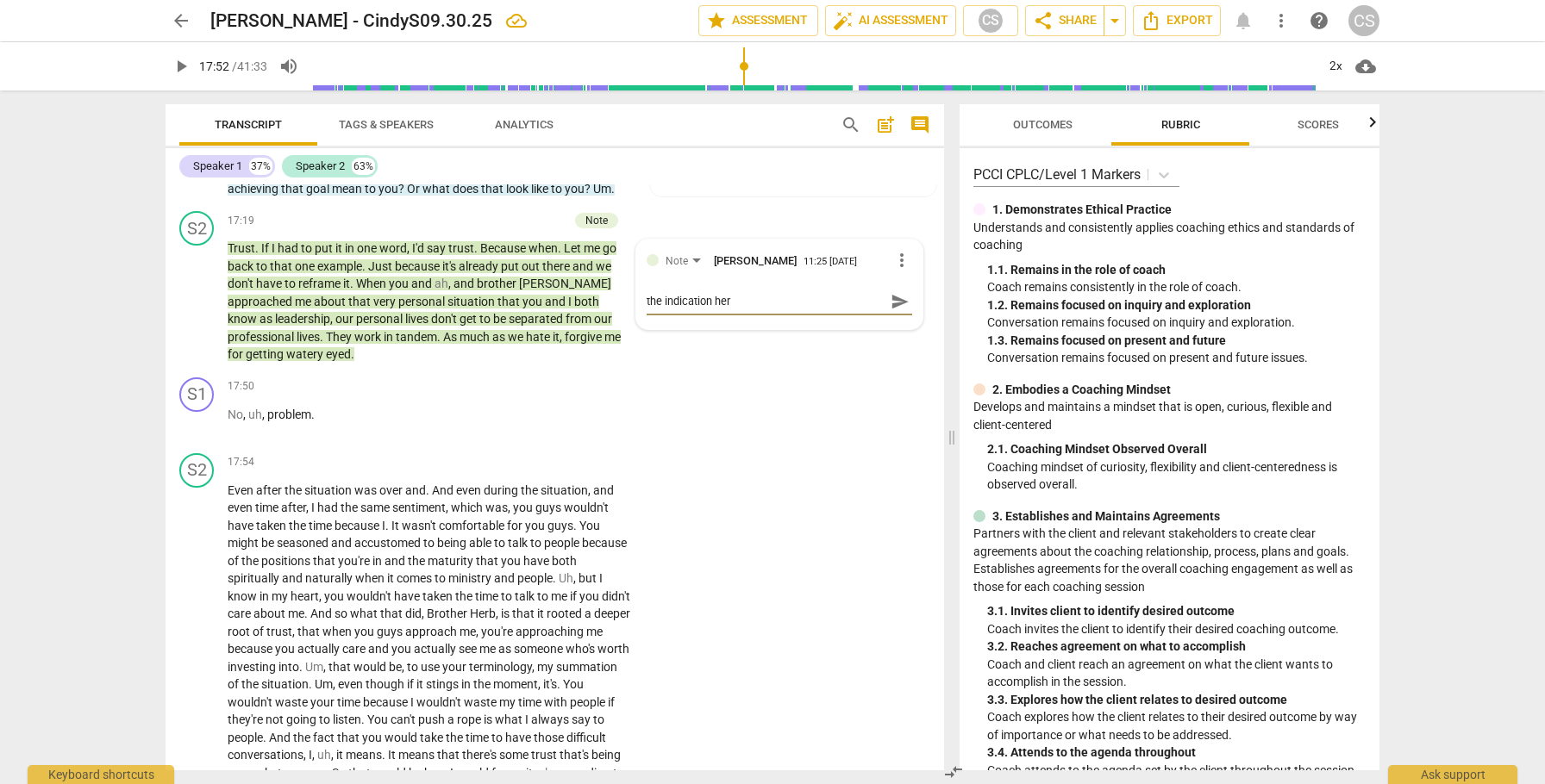
type textarea "the indication he"
type textarea "the indication h"
type textarea "the indication"
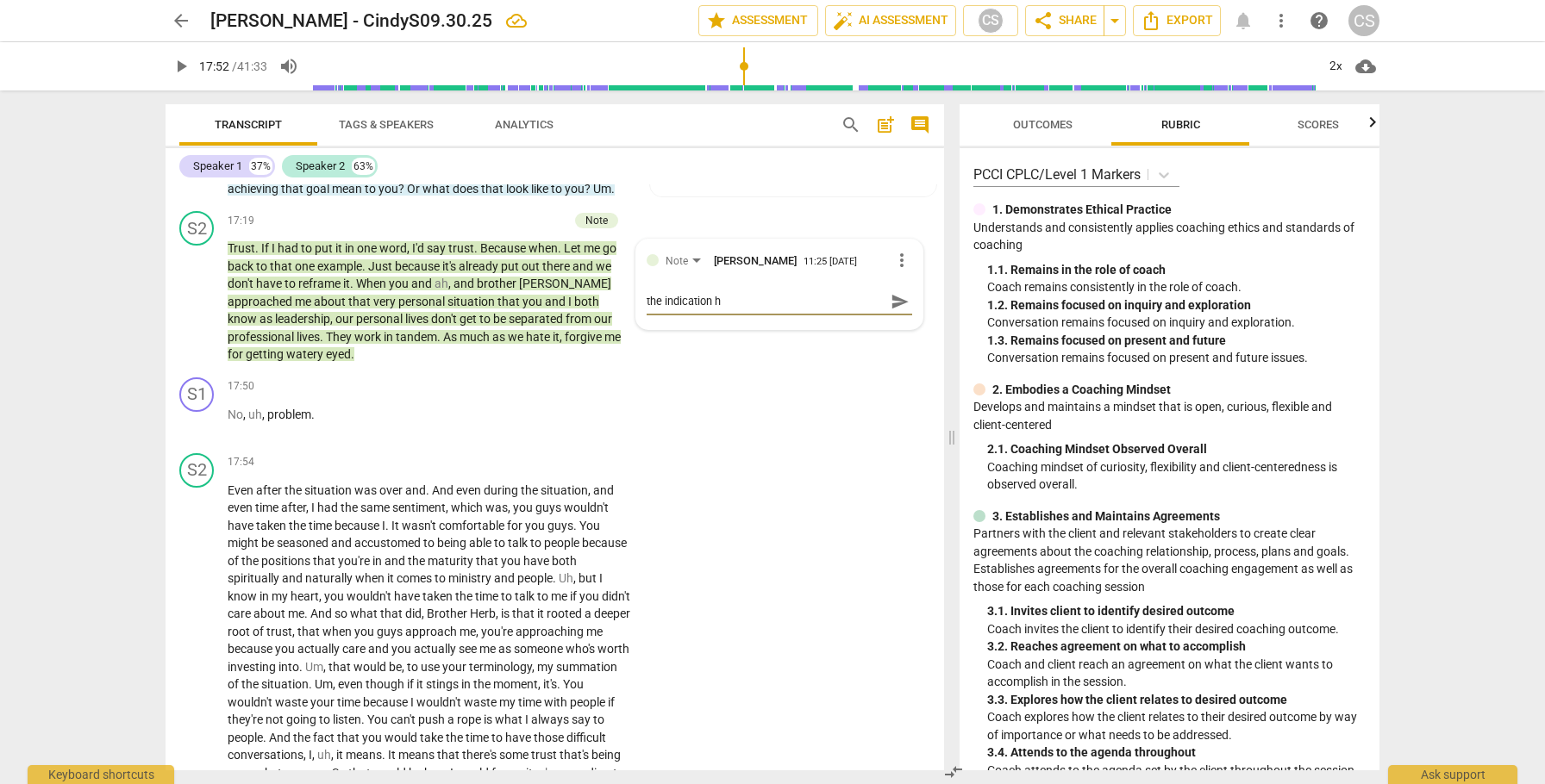
type textarea "the indication"
type textarea "the indicatio"
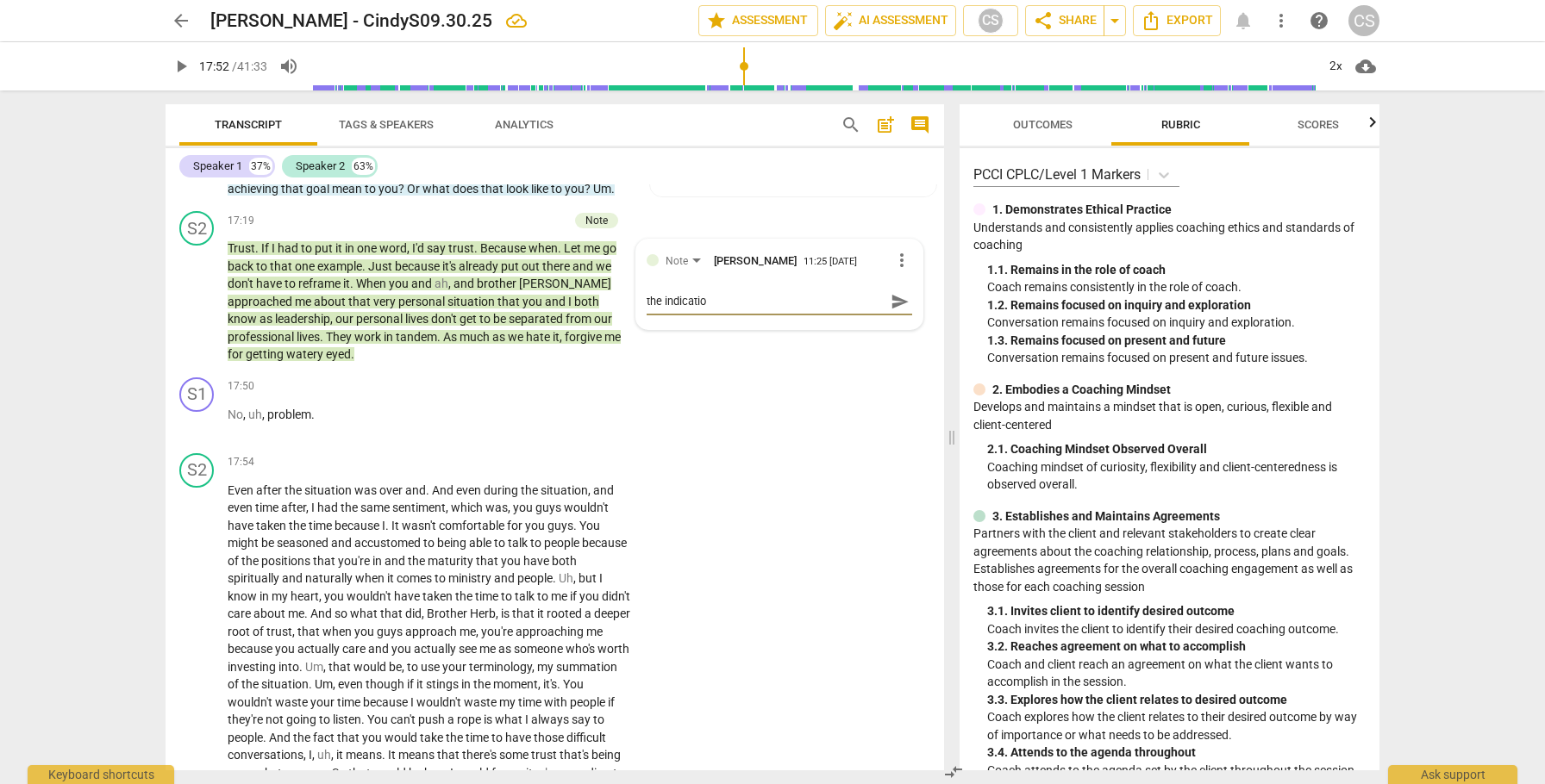
type textarea "the indicati"
type textarea "the indicat"
type textarea "the indica"
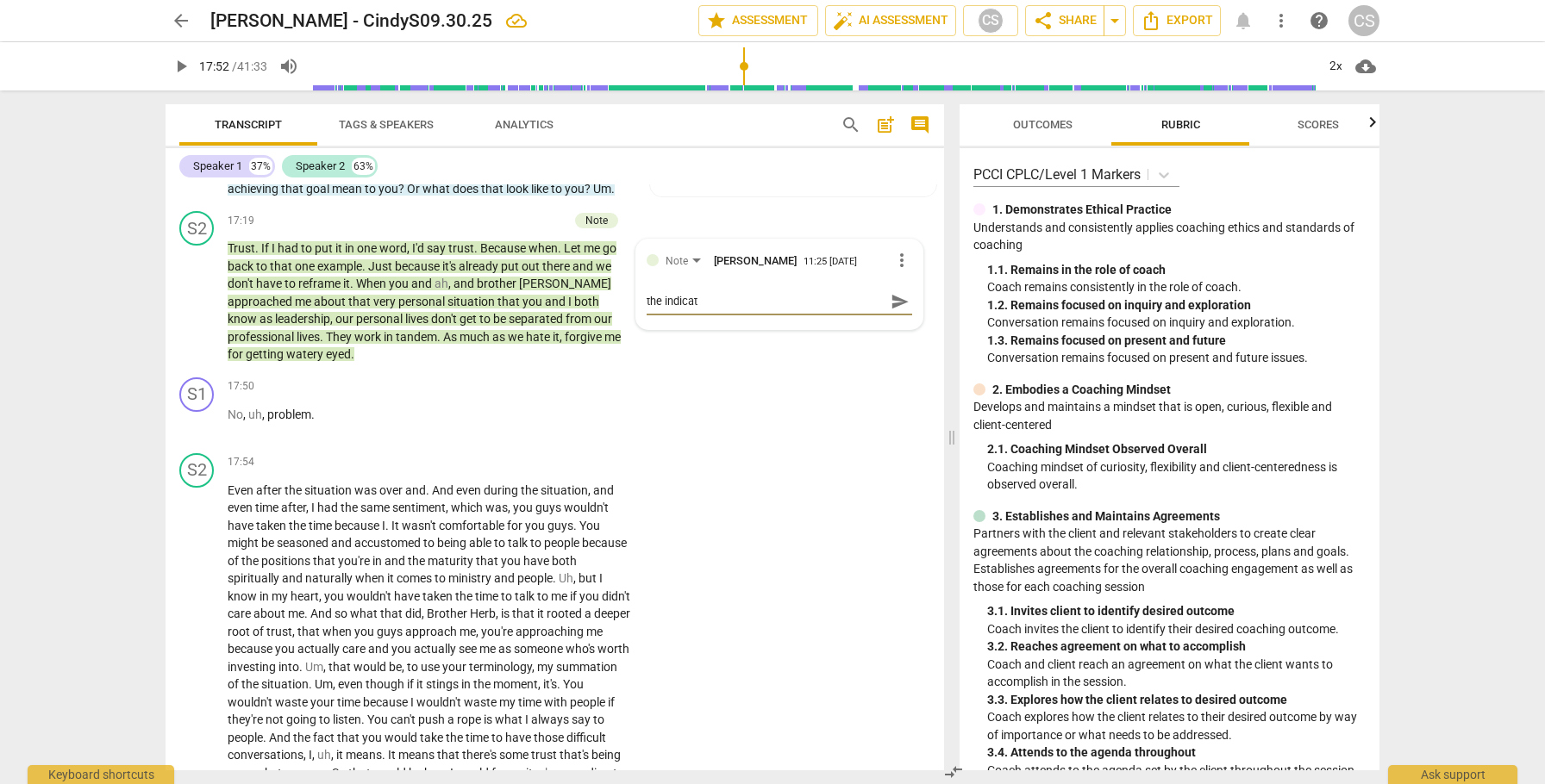
type textarea "the indica"
type textarea "the indic"
type textarea "the indi"
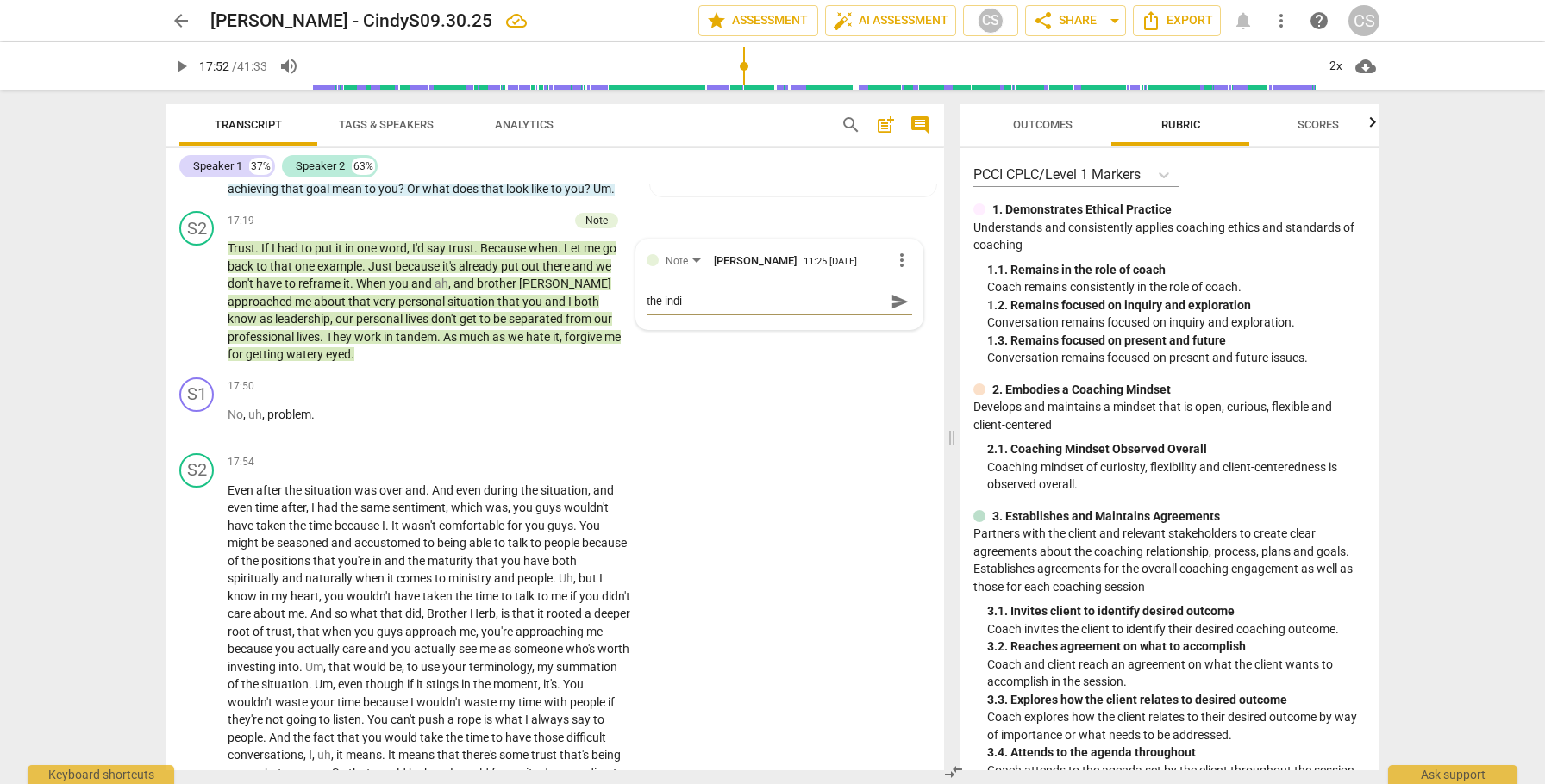
type textarea "the ind"
type textarea "the in"
type textarea "the int"
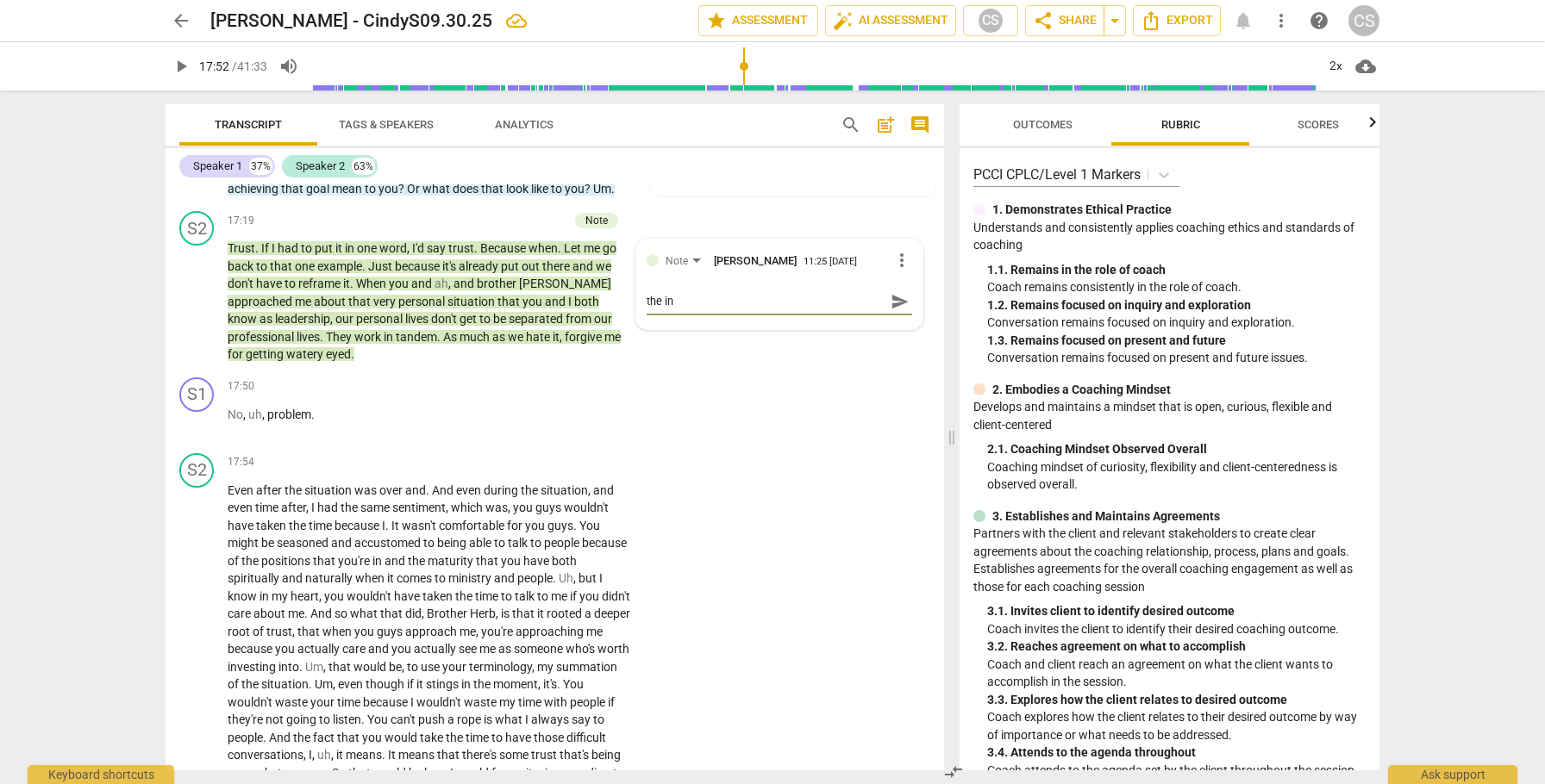
type textarea "the int"
type textarea "the intr"
type textarea "the intro"
type textarea "the introd"
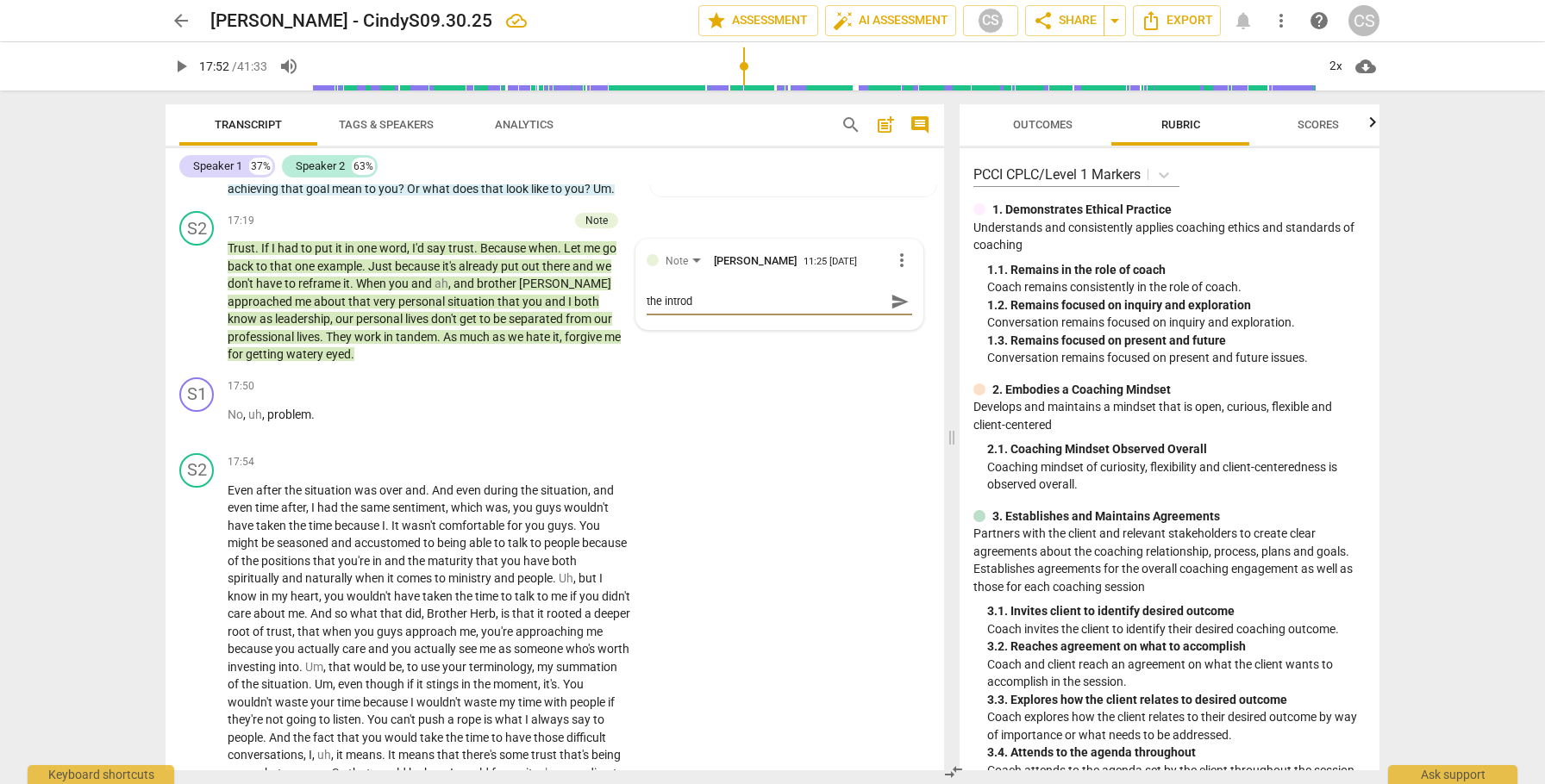
type textarea "the introdu"
type textarea "the introduc"
type textarea "the introduct"
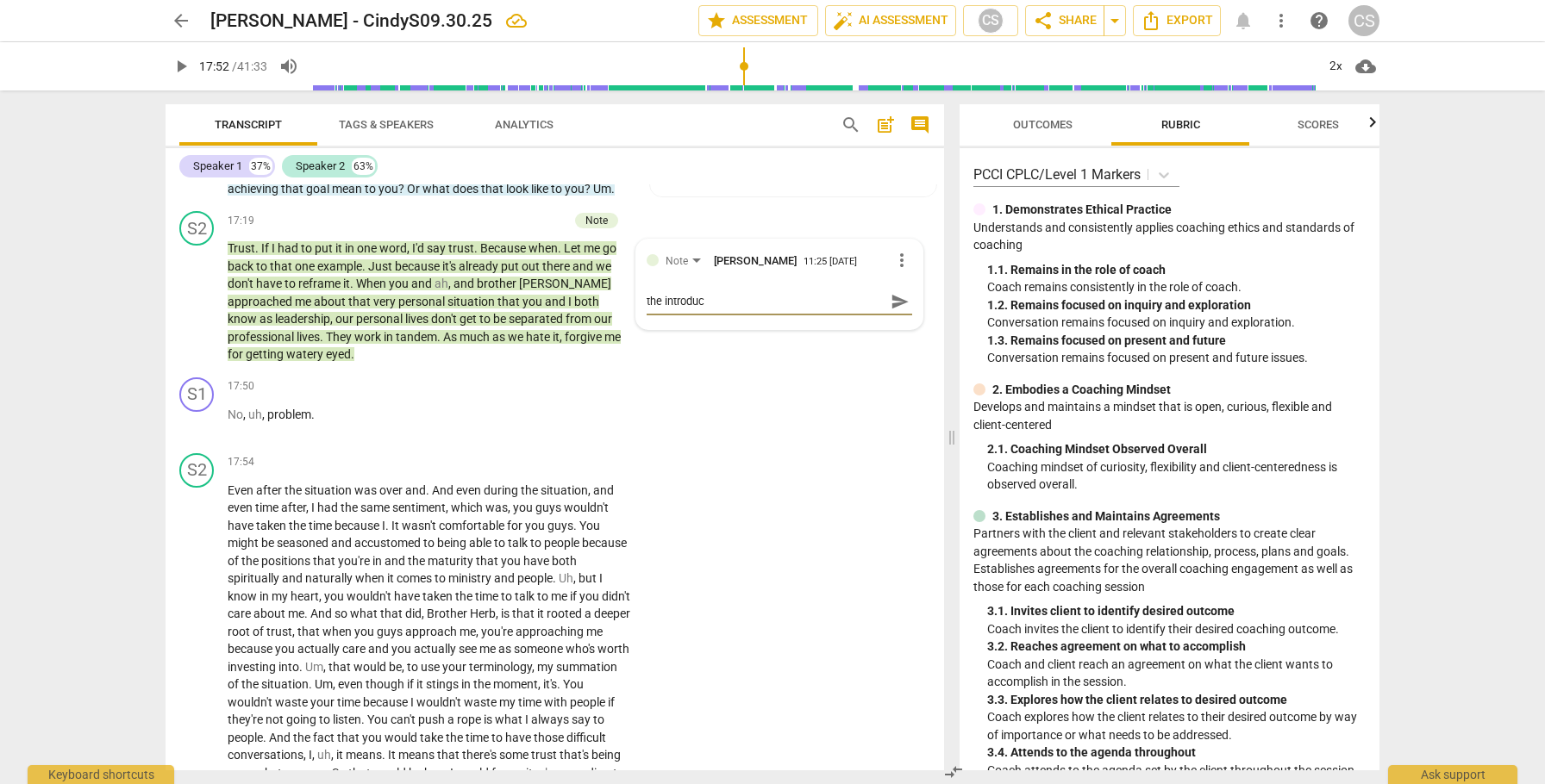
type textarea "the introduct"
type textarea "the introducti"
type textarea "the introductio"
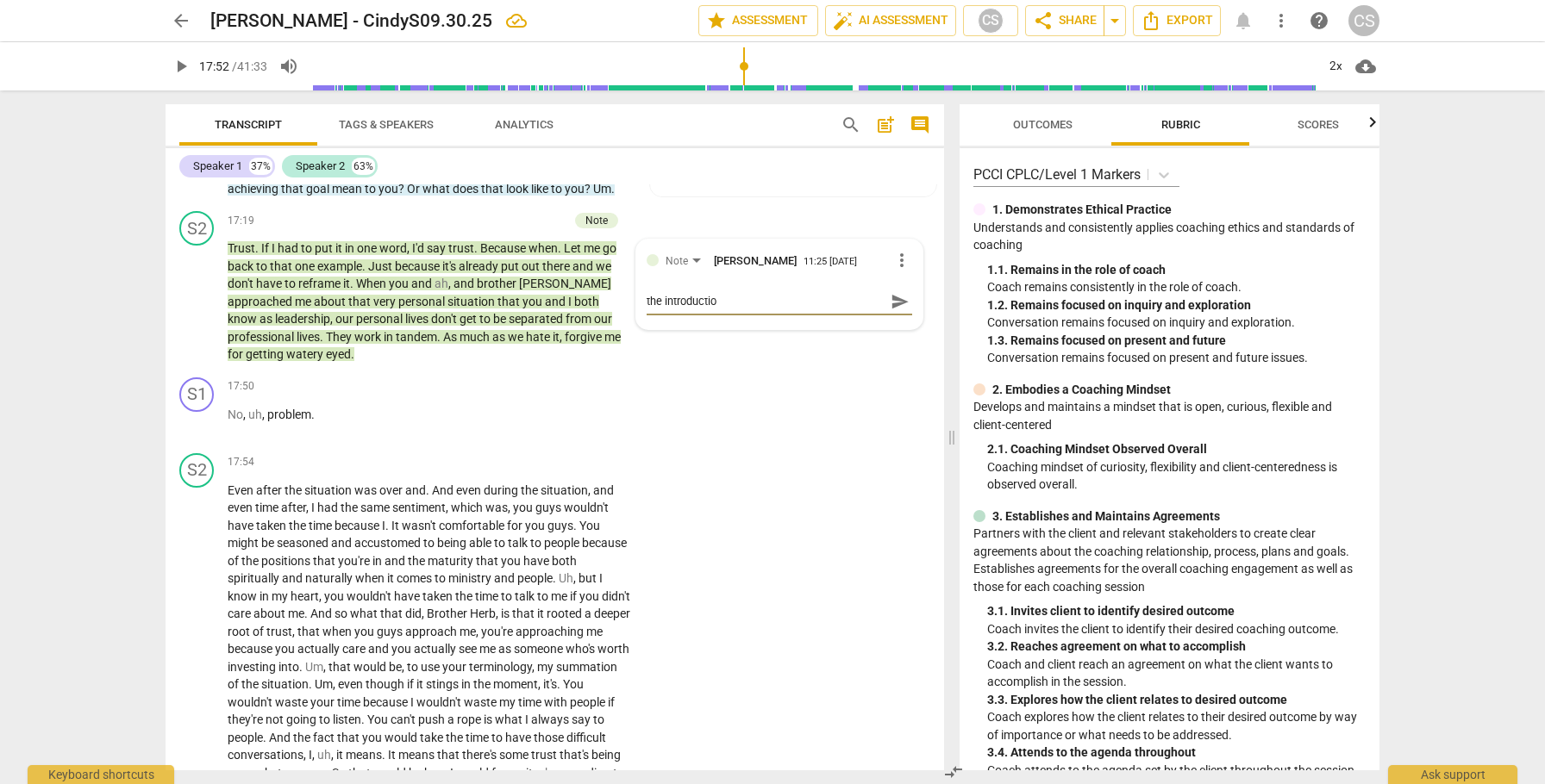
type textarea "the introduction"
type textarea "the introduction h"
type textarea "the introduction he"
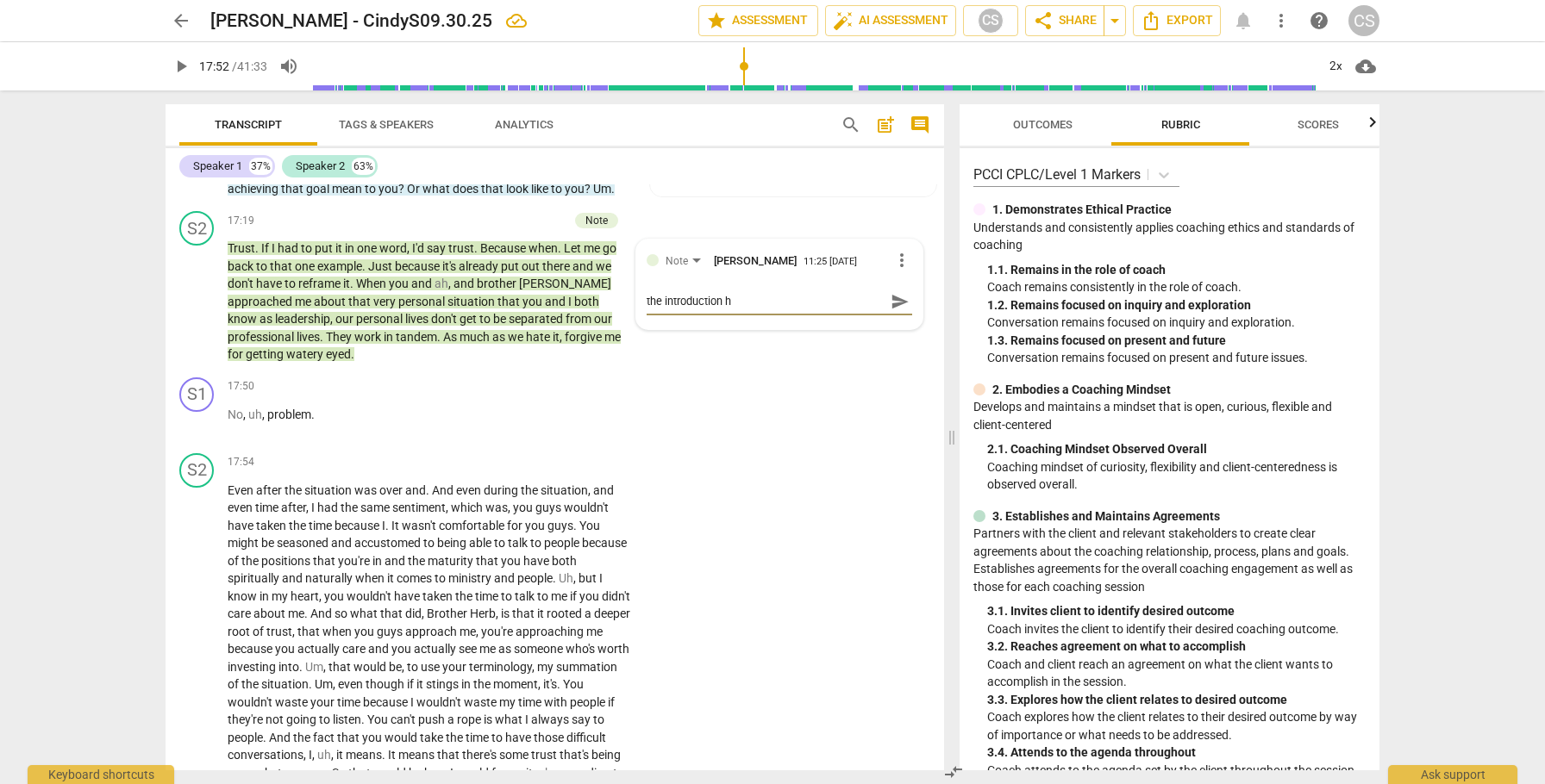
type textarea "the introduction he"
type textarea "the introduction her"
type textarea "the introduction here"
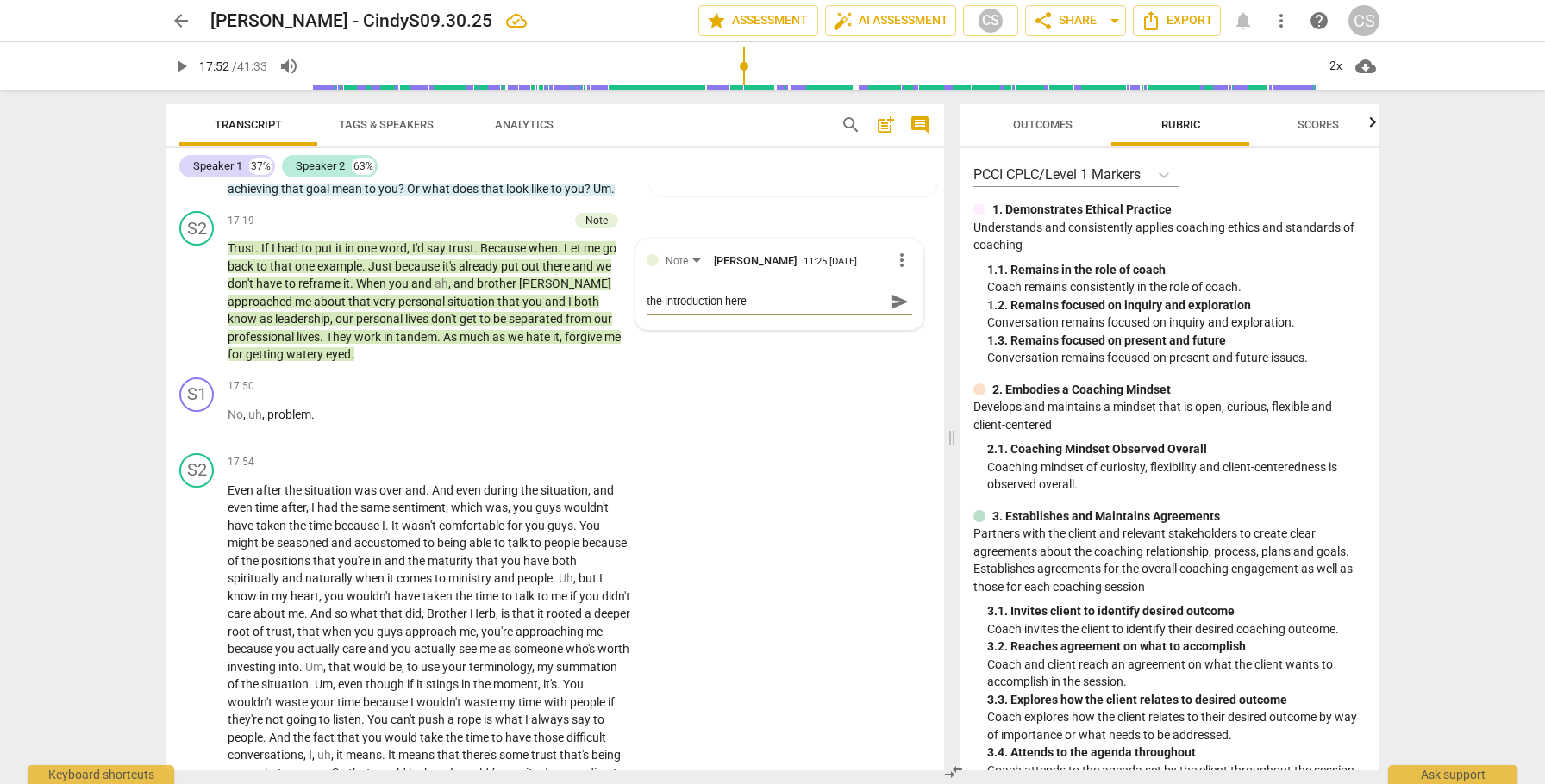
type textarea "the introduction here"
type textarea "the introduction here o"
type textarea "the introduction here of"
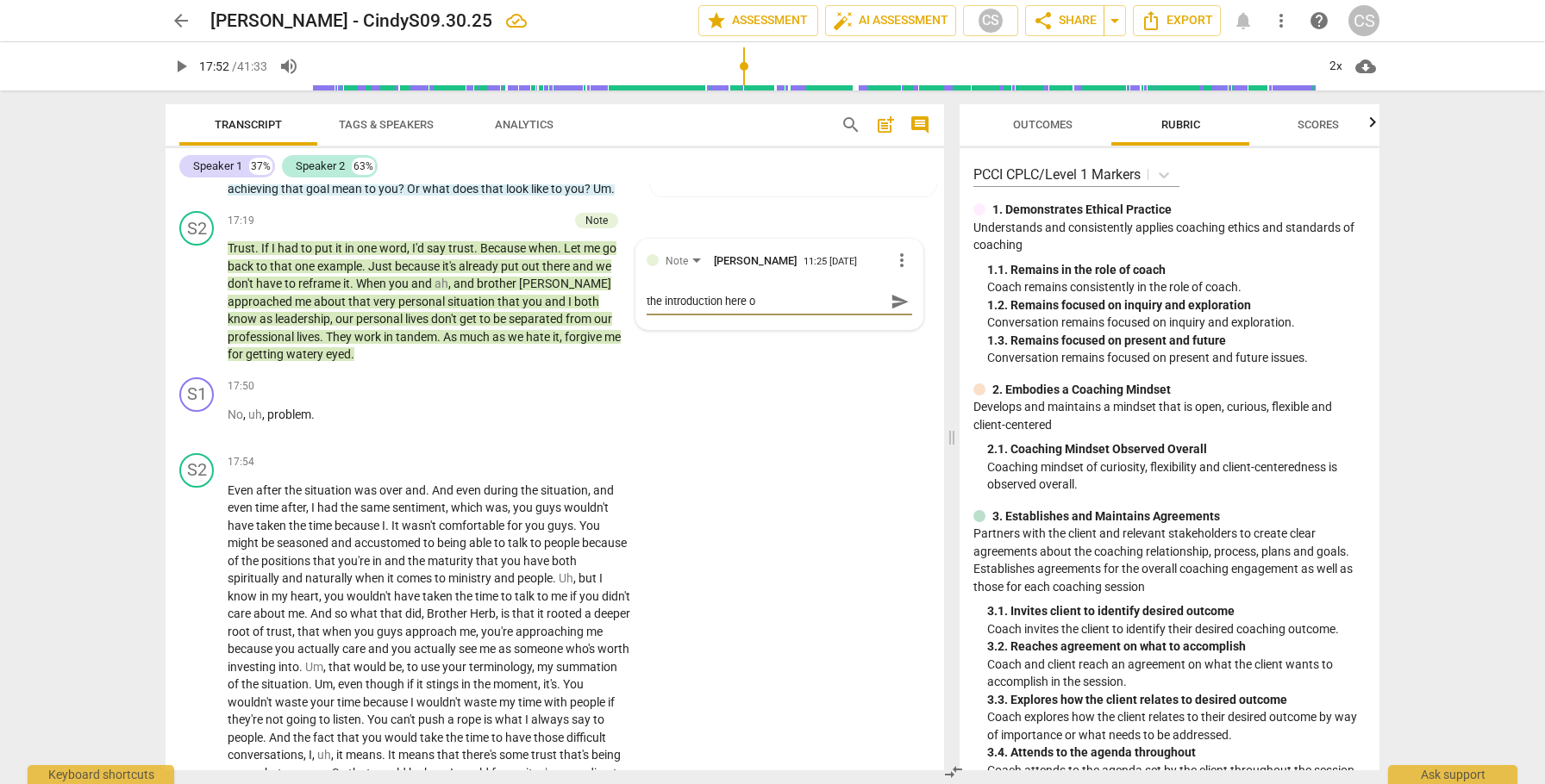
type textarea "the introduction here of"
type textarea "the introduction here of p"
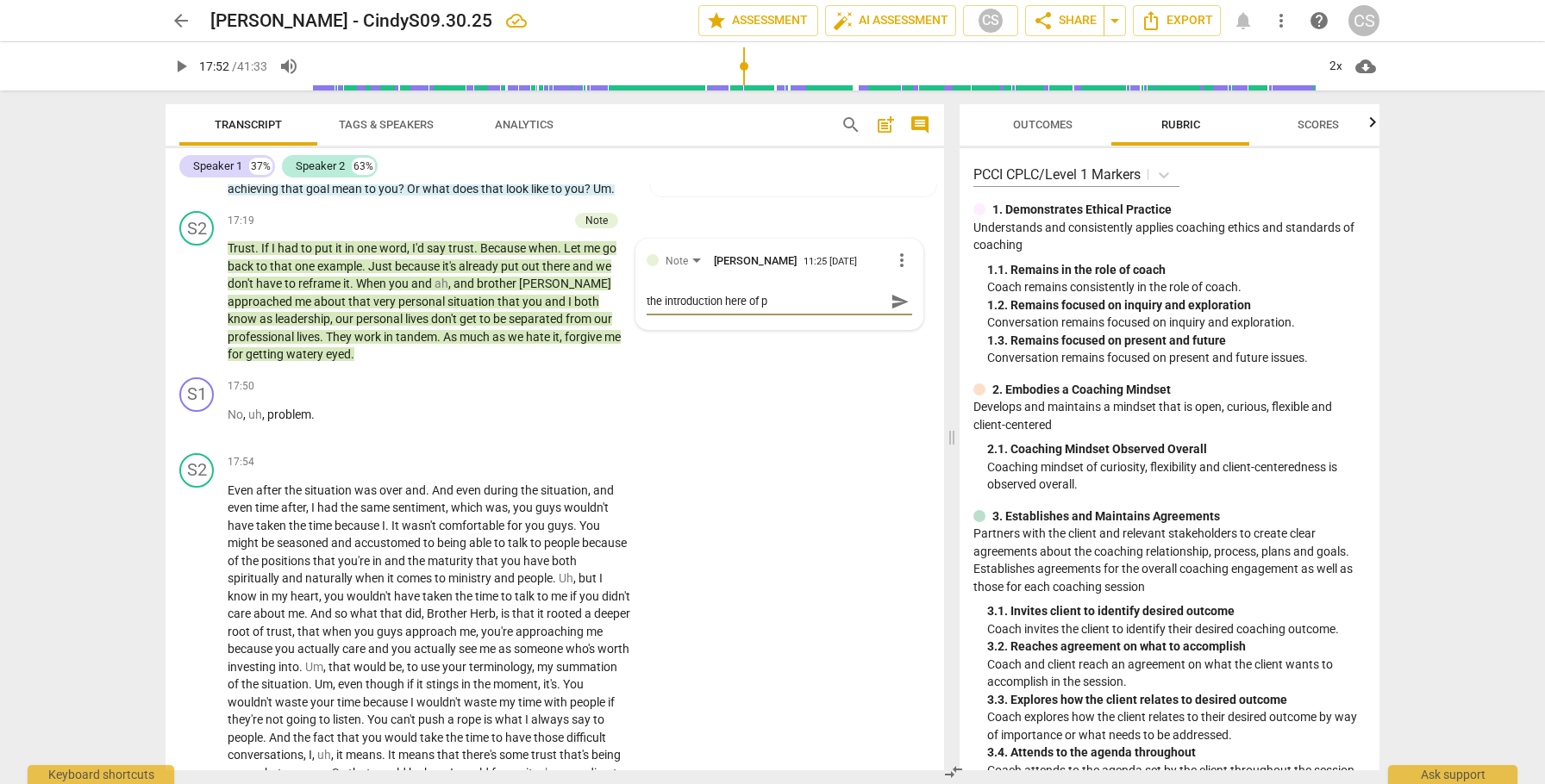
type textarea "the introduction here of pe"
type textarea "the introduction here of per"
type textarea "the introduction here of pers"
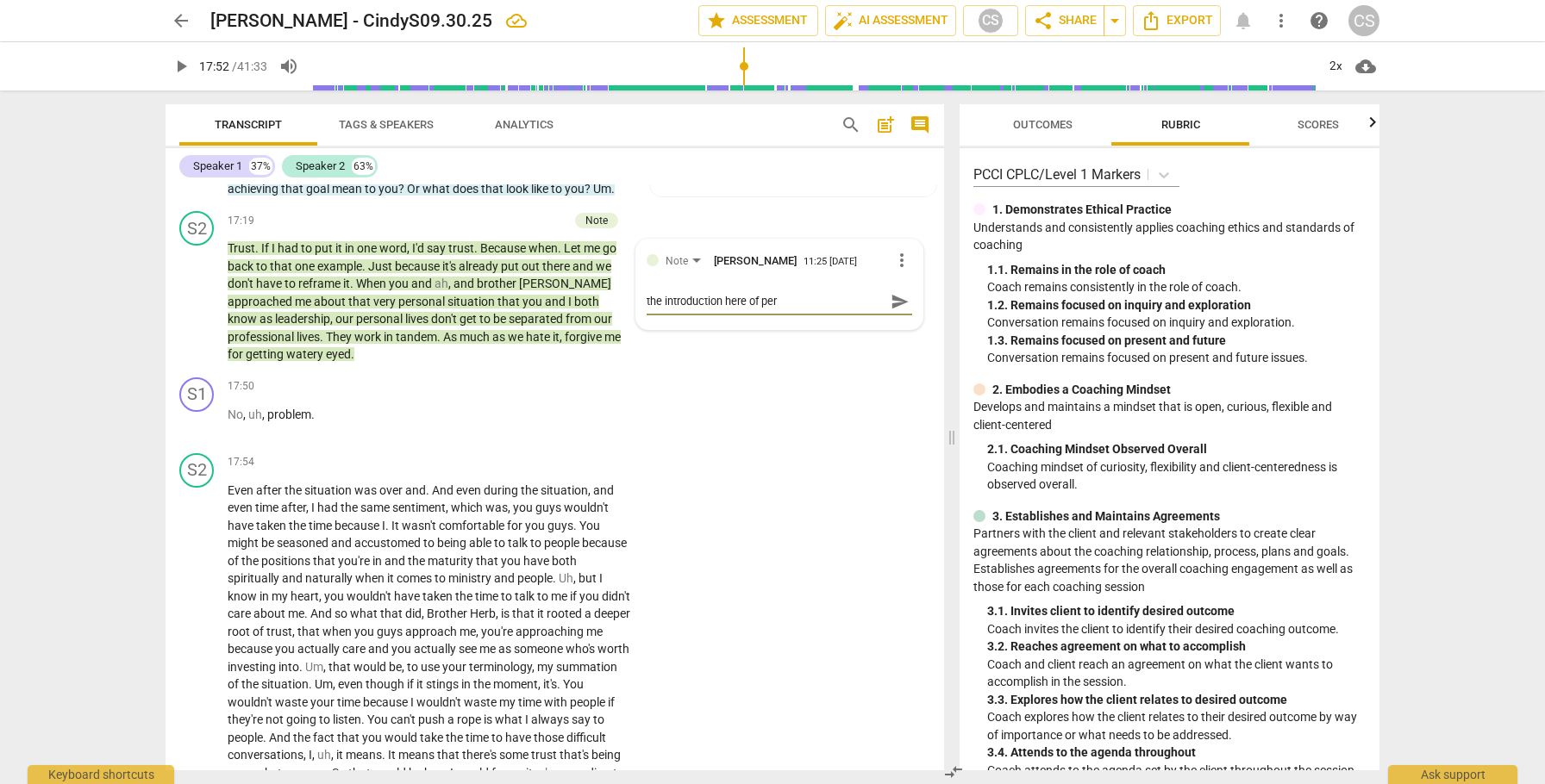
type textarea "the introduction here of pers"
type textarea "the introduction here of perso"
type textarea "the introduction here of person"
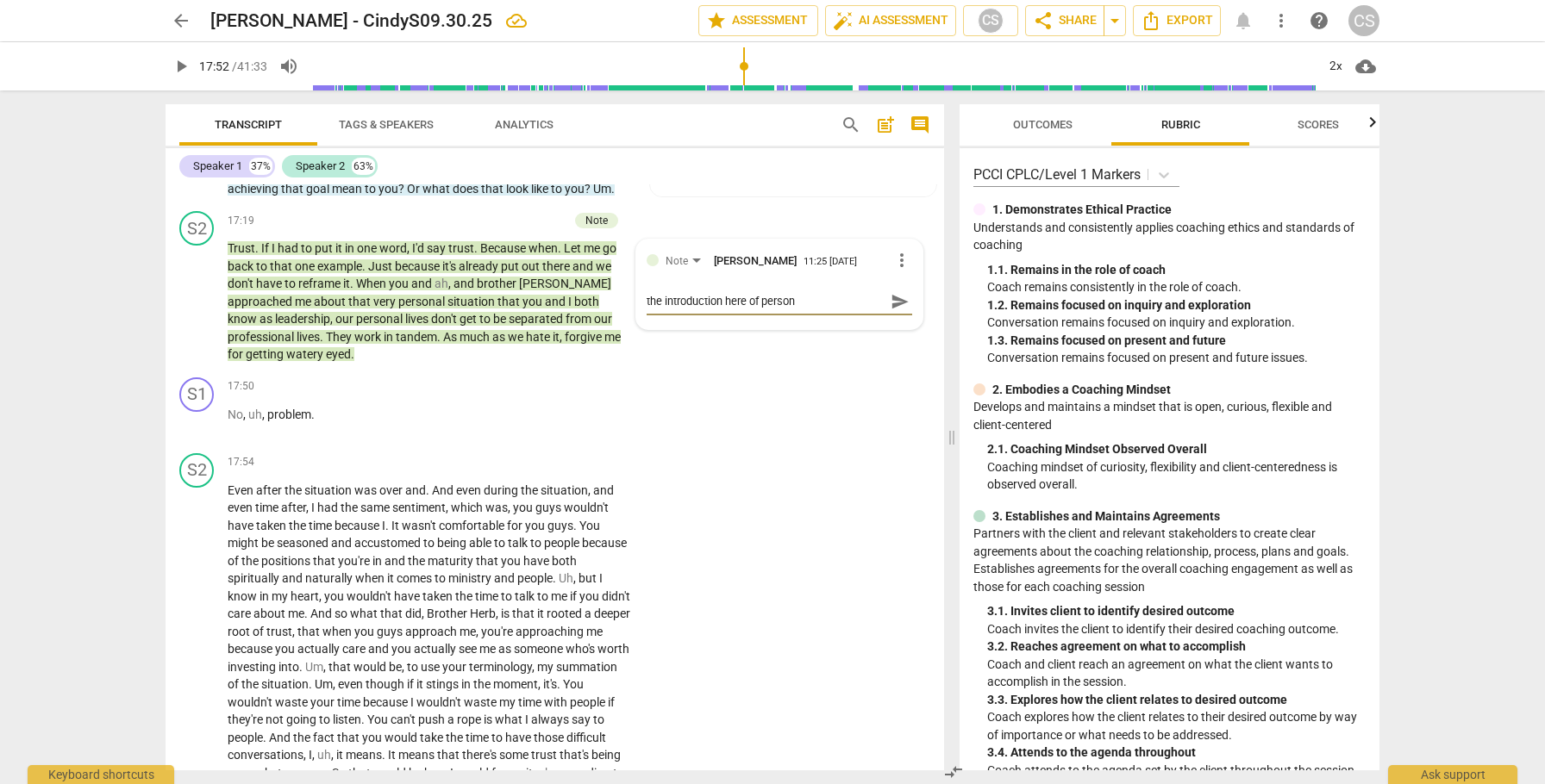
type textarea "the introduction here of persona"
type textarea "the introduction here of personal"
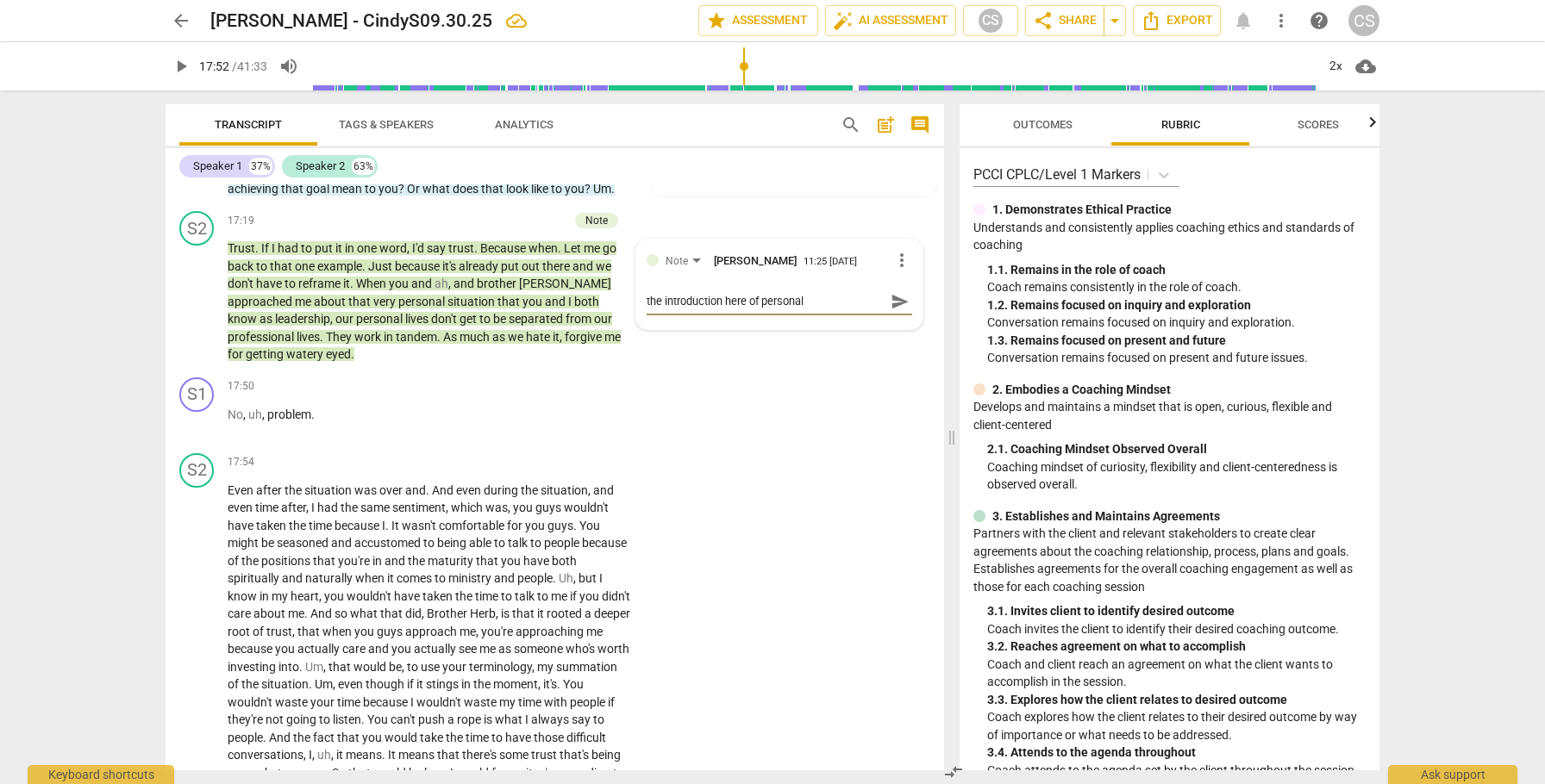
type textarea "the introduction here of personal"
type textarea "the introduction here of personal m"
type textarea "the introduction here of personal"
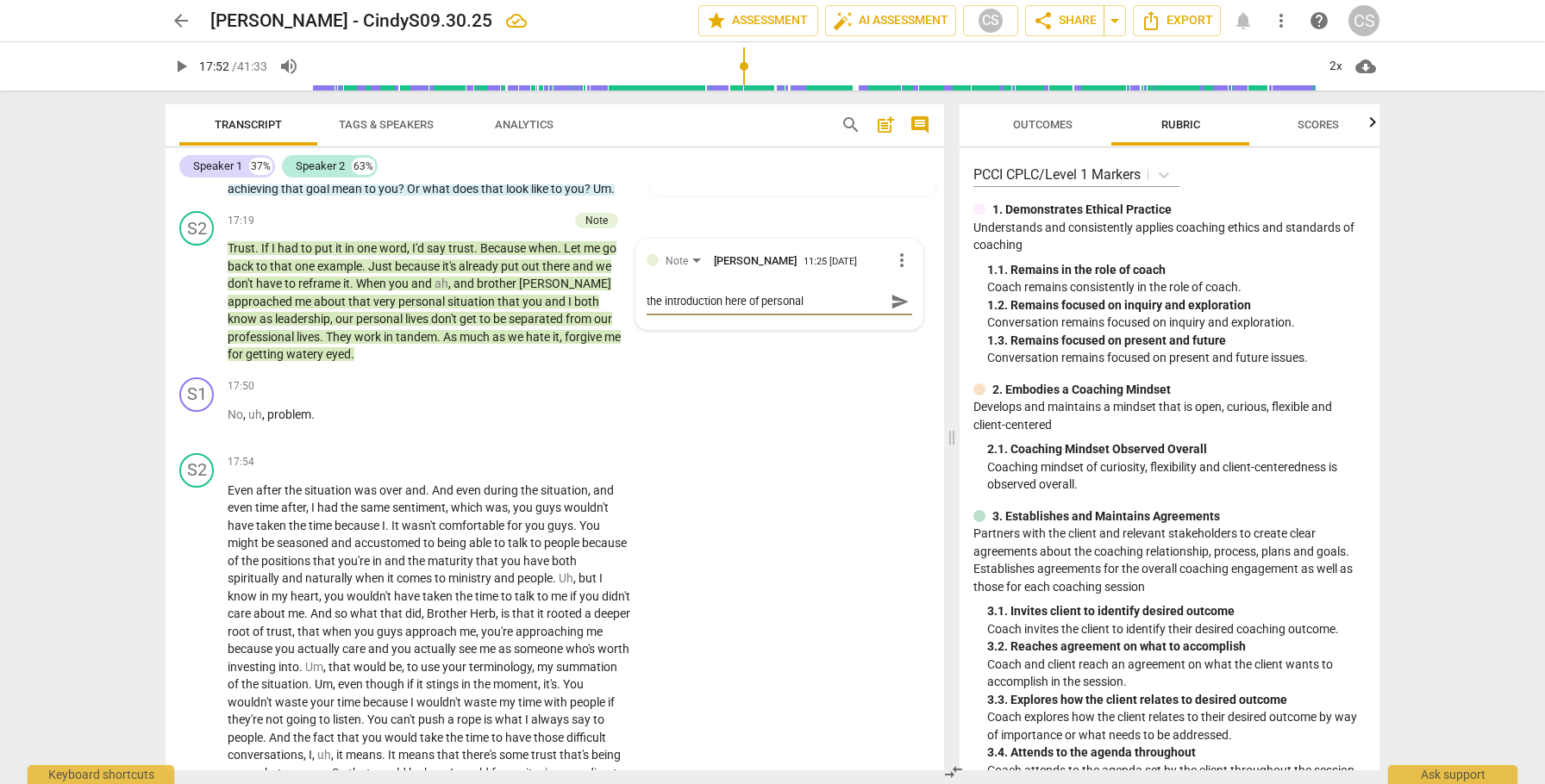
type textarea "the introduction here of personal i"
type textarea "the introduction here of personal im"
type textarea "the introduction here of personal imp"
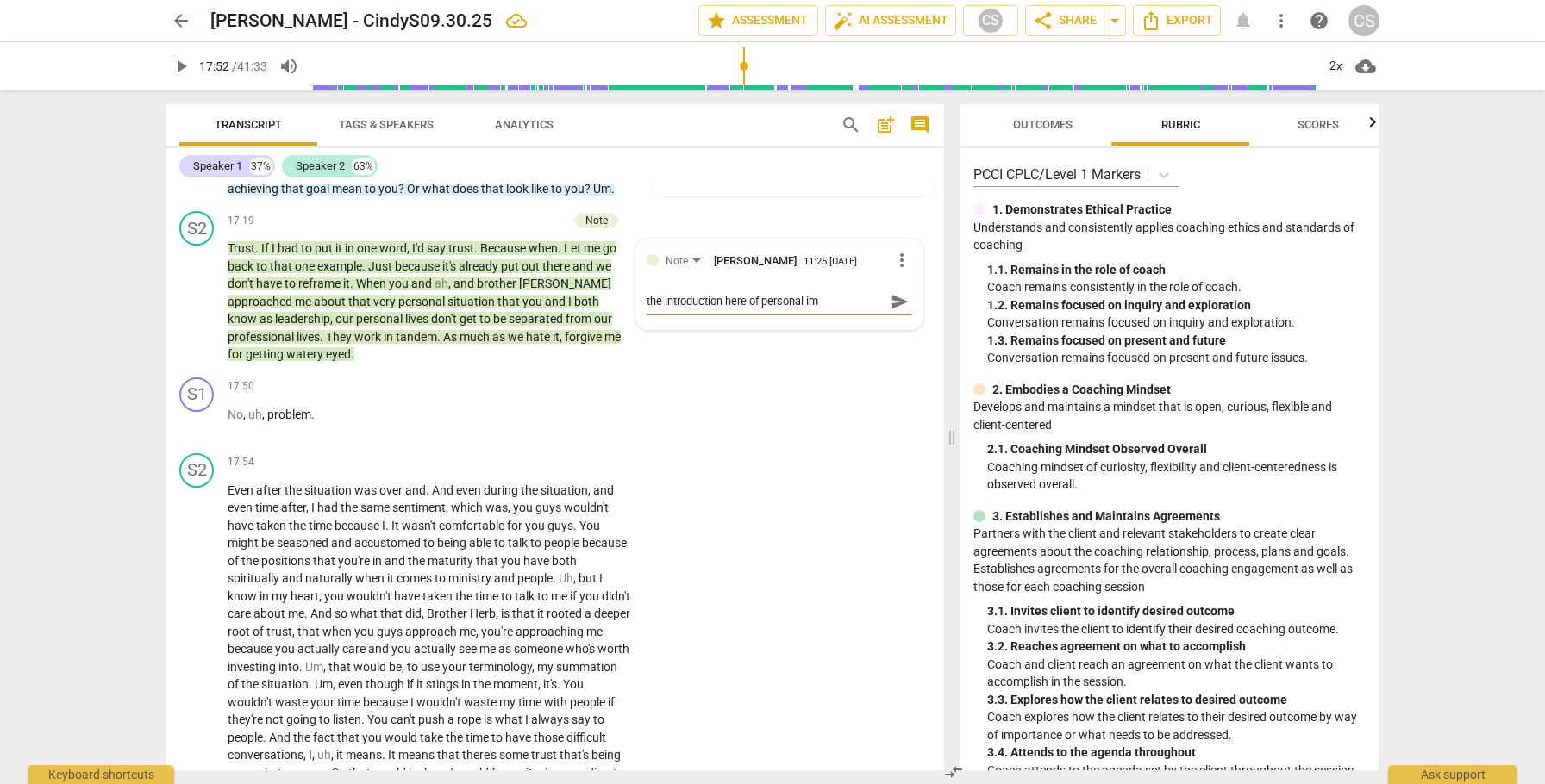
type textarea "the introduction here of personal imp"
type textarea "the introduction here of personal impl"
type textarea "the introduction here of personal impli"
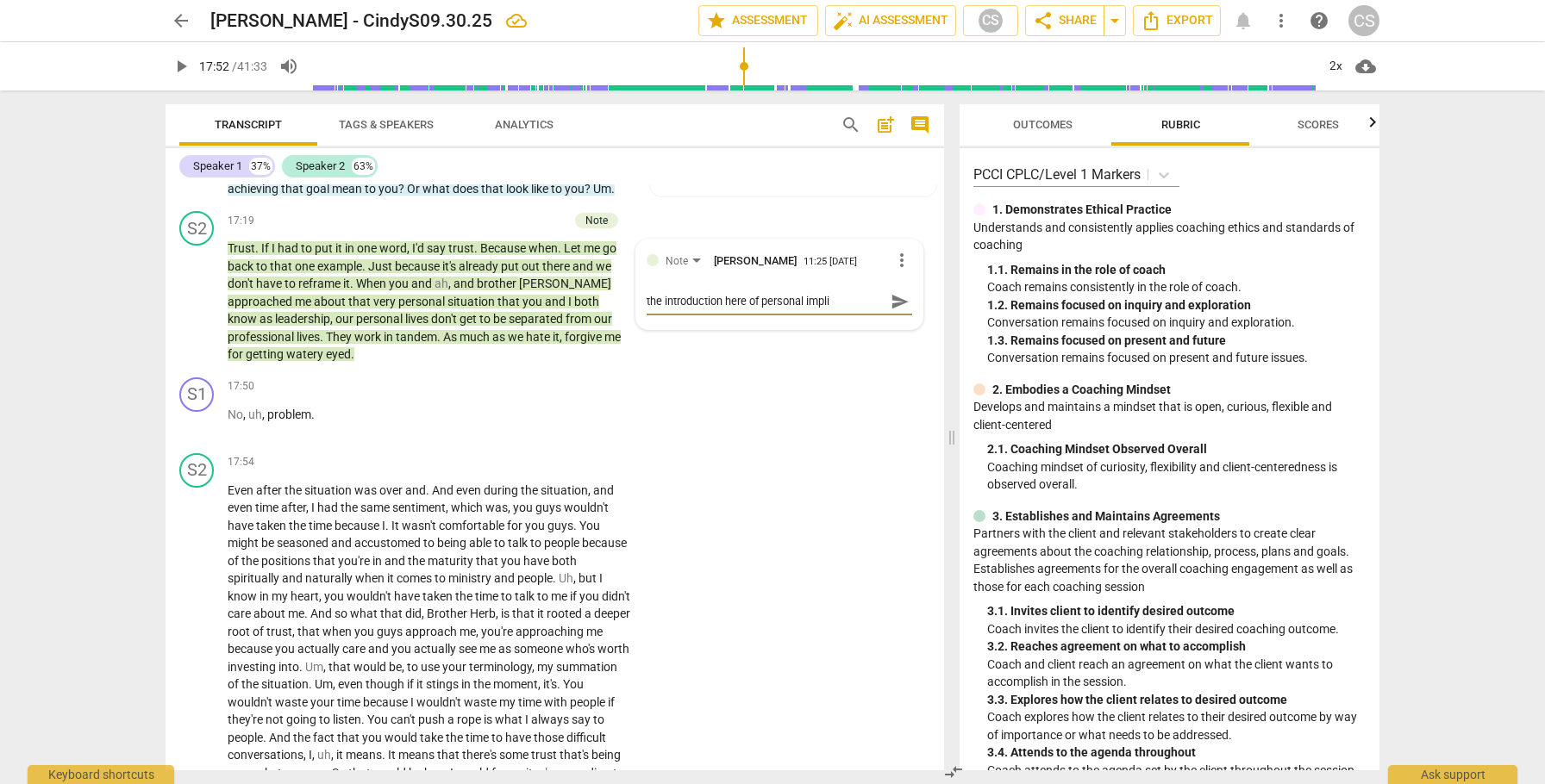
type textarea "the introduction here of personal implic"
type textarea "the introduction here of personal implica"
type textarea "the introduction here of personal implicat"
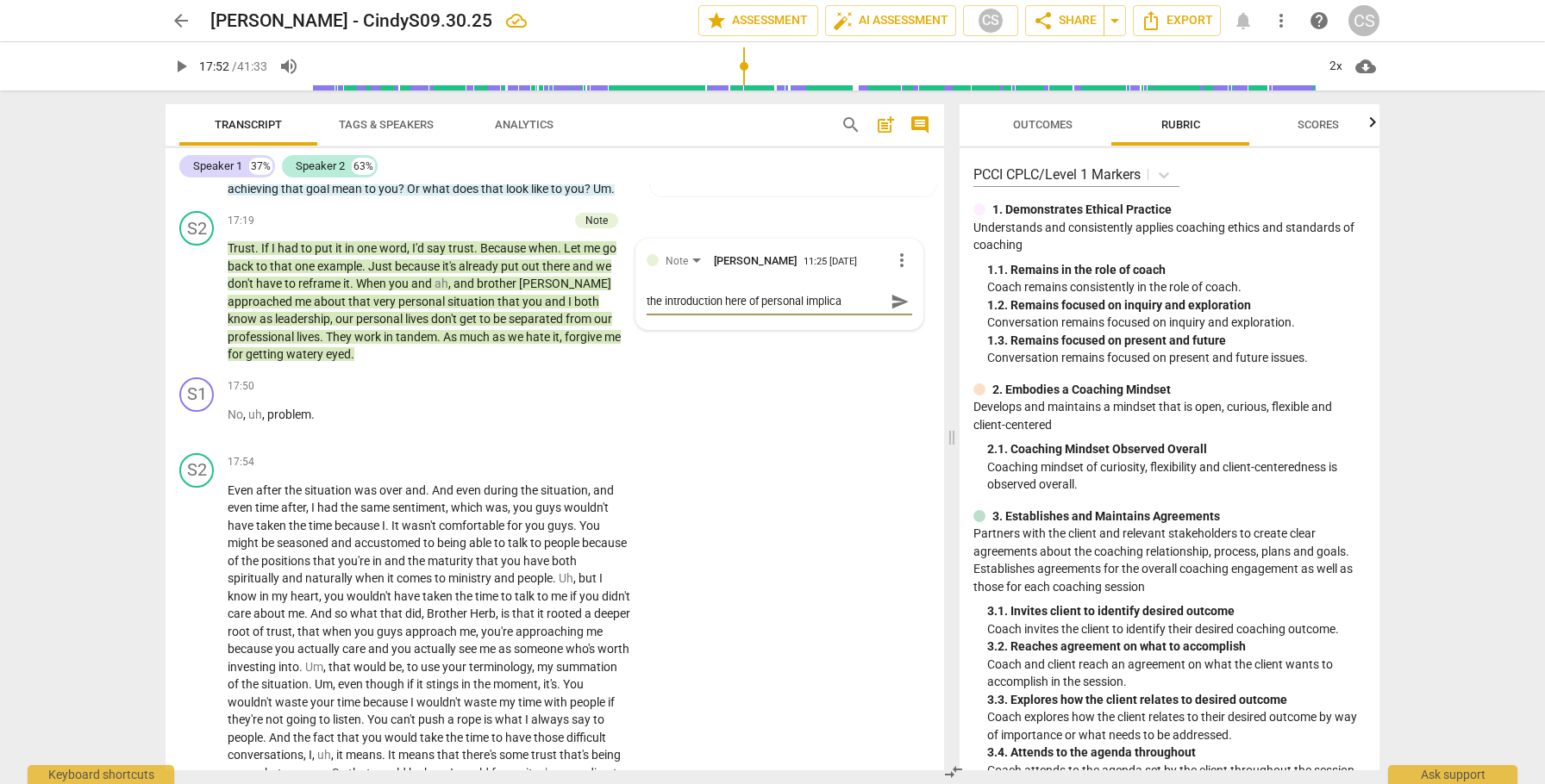
type textarea "the introduction here of personal implicat"
type textarea "the introduction here of personal implicati"
type textarea "the introduction here of personal implicatio"
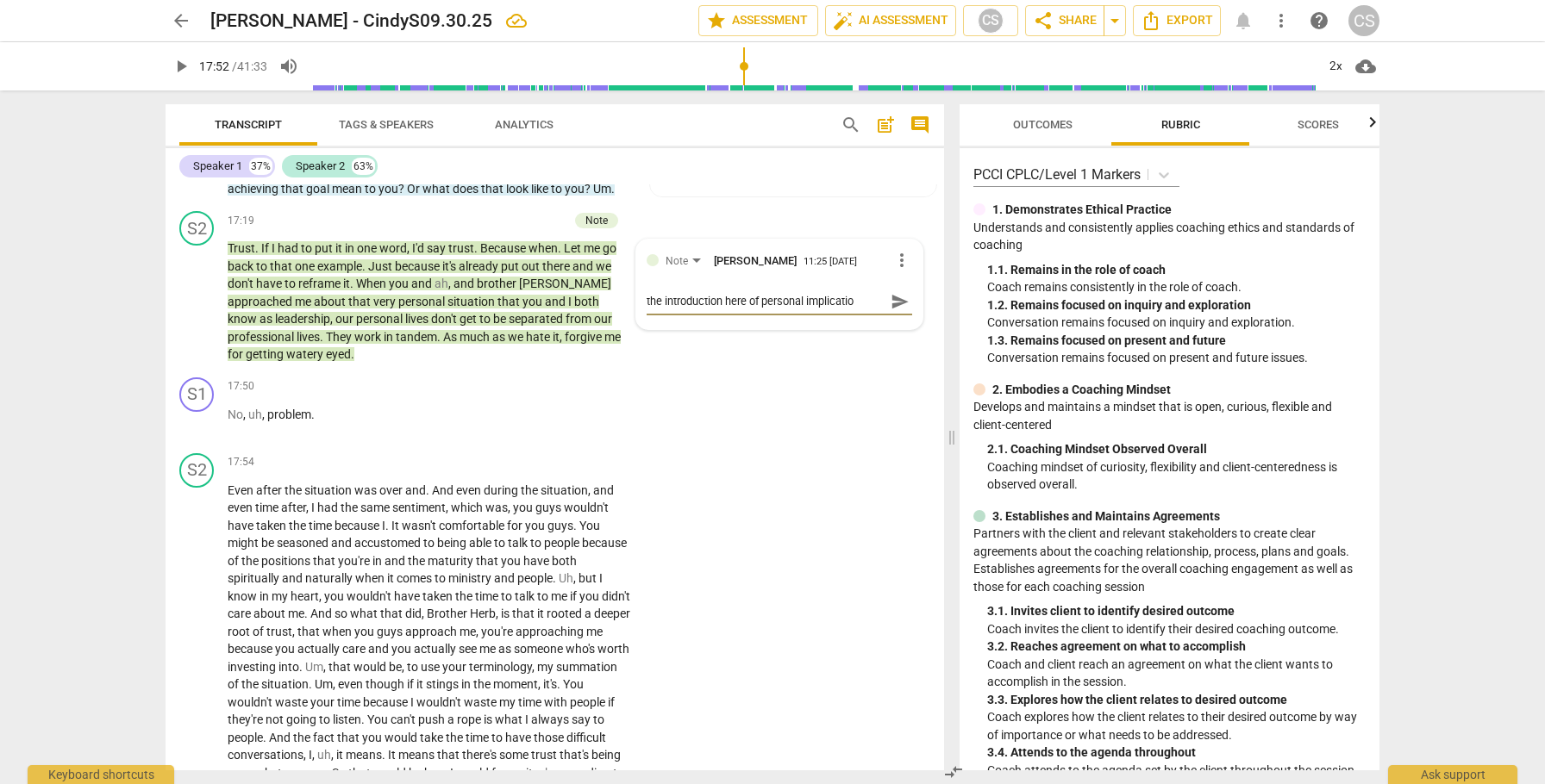
type textarea "the introduction here of personal implication"
type textarea "the introduction here of personal implications"
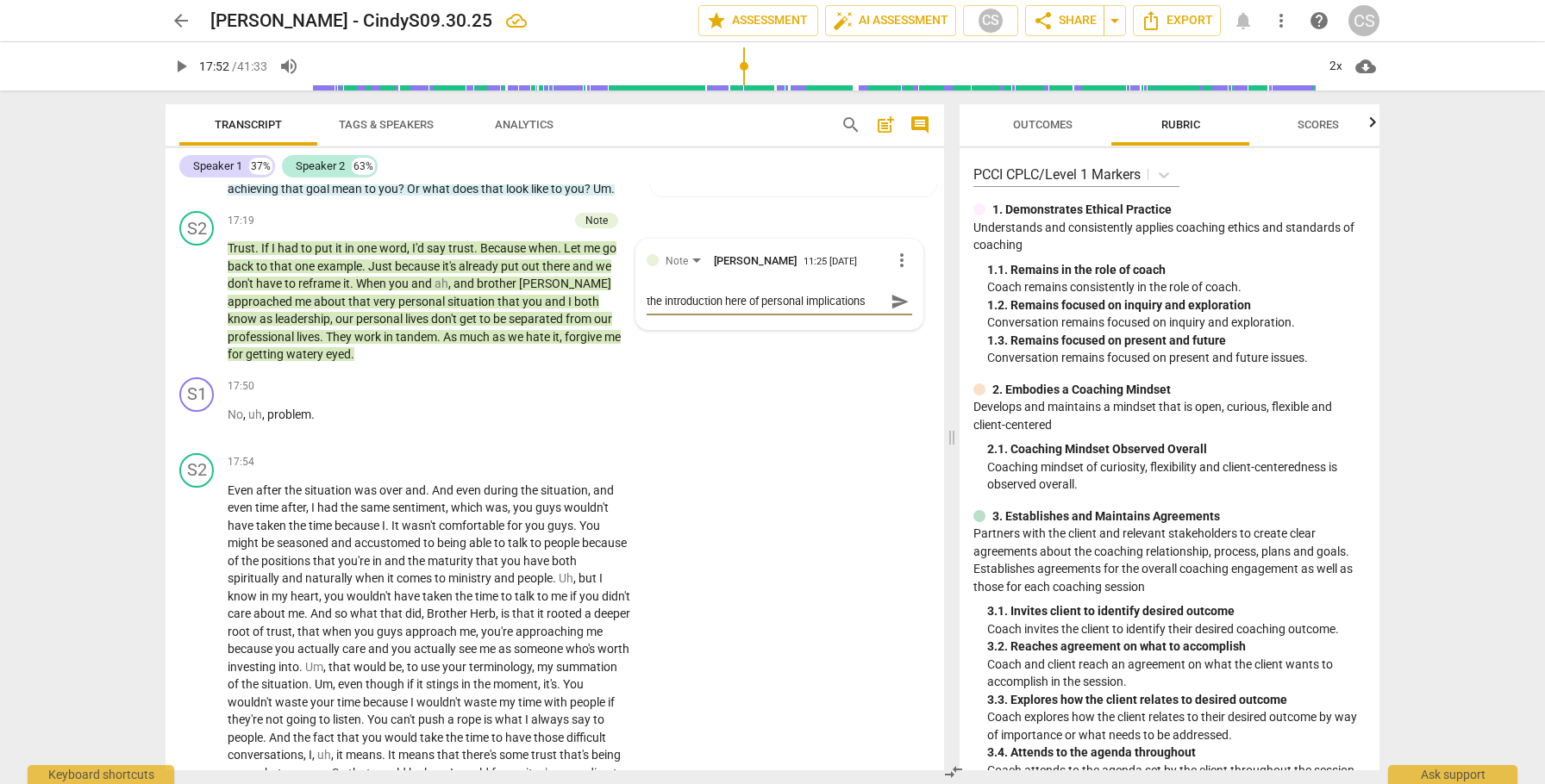
type textarea "the introduction here of personal implications"
type textarea "the introduction here of personal implications i"
type textarea "the introduction here of personal implications is"
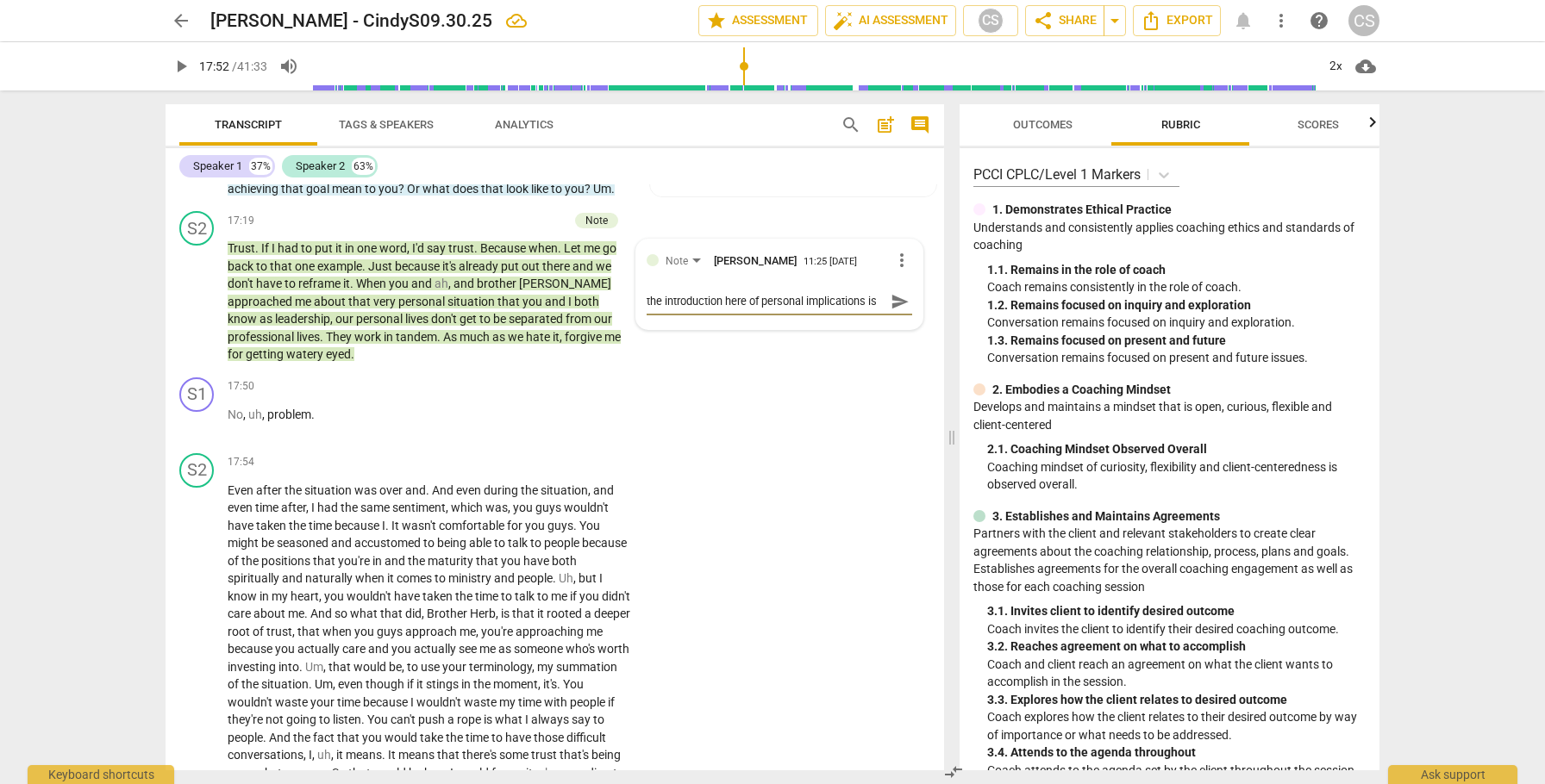
type textarea "the introduction here of personal implications is"
type textarea "the introduction here of personal implications is p"
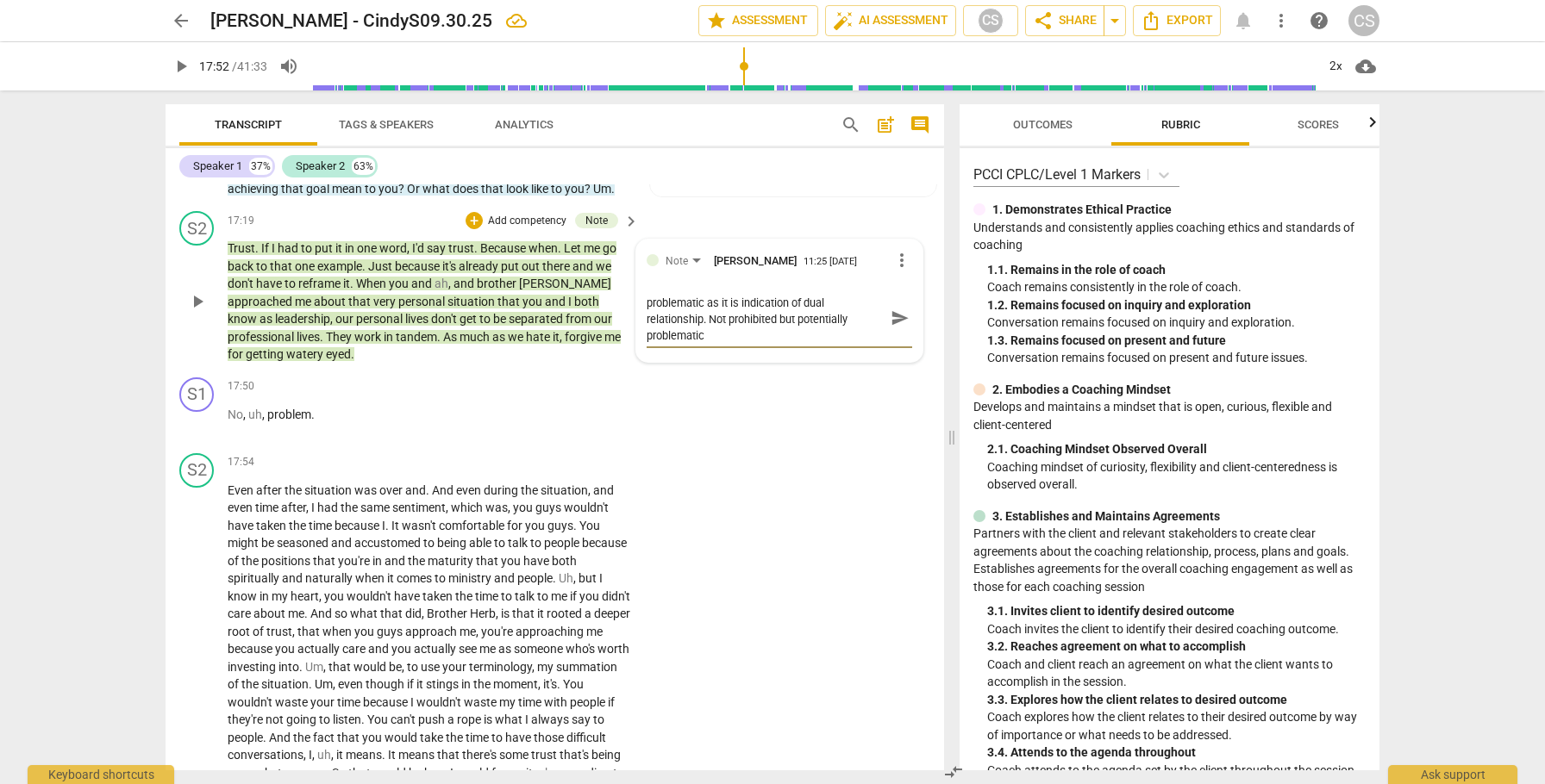
click at [892, 328] on span "send" at bounding box center [900, 317] width 19 height 19
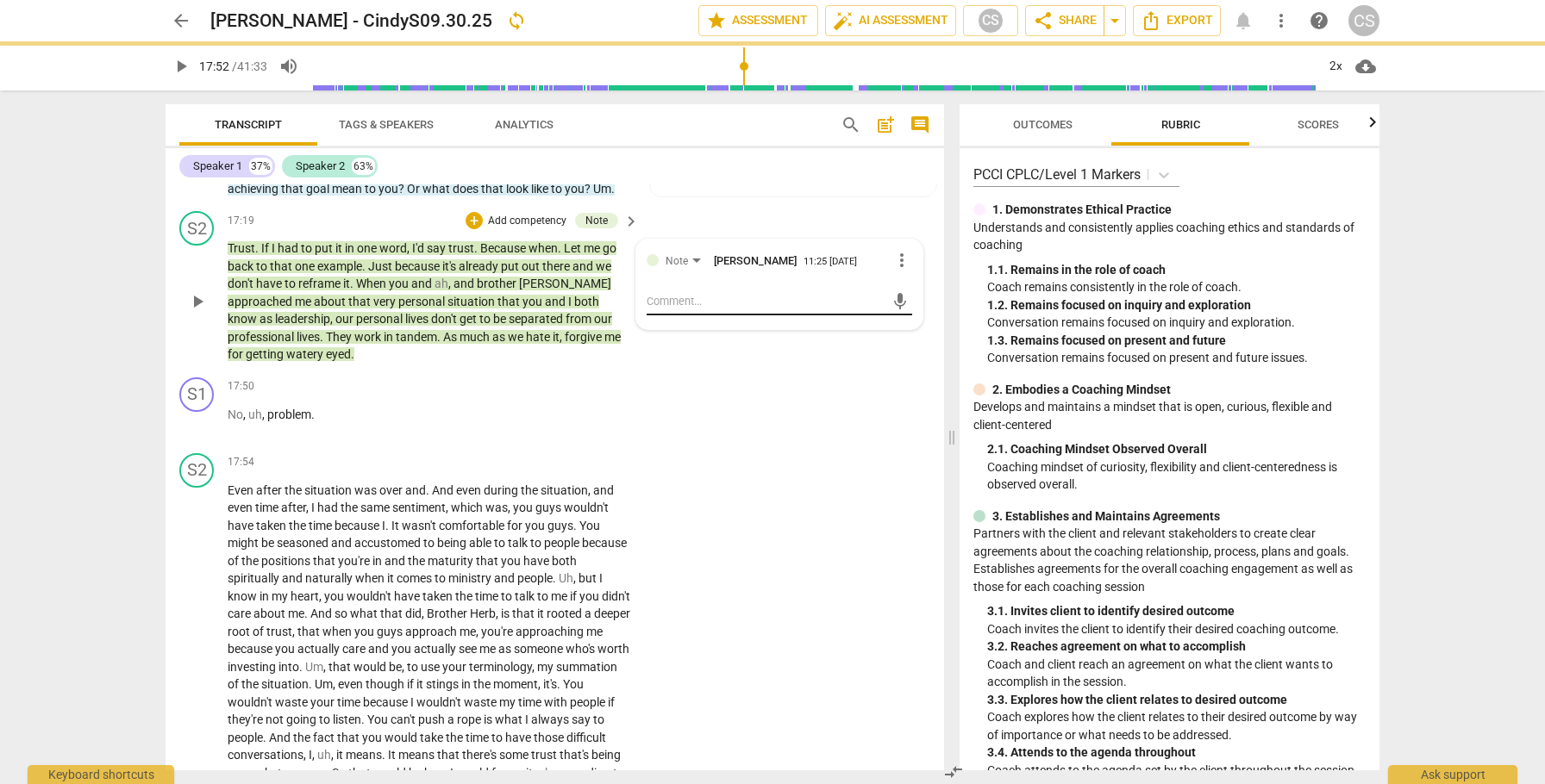
scroll to position [0, 0]
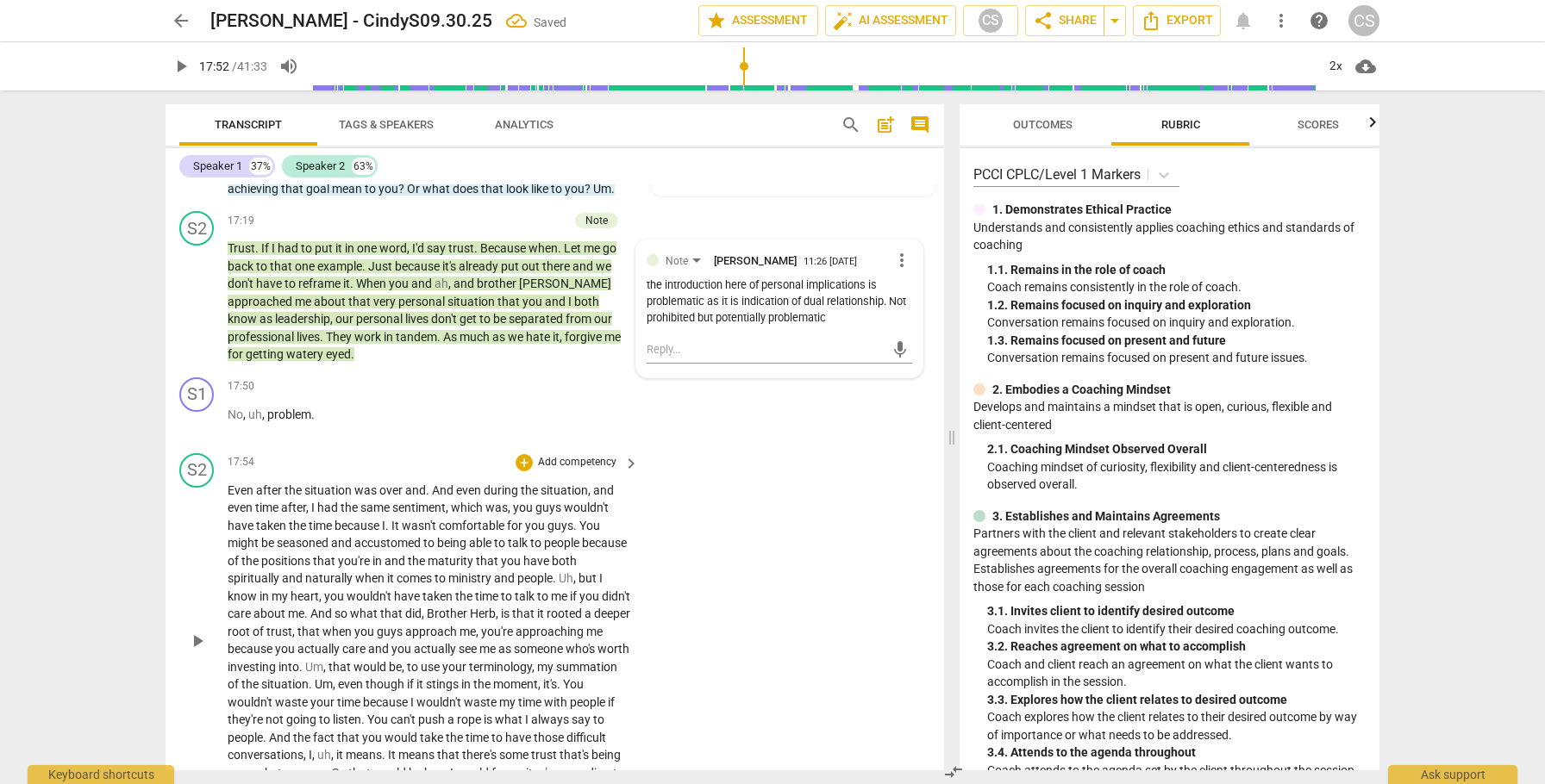
click at [197, 652] on span "play_arrow" at bounding box center [197, 641] width 20 height 20
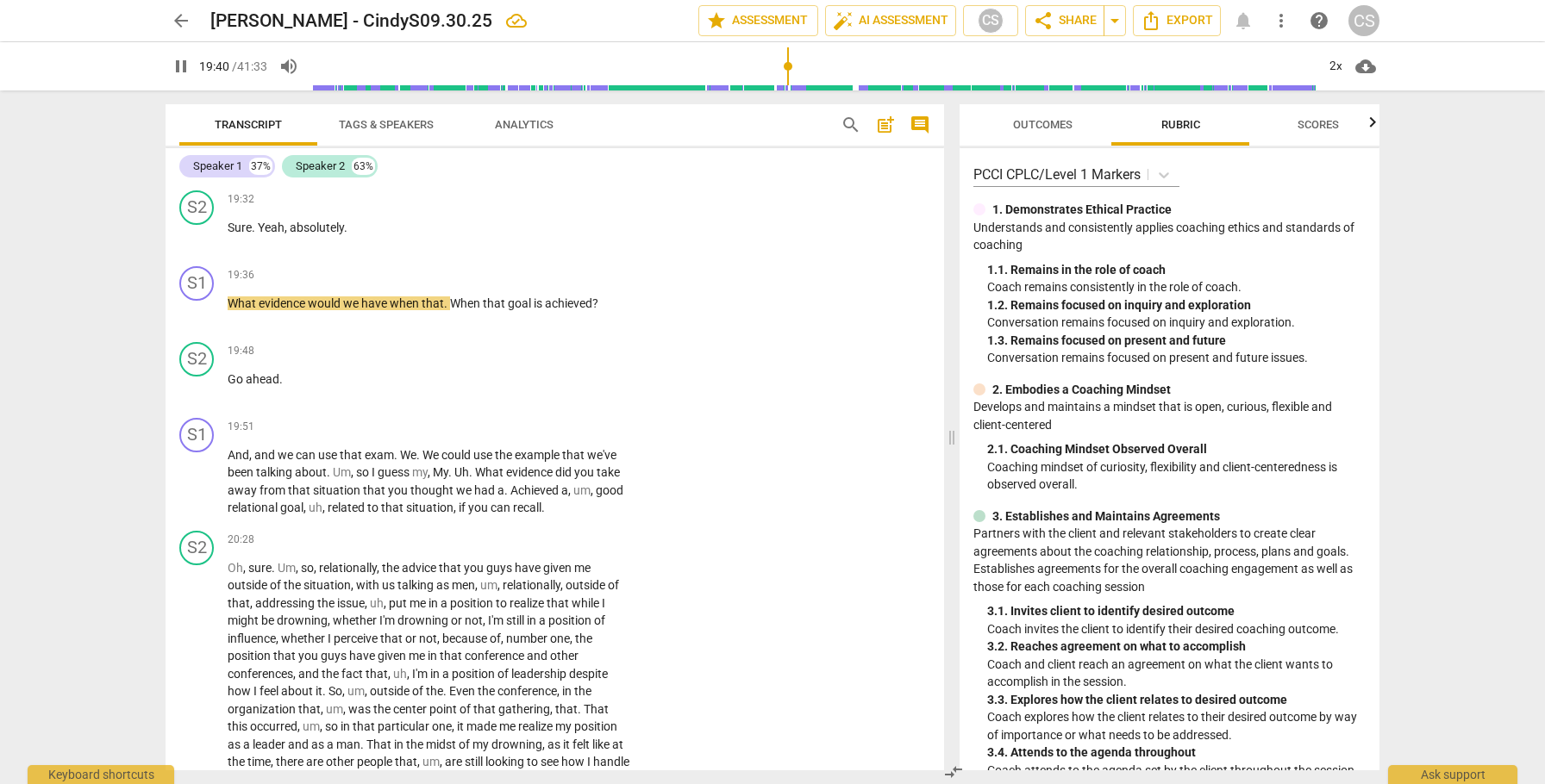
scroll to position [6436, 0]
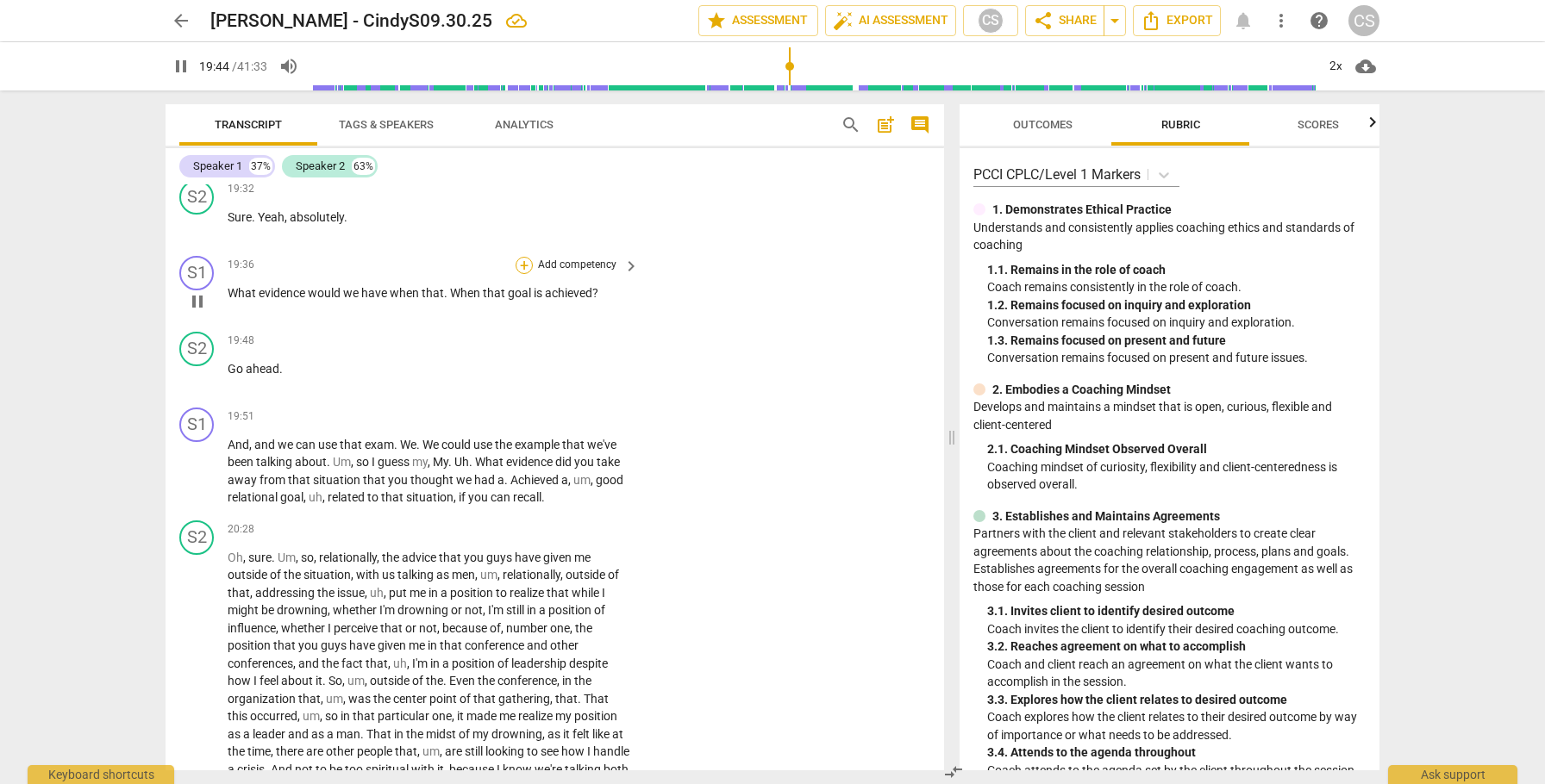
click at [525, 274] on div "+" at bounding box center [524, 266] width 18 height 18
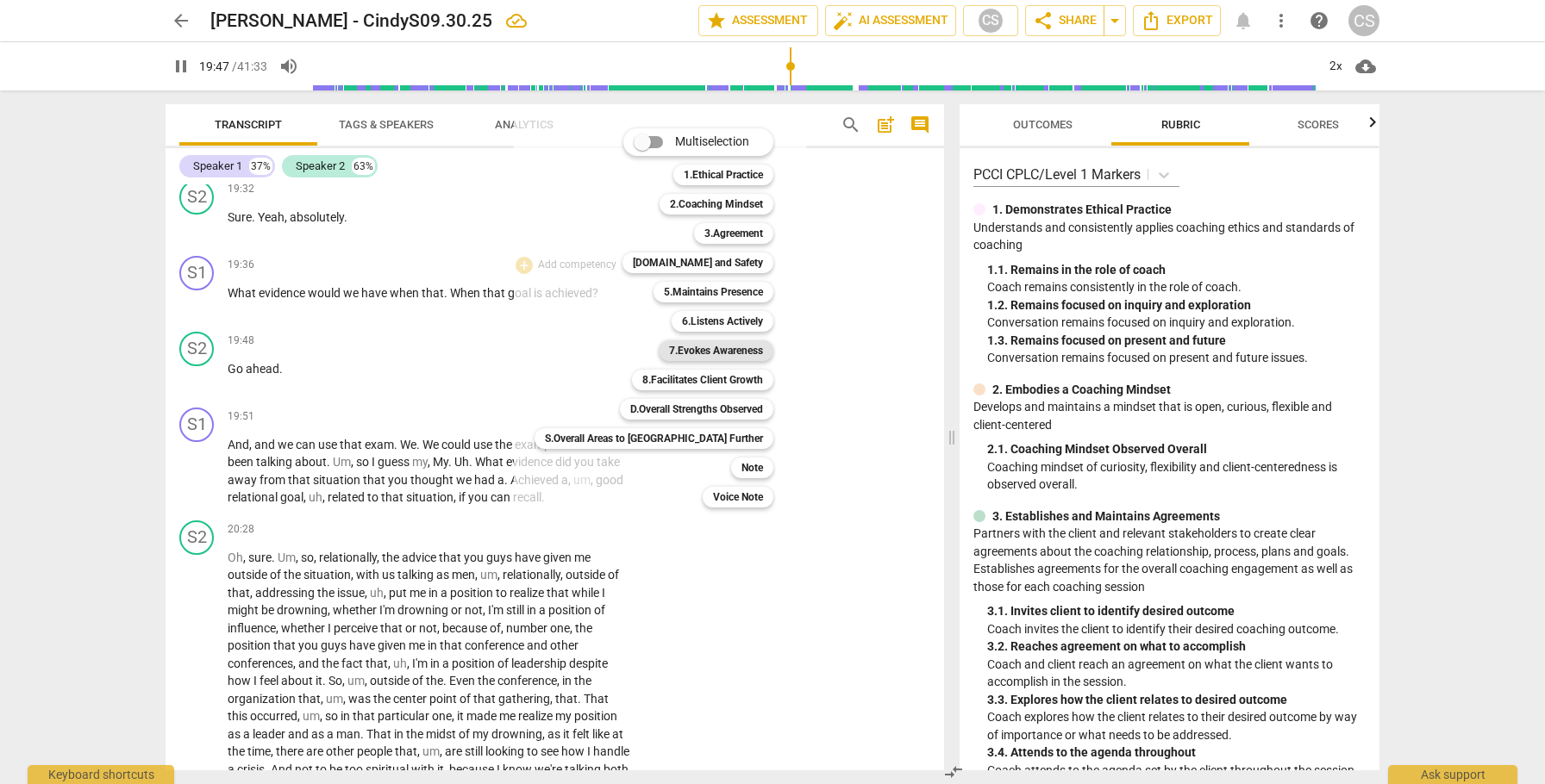
click at [669, 353] on b "7.Evokes Awareness" at bounding box center [716, 351] width 94 height 20
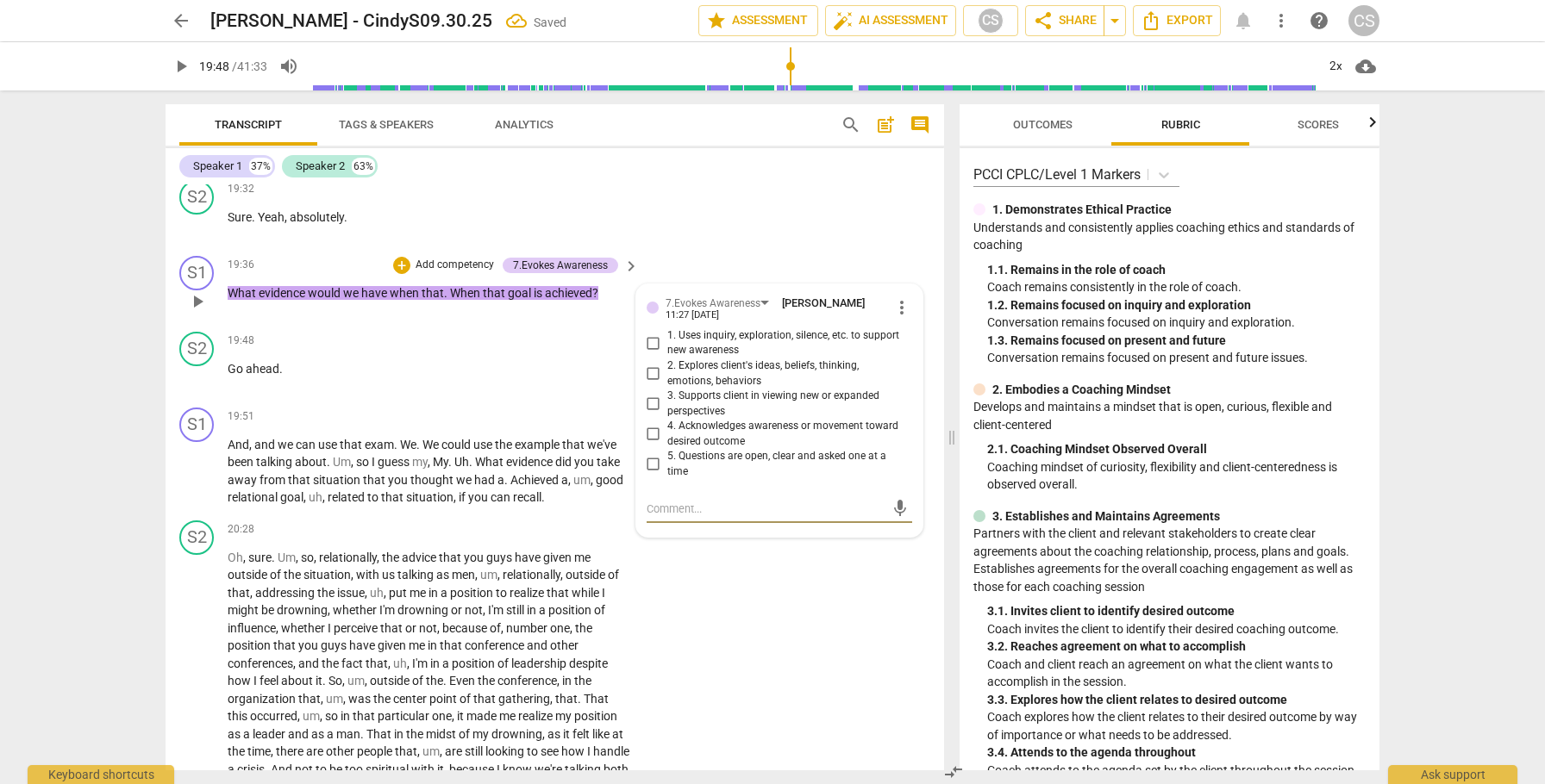
click at [650, 354] on input "1. Uses inquiry, exploration, silence, etc. to support new awareness" at bounding box center [654, 342] width 28 height 20
click at [651, 384] on input "2. Explores client's ideas, beliefs, thinking, emotions, behaviors" at bounding box center [654, 374] width 28 height 20
click at [194, 482] on span "play_arrow" at bounding box center [197, 471] width 20 height 20
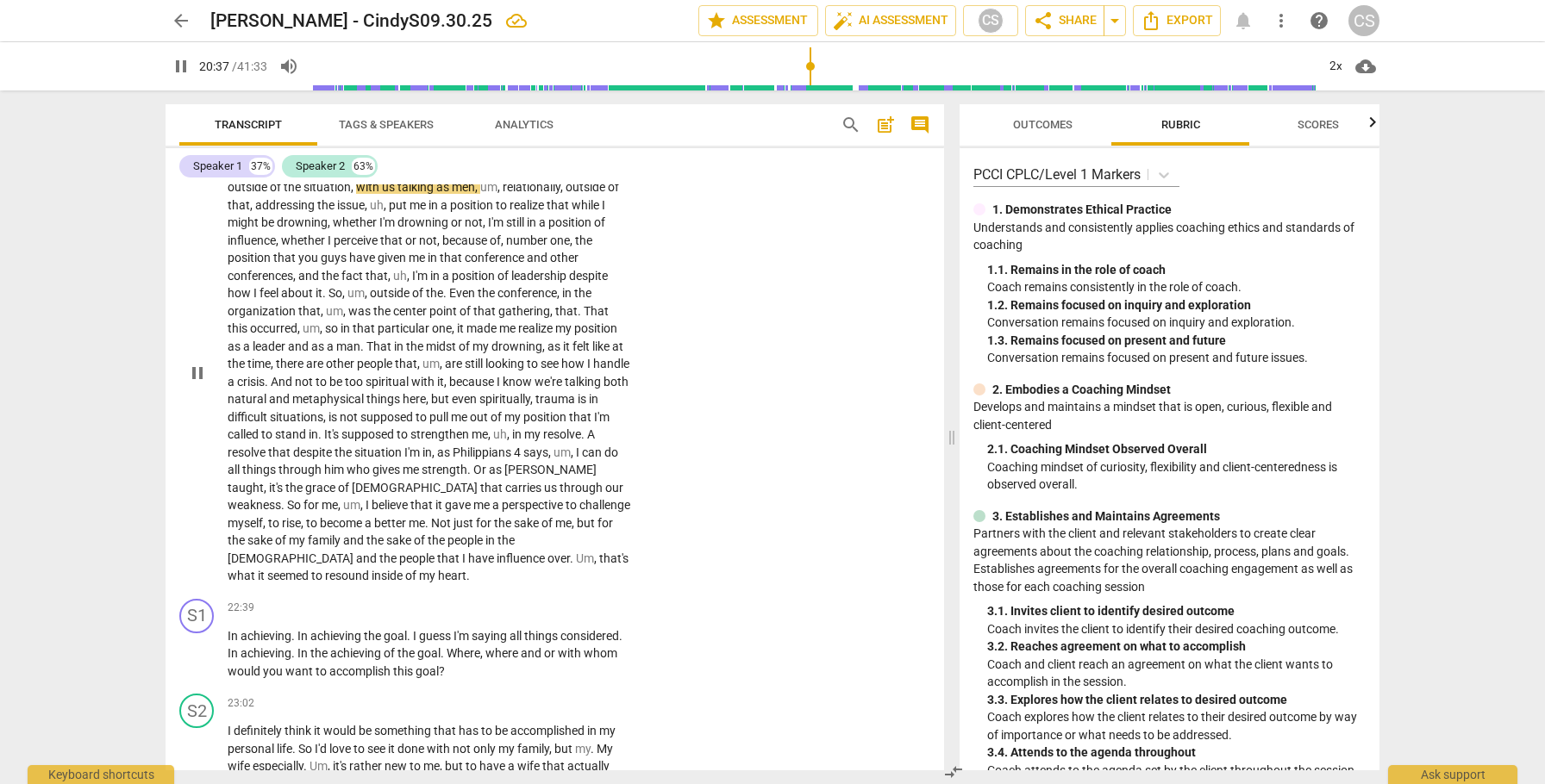
scroll to position [6825, 0]
click at [190, 382] on span "pause" at bounding box center [197, 371] width 20 height 20
click at [1277, 19] on span "more_vert" at bounding box center [1281, 20] width 20 height 20
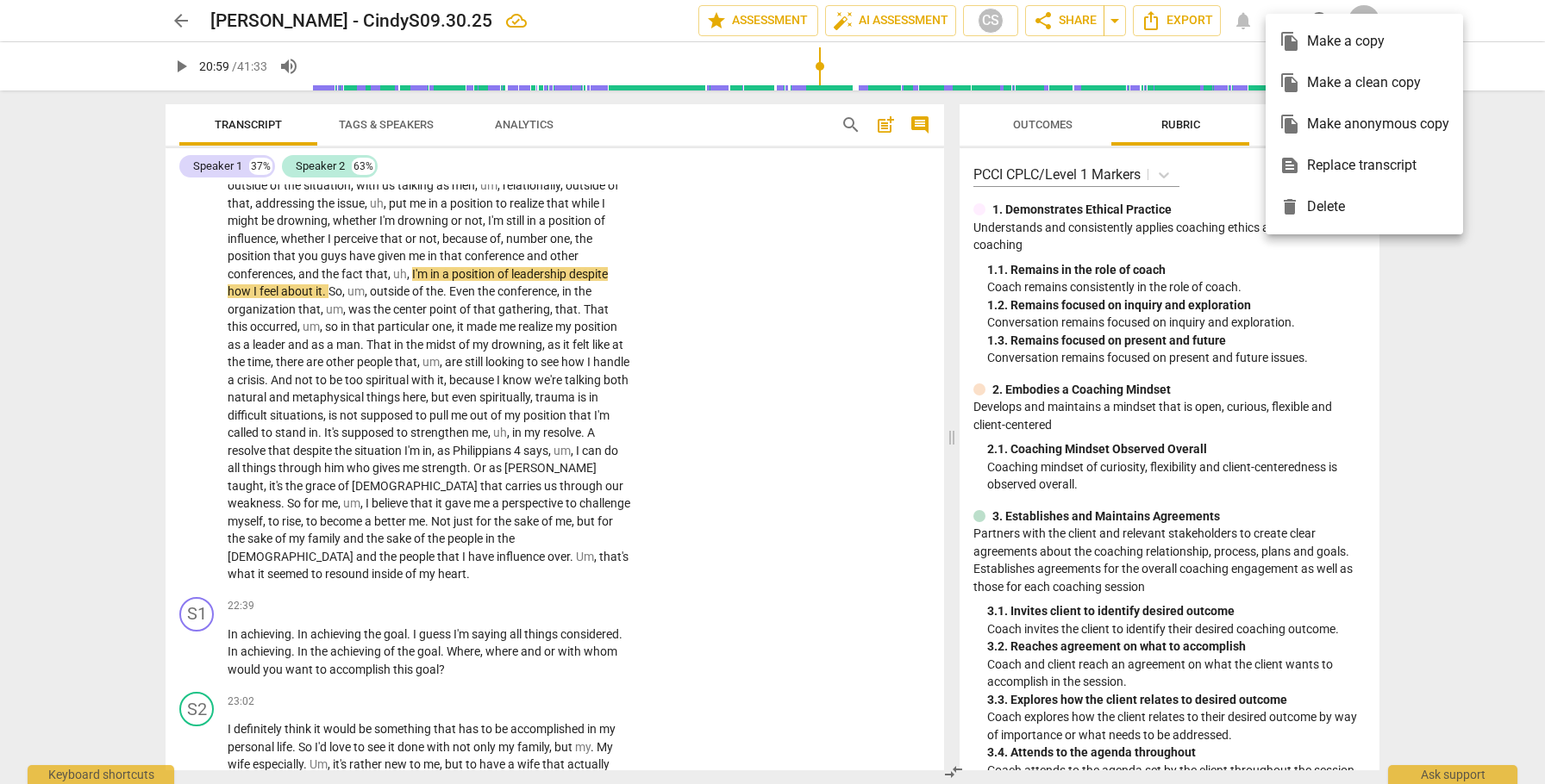
click at [1304, 76] on div "file_copy Make a clean copy" at bounding box center [1364, 82] width 169 height 42
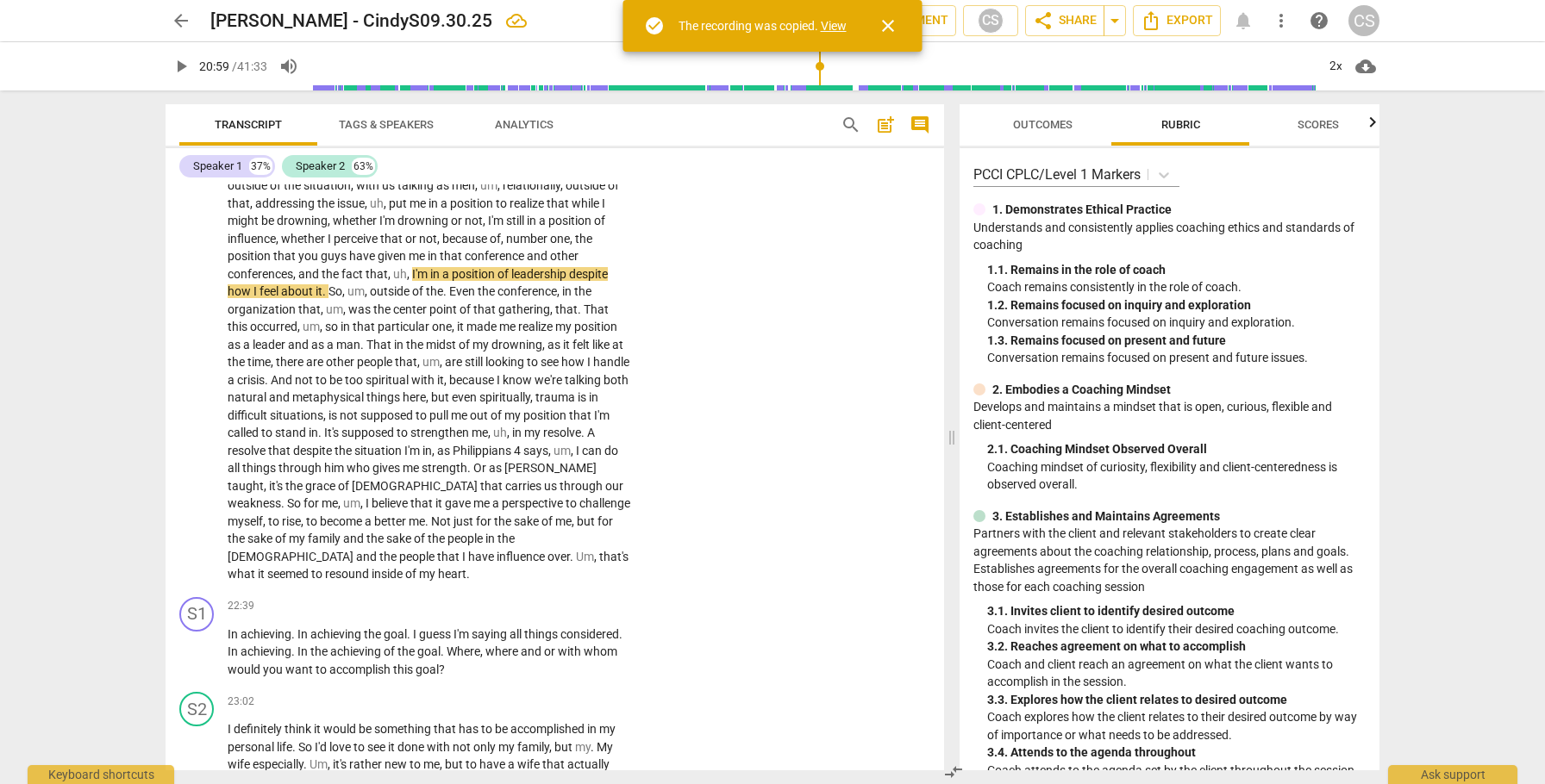
click at [829, 27] on link "View" at bounding box center [834, 25] width 26 height 14
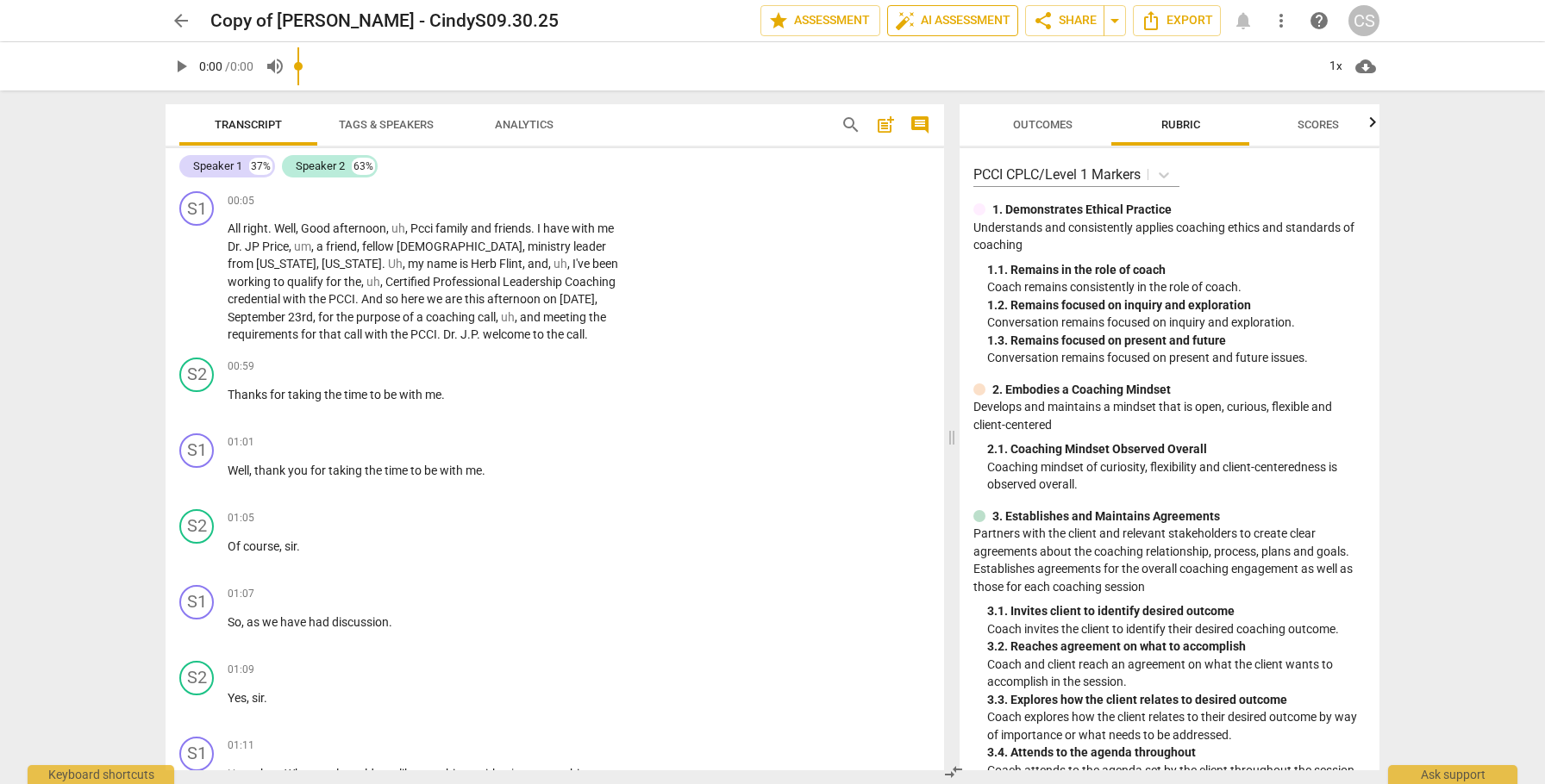
click at [978, 17] on span "auto_fix_high AI Assessment" at bounding box center [953, 20] width 116 height 20
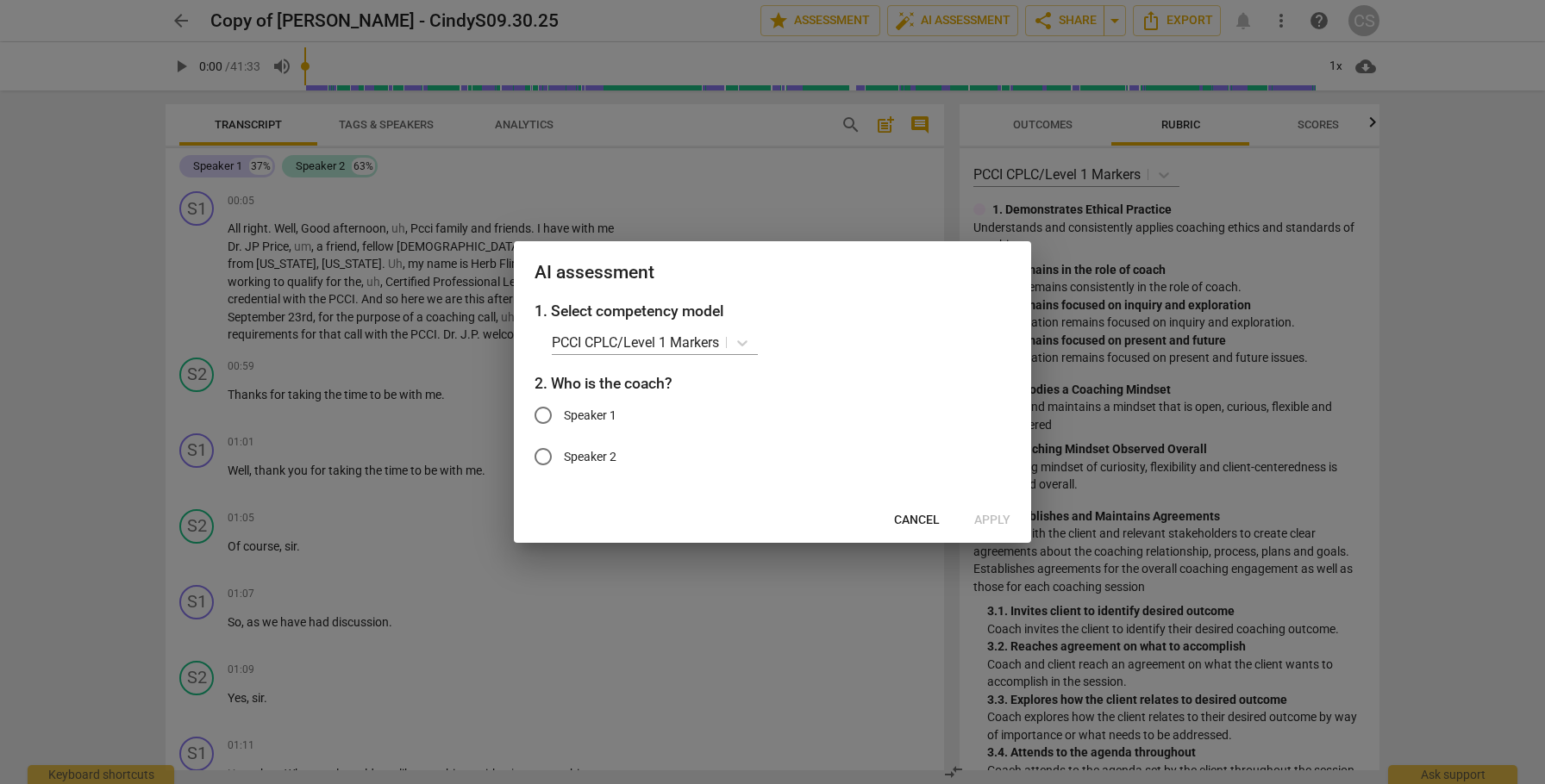
click at [547, 416] on input "Speaker 1" at bounding box center [542, 416] width 42 height 42
click at [985, 519] on span "Apply" at bounding box center [991, 520] width 36 height 18
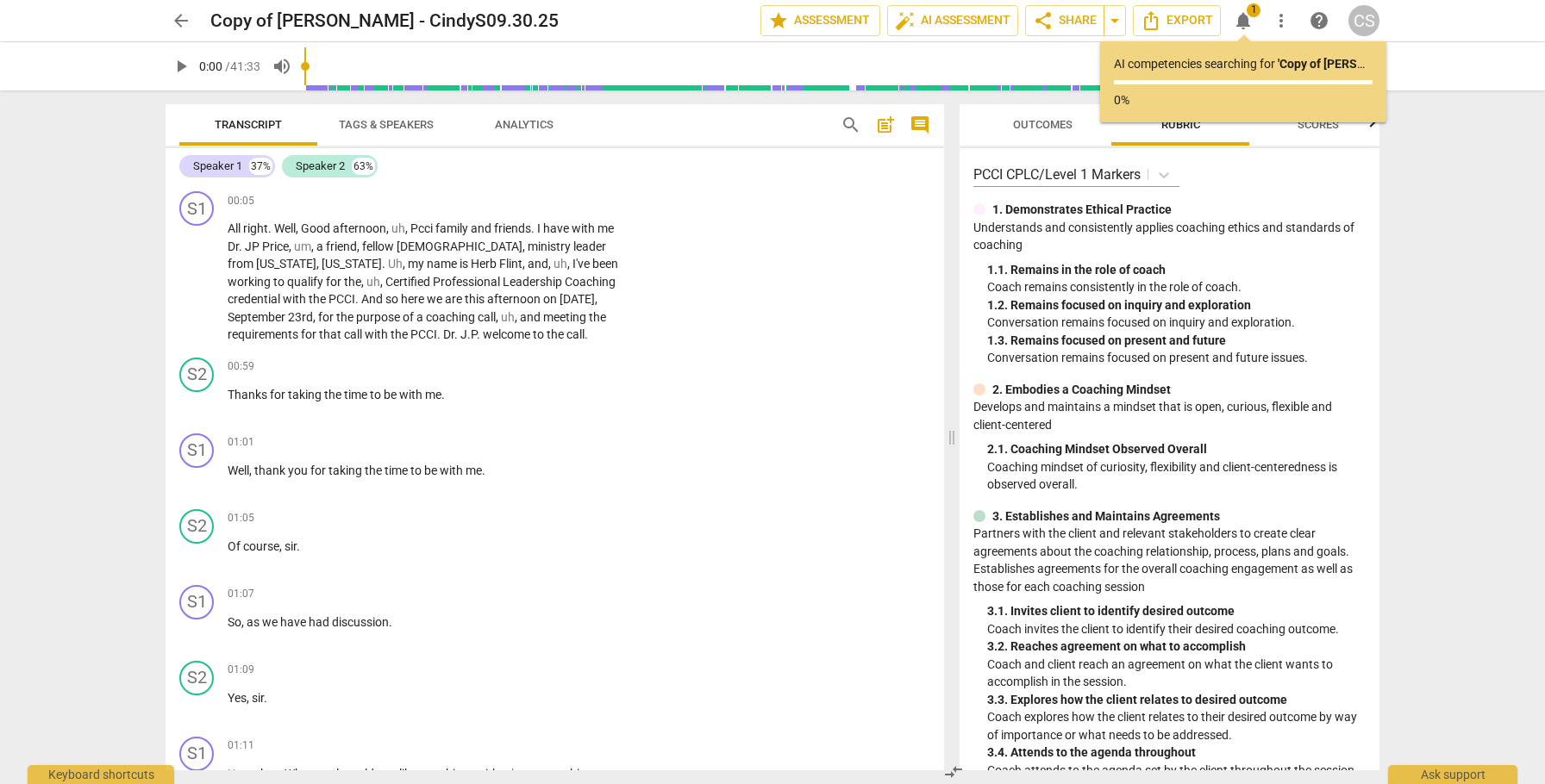
click at [179, 21] on span "arrow_back" at bounding box center [181, 20] width 20 height 20
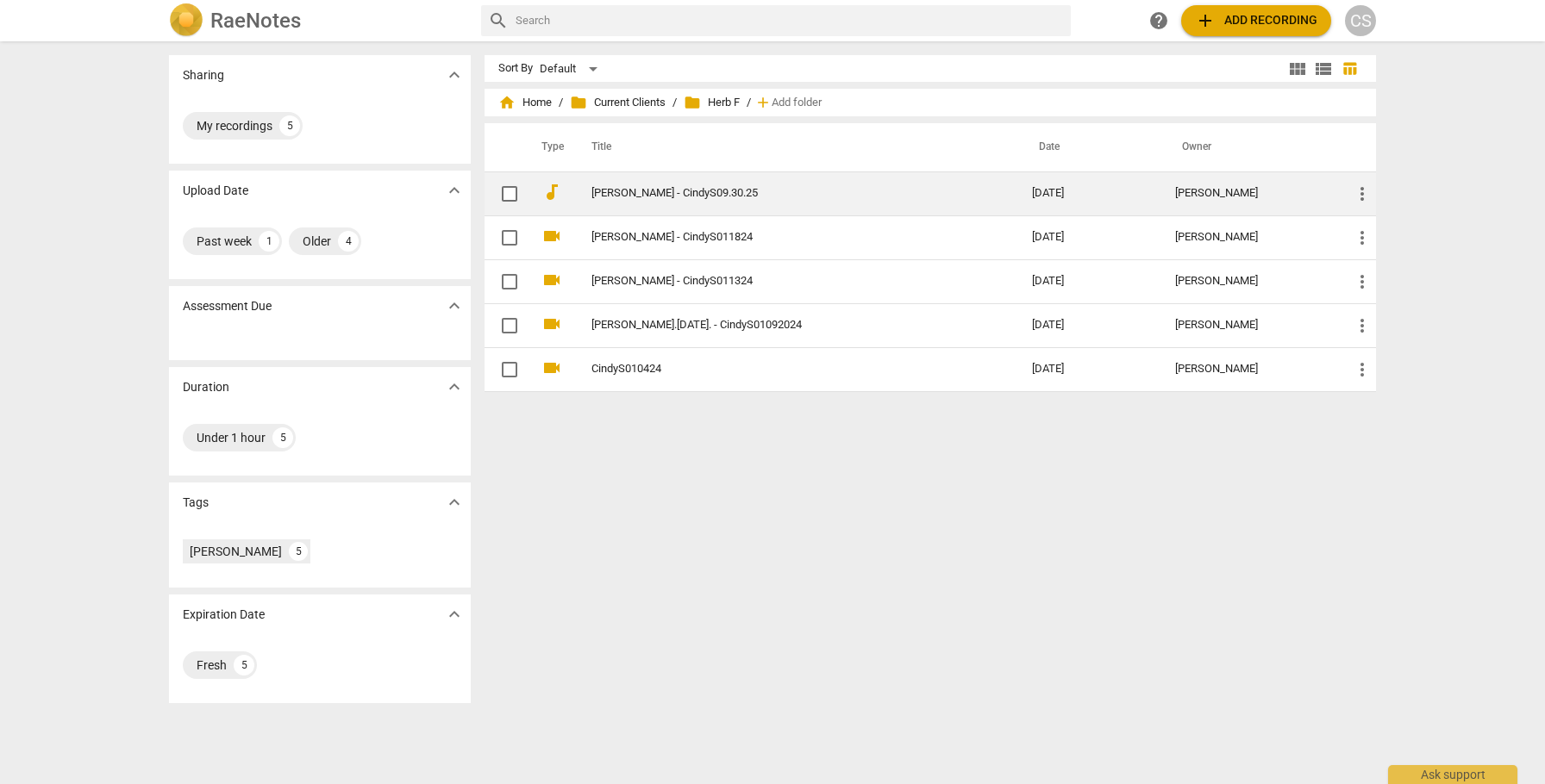
click at [652, 191] on link "[PERSON_NAME] - CindyS09.30.25" at bounding box center [780, 193] width 379 height 13
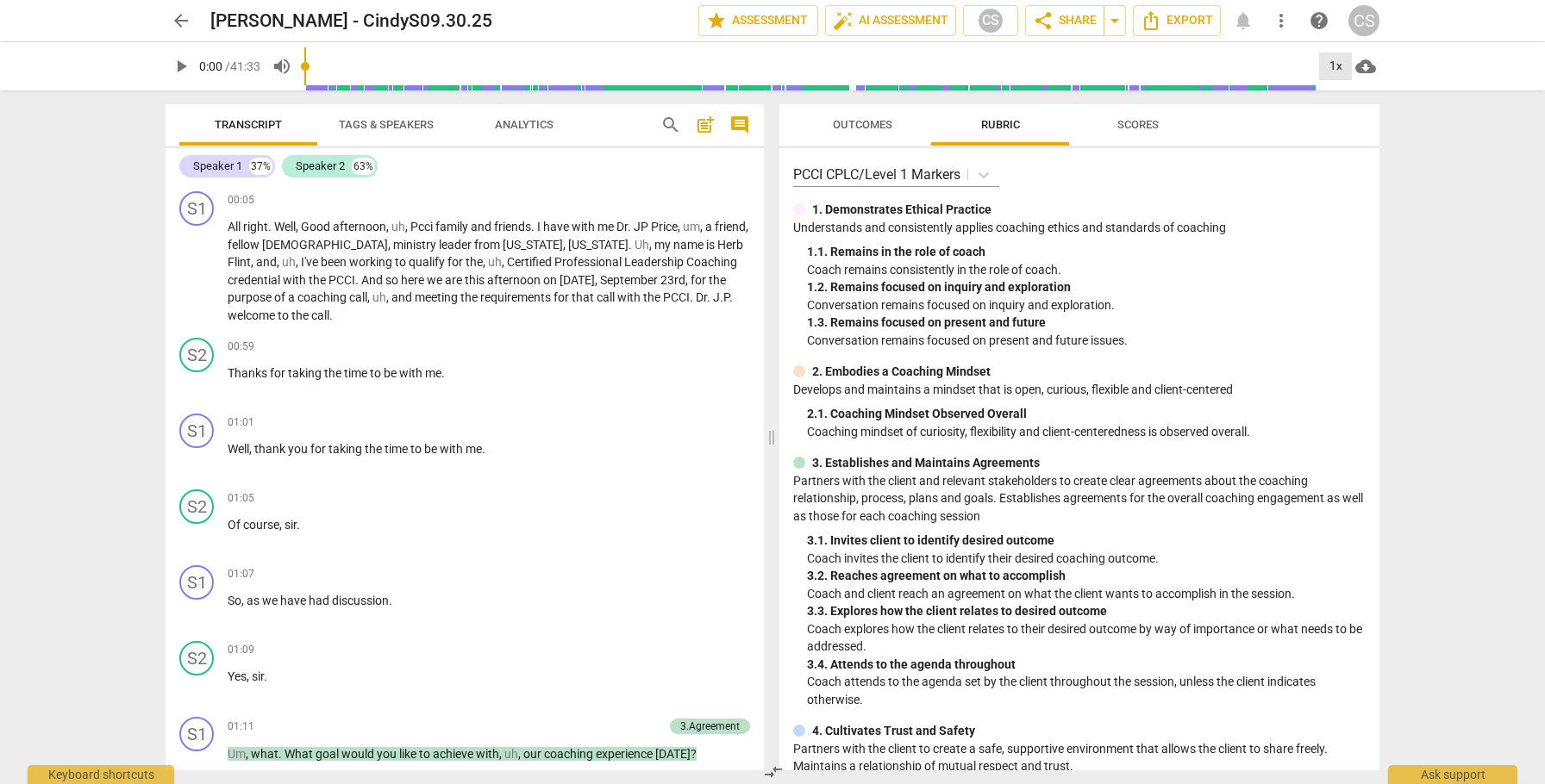
click at [1333, 63] on div "1x" at bounding box center [1335, 67] width 32 height 28
click at [1344, 194] on li "2x" at bounding box center [1348, 198] width 57 height 32
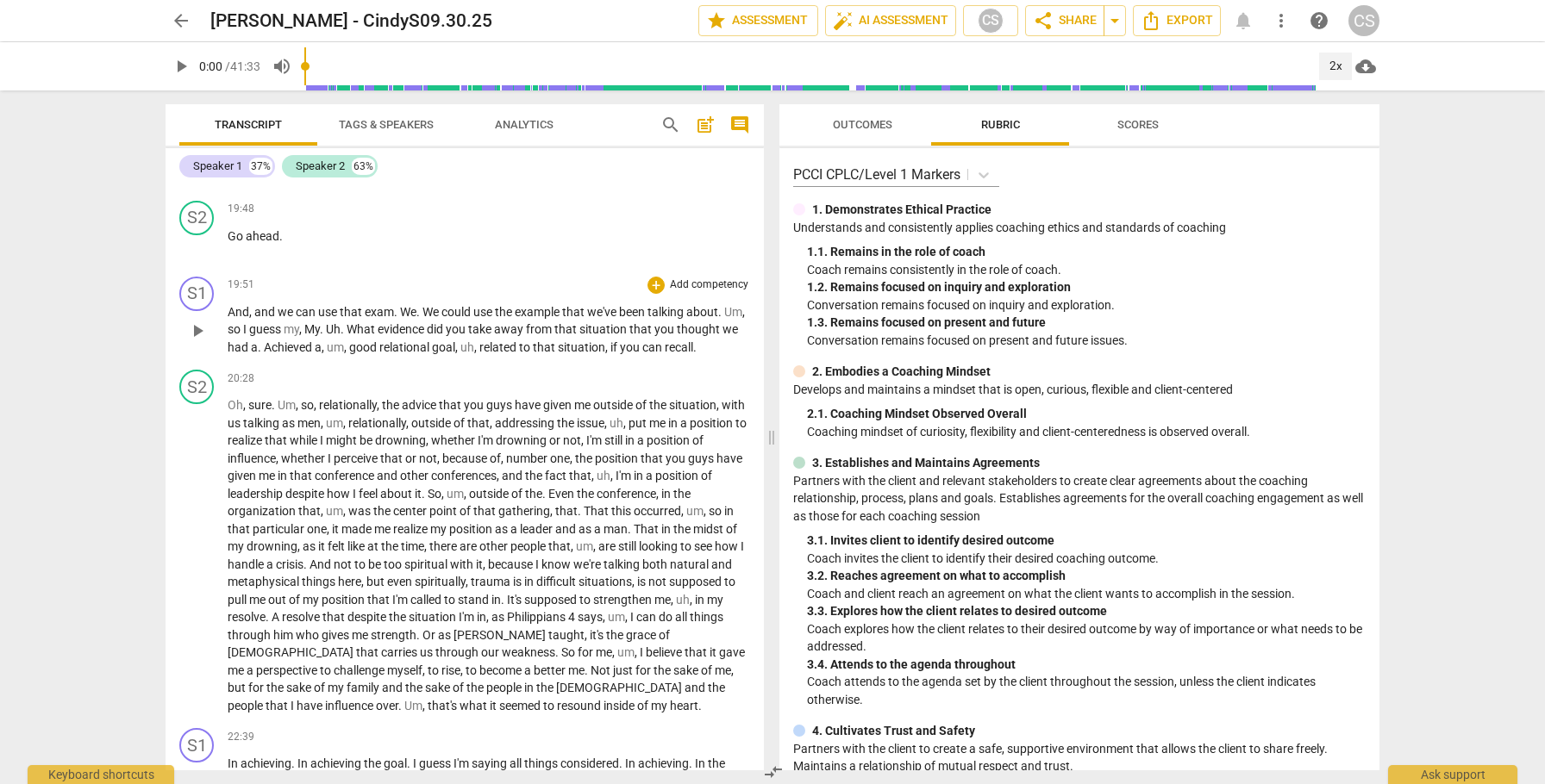
scroll to position [5863, 0]
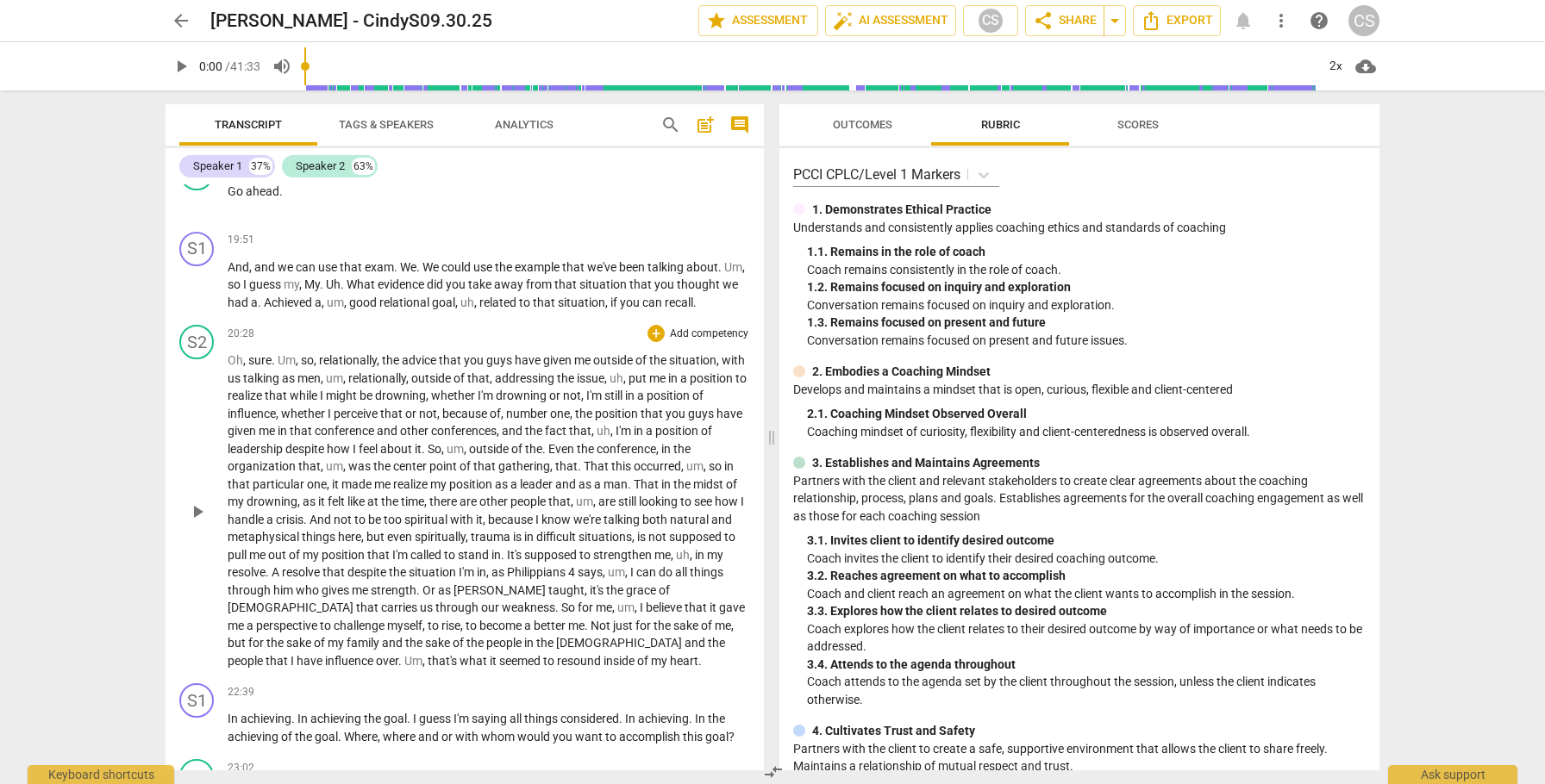
click at [550, 420] on span "number" at bounding box center [528, 414] width 44 height 14
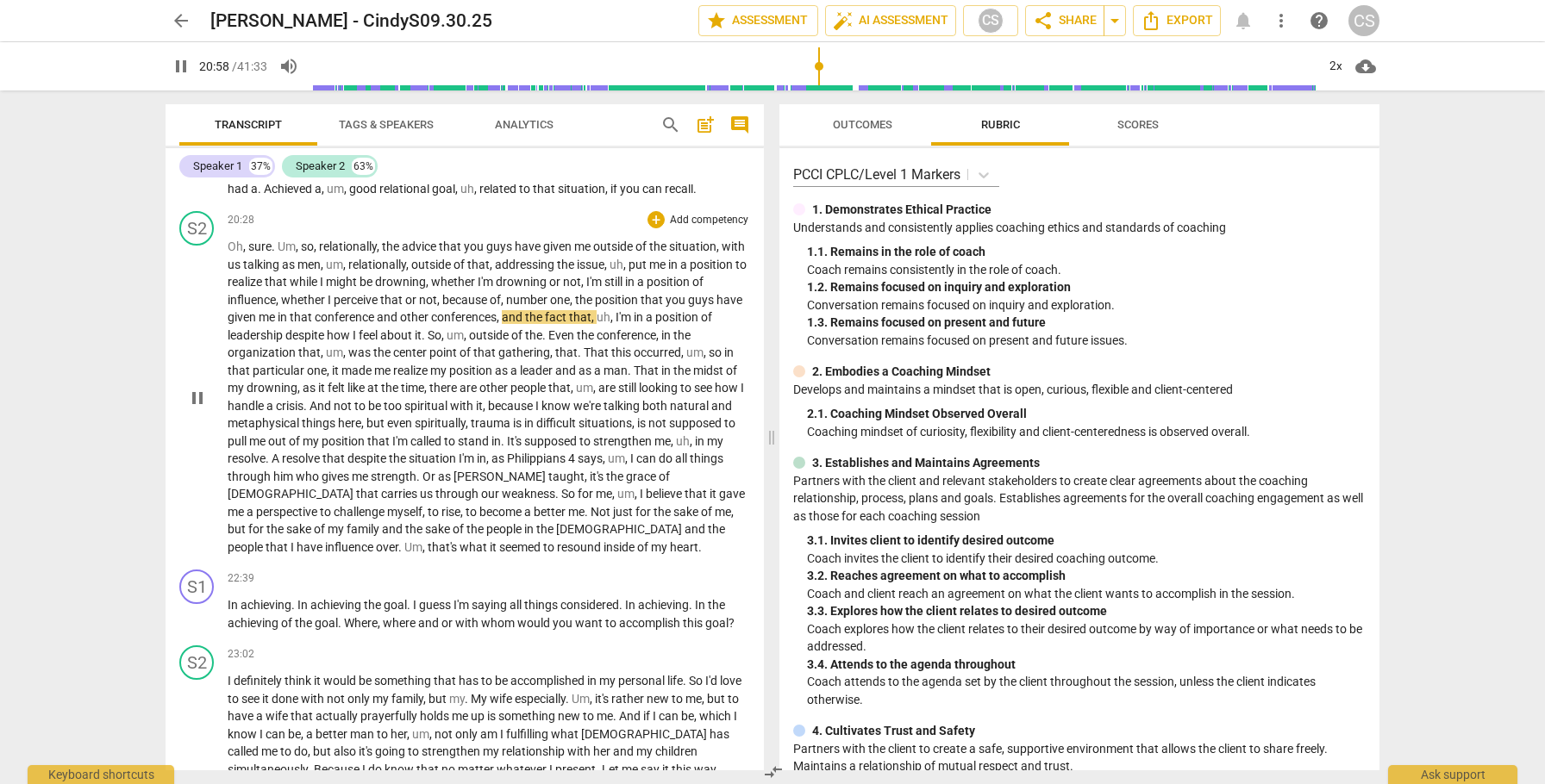
scroll to position [5982, 0]
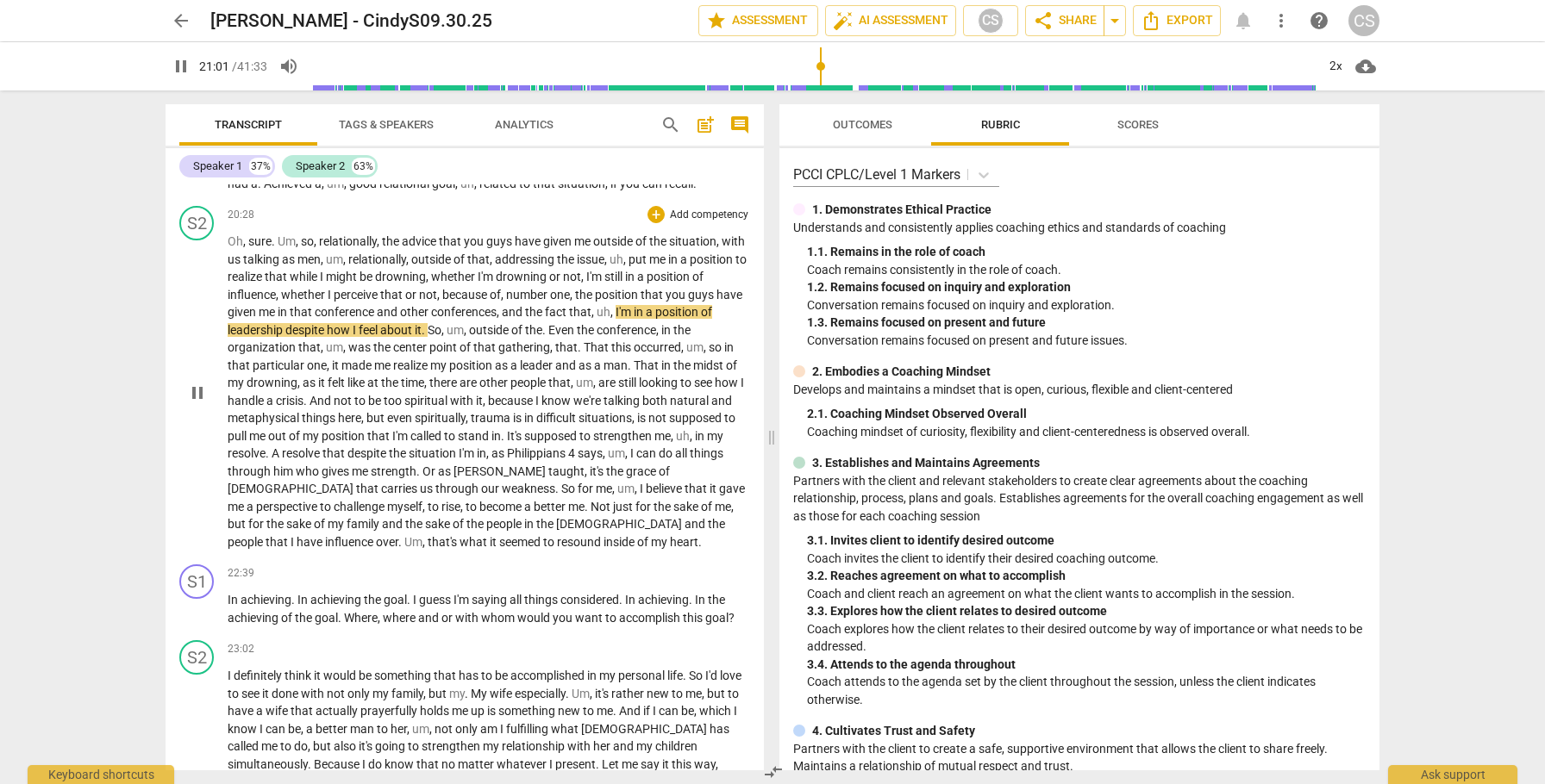
click at [438, 479] on span "Or" at bounding box center [430, 471] width 16 height 14
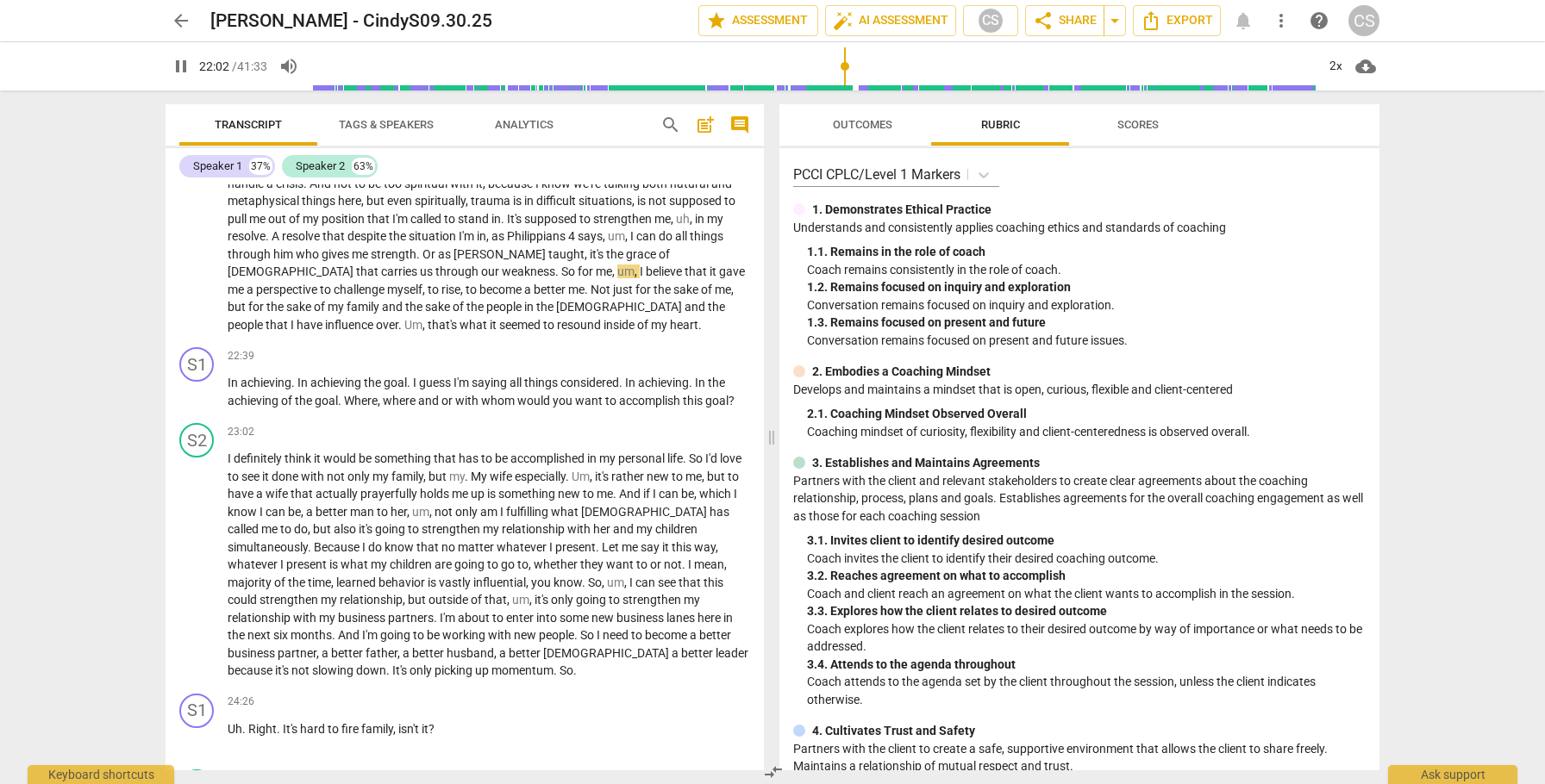
scroll to position [6205, 0]
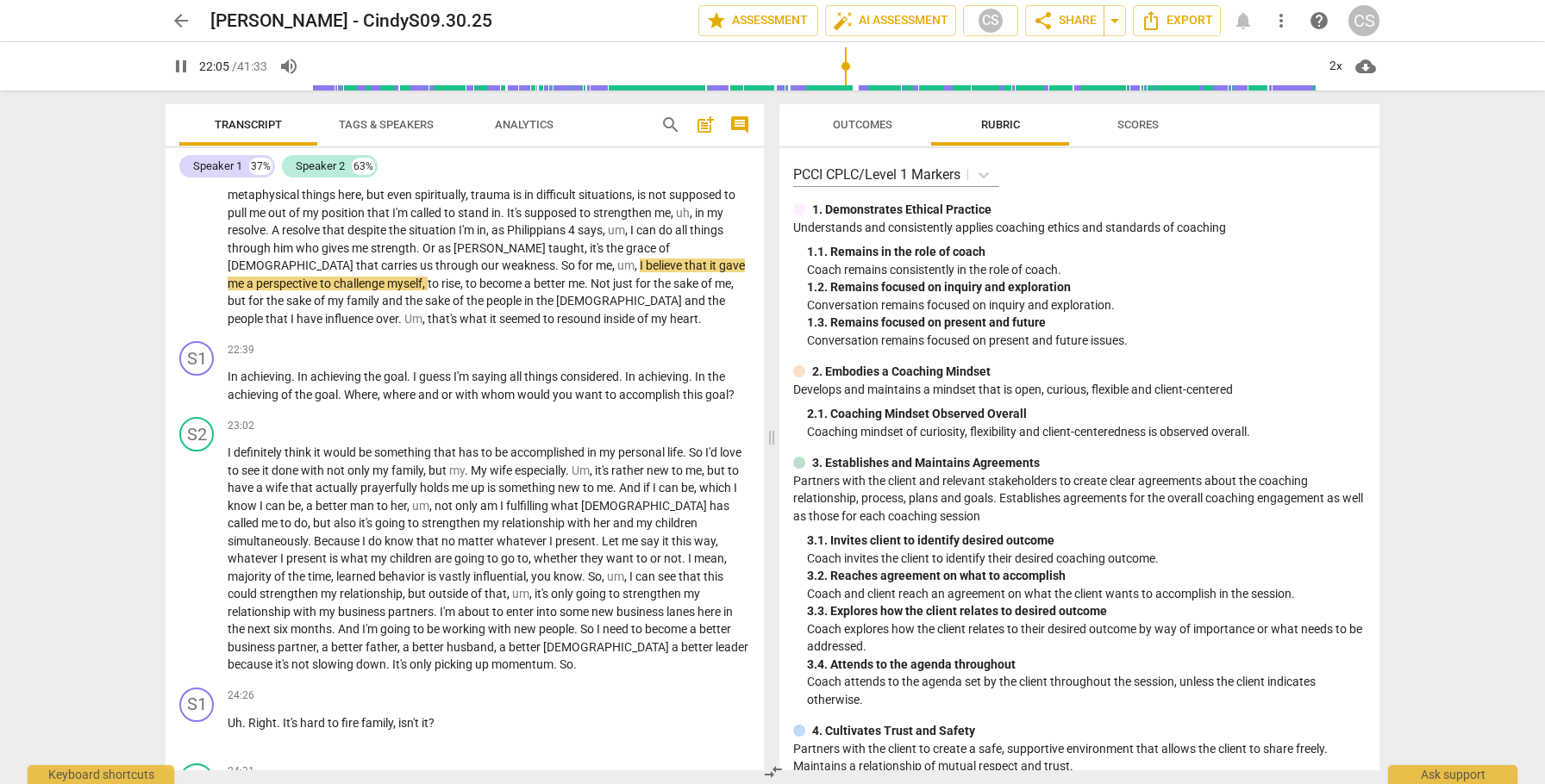
click at [291, 326] on span "that" at bounding box center [278, 318] width 25 height 14
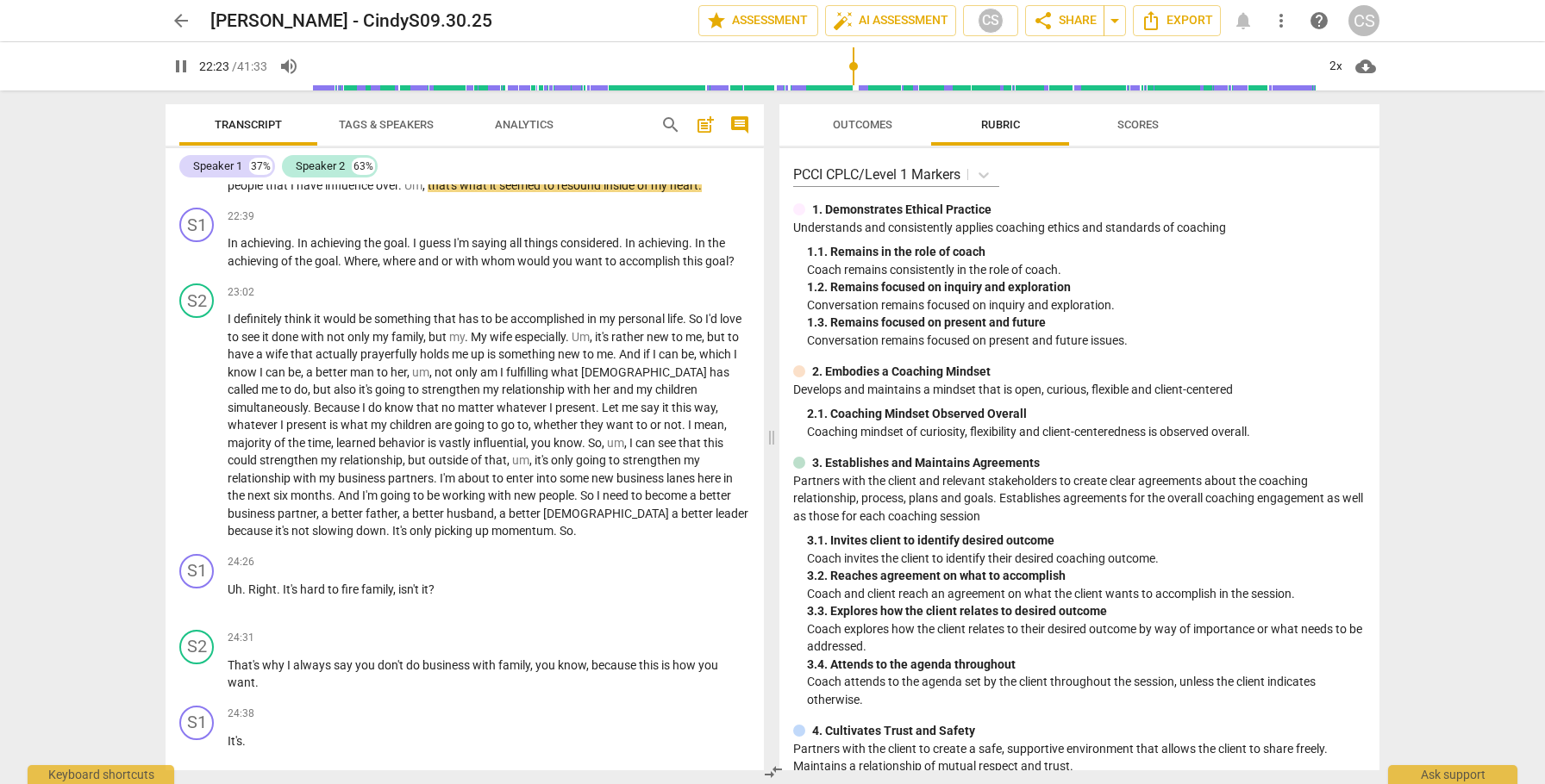
scroll to position [6347, 0]
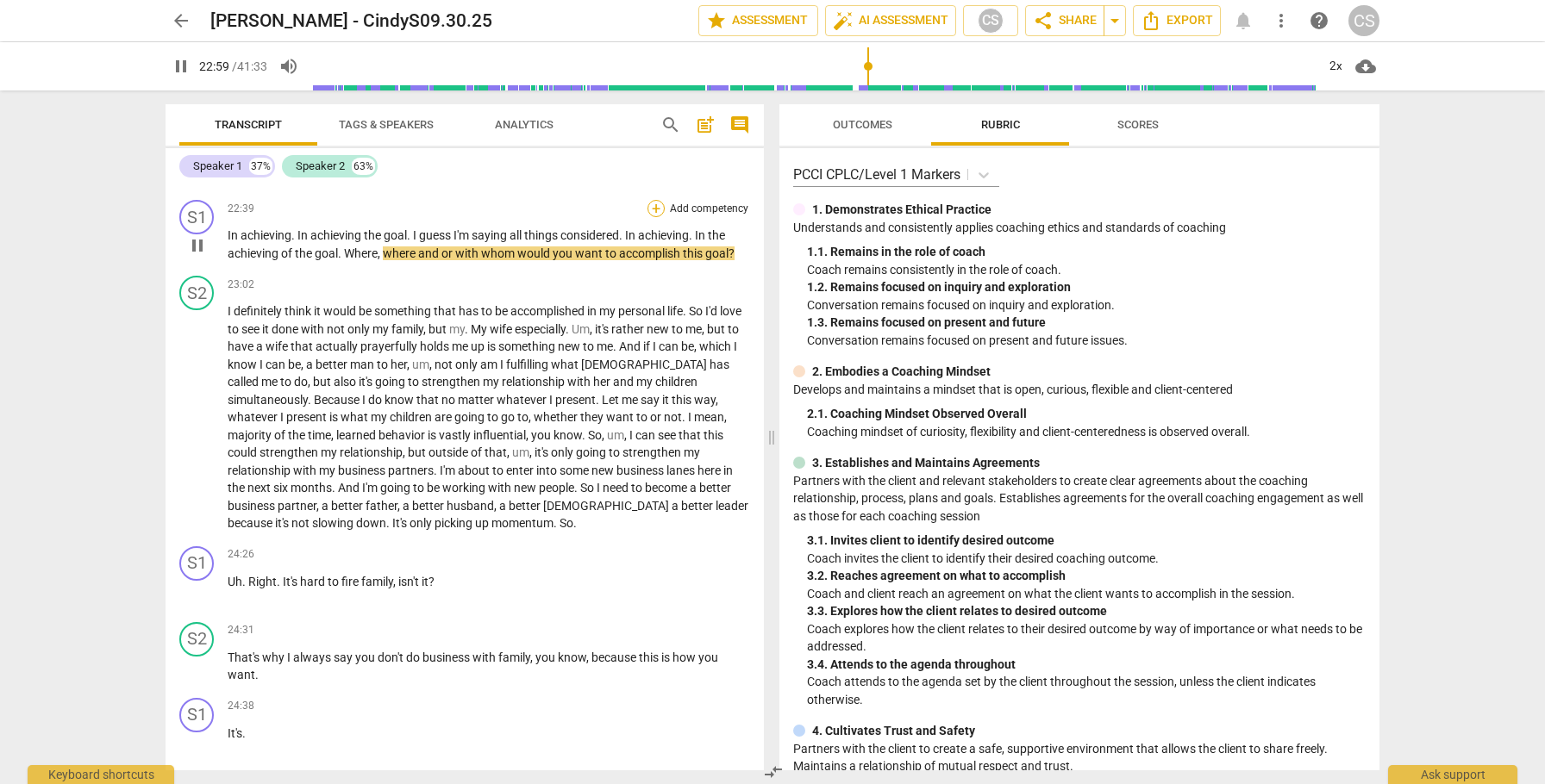
click at [651, 218] on div "+" at bounding box center [655, 208] width 18 height 18
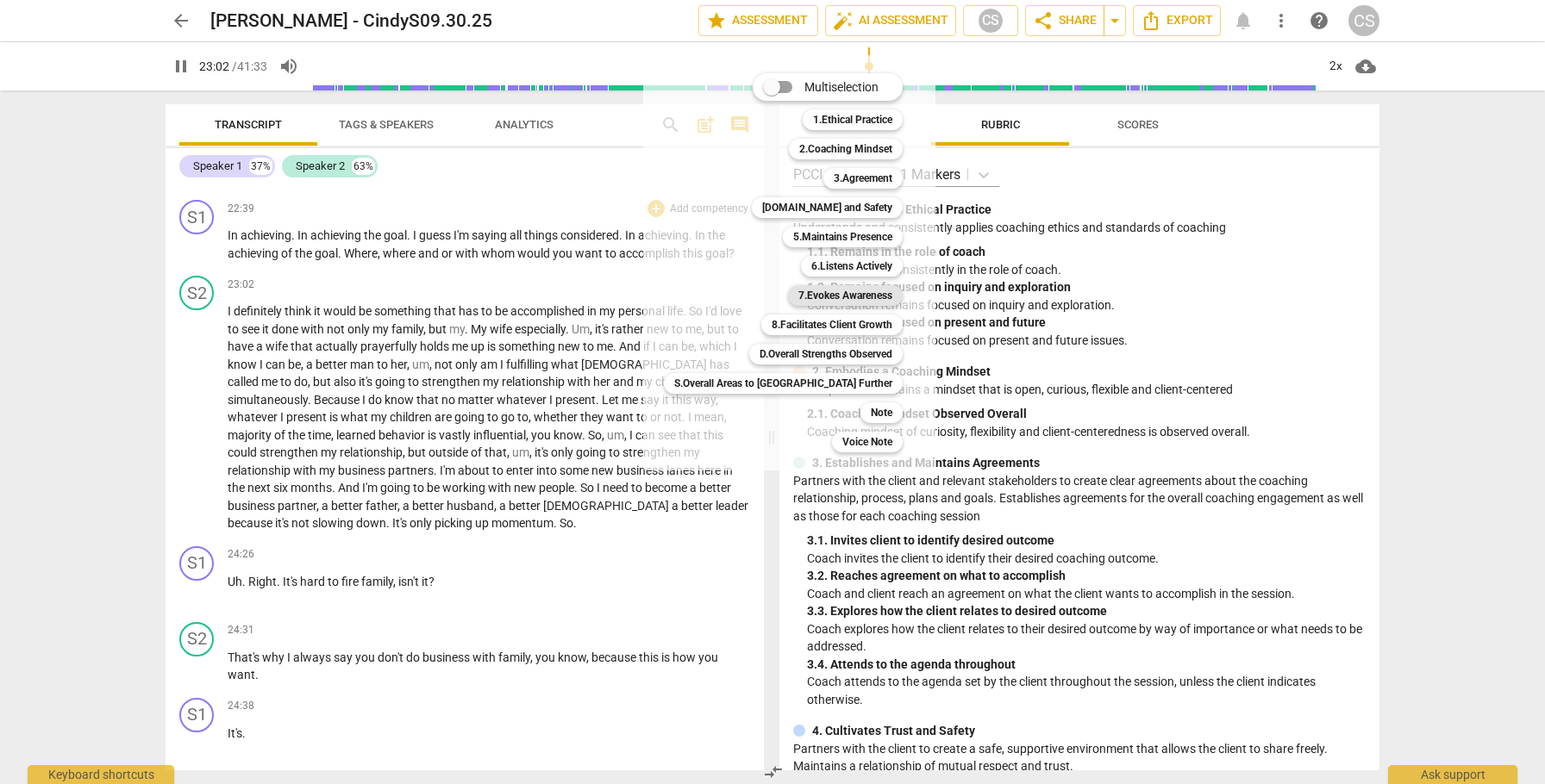
click at [798, 298] on b "7.Evokes Awareness" at bounding box center [845, 295] width 94 height 20
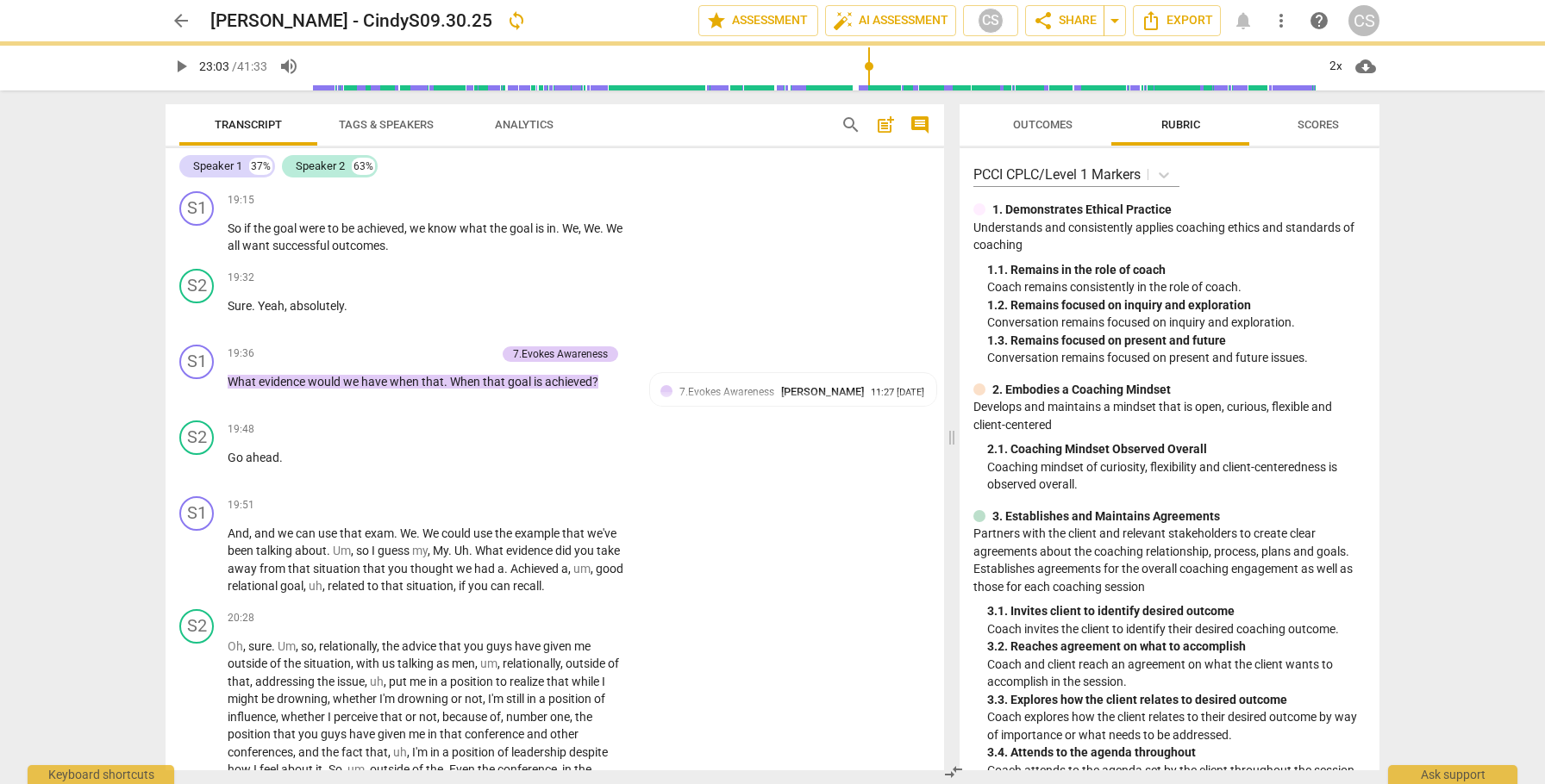
scroll to position [7112, 0]
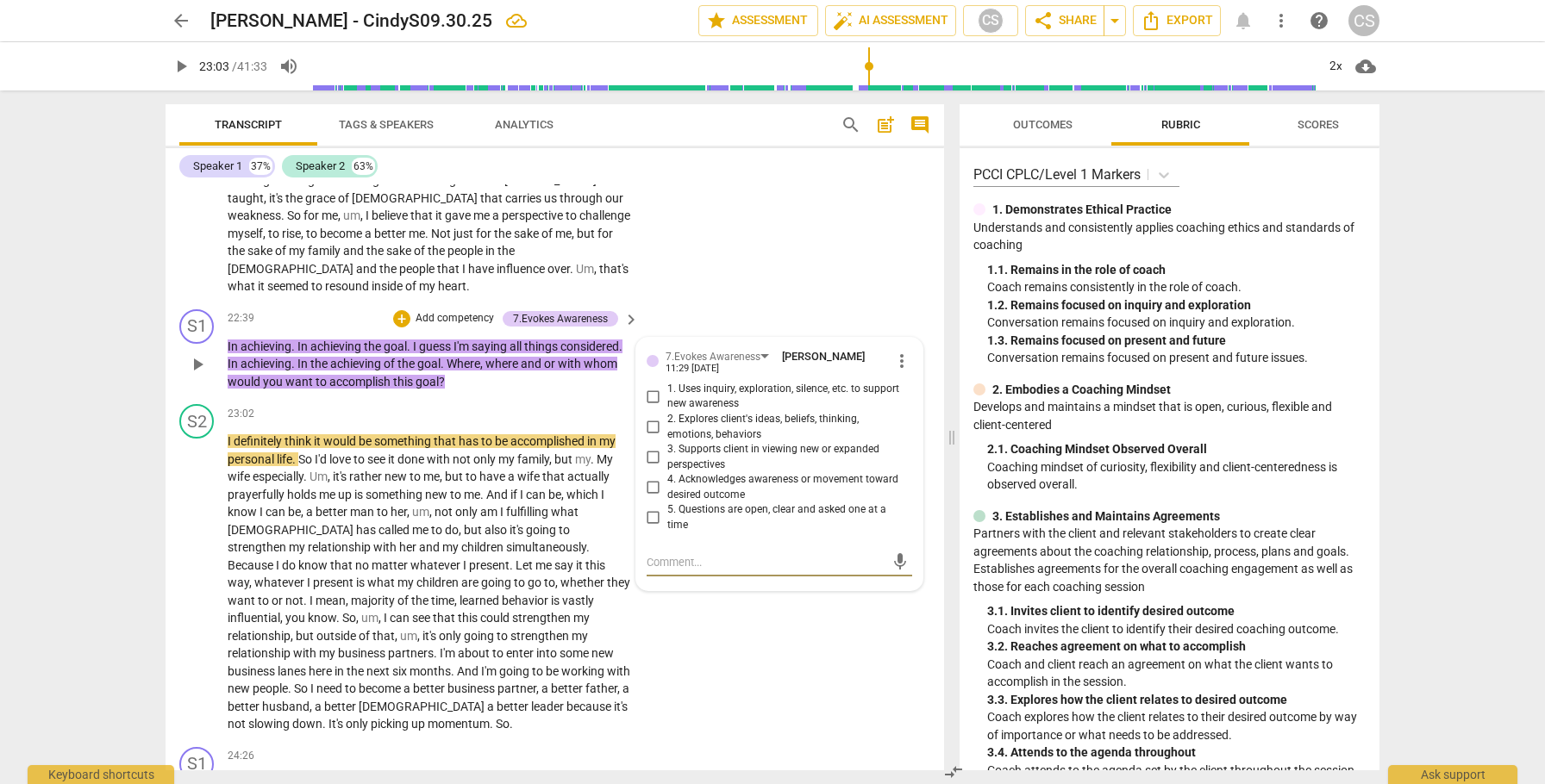
click at [649, 438] on input "2. Explores client's ideas, beliefs, thinking, emotions, behaviors" at bounding box center [654, 428] width 28 height 20
click at [202, 594] on span "play_arrow" at bounding box center [197, 583] width 20 height 20
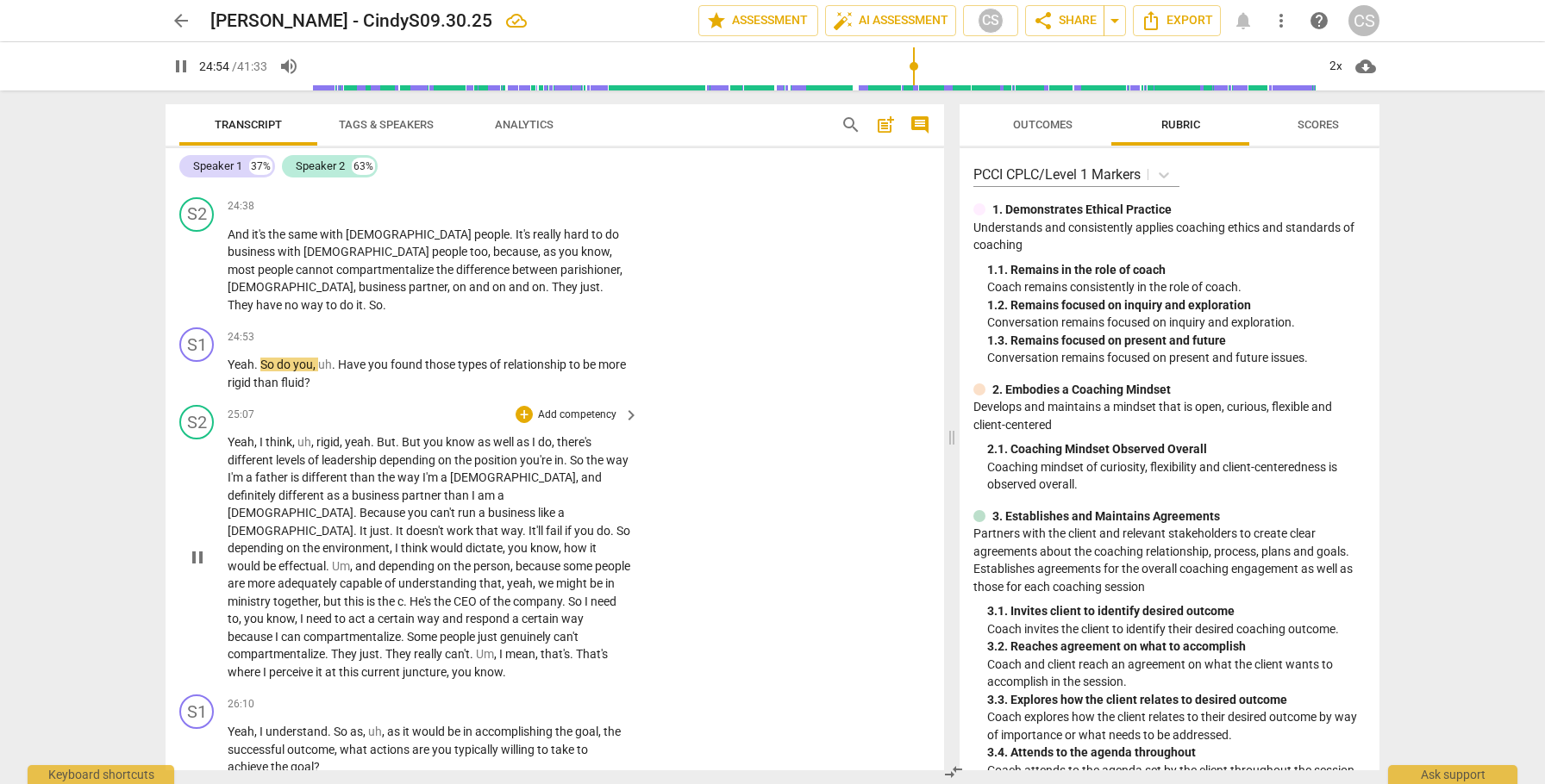
scroll to position [7900, 0]
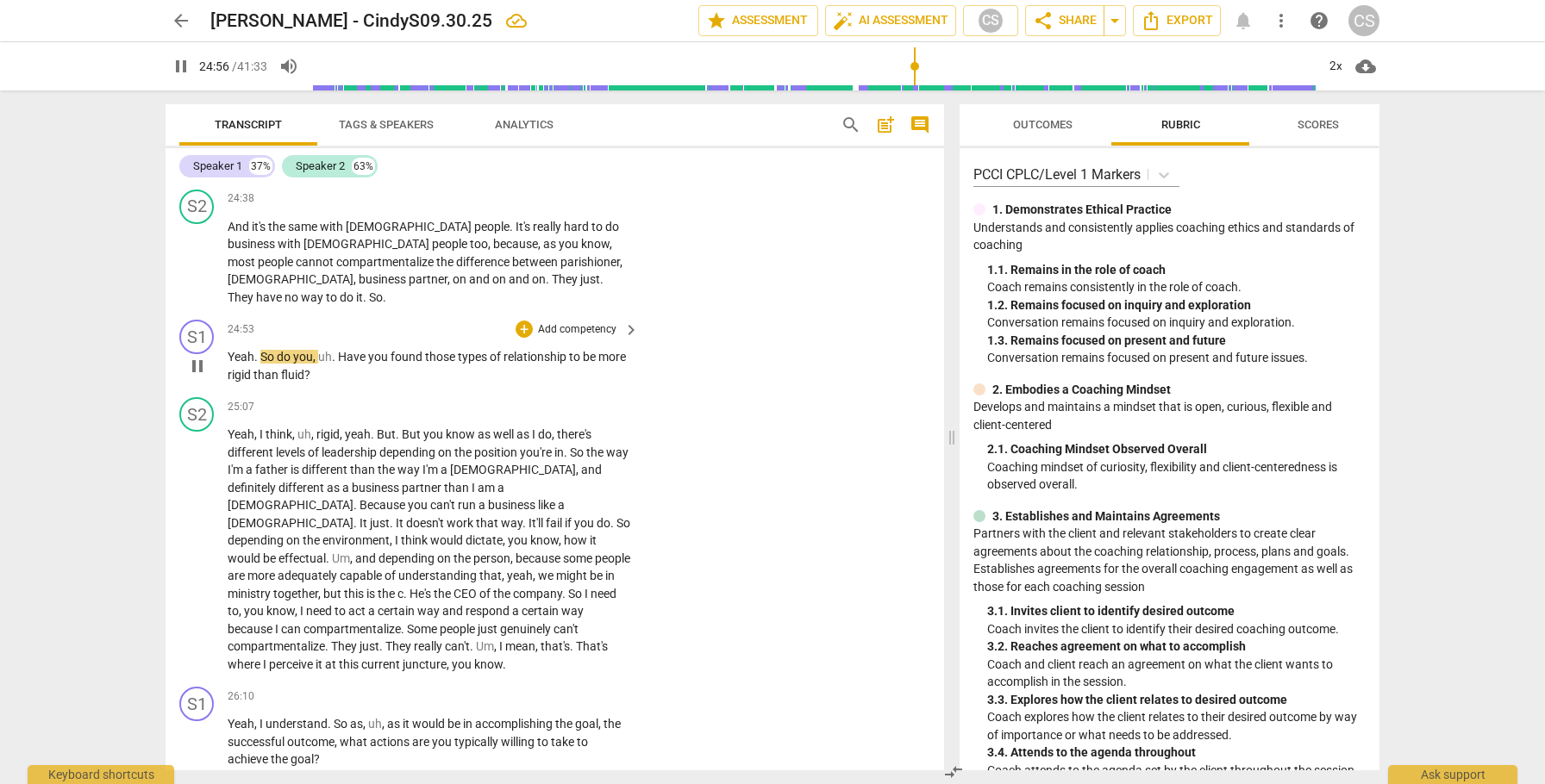
click at [197, 368] on span "pause" at bounding box center [197, 367] width 20 height 20
